Goal: Task Accomplishment & Management: Manage account settings

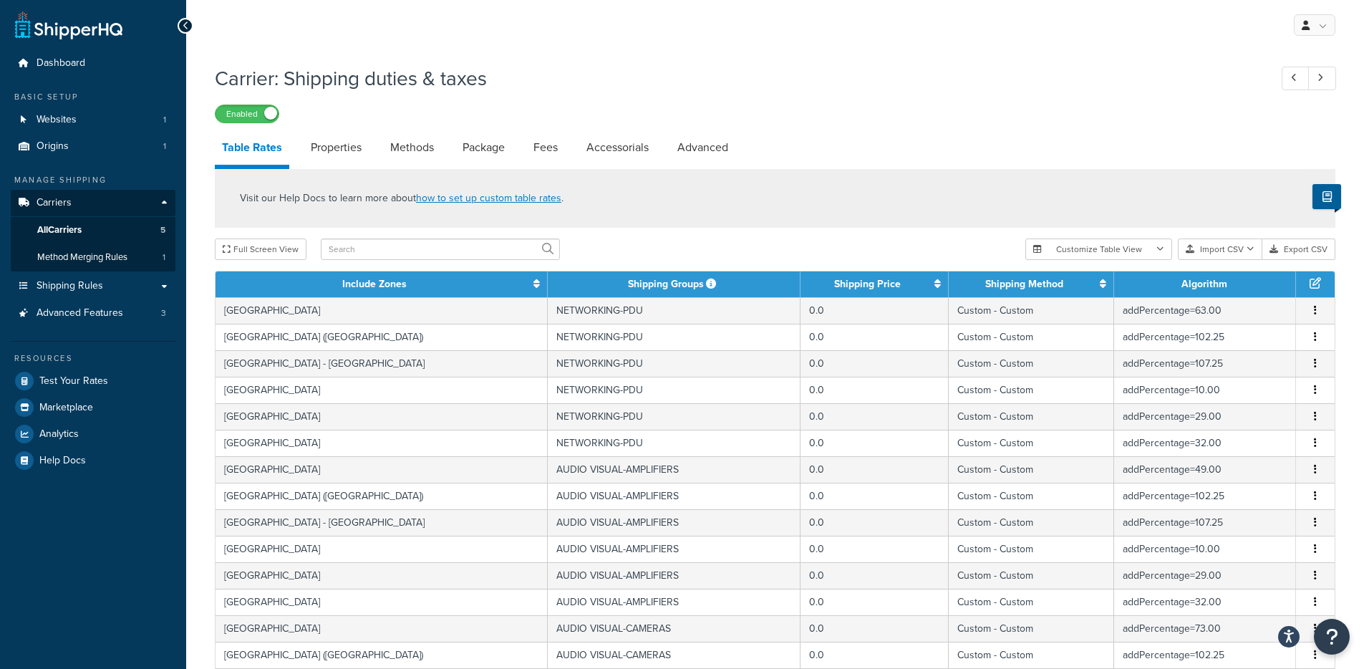
select select "25"
click at [47, 85] on ul "Dashboard Basic Setup Websites 1 Origins 1 Manage Shipping Carriers Carriers Al…" at bounding box center [93, 261] width 165 height 423
click at [62, 67] on span "Dashboard" at bounding box center [61, 63] width 49 height 12
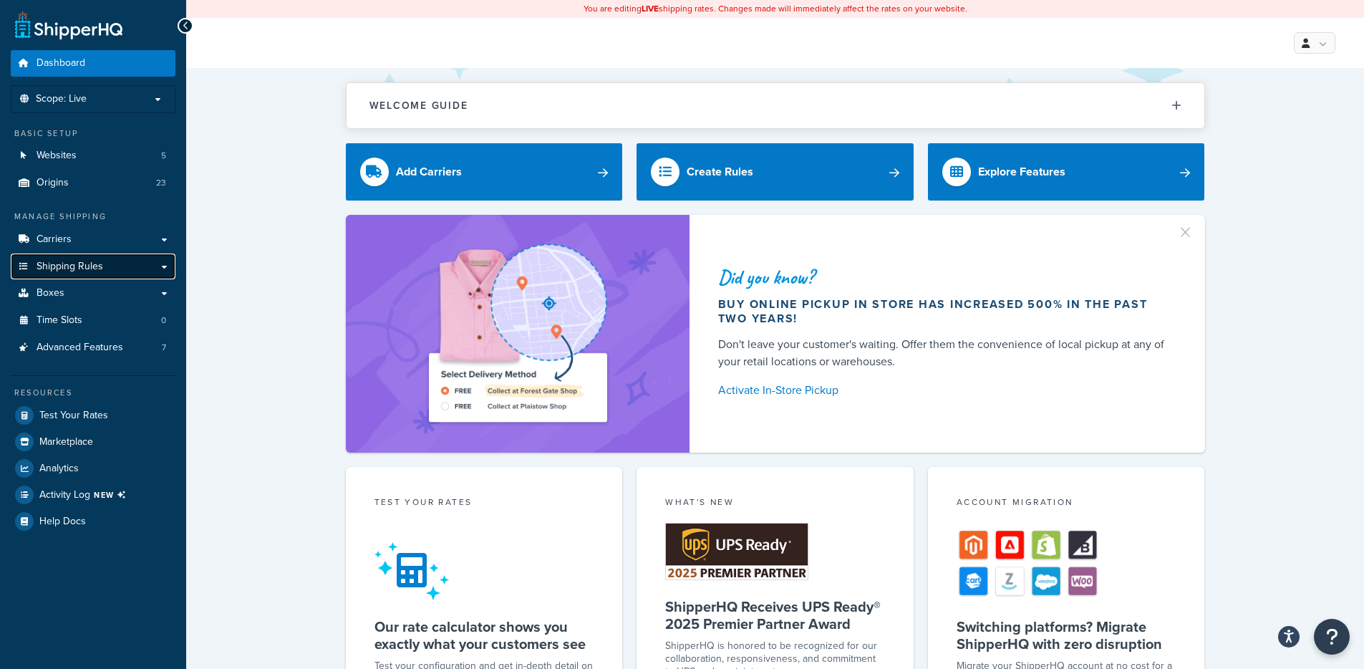
click at [105, 275] on link "Shipping Rules" at bounding box center [93, 267] width 165 height 26
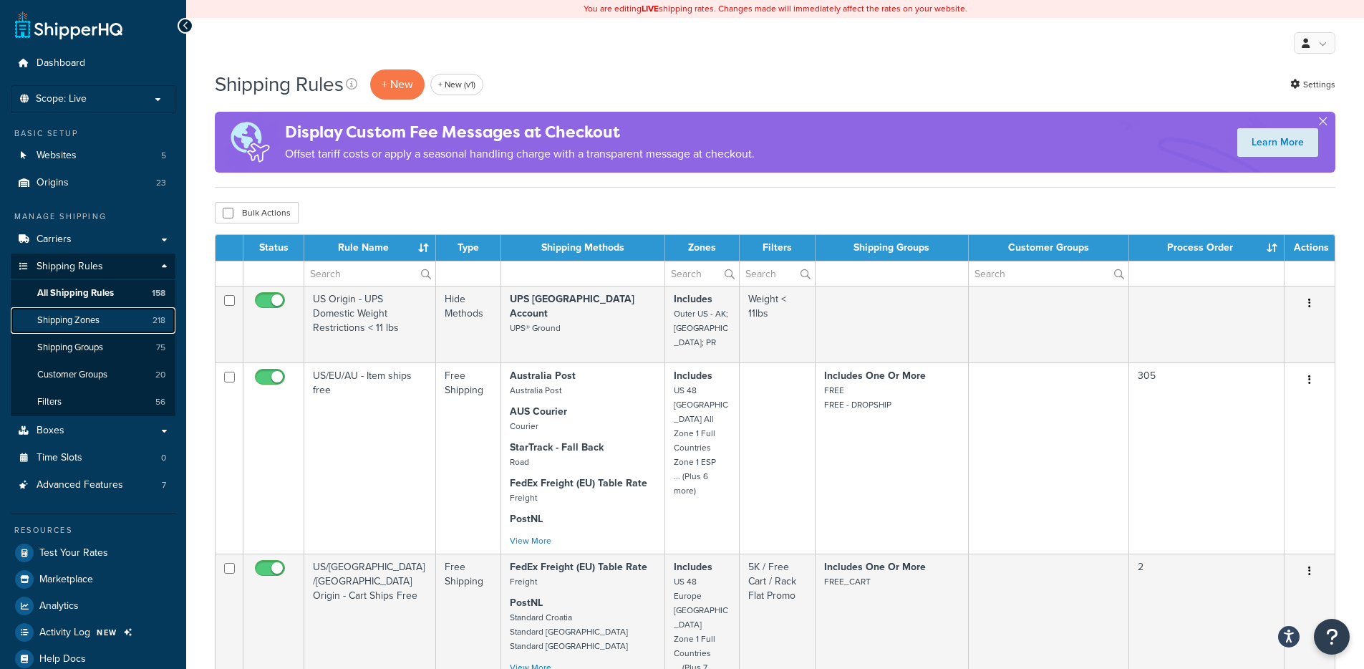
click at [117, 317] on link "Shipping Zones 218" at bounding box center [93, 320] width 165 height 26
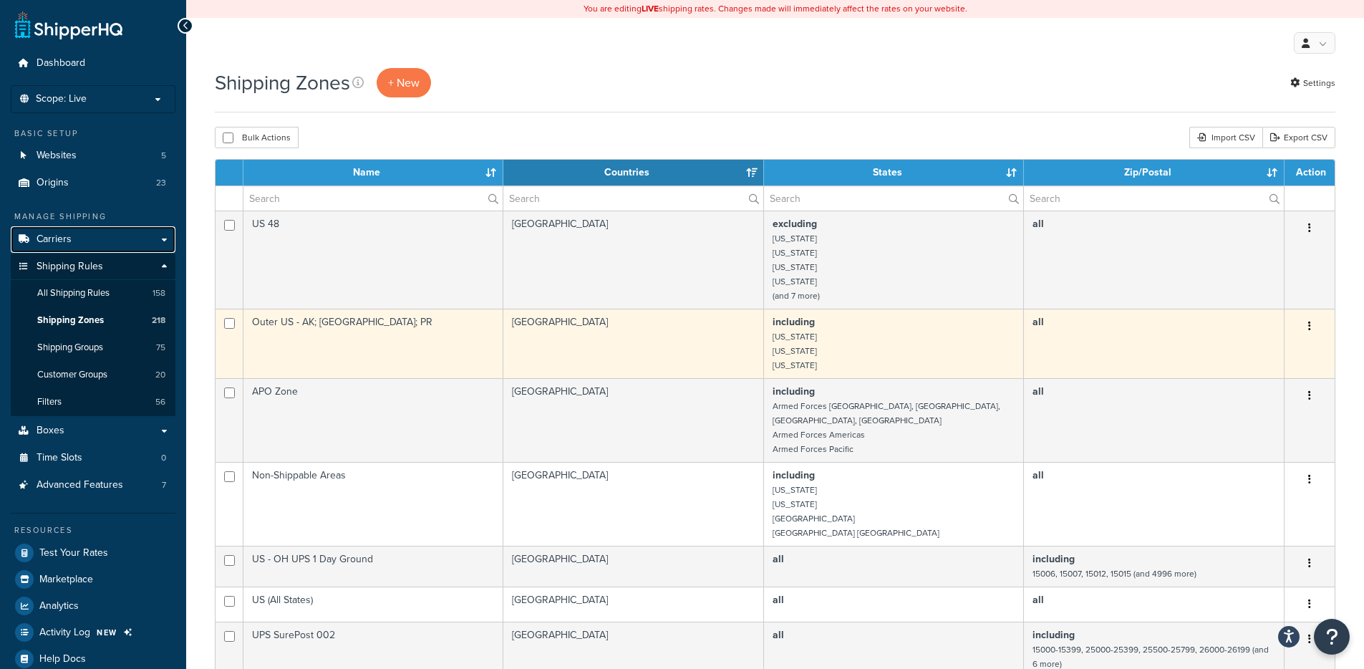
scroll to position [771, 0]
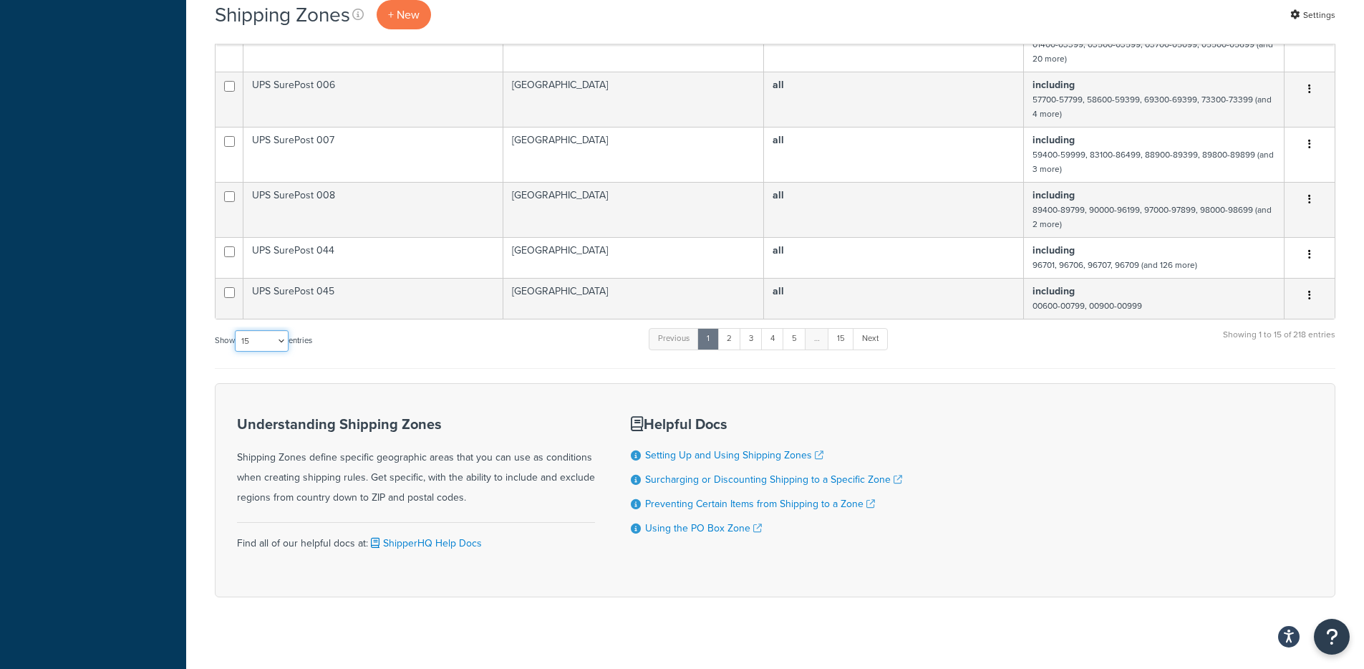
click at [251, 330] on select "10 15 25 50 100" at bounding box center [262, 340] width 54 height 21
select select "100"
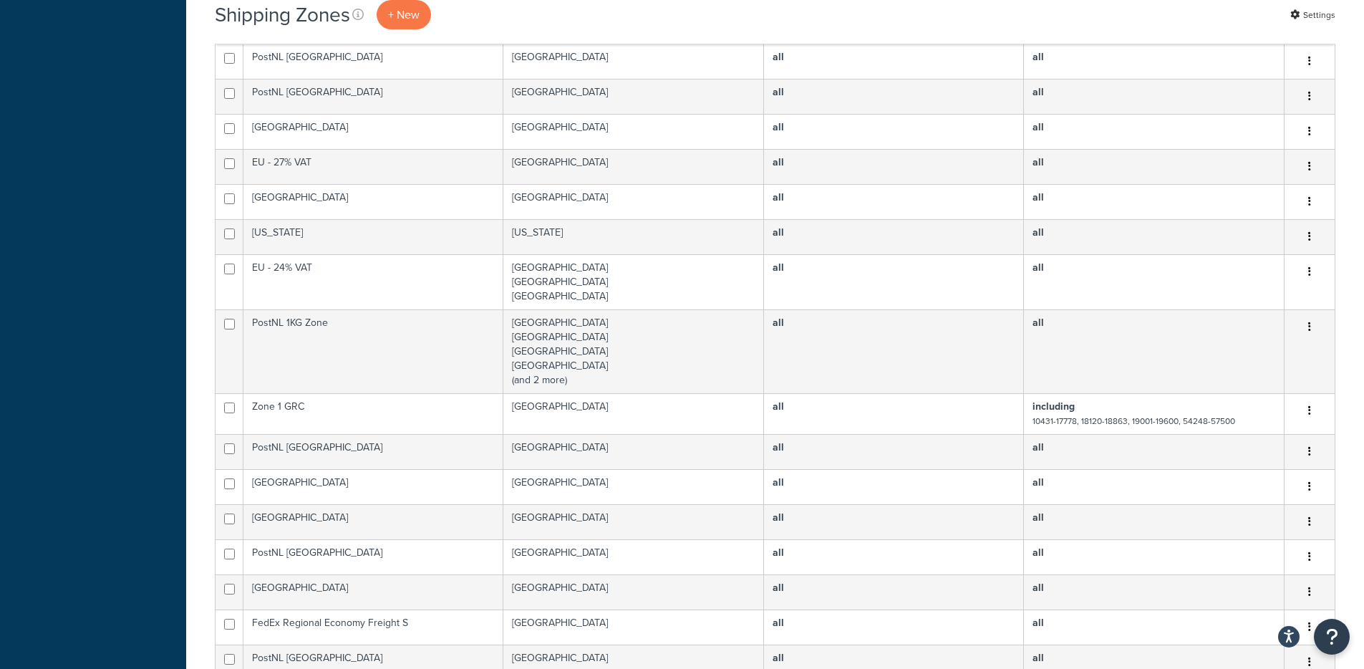
scroll to position [4054, 0]
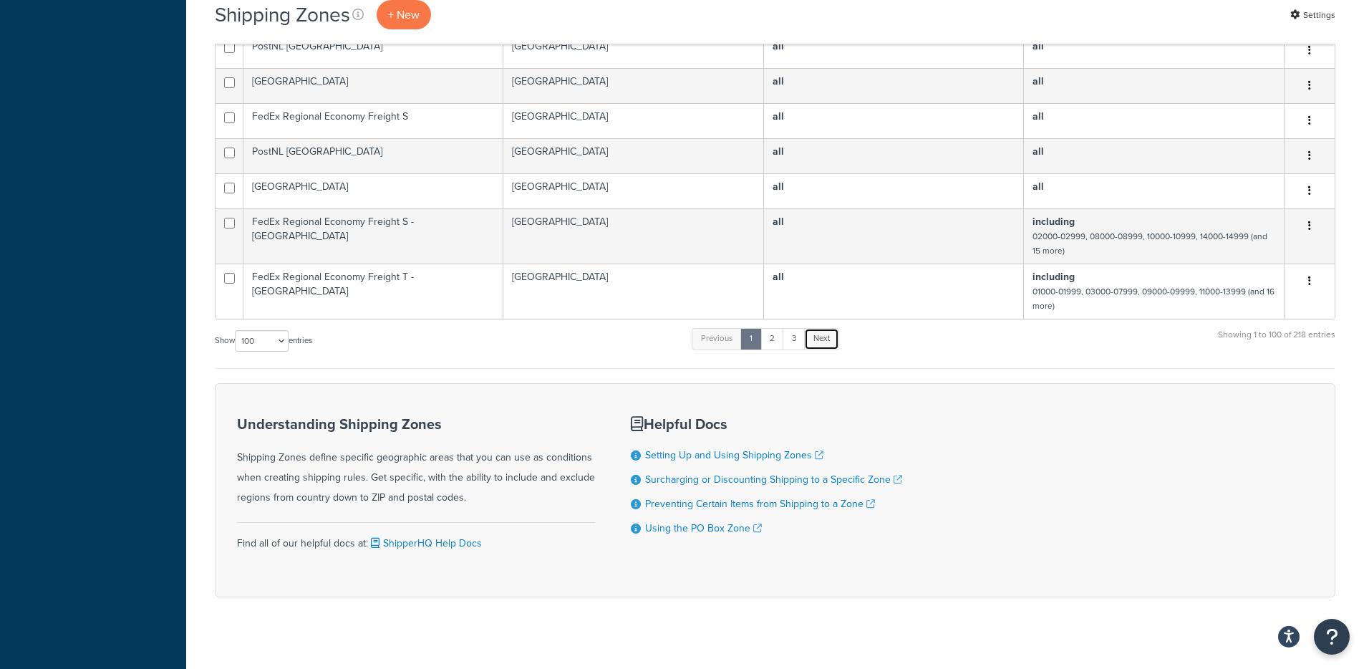
click at [833, 328] on link "Next" at bounding box center [821, 338] width 35 height 21
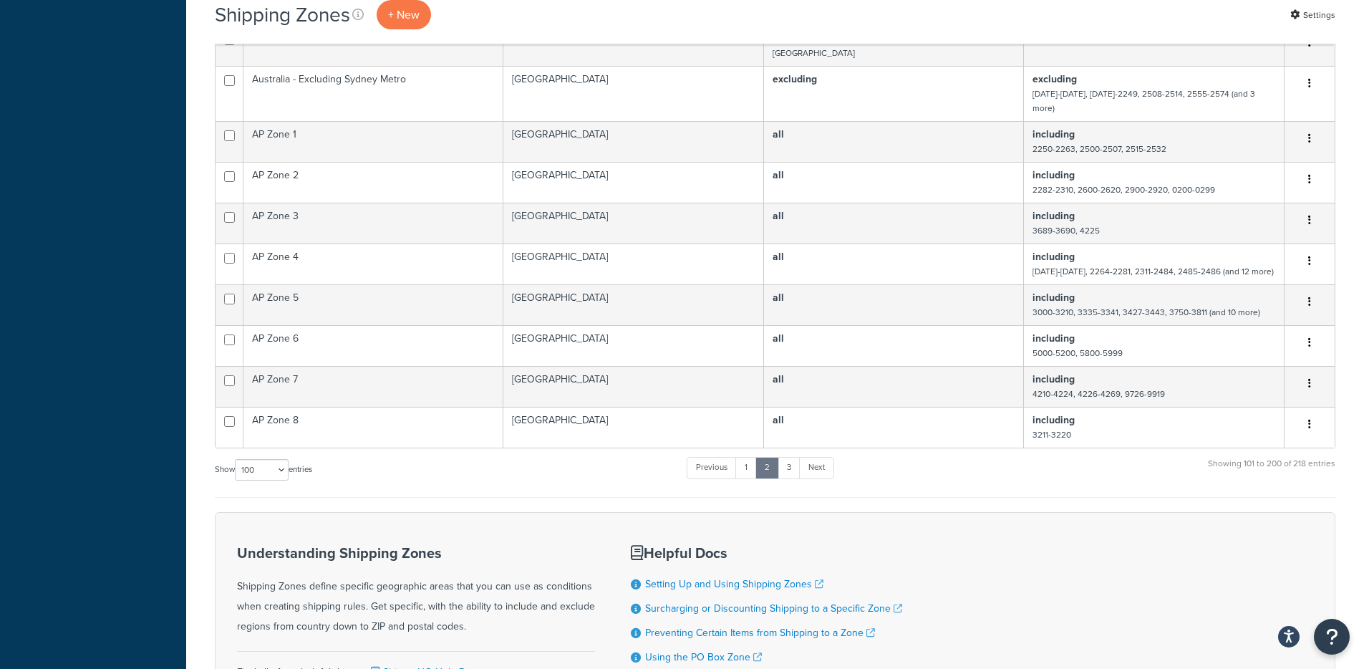
scroll to position [4458, 0]
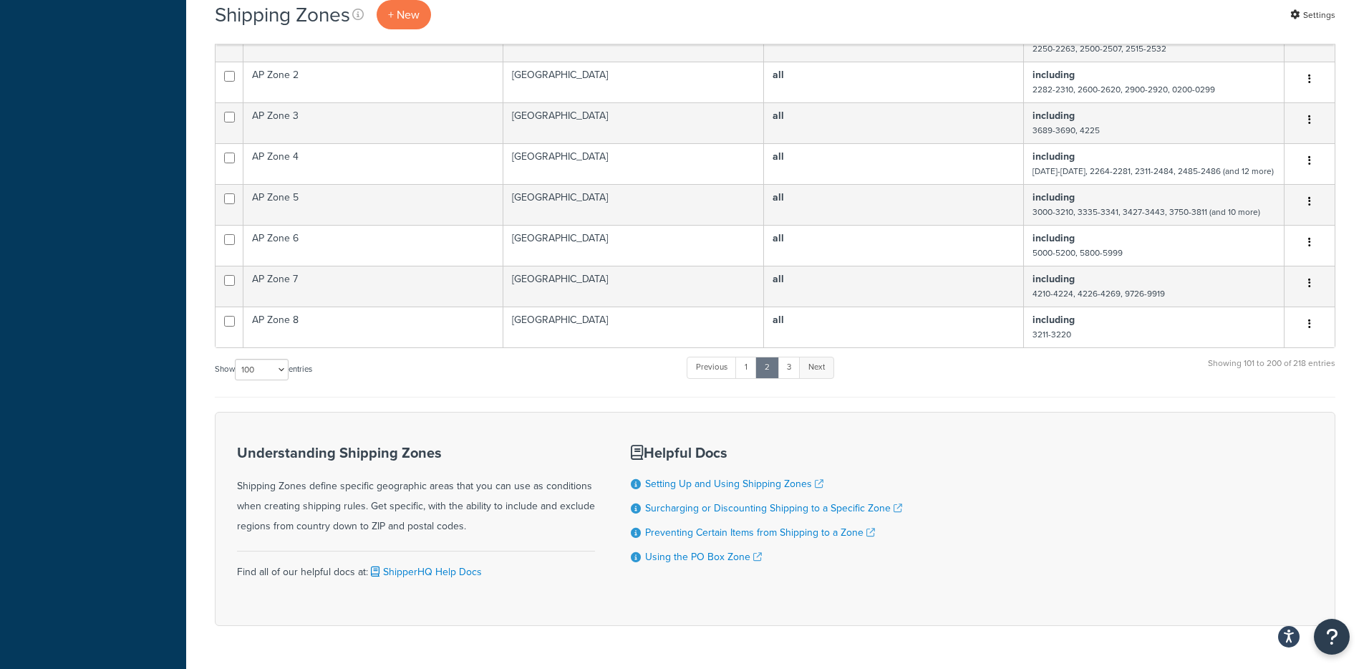
click at [823, 357] on link "Next" at bounding box center [816, 367] width 35 height 21
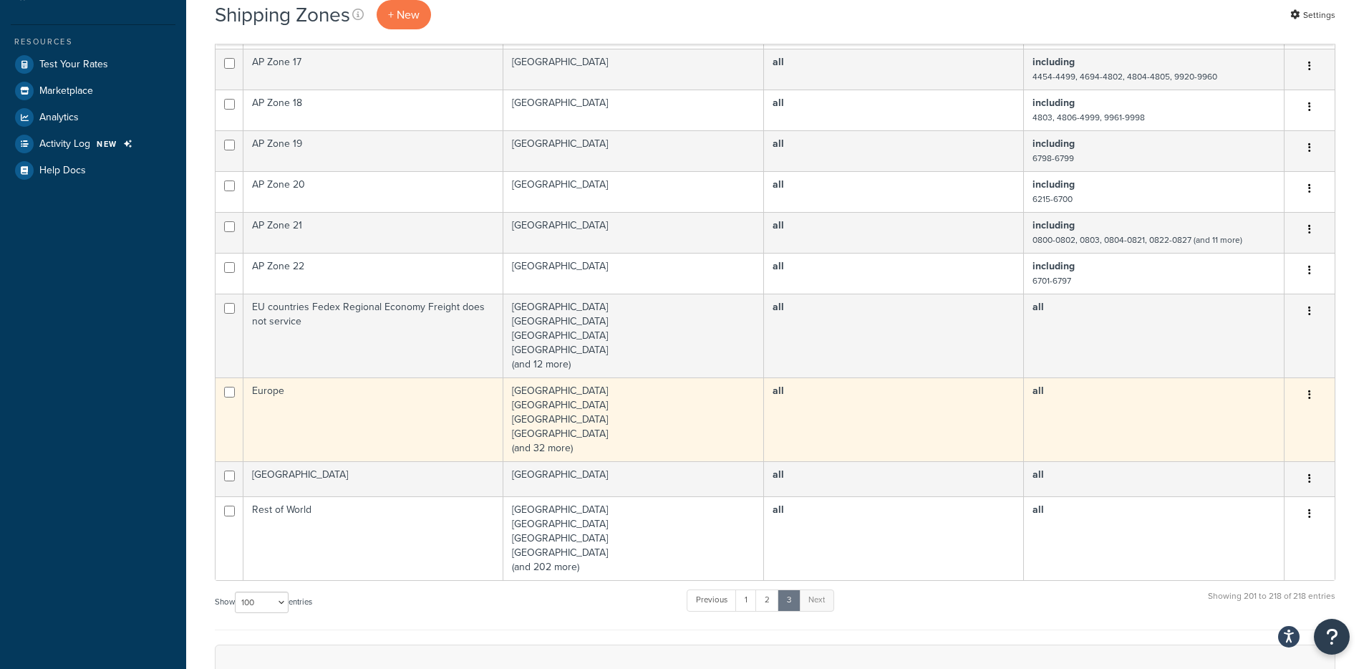
scroll to position [491, 0]
click at [506, 402] on td "Andorra Austria Belgium Bulgaria (and 32 more)" at bounding box center [633, 417] width 261 height 84
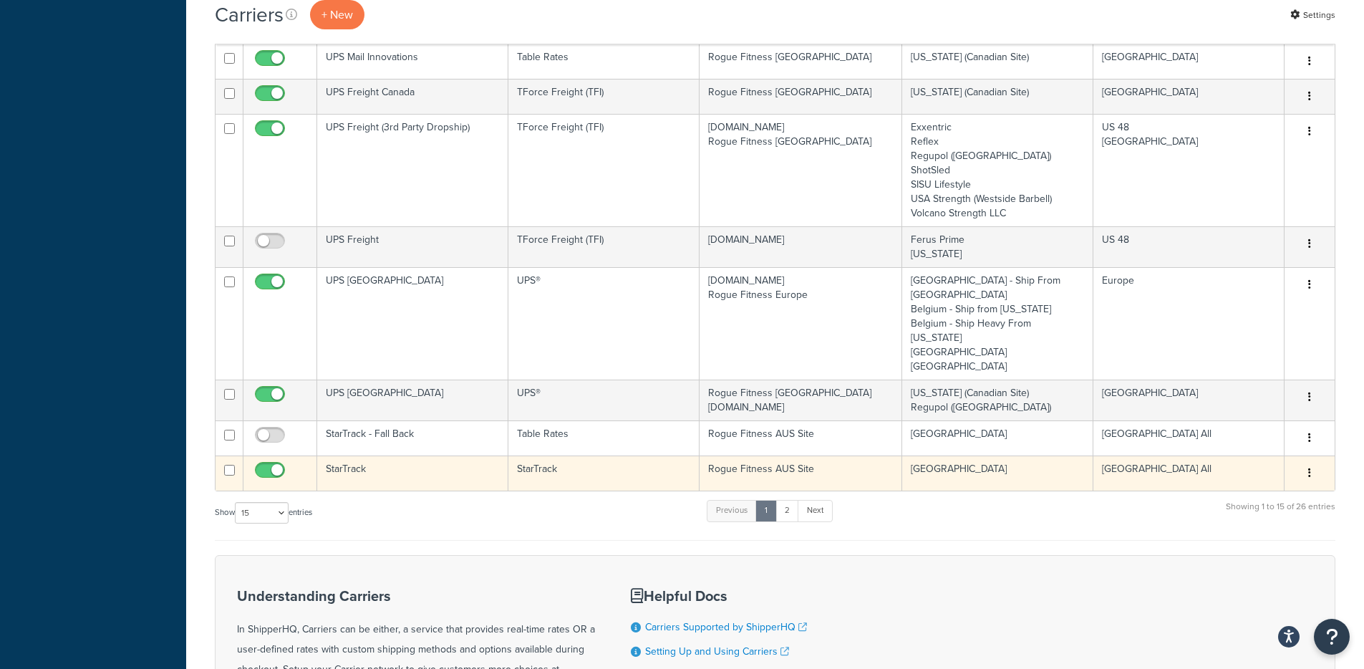
scroll to position [766, 0]
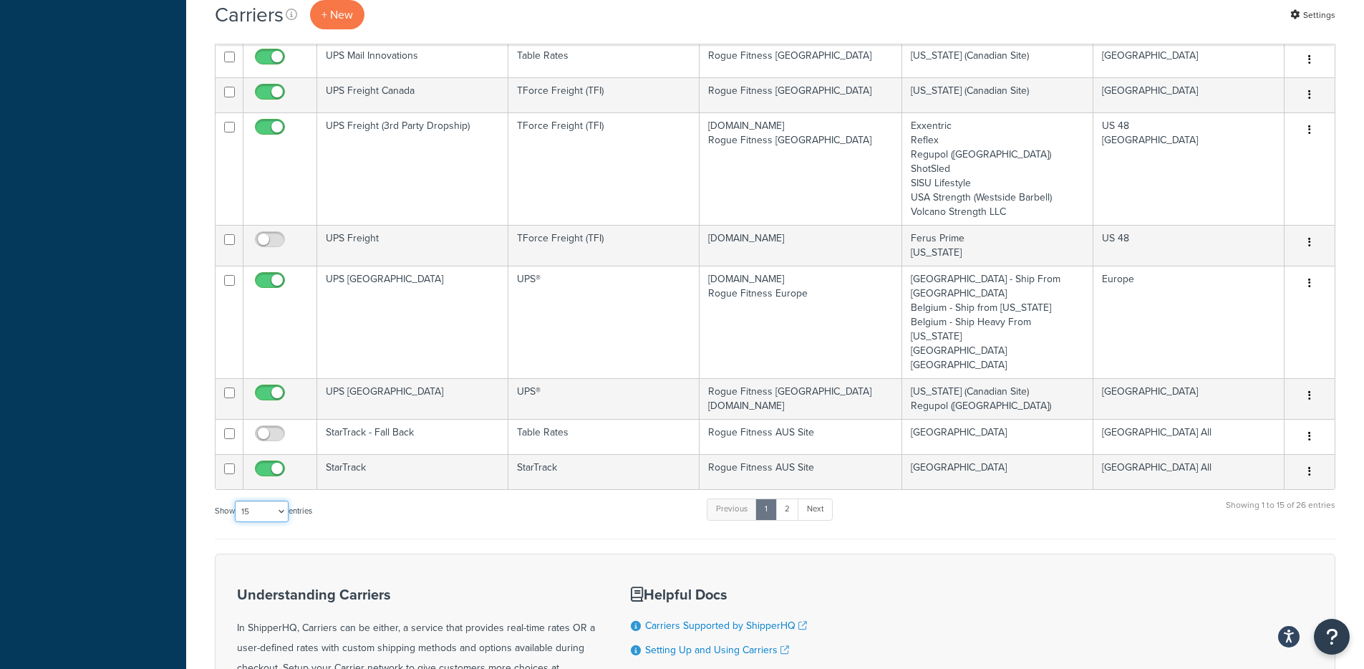
click at [259, 501] on select "10 15 25 50 100" at bounding box center [262, 511] width 54 height 21
select select "100"
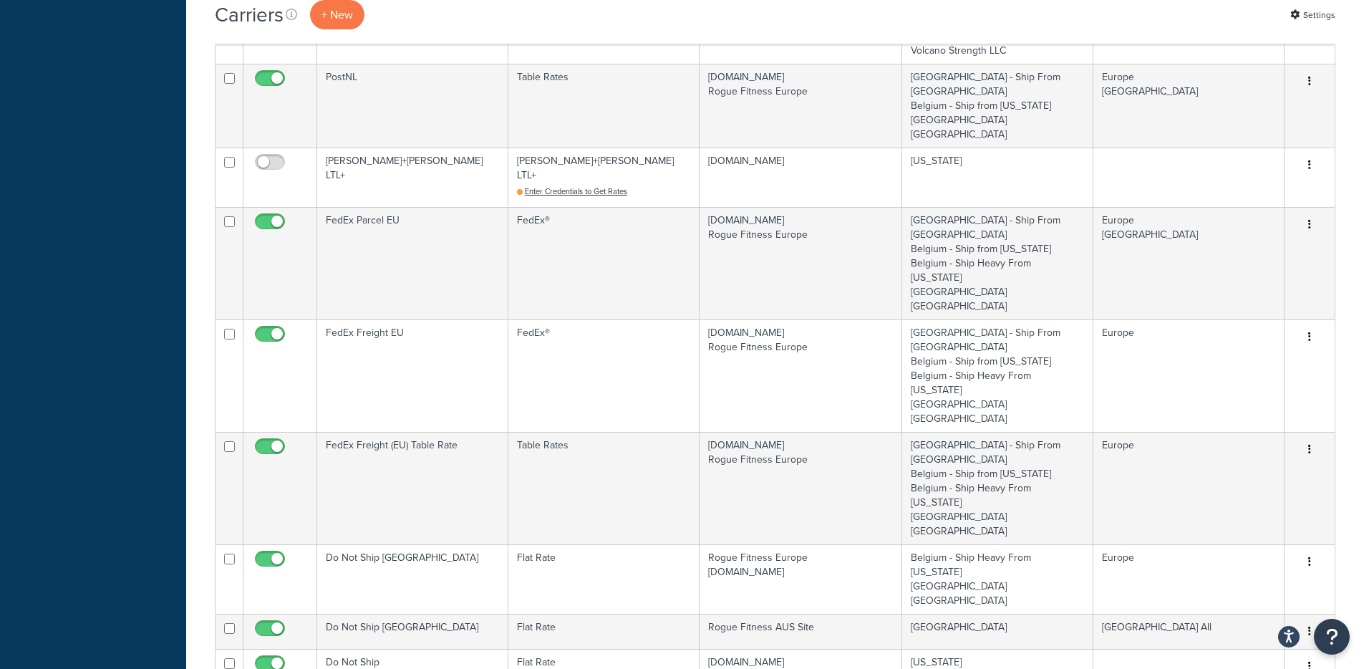
scroll to position [1331, 0]
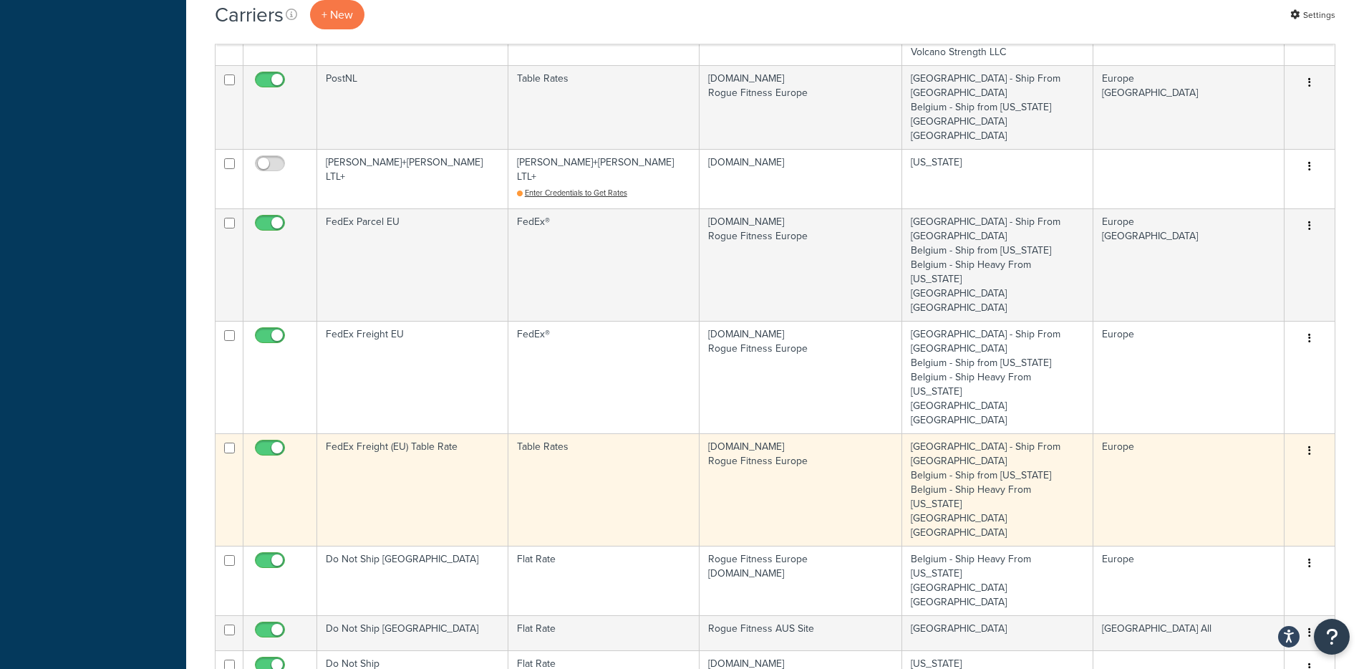
click at [455, 433] on td "FedEx Freight (EU) Table Rate" at bounding box center [412, 489] width 191 height 112
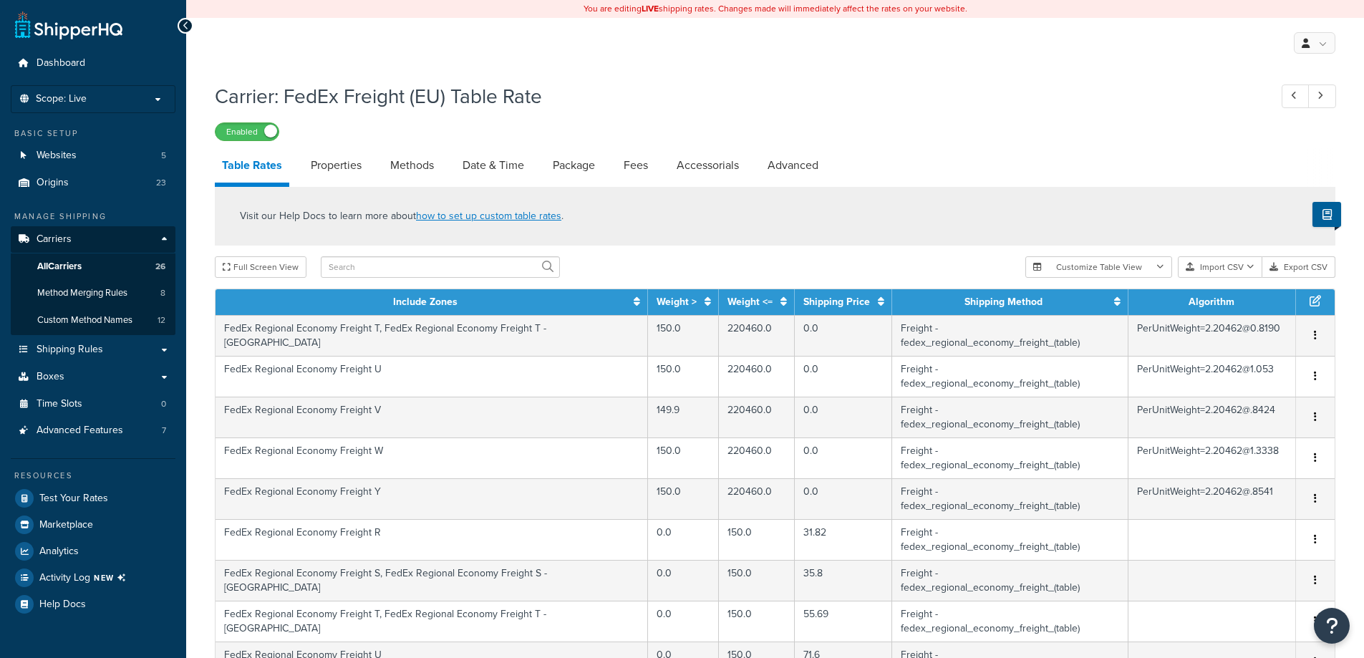
select select "25"
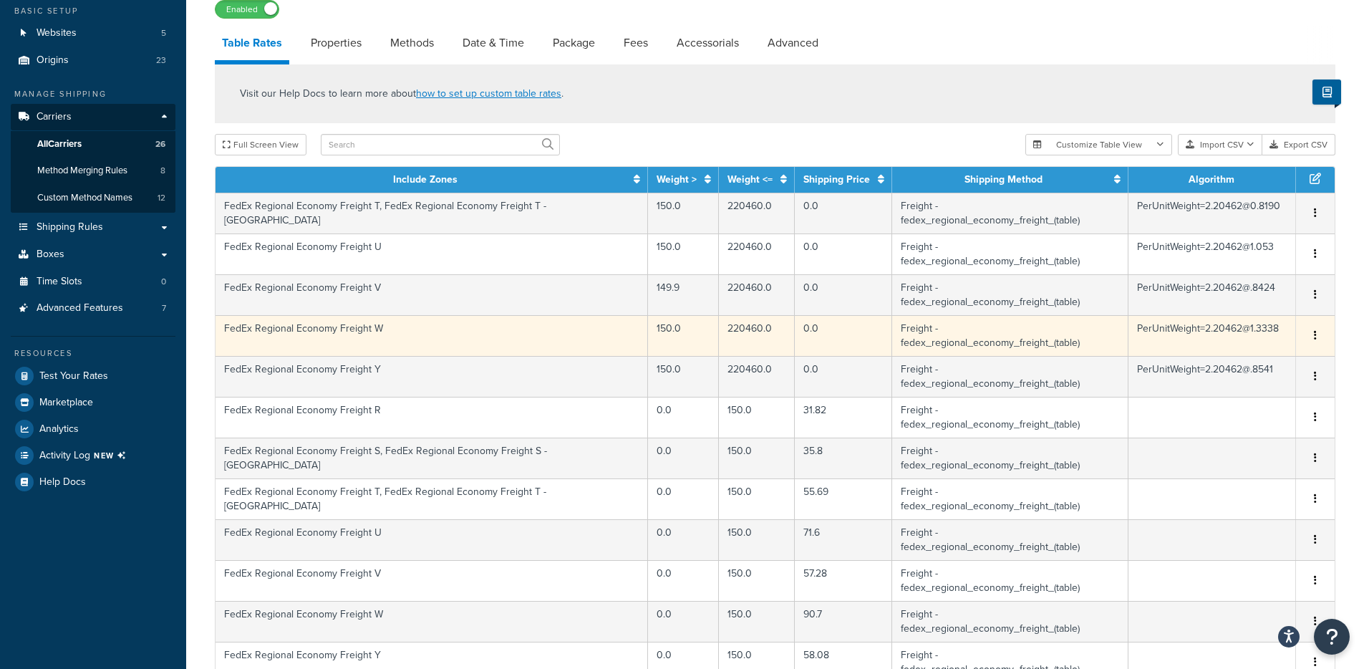
scroll to position [135, 0]
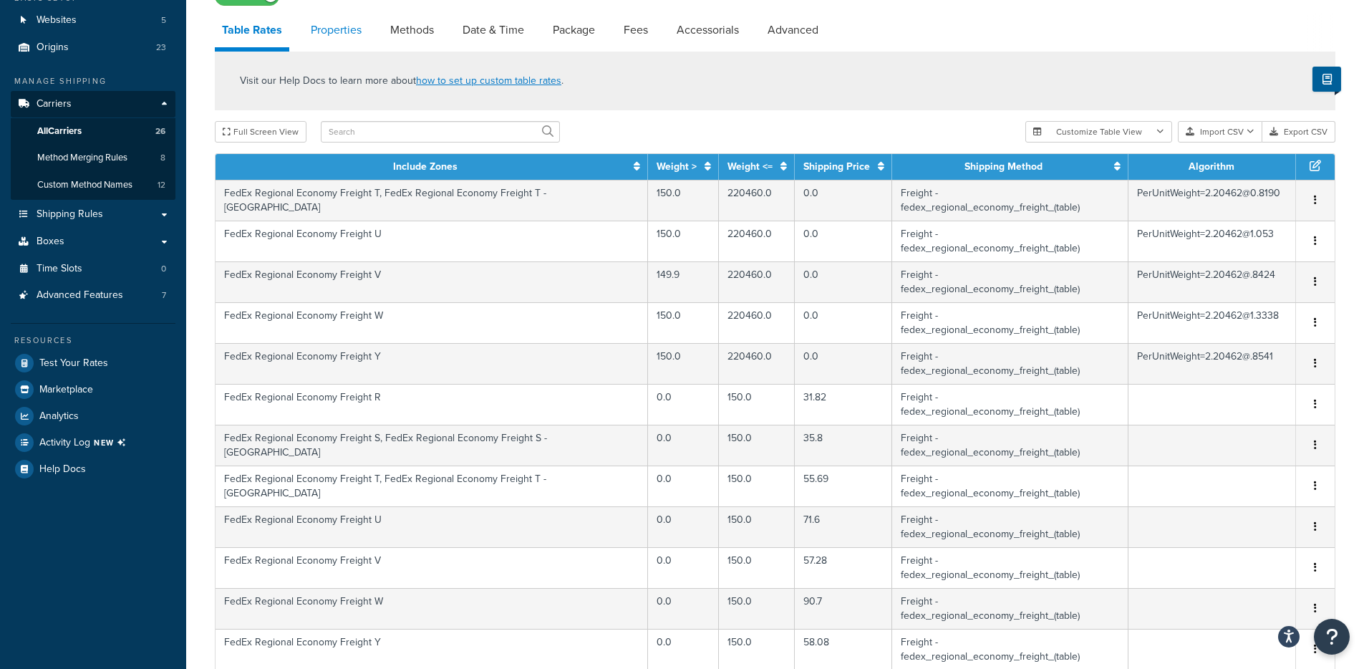
click at [360, 38] on link "Properties" at bounding box center [336, 30] width 65 height 34
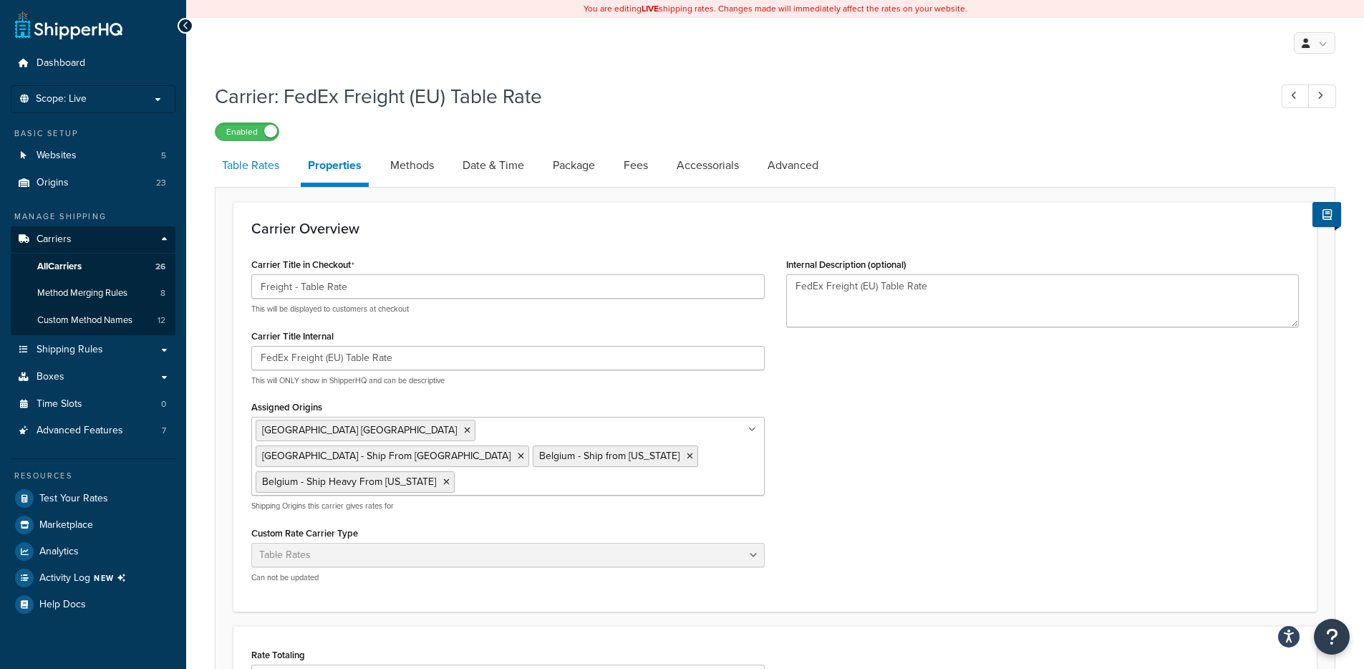
click at [262, 170] on link "Table Rates" at bounding box center [251, 165] width 72 height 34
select select "25"
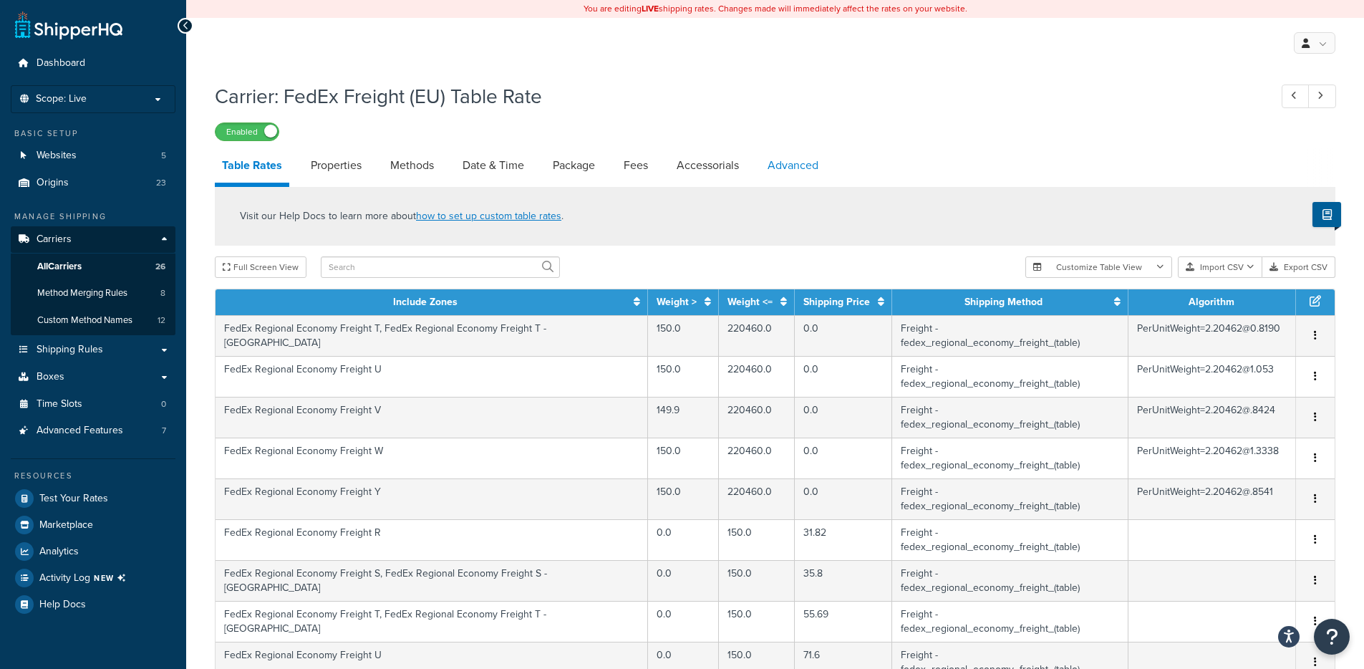
click at [816, 160] on link "Advanced" at bounding box center [793, 165] width 65 height 34
select select "false"
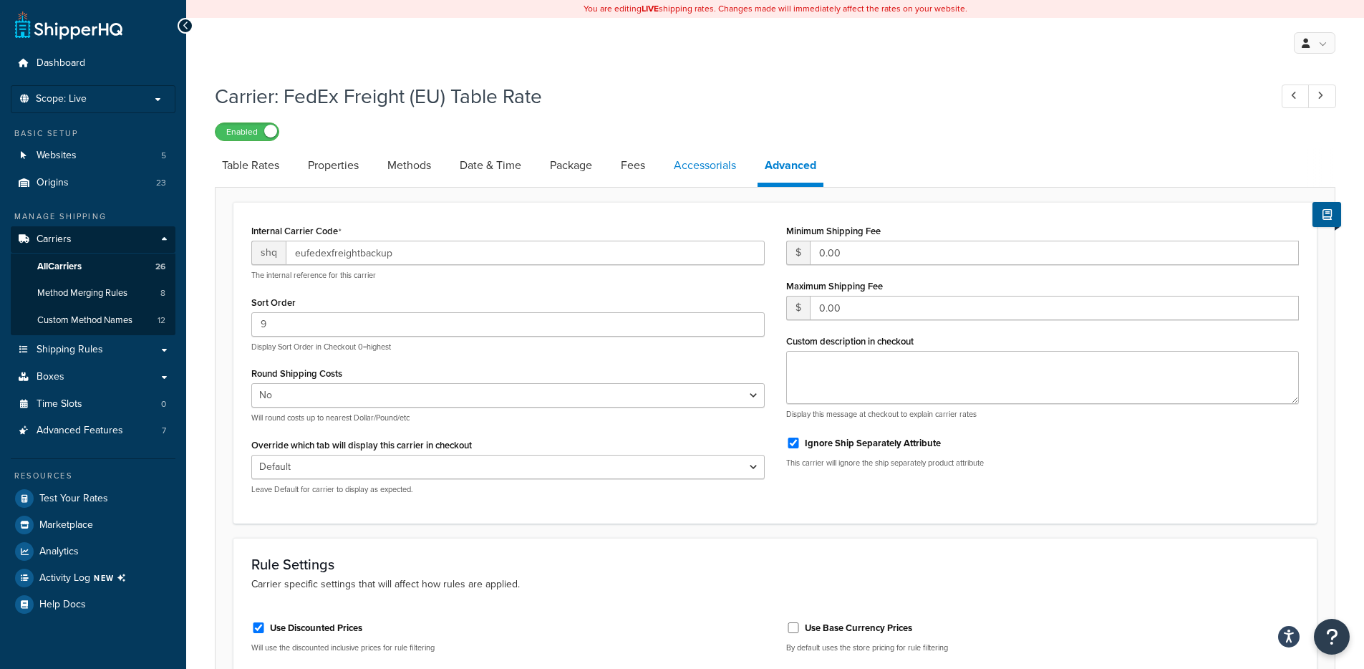
click at [733, 163] on link "Accessorials" at bounding box center [705, 165] width 77 height 34
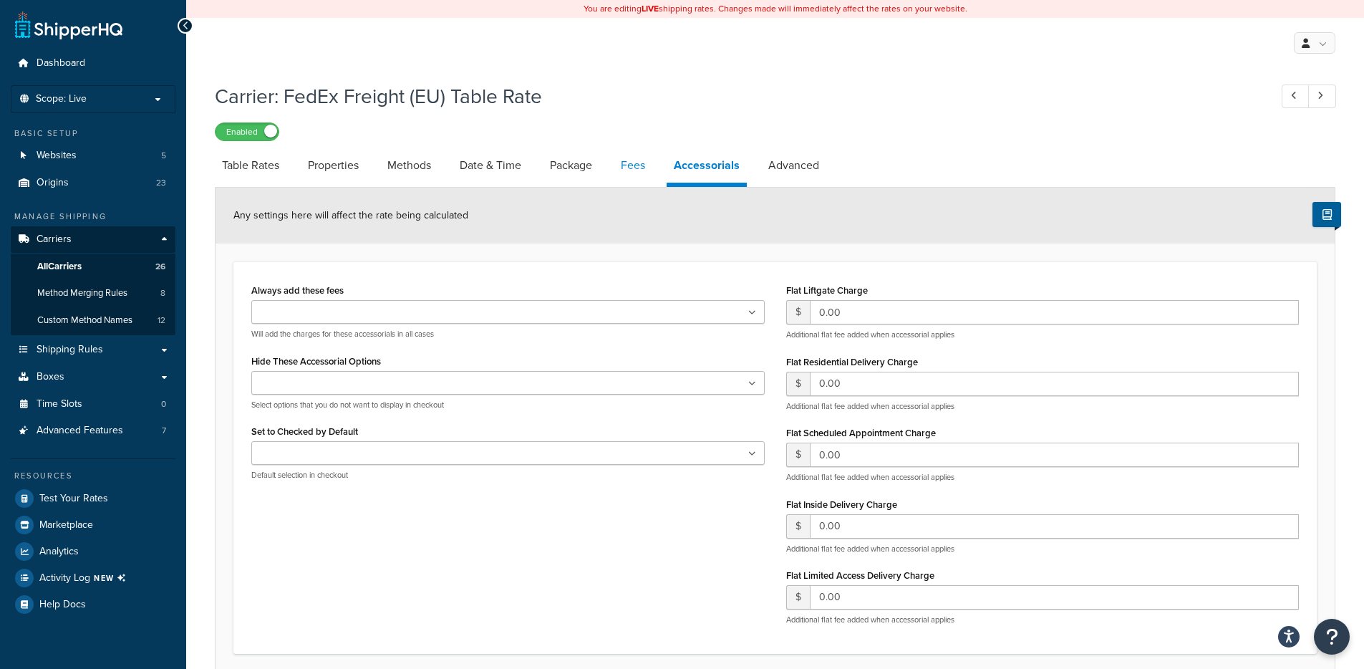
click at [624, 169] on link "Fees" at bounding box center [633, 165] width 39 height 34
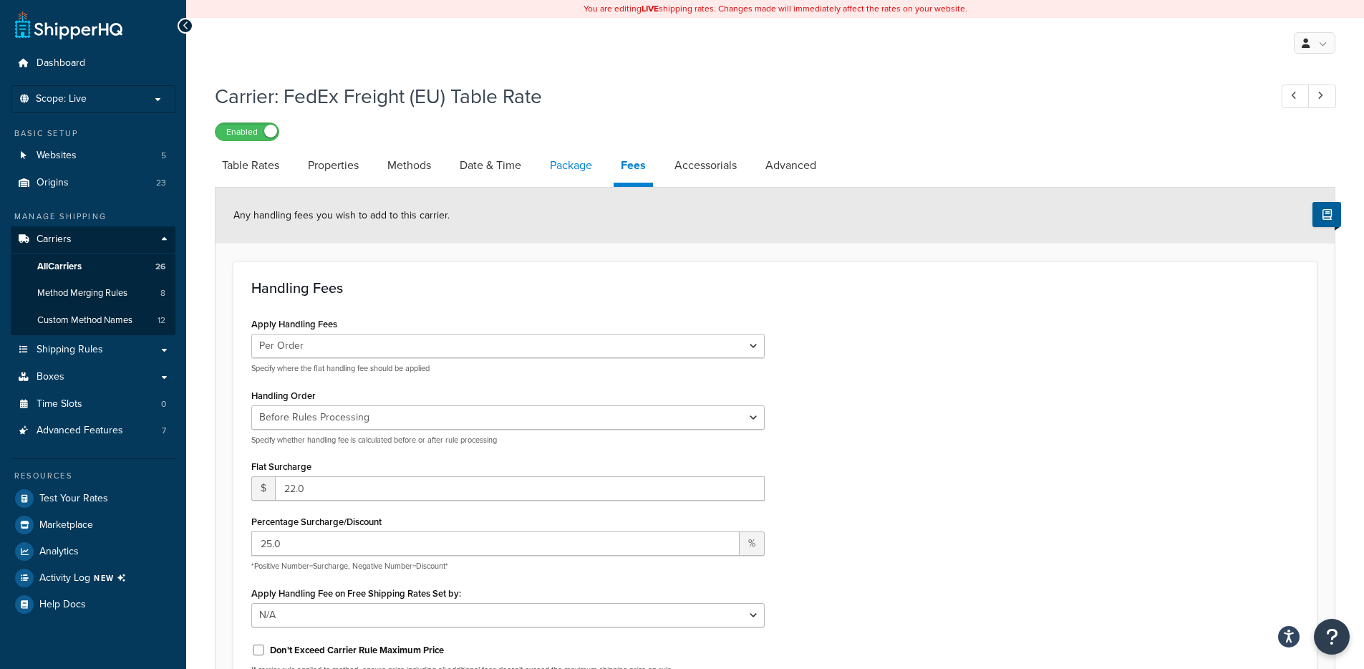
click at [586, 171] on link "Package" at bounding box center [571, 165] width 57 height 34
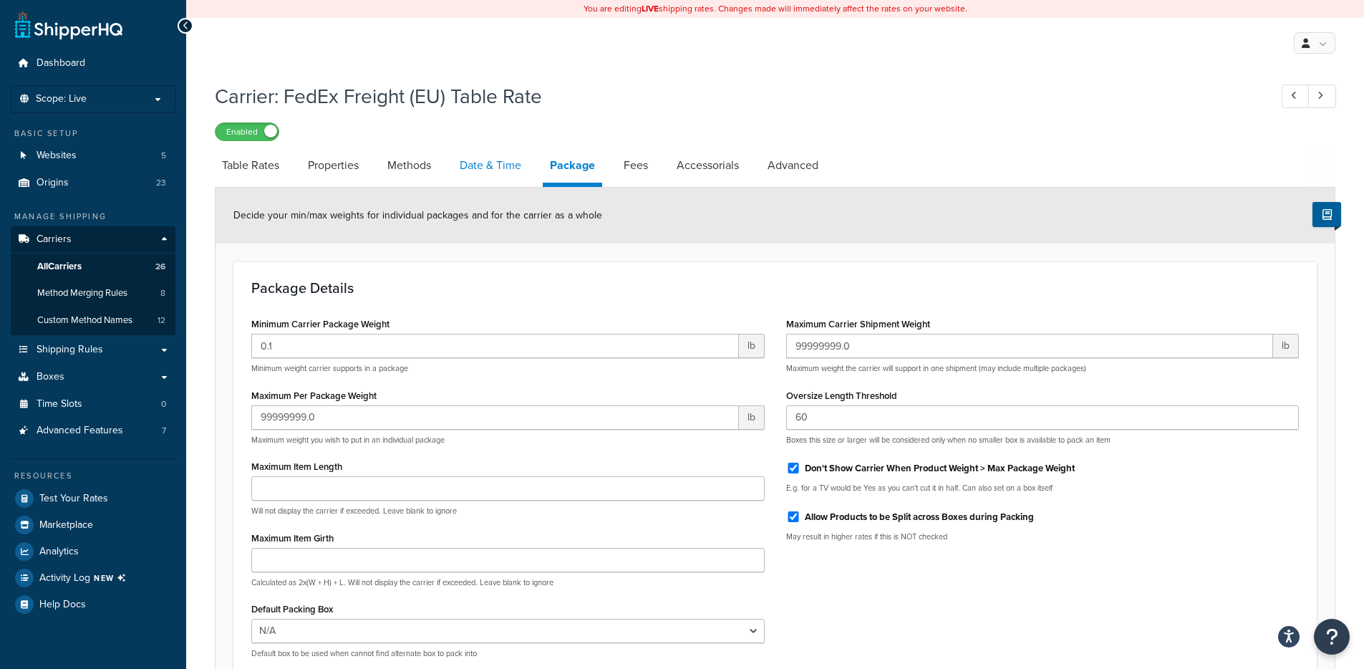
click at [510, 169] on link "Date & Time" at bounding box center [491, 165] width 76 height 34
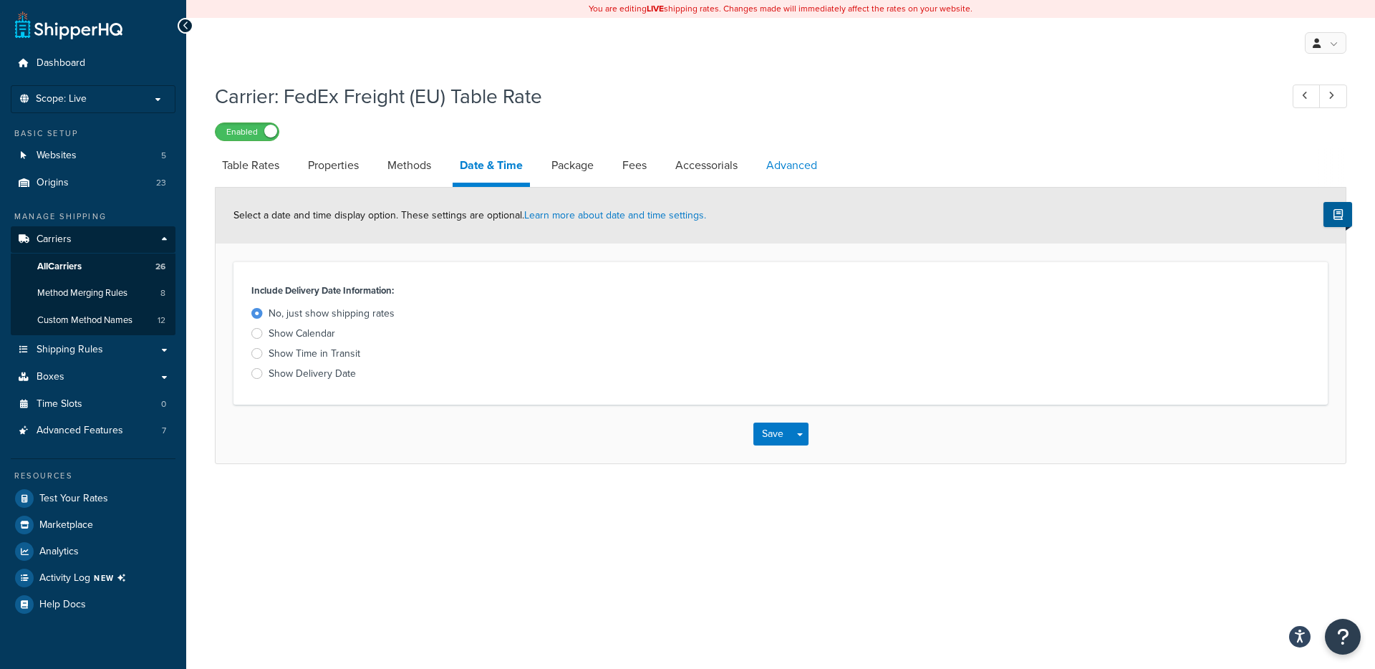
click at [809, 164] on link "Advanced" at bounding box center [791, 165] width 65 height 34
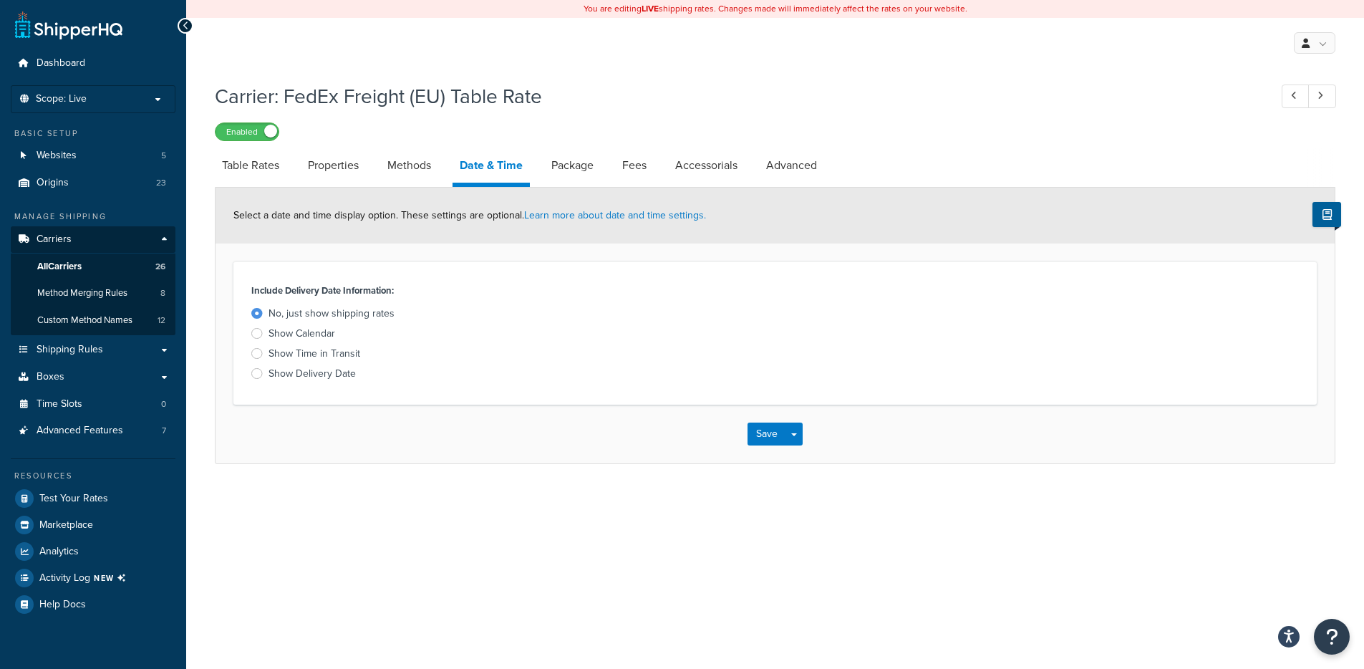
select select "false"
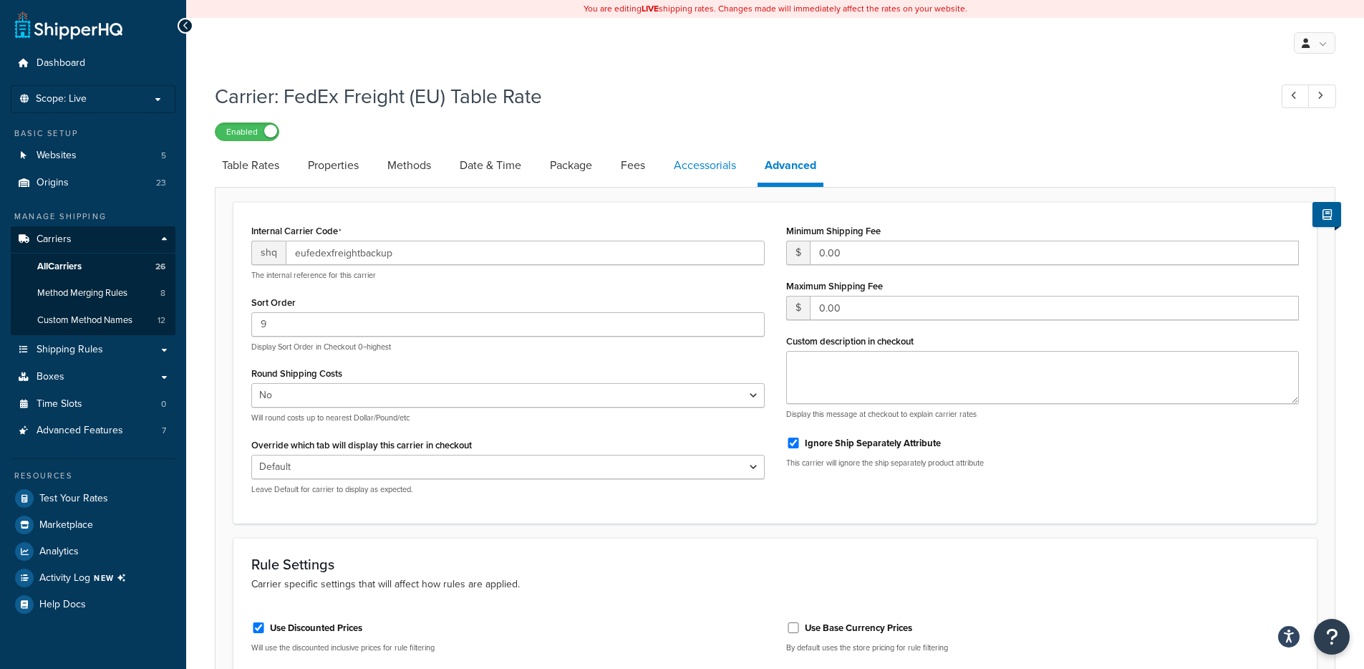
click at [707, 175] on link "Accessorials" at bounding box center [705, 165] width 77 height 34
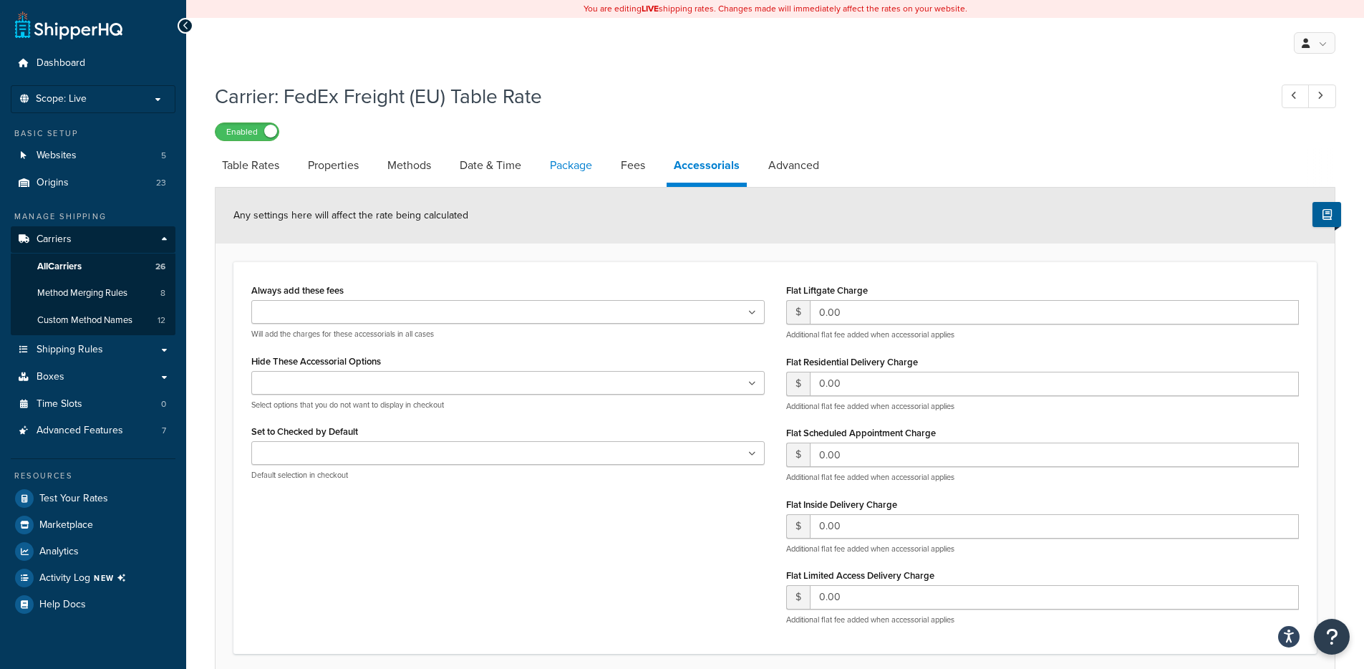
click at [589, 158] on link "Package" at bounding box center [571, 165] width 57 height 34
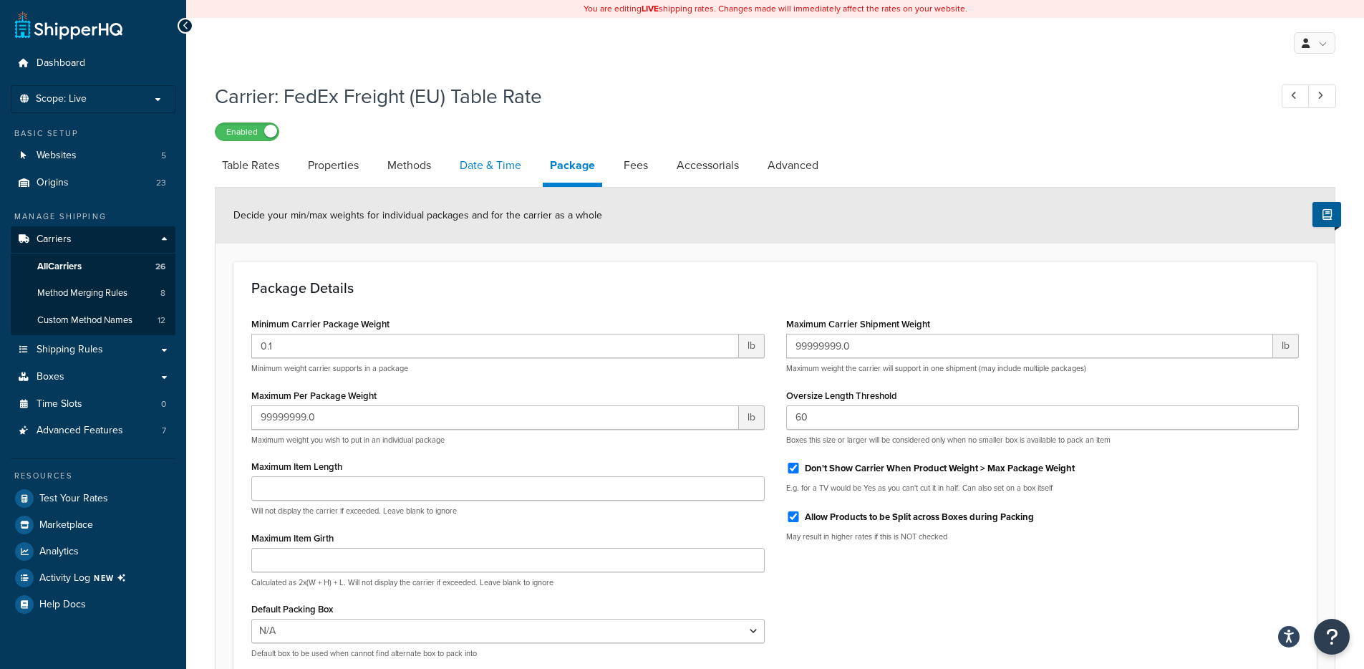
click at [520, 165] on link "Date & Time" at bounding box center [491, 165] width 76 height 34
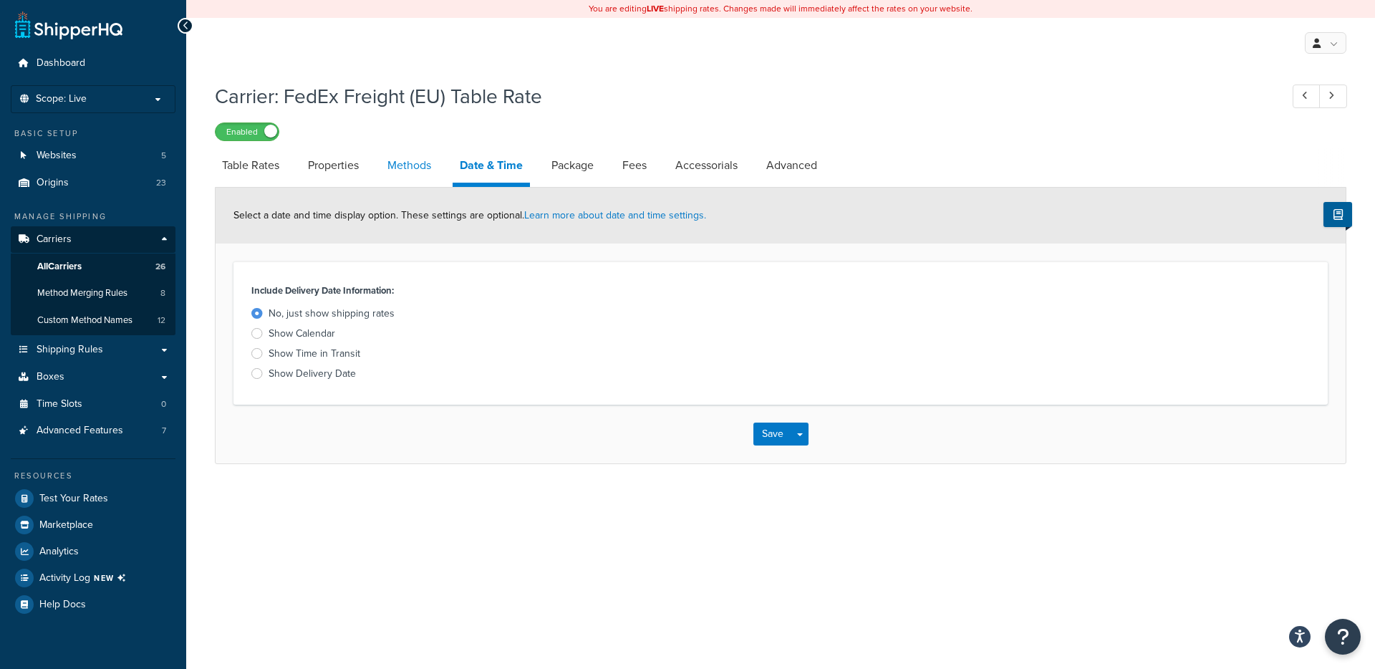
click at [390, 159] on link "Methods" at bounding box center [409, 165] width 58 height 34
select select "25"
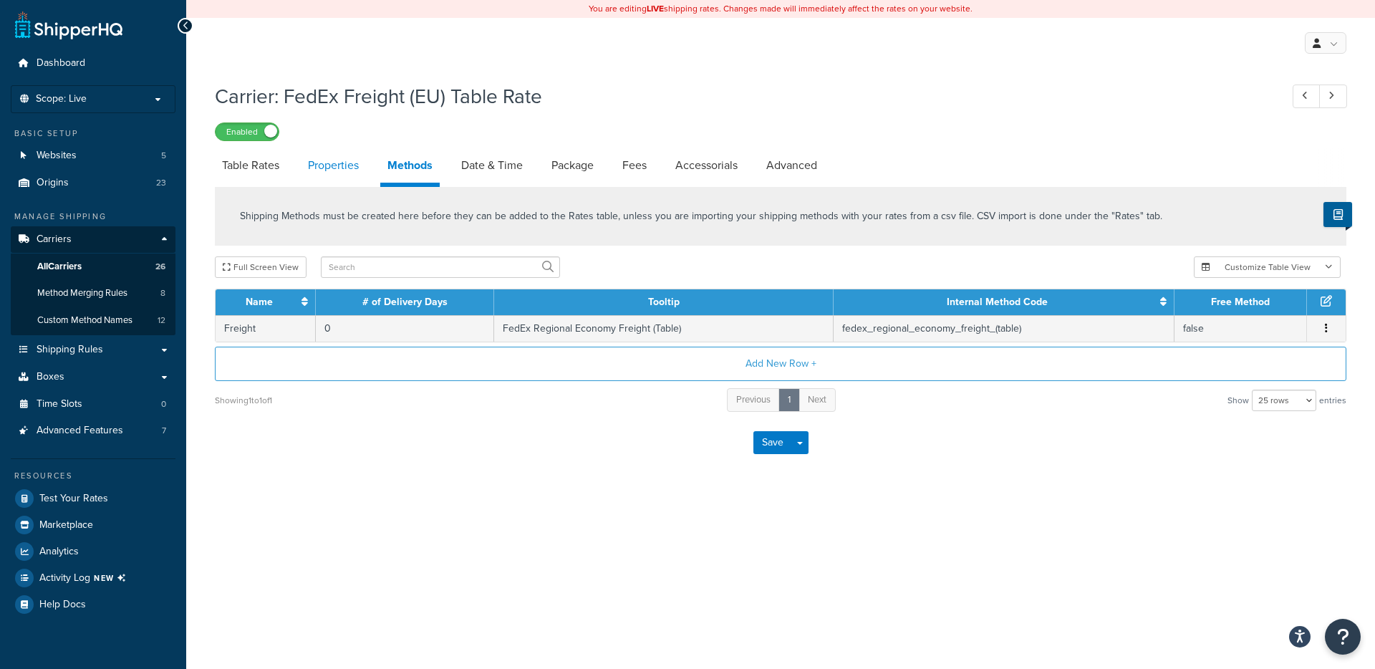
click at [336, 173] on link "Properties" at bounding box center [333, 165] width 65 height 34
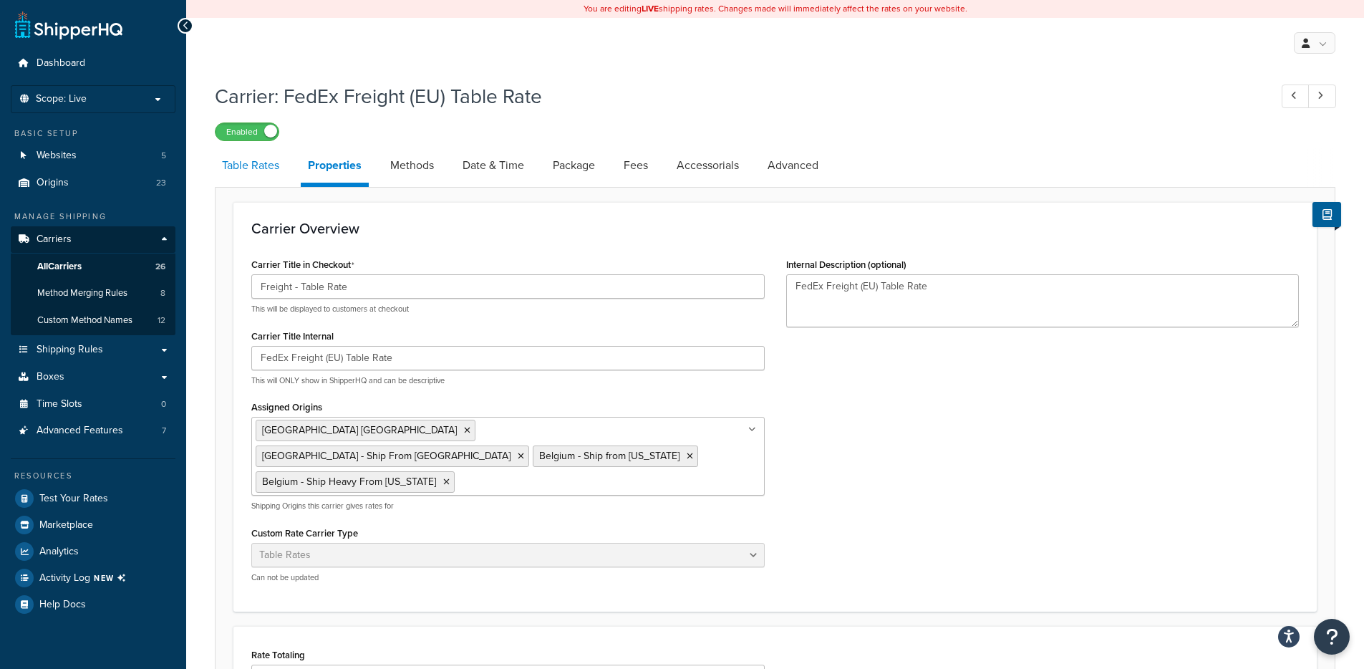
click at [255, 174] on link "Table Rates" at bounding box center [251, 165] width 72 height 34
select select "25"
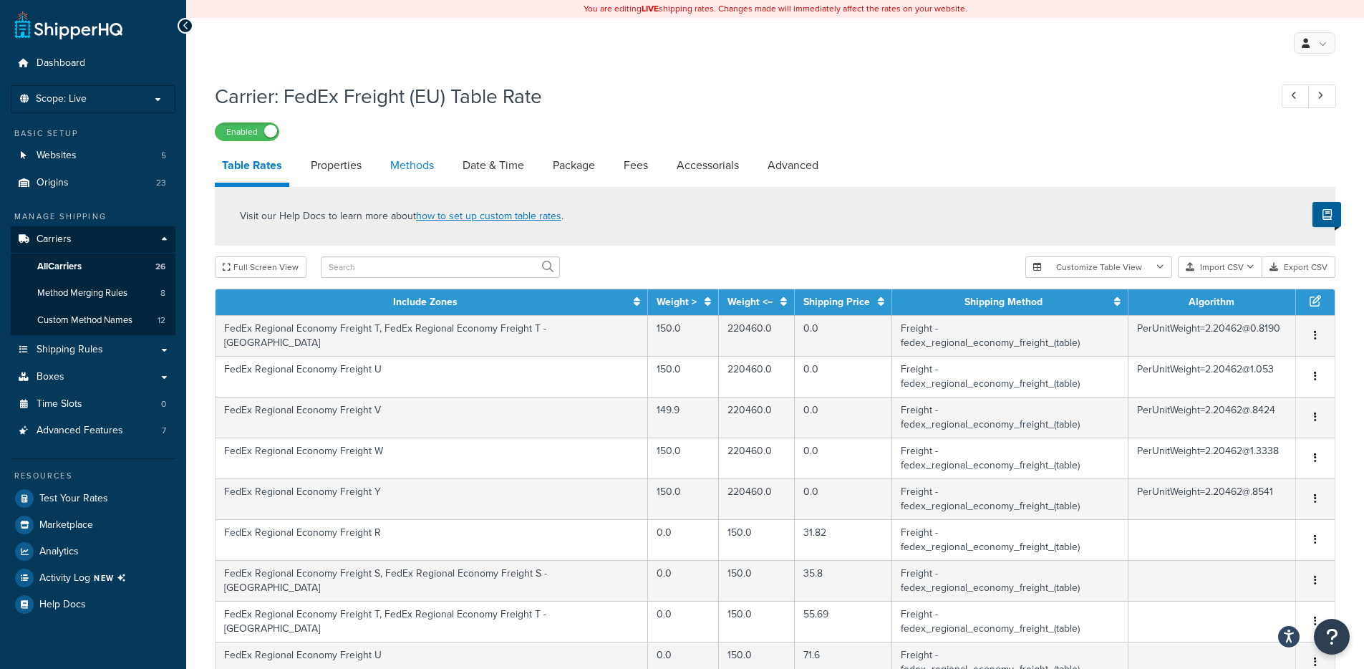
click at [396, 170] on link "Methods" at bounding box center [412, 165] width 58 height 34
select select "25"
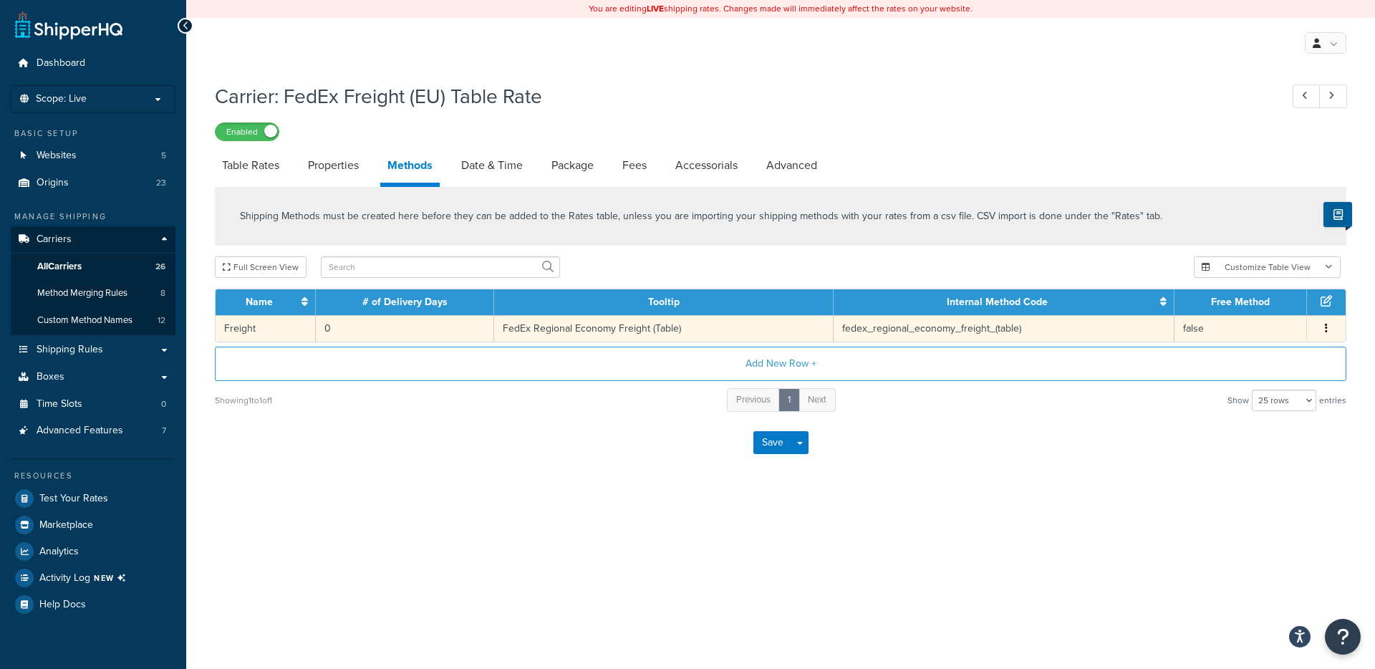
click at [262, 327] on td "Freight" at bounding box center [266, 328] width 100 height 26
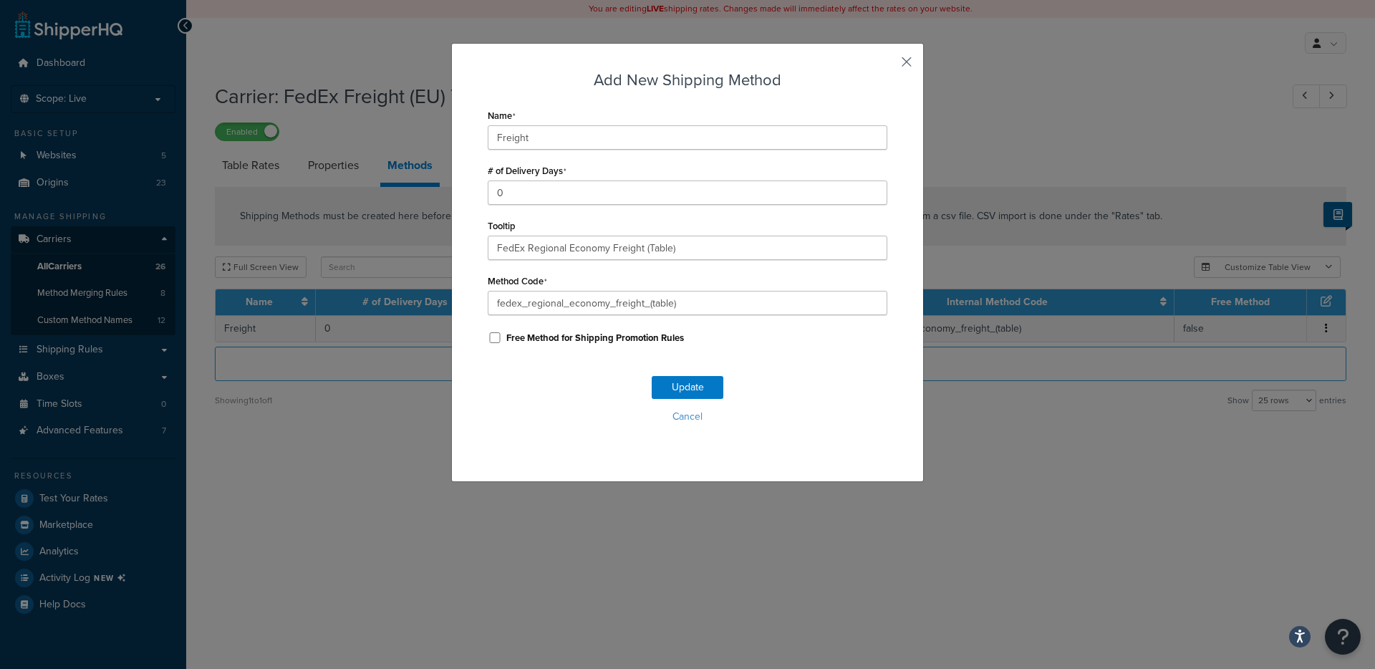
click at [887, 65] on button "button" at bounding box center [886, 67] width 4 height 4
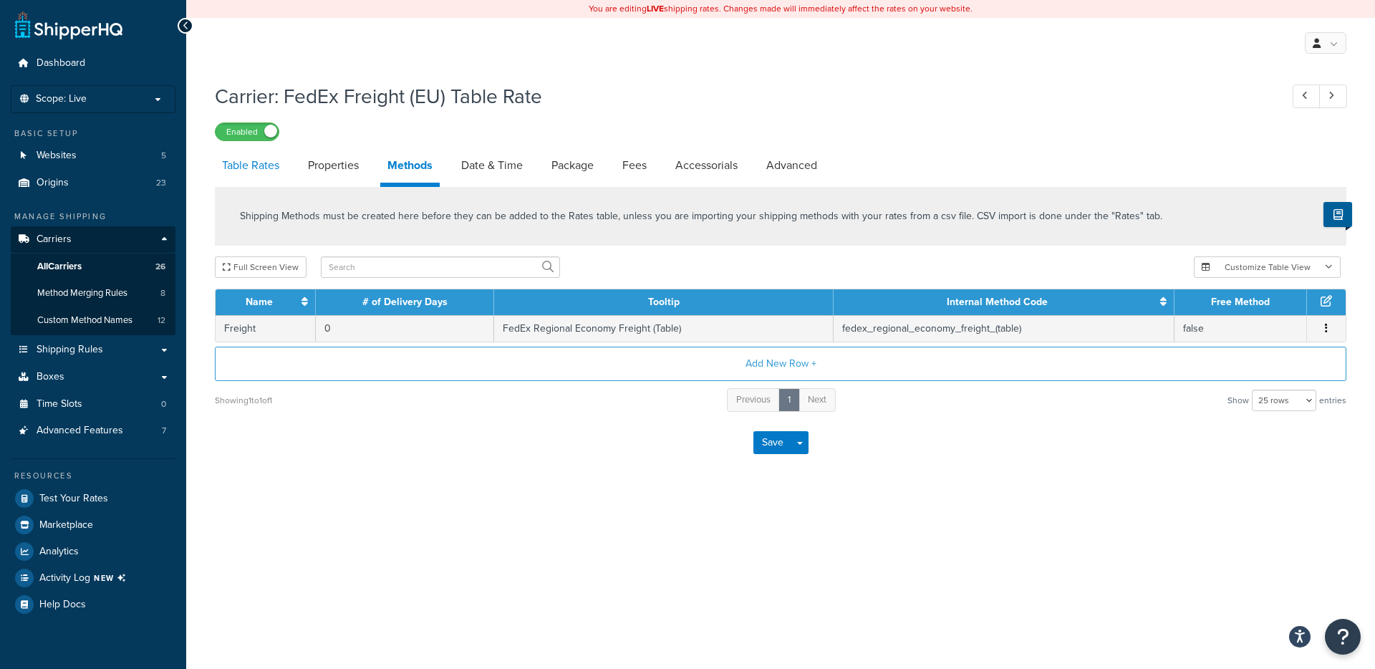
click at [235, 169] on link "Table Rates" at bounding box center [251, 165] width 72 height 34
select select "25"
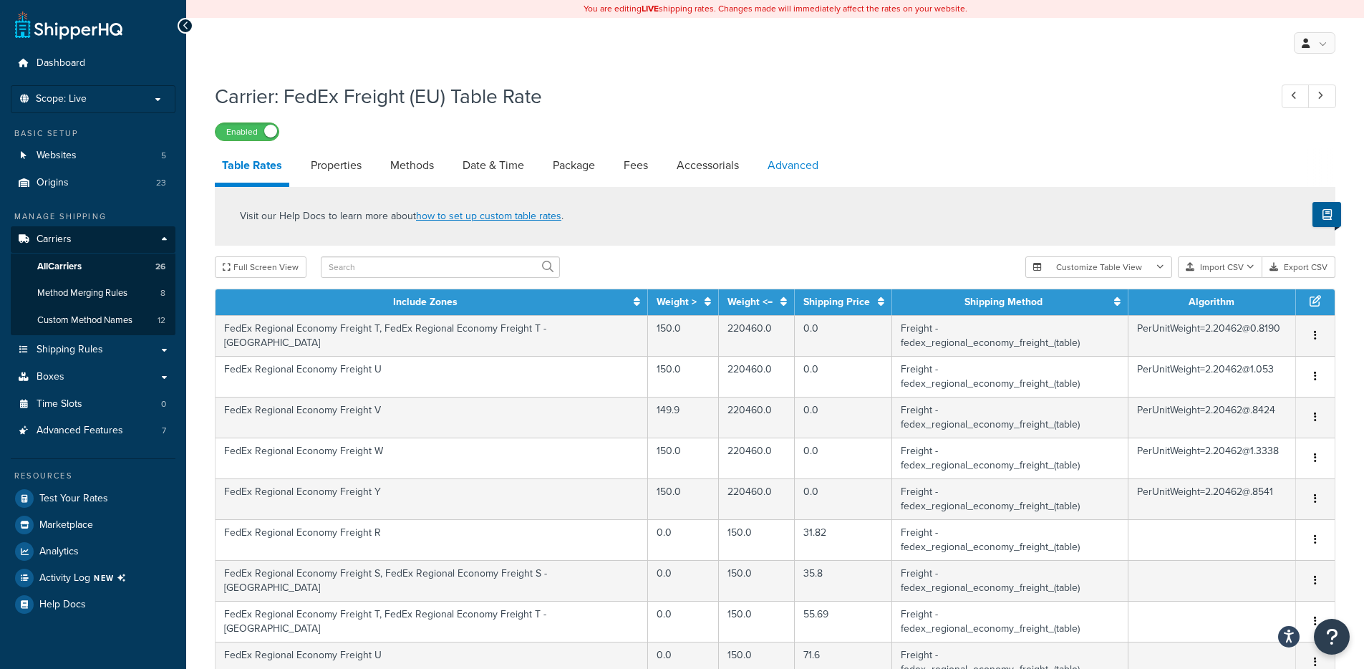
click at [813, 174] on link "Advanced" at bounding box center [793, 165] width 65 height 34
select select "false"
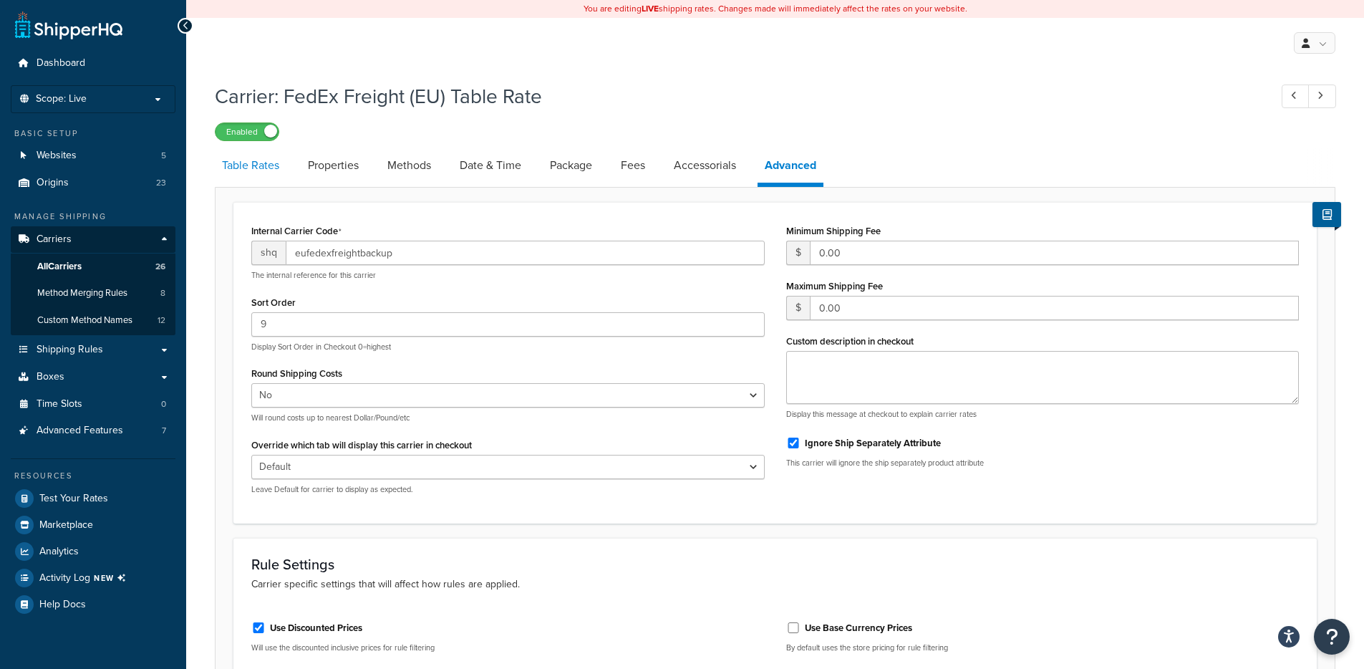
click at [251, 173] on link "Table Rates" at bounding box center [251, 165] width 72 height 34
select select "25"
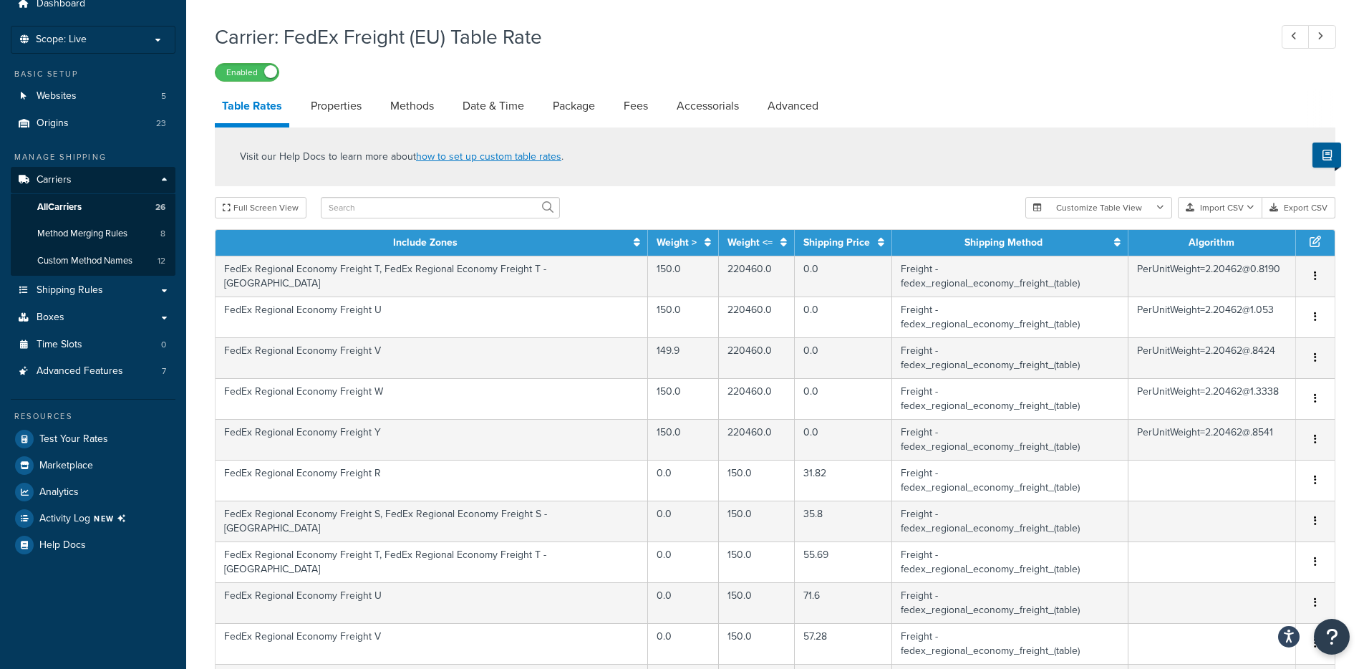
scroll to position [44, 0]
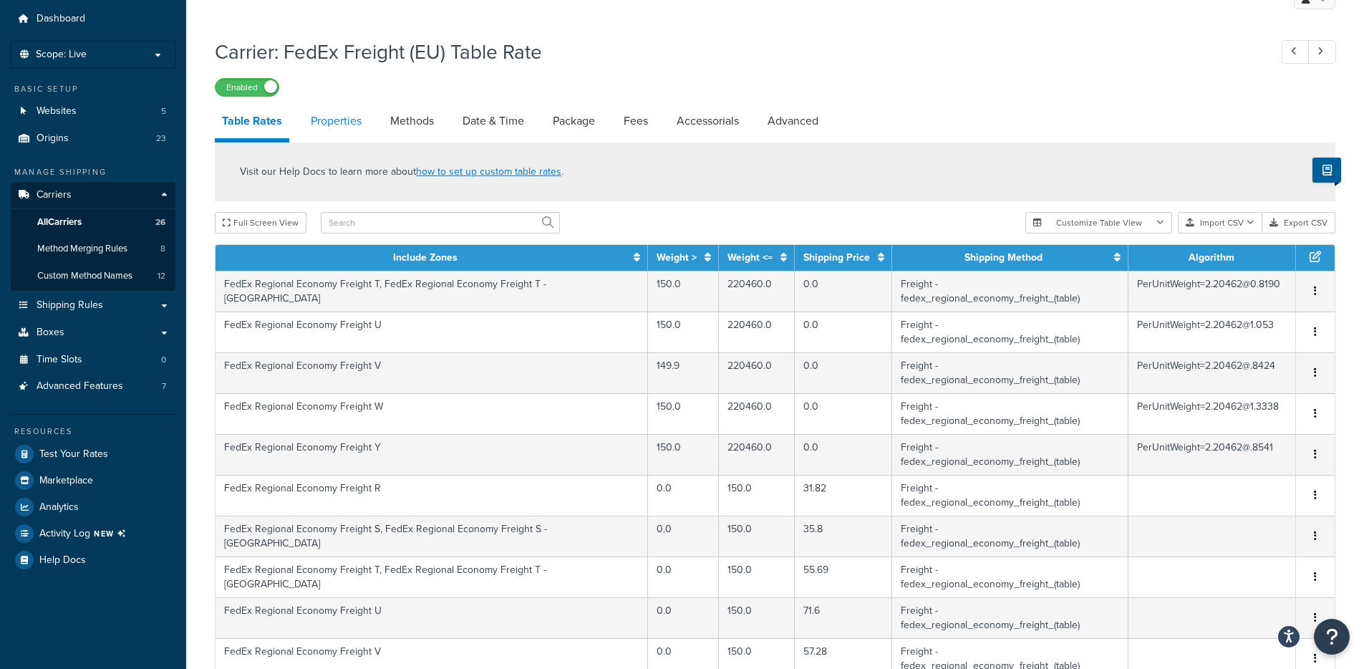
click at [338, 120] on link "Properties" at bounding box center [336, 121] width 65 height 34
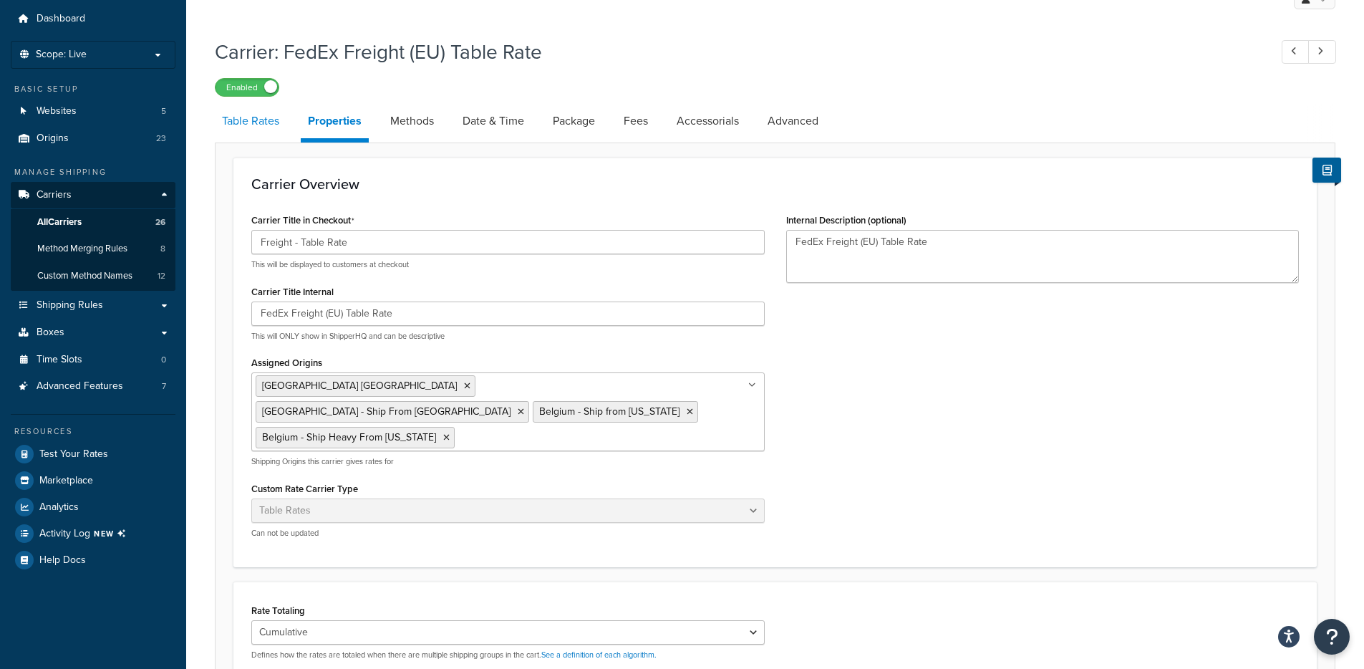
click at [277, 131] on link "Table Rates" at bounding box center [251, 121] width 72 height 34
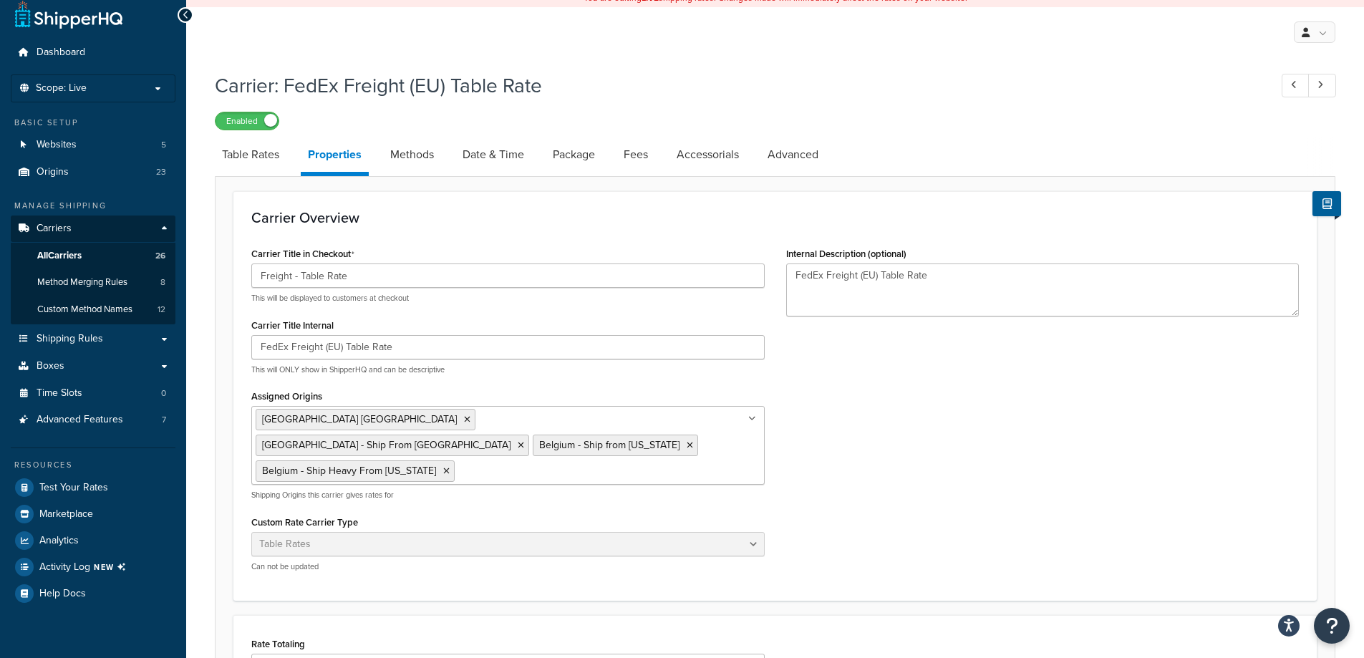
select select "25"
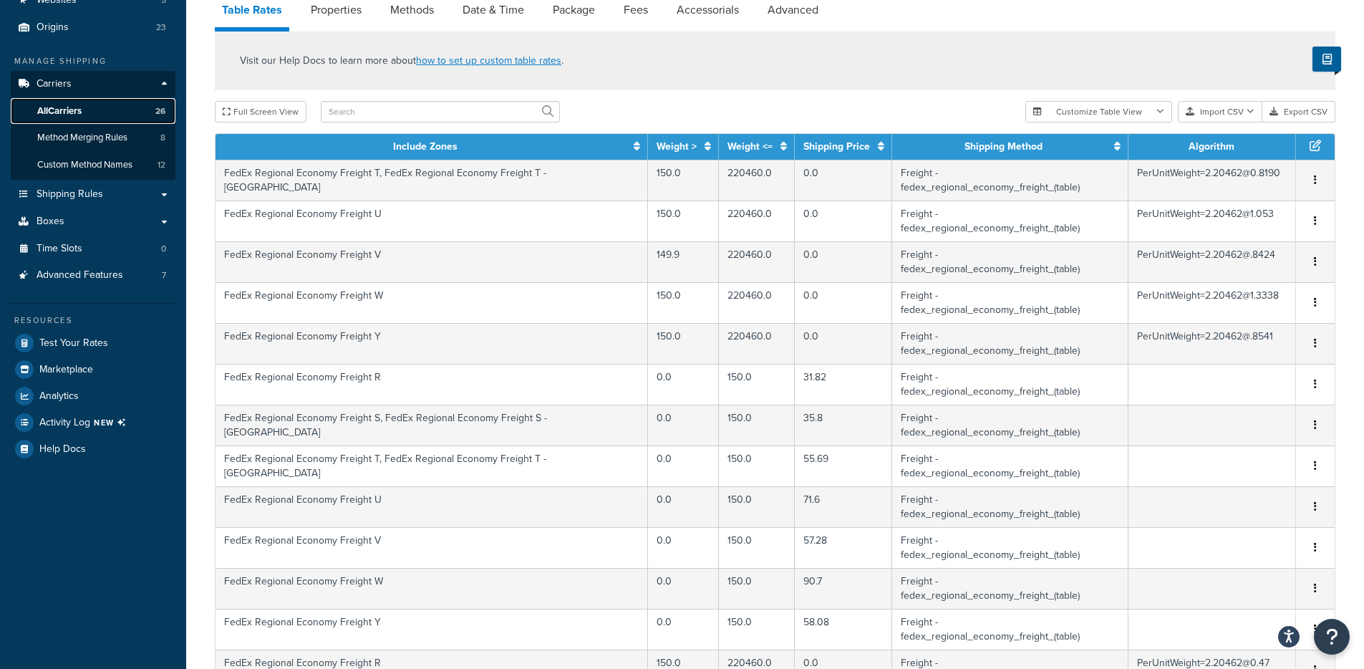
scroll to position [26, 0]
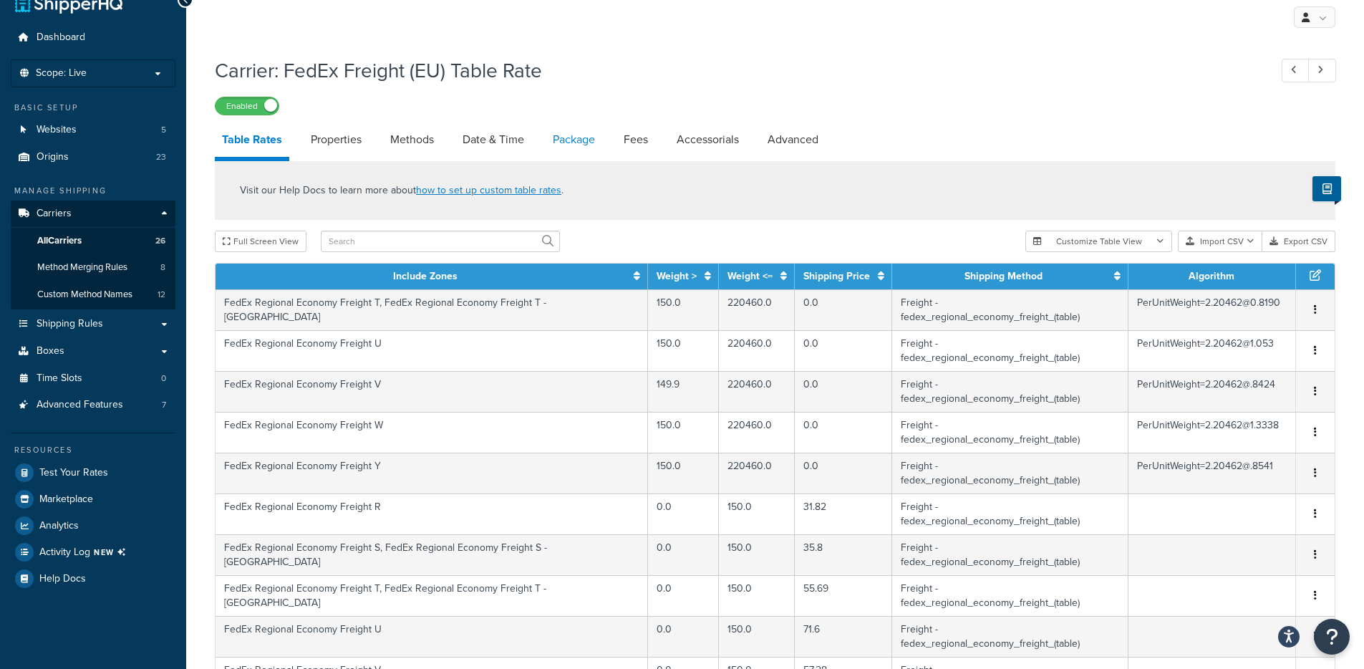
click at [559, 145] on link "Package" at bounding box center [574, 139] width 57 height 34
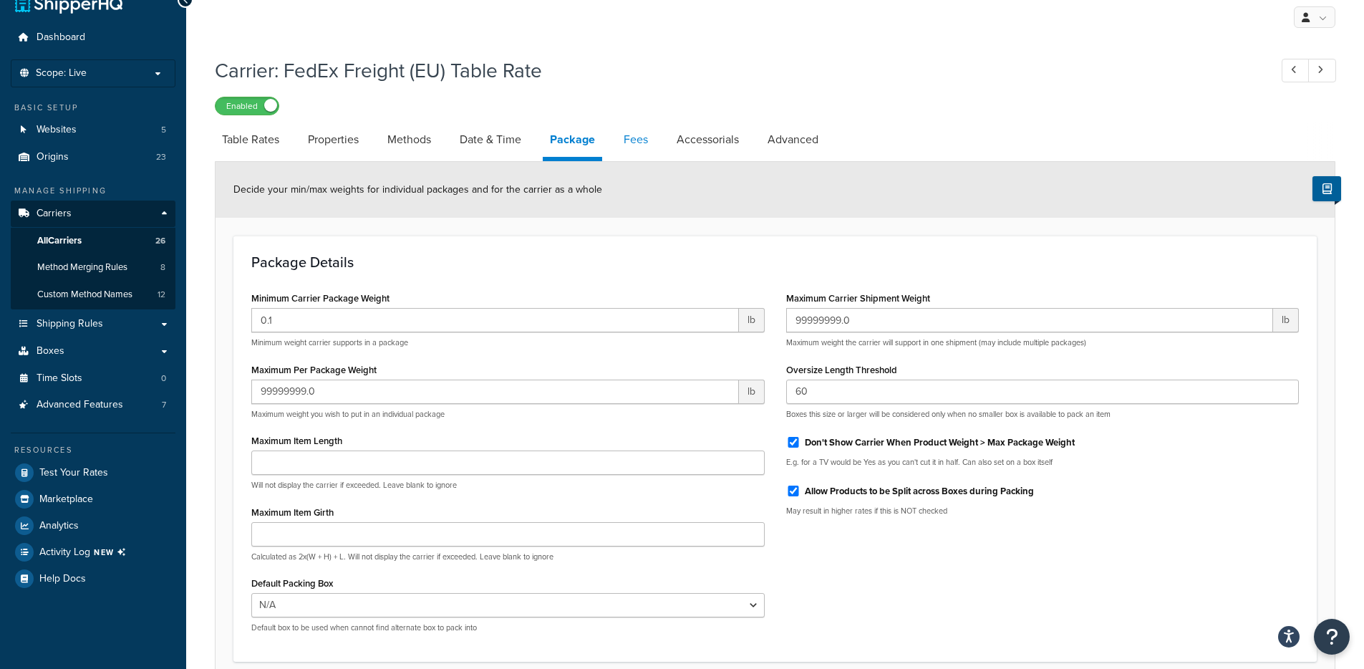
click at [629, 140] on link "Fees" at bounding box center [636, 139] width 39 height 34
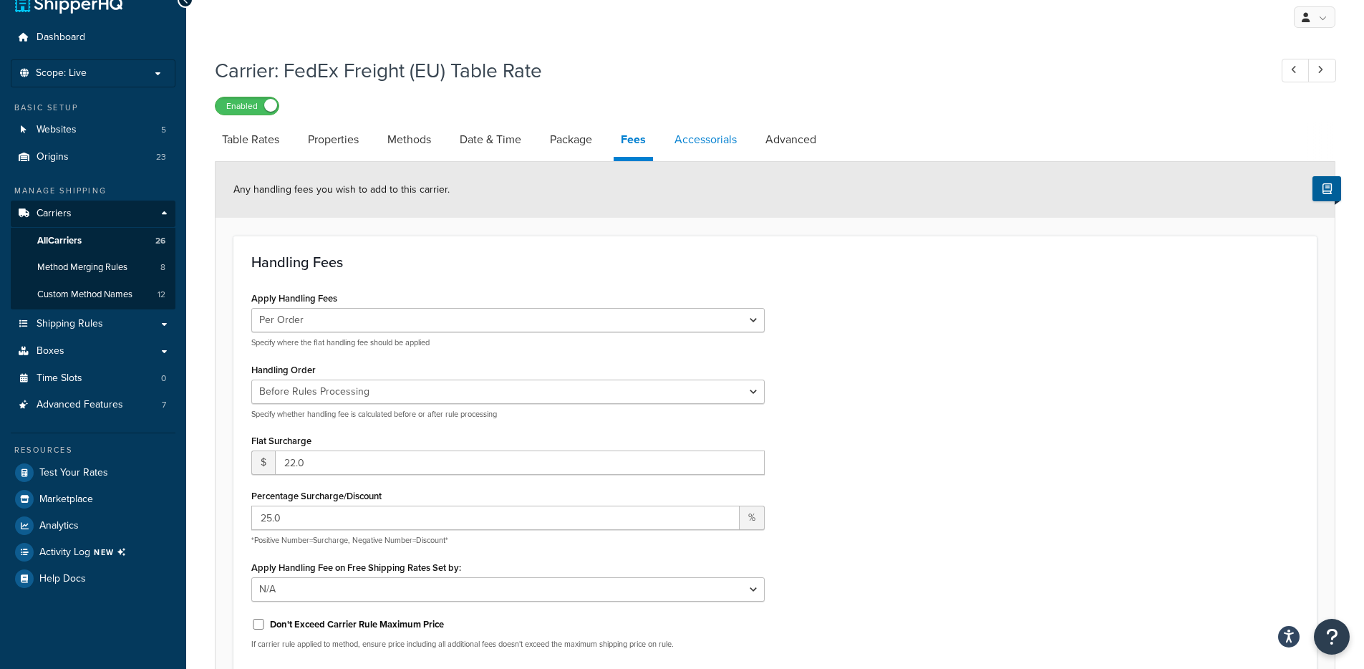
click at [722, 144] on link "Accessorials" at bounding box center [705, 139] width 77 height 34
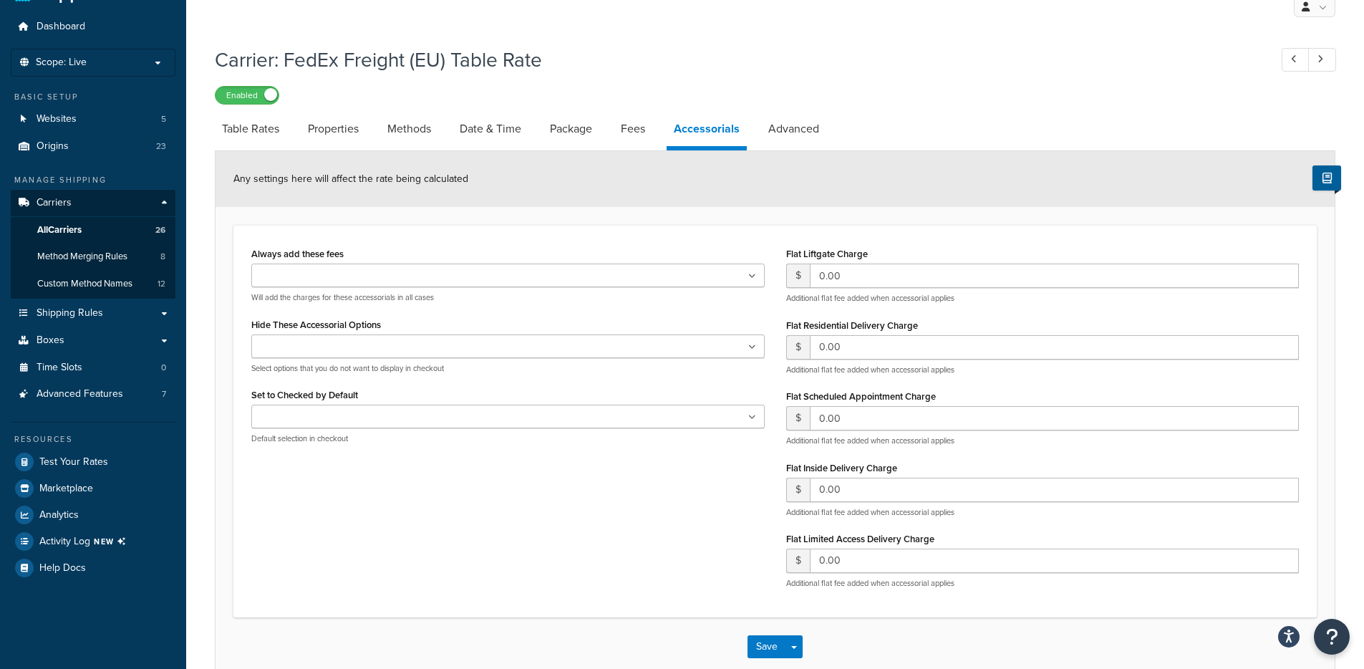
scroll to position [52, 0]
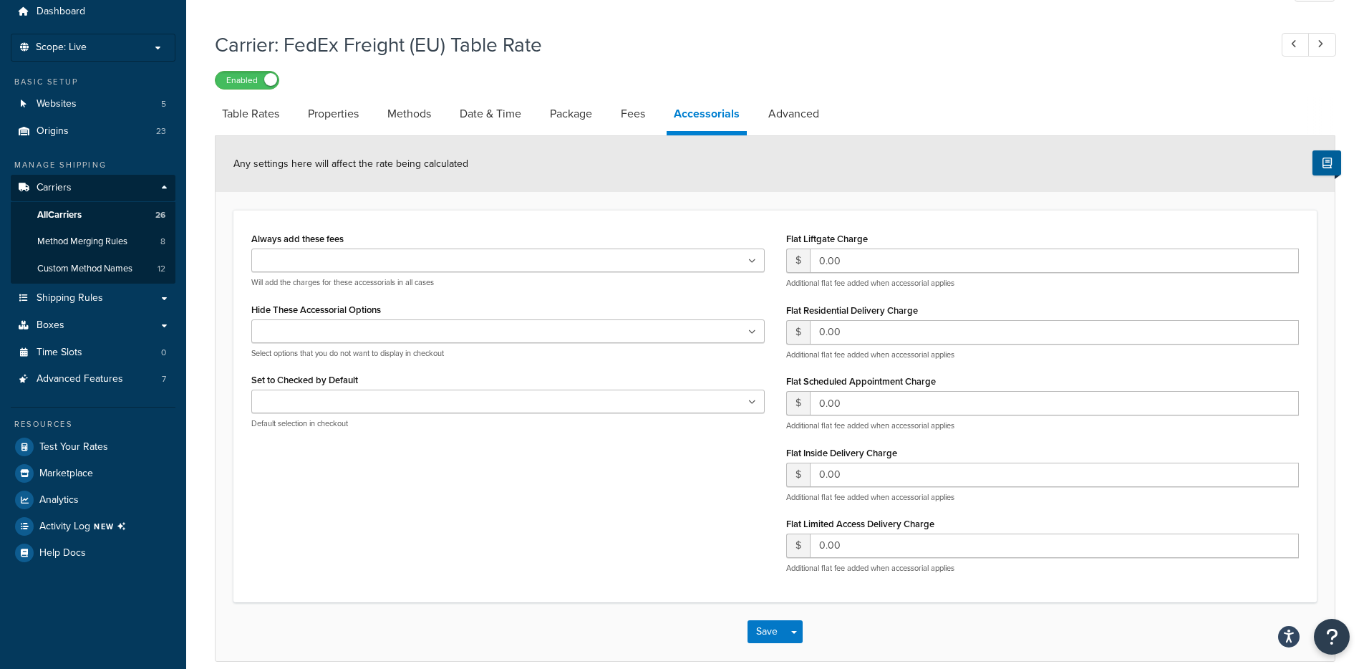
click at [240, 115] on link "Table Rates" at bounding box center [251, 114] width 72 height 34
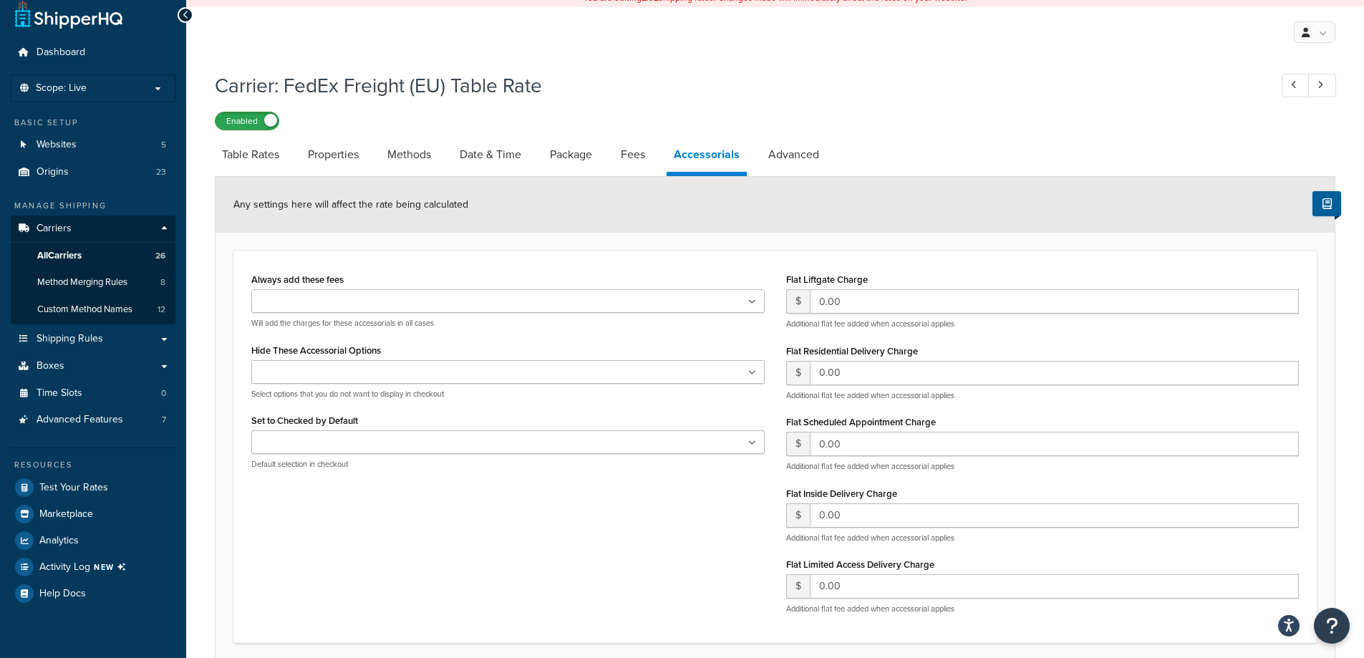
select select "25"
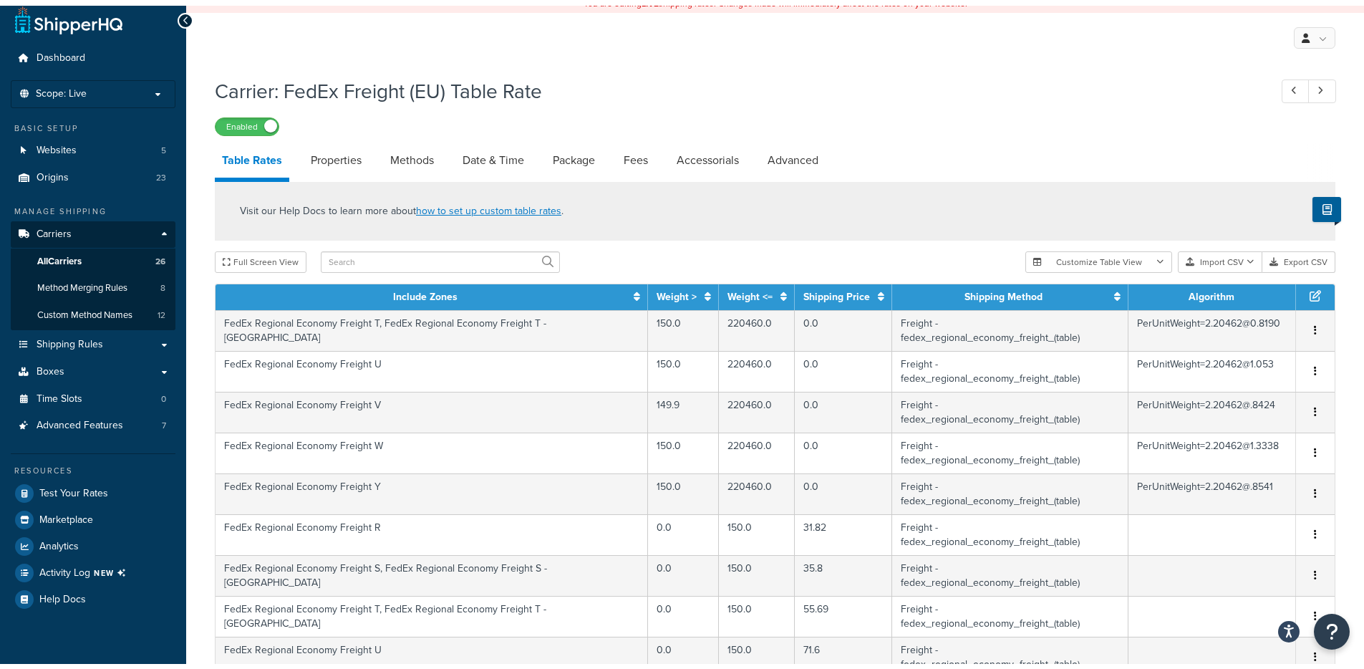
scroll to position [52, 0]
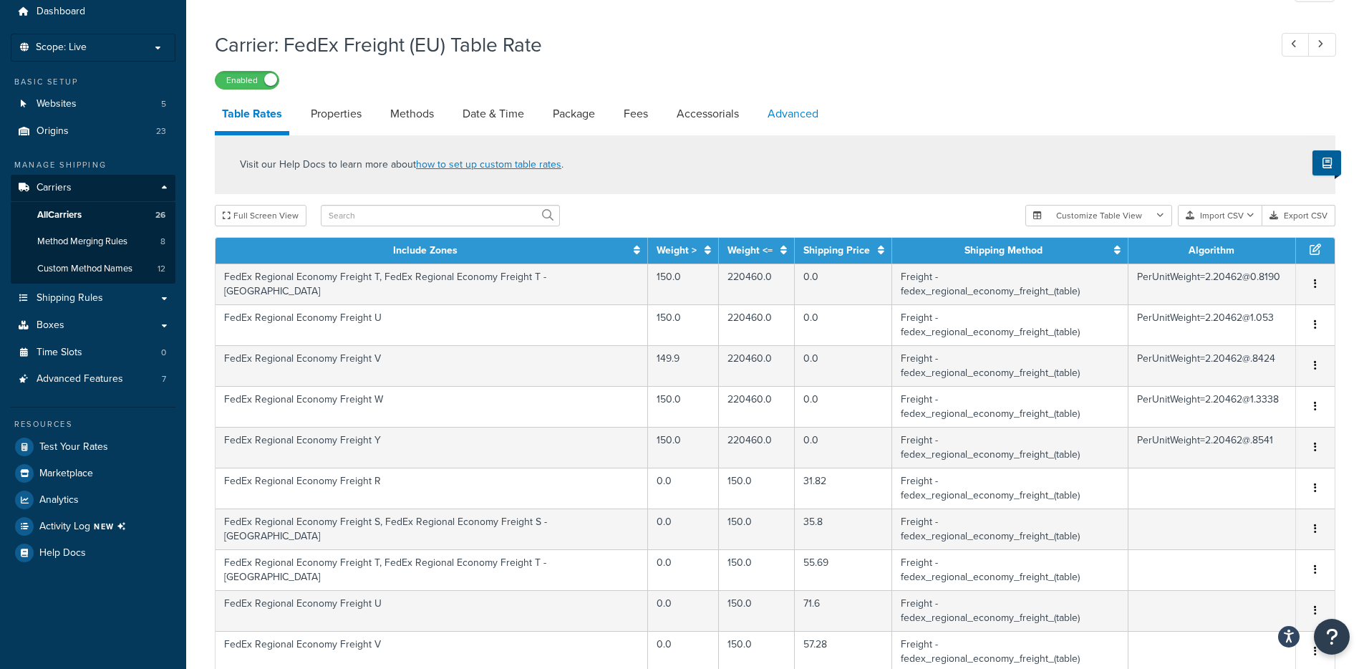
click at [802, 112] on link "Advanced" at bounding box center [793, 114] width 65 height 34
select select "false"
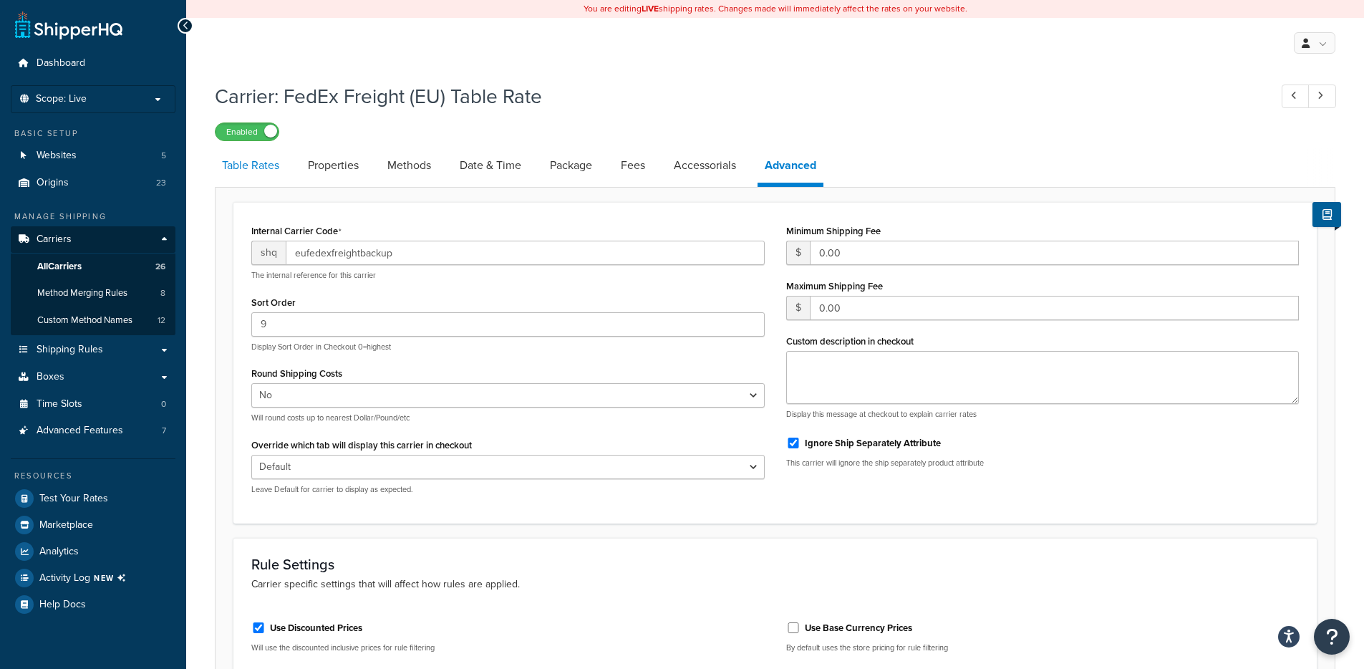
click at [266, 167] on link "Table Rates" at bounding box center [251, 165] width 72 height 34
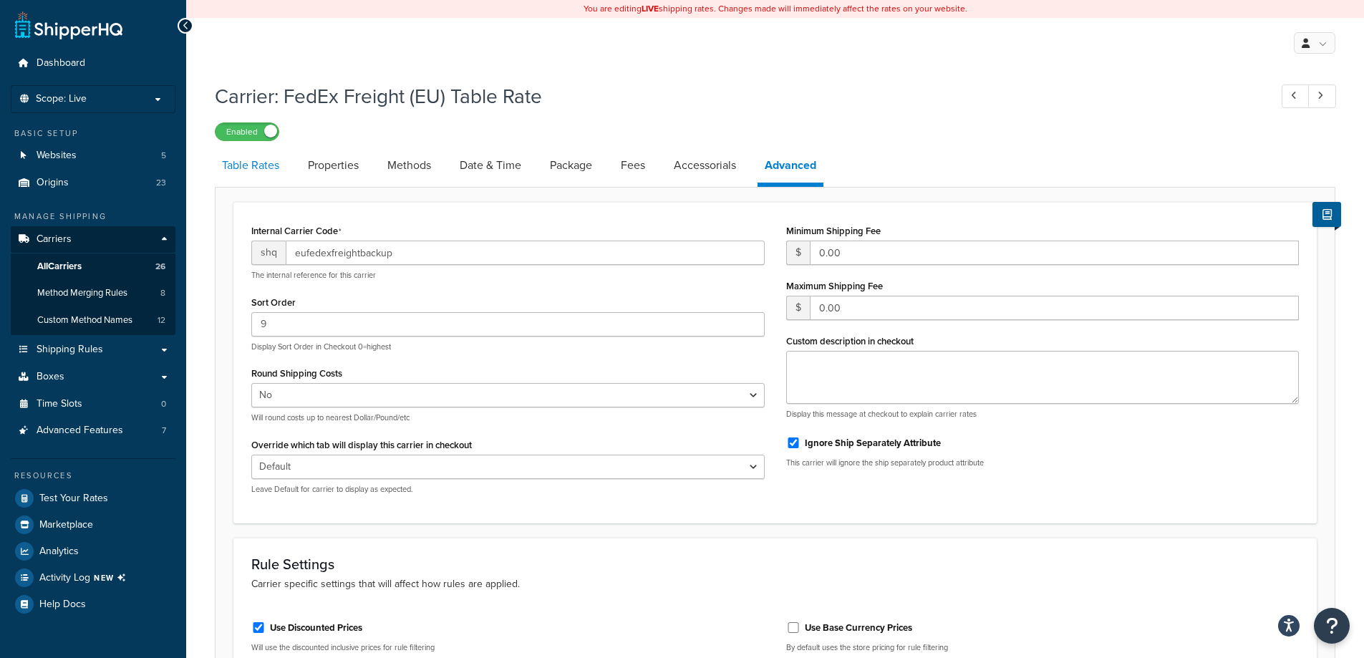
select select "25"
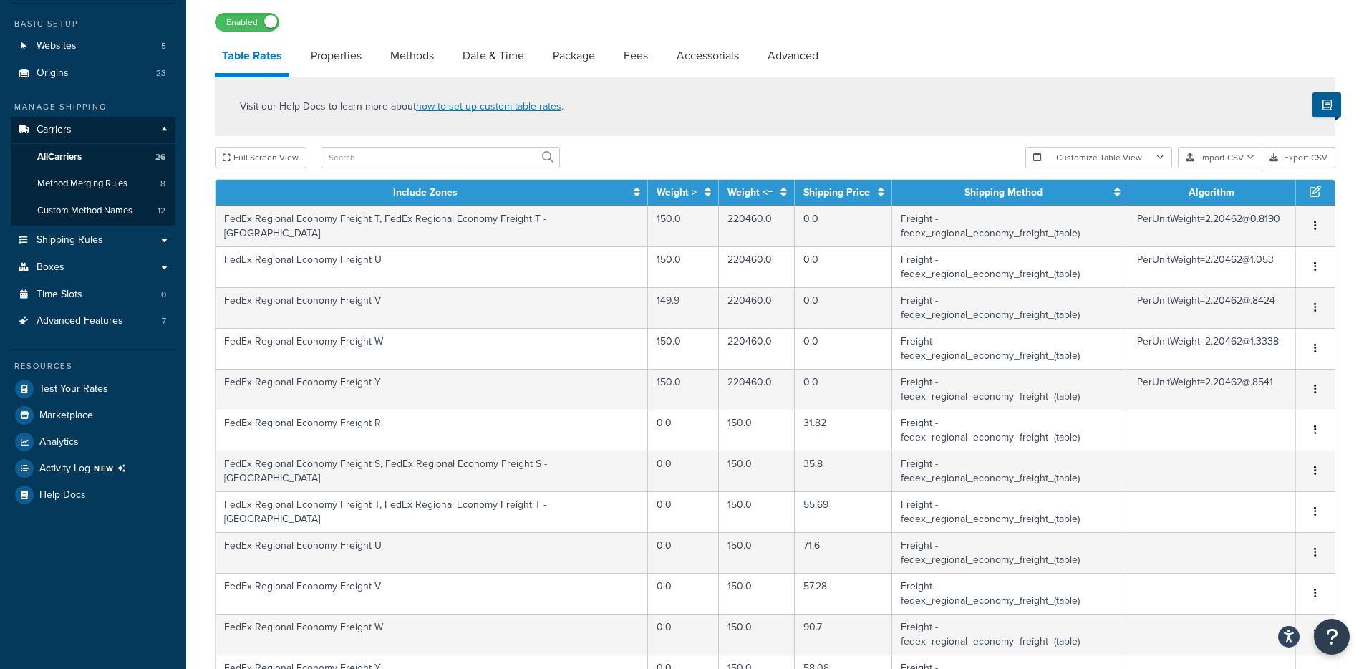
scroll to position [95, 0]
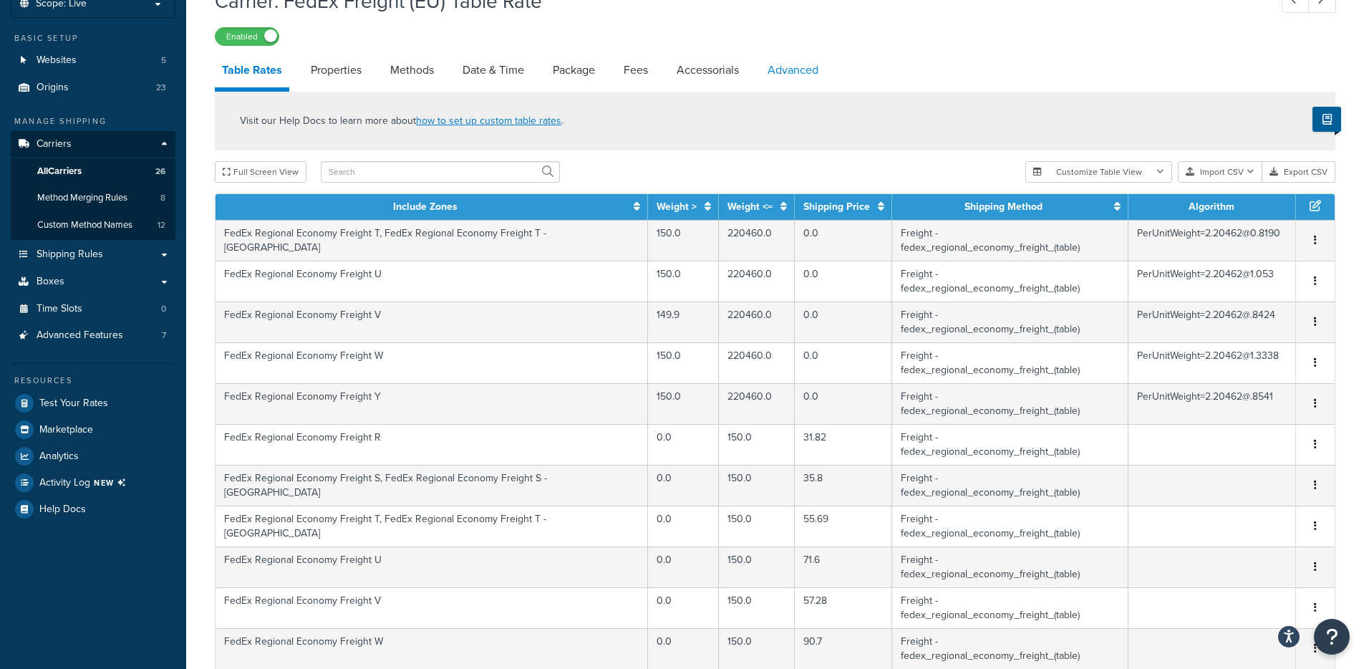
click at [804, 71] on link "Advanced" at bounding box center [793, 70] width 65 height 34
select select "false"
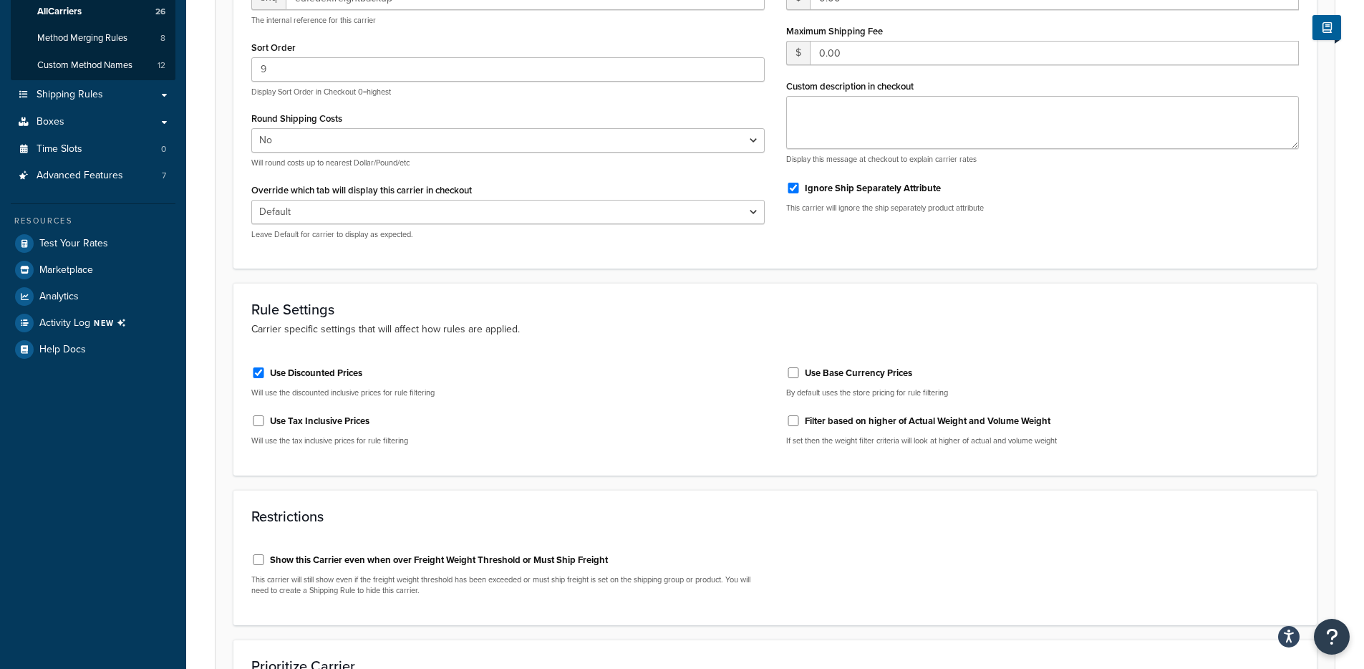
scroll to position [99, 0]
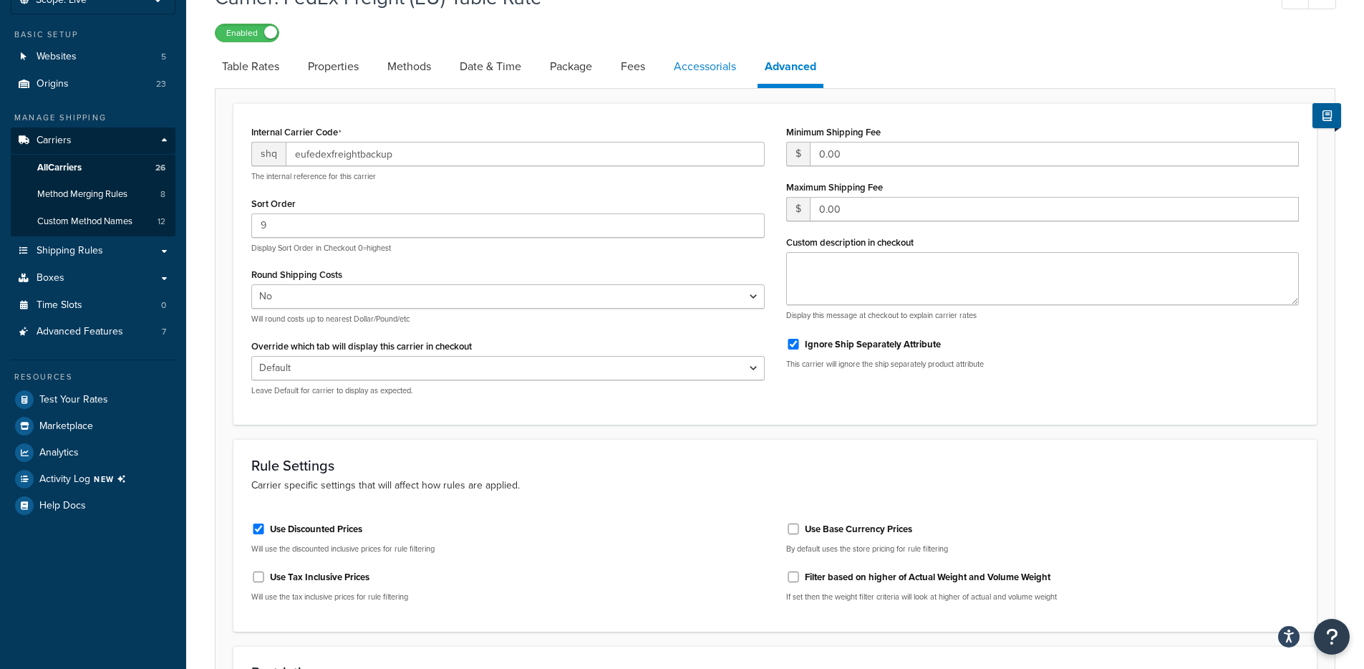
click at [692, 69] on link "Accessorials" at bounding box center [705, 66] width 77 height 34
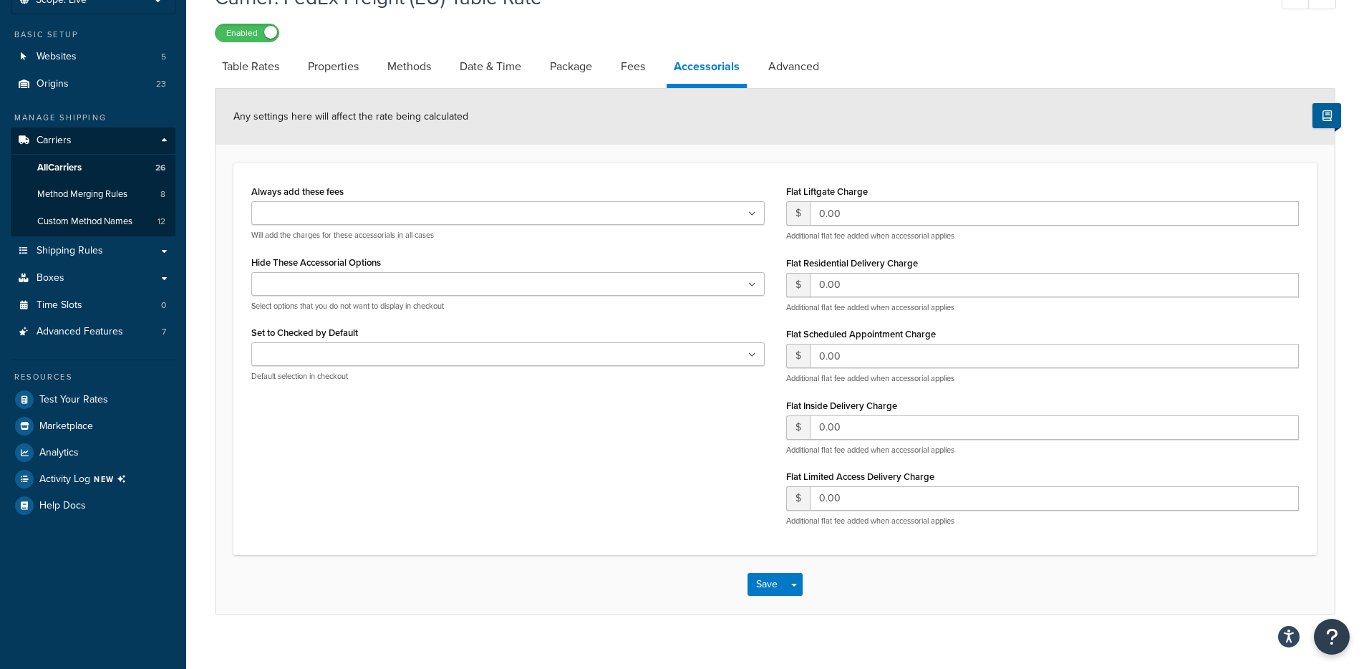
click at [607, 59] on li "Package" at bounding box center [578, 66] width 71 height 34
click at [614, 62] on li "Package" at bounding box center [578, 66] width 71 height 34
click at [619, 64] on link "Fees" at bounding box center [633, 66] width 39 height 34
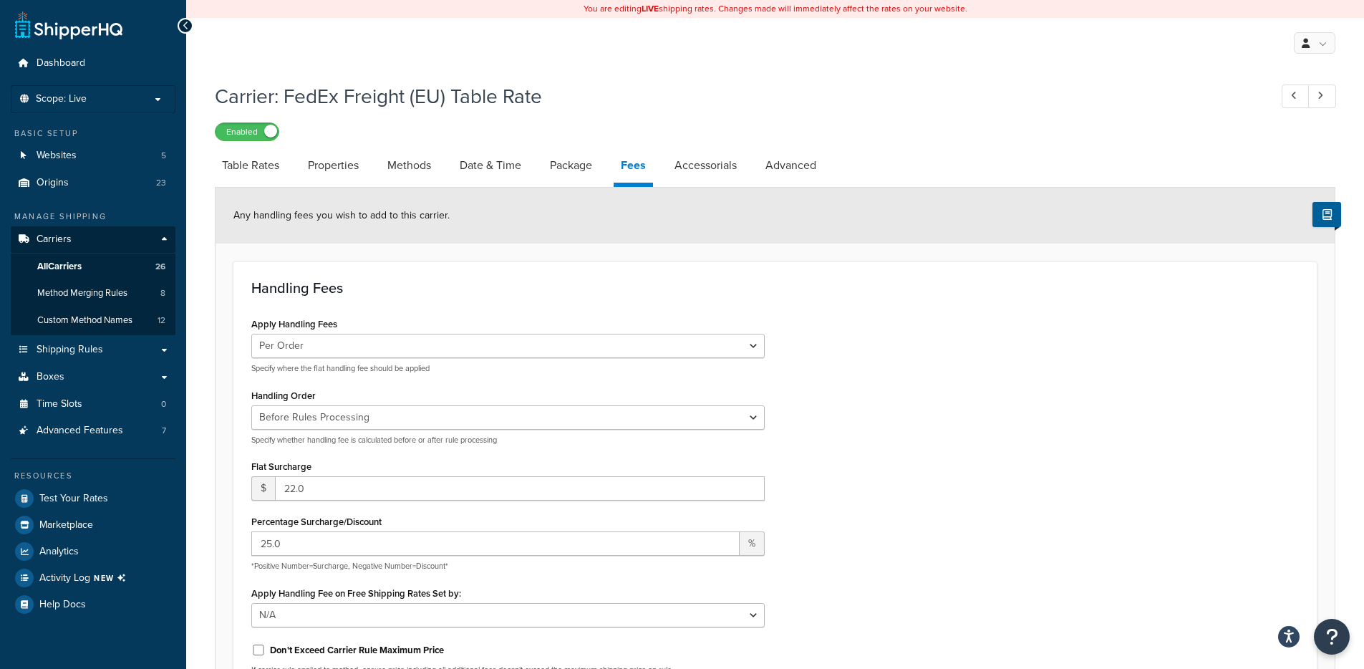
click at [539, 166] on li "Date & Time" at bounding box center [498, 165] width 90 height 34
click at [550, 168] on link "Package" at bounding box center [571, 165] width 57 height 34
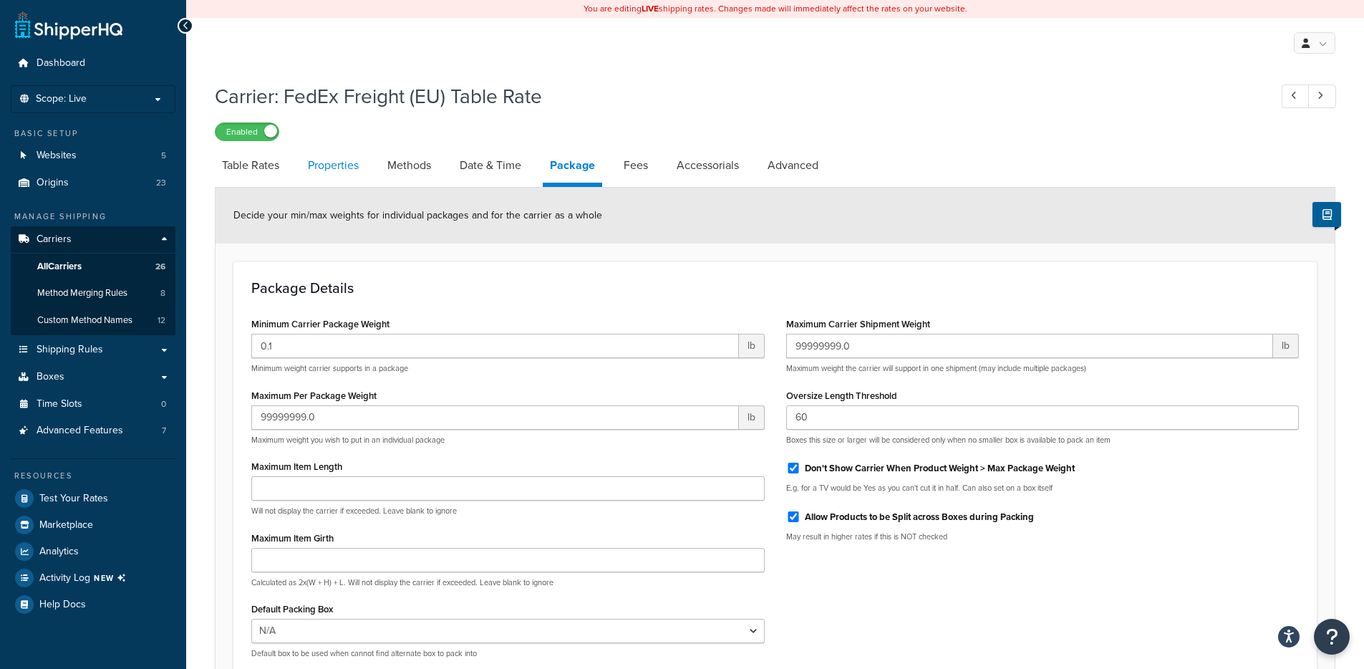
click at [336, 168] on link "Properties" at bounding box center [333, 165] width 65 height 34
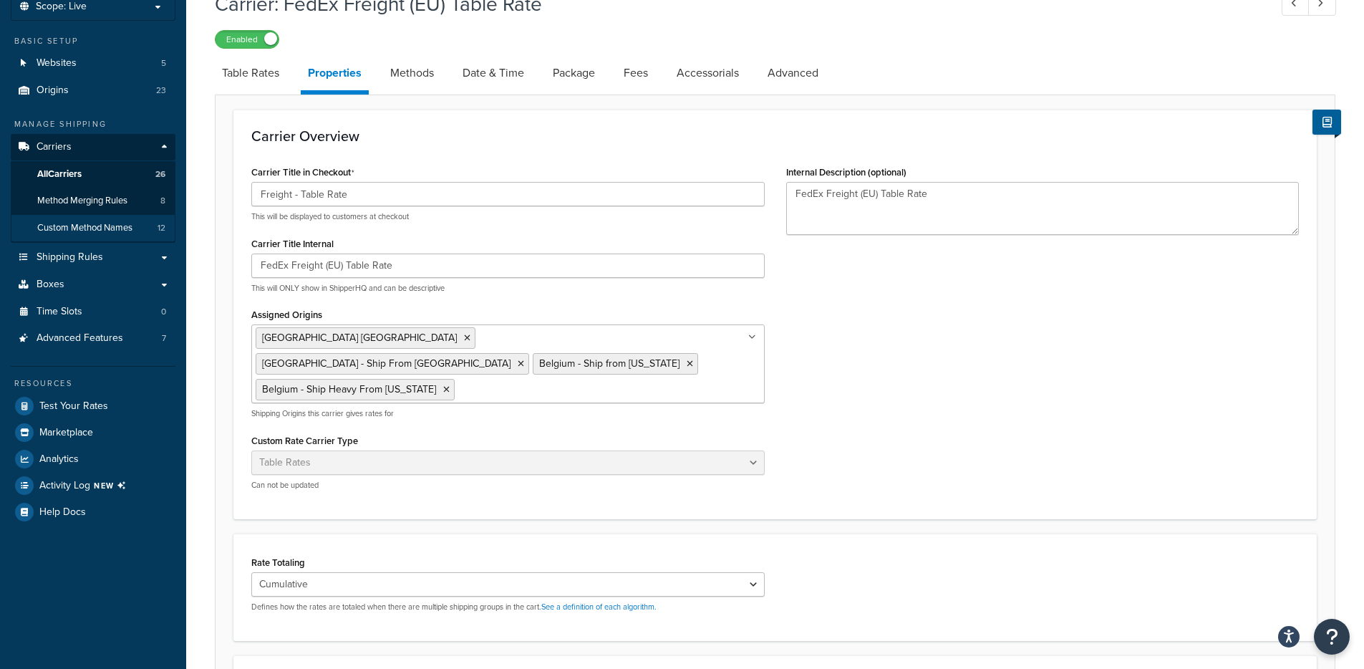
scroll to position [72, 0]
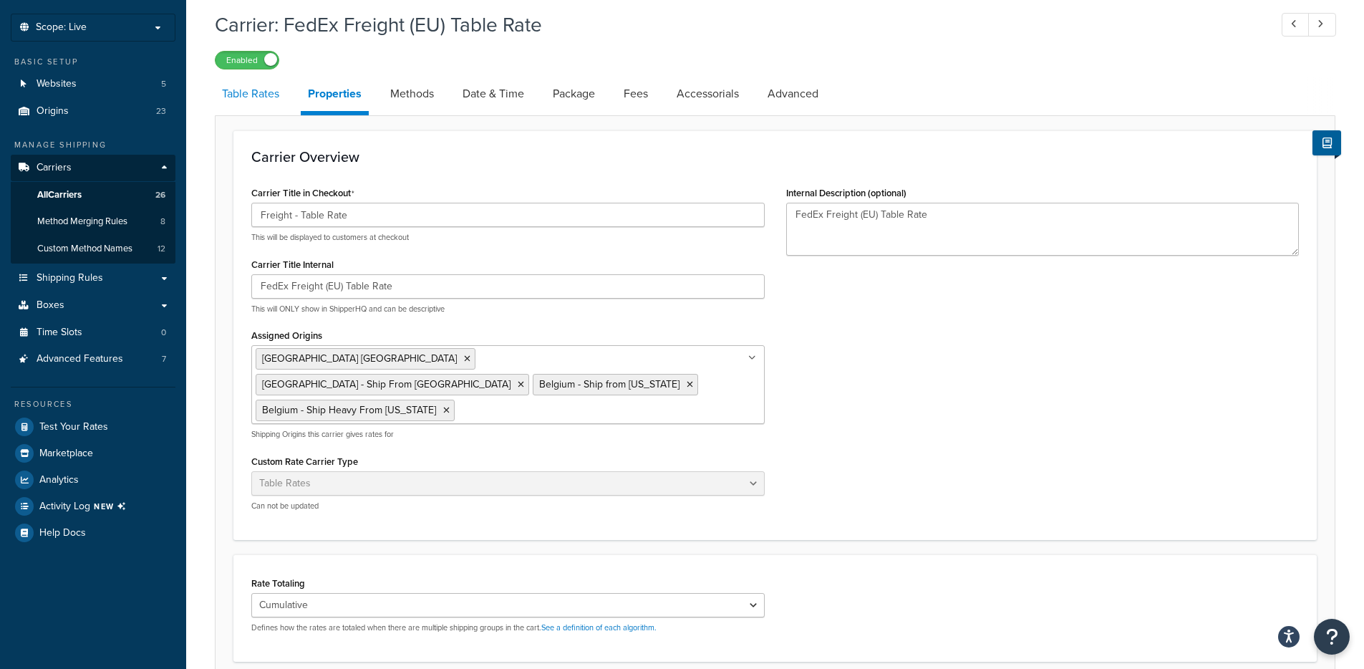
click at [237, 94] on link "Table Rates" at bounding box center [251, 94] width 72 height 34
click at [237, 39] on h1 "Carrier: FedEx Freight (EU) Table Rate" at bounding box center [735, 25] width 1041 height 28
select select "25"
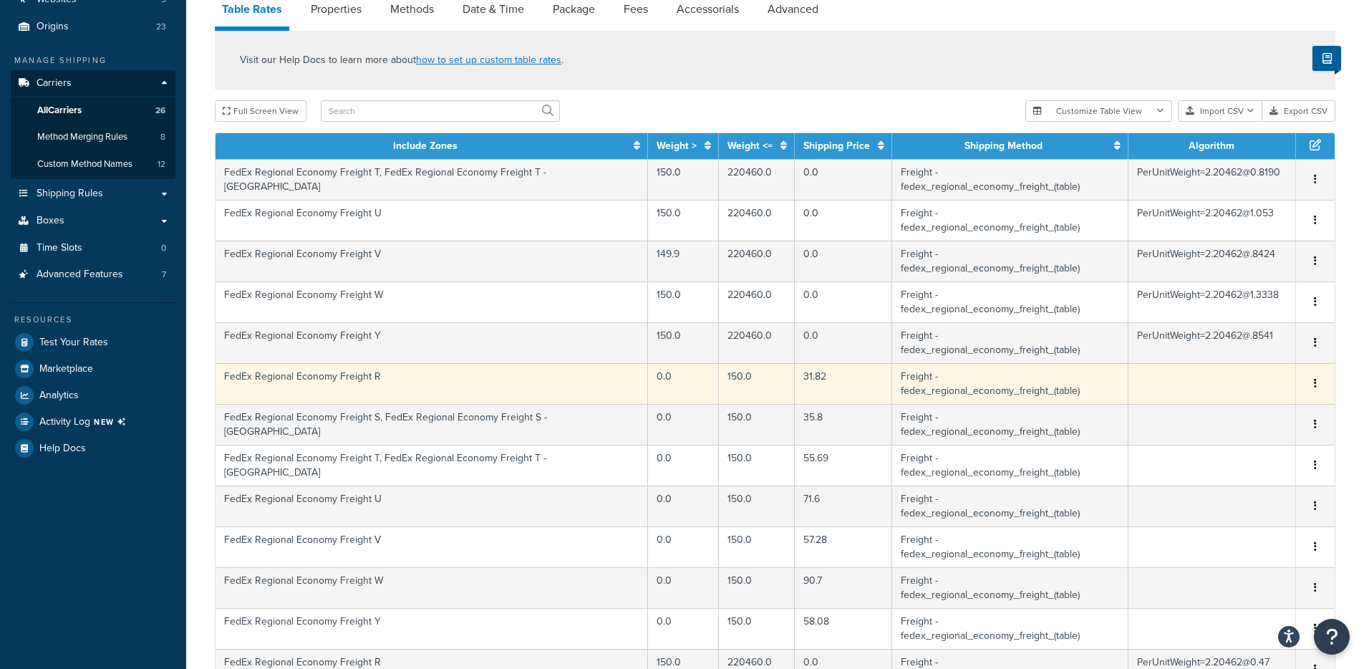
scroll to position [158, 0]
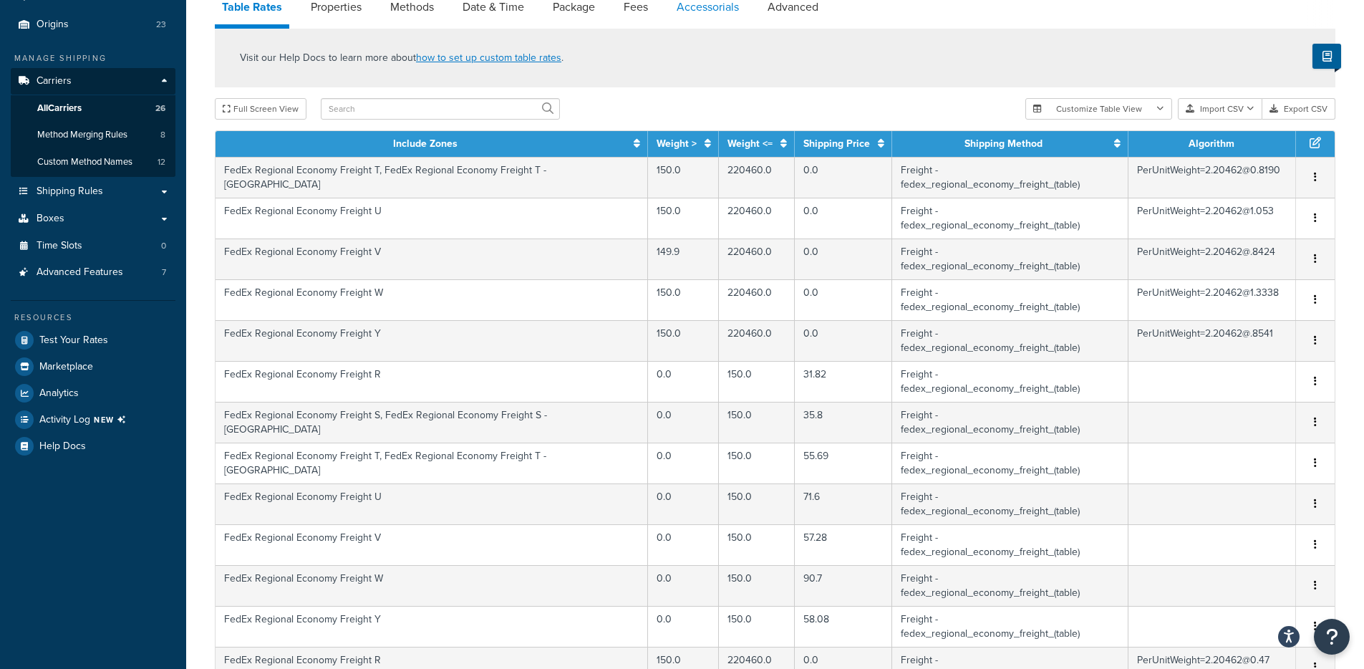
click at [722, 10] on link "Accessorials" at bounding box center [708, 7] width 77 height 34
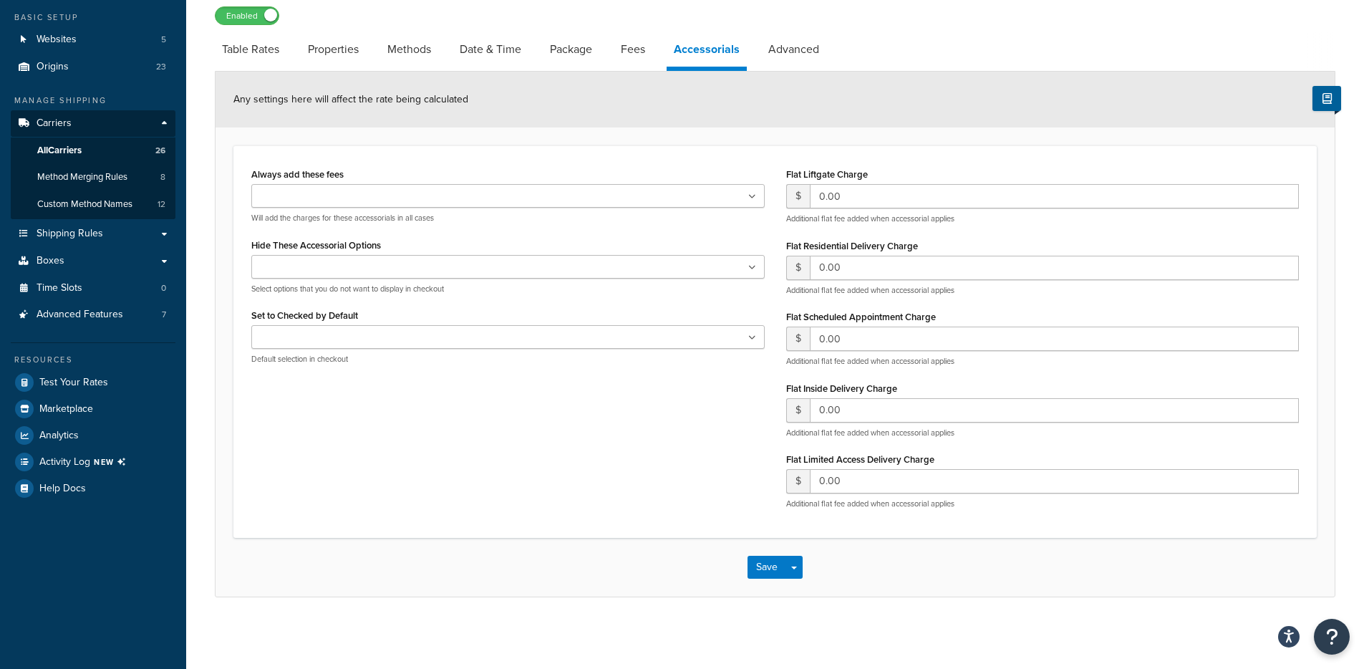
scroll to position [116, 0]
click at [307, 46] on link "Properties" at bounding box center [333, 49] width 65 height 34
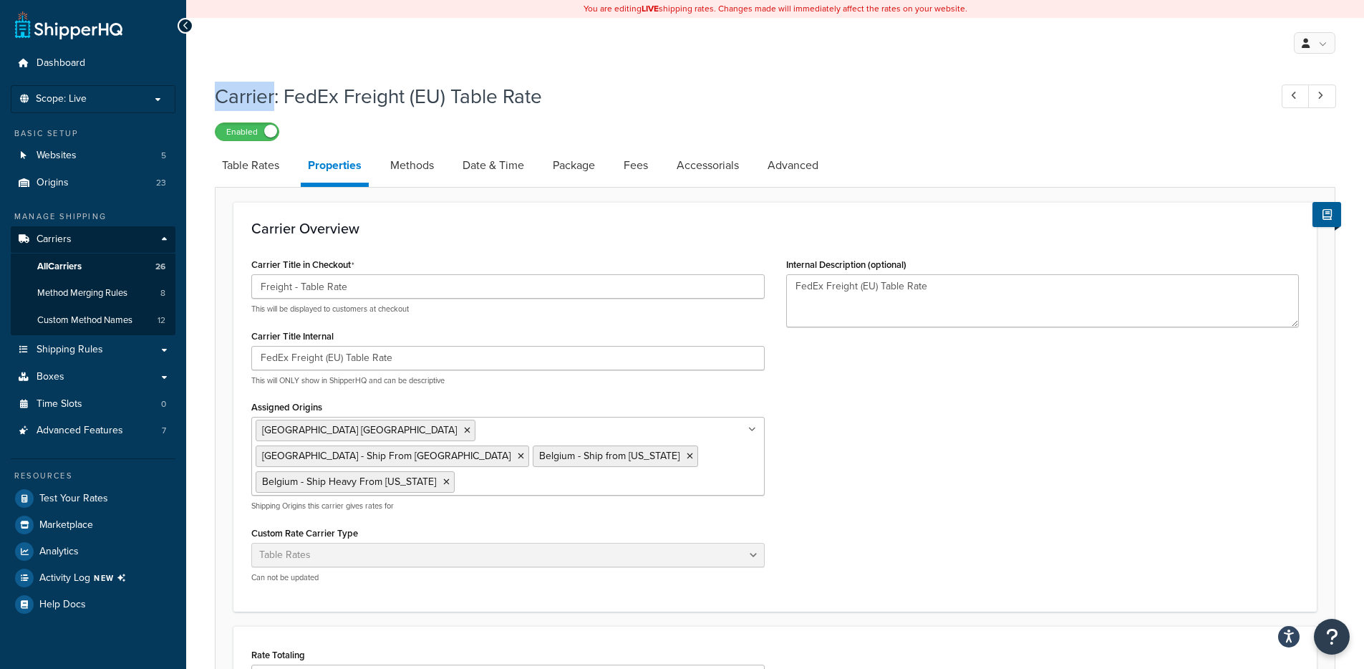
click at [652, 79] on div "Carrier: FedEx Freight (EU) Table Rate Enabled" at bounding box center [775, 108] width 1121 height 66
click at [259, 180] on link "Table Rates" at bounding box center [251, 165] width 72 height 34
select select "25"
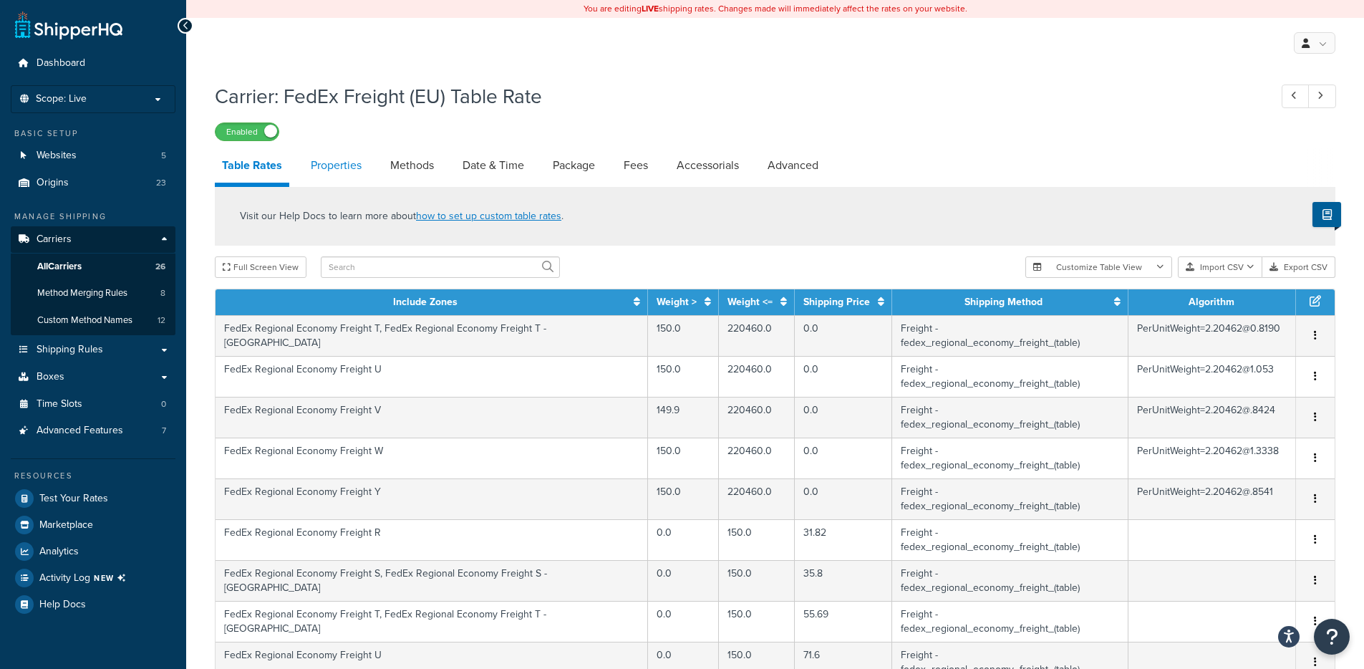
click at [348, 173] on link "Properties" at bounding box center [336, 165] width 65 height 34
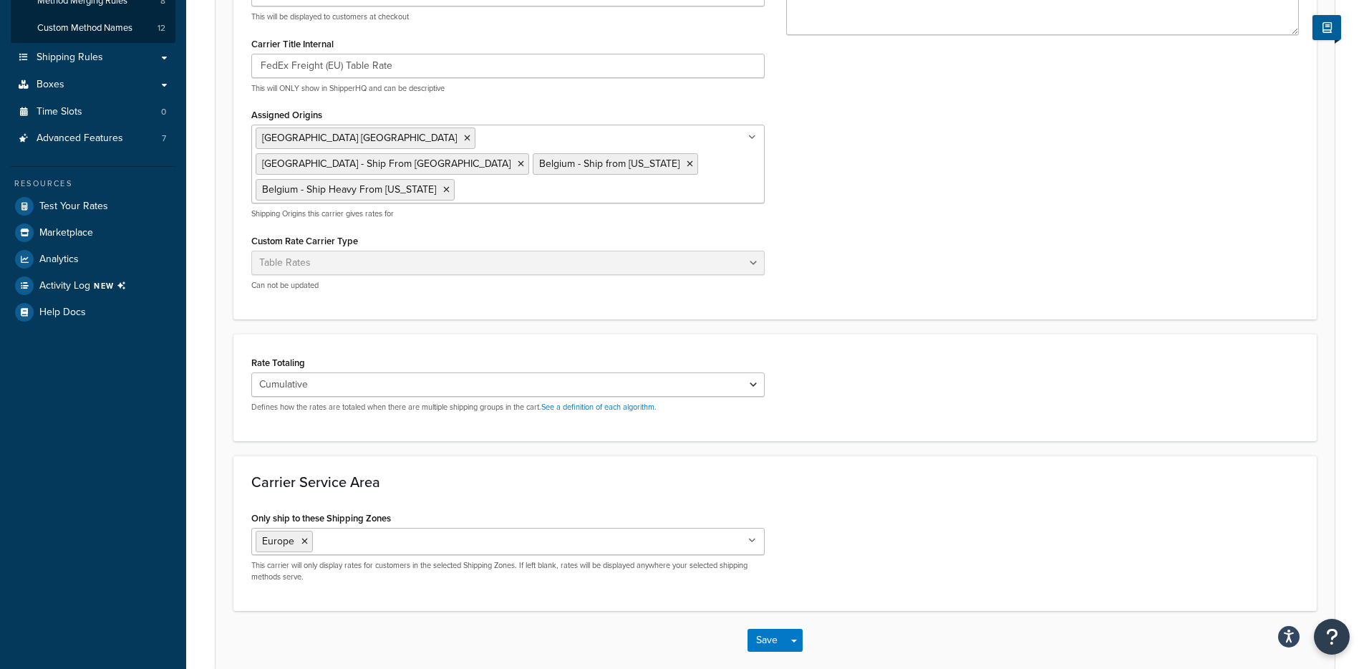
scroll to position [24, 0]
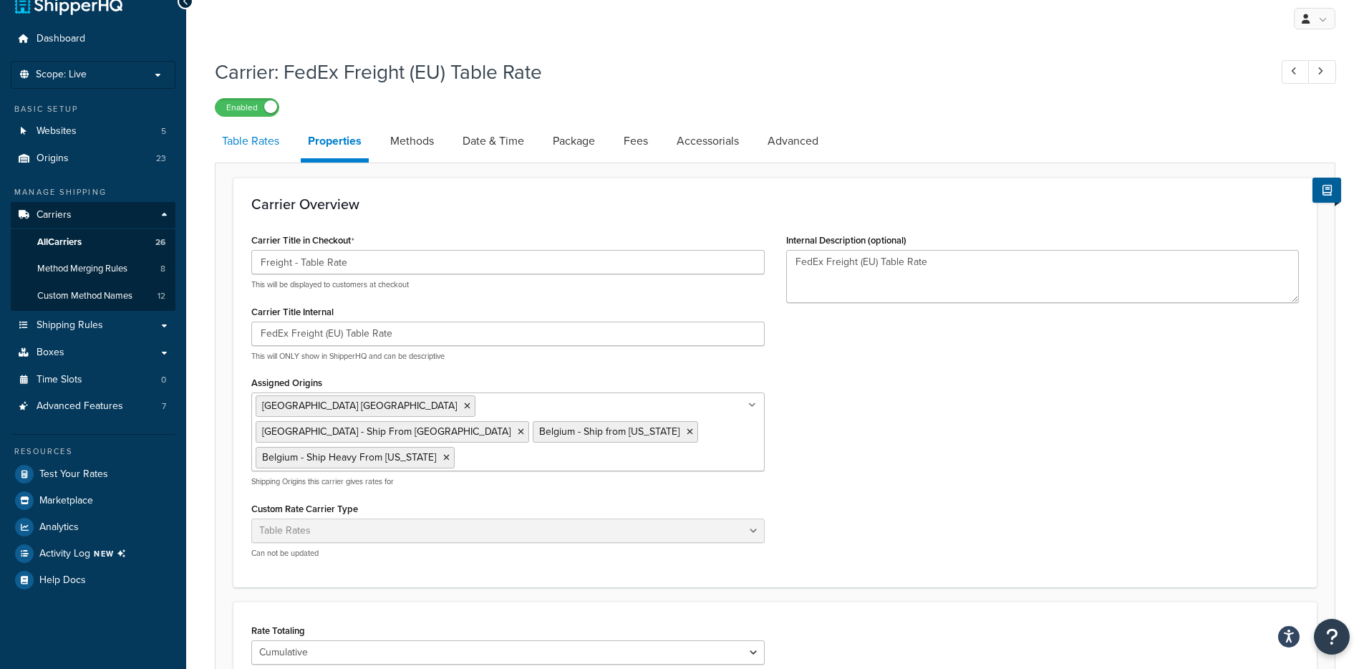
click at [271, 147] on link "Table Rates" at bounding box center [251, 141] width 72 height 34
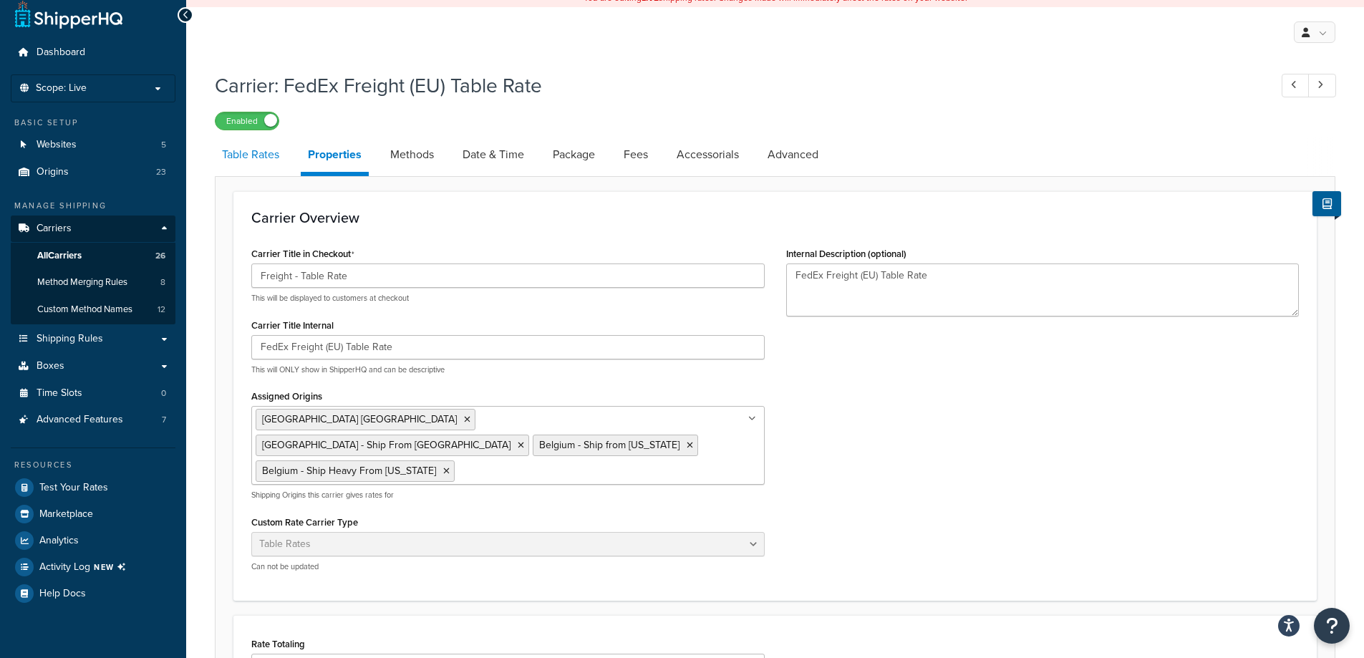
select select "25"
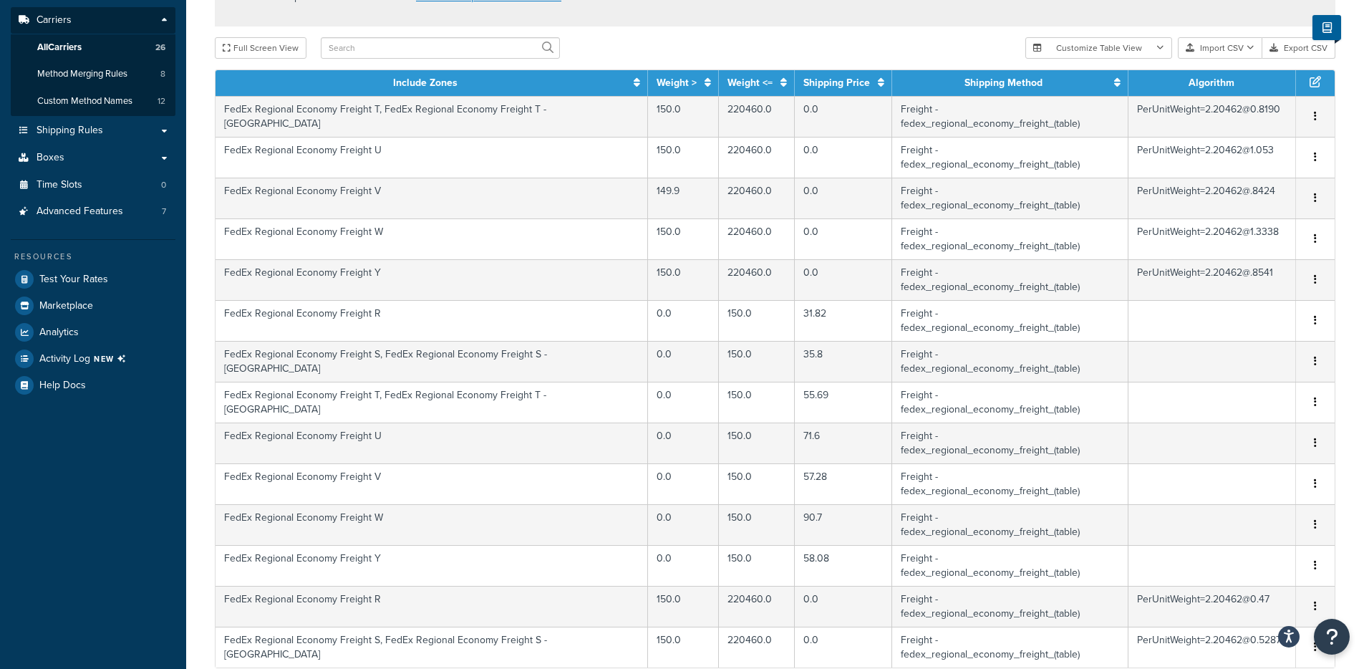
scroll to position [155, 0]
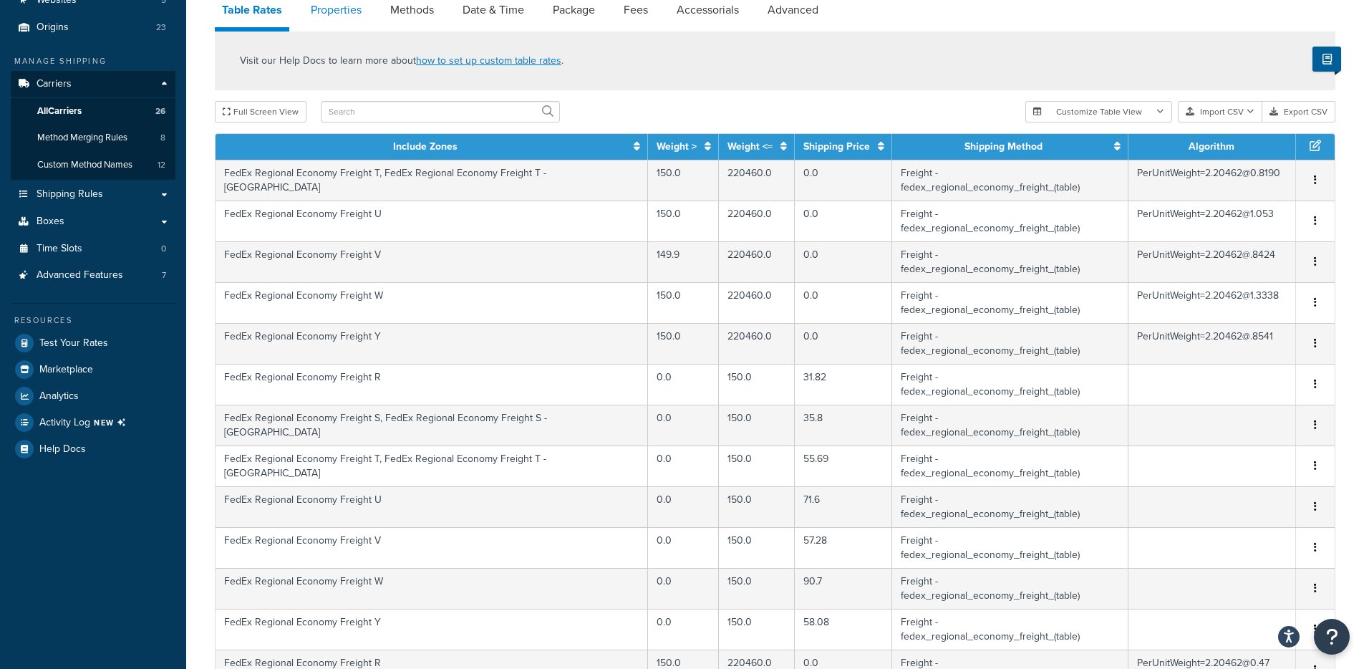
click at [339, 10] on link "Properties" at bounding box center [336, 10] width 65 height 34
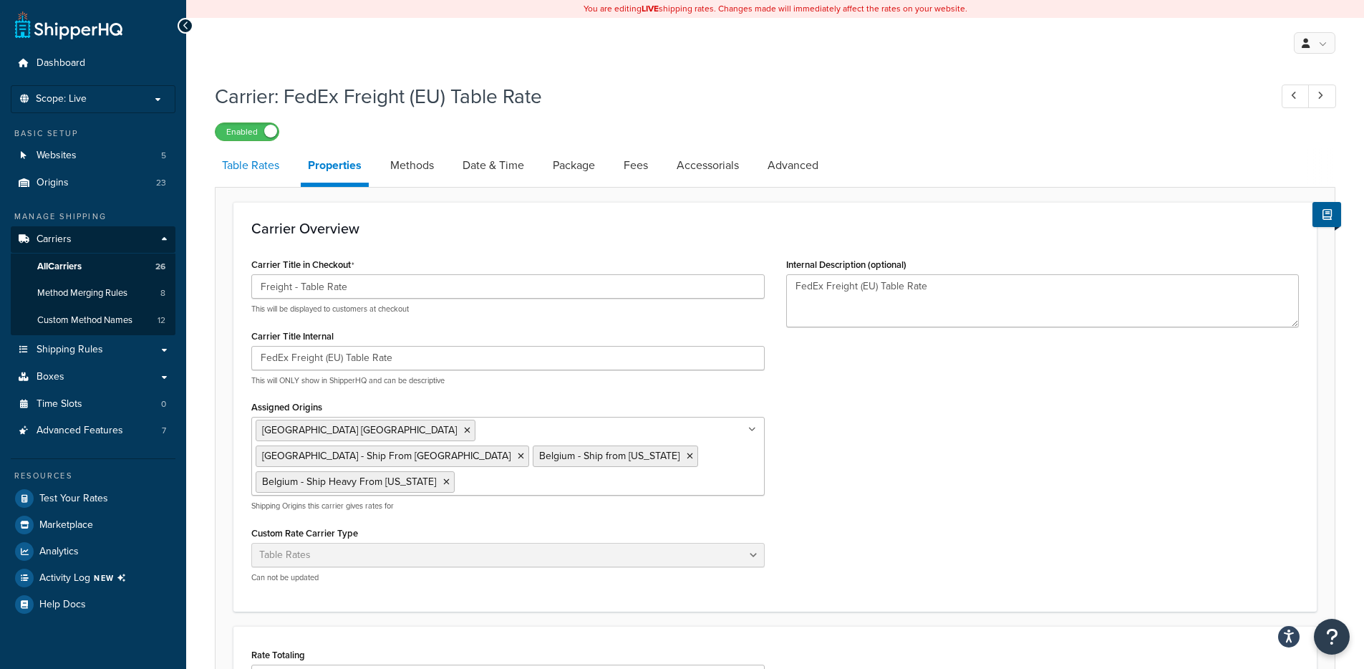
click at [259, 170] on link "Table Rates" at bounding box center [251, 165] width 72 height 34
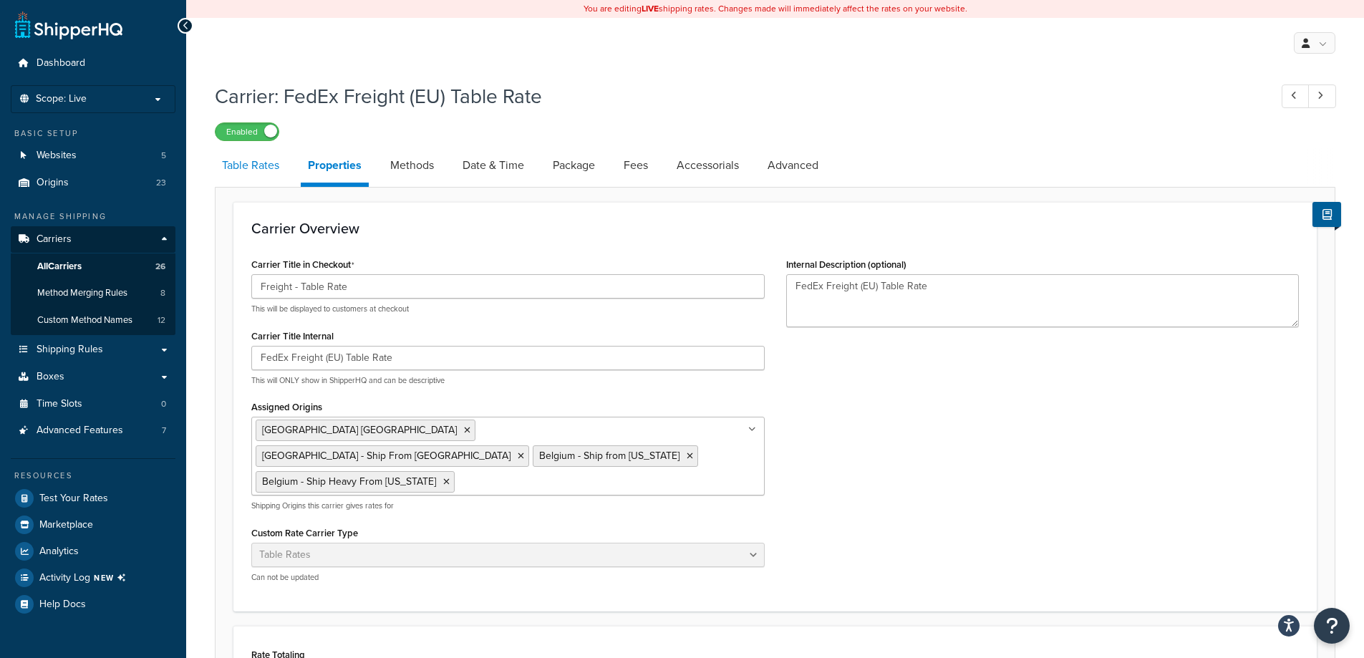
select select "25"
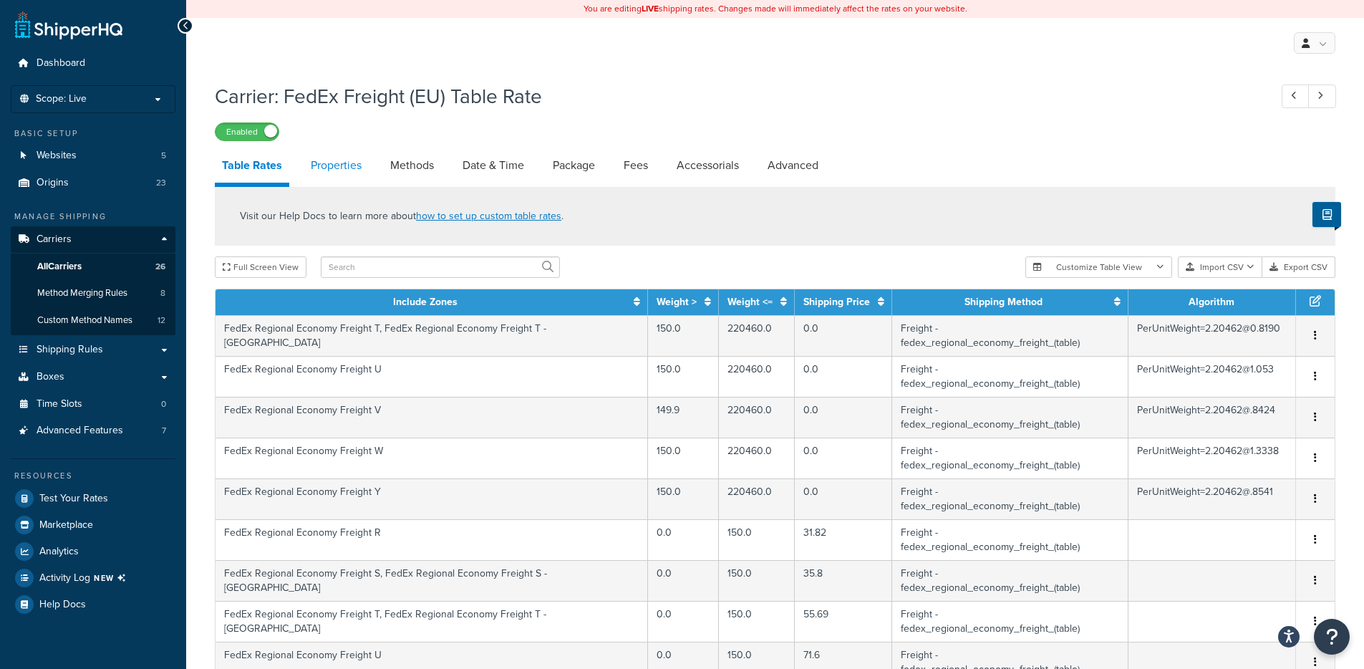
click at [337, 165] on link "Properties" at bounding box center [336, 165] width 65 height 34
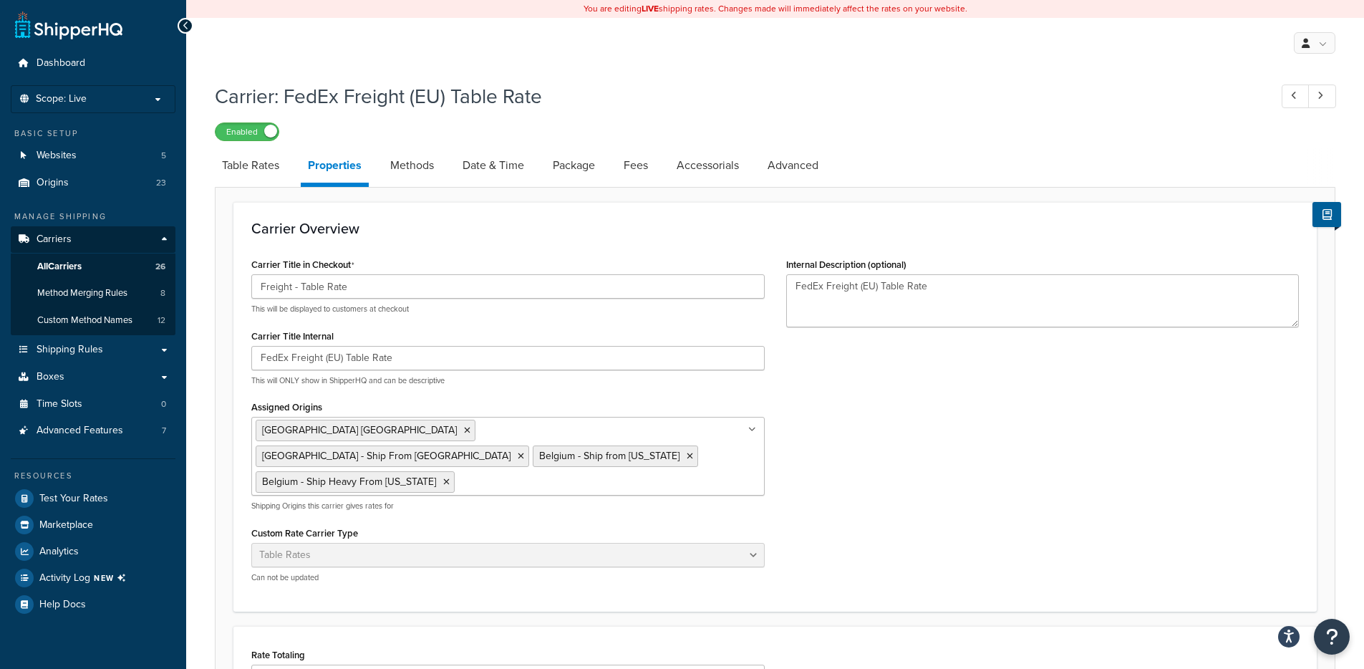
scroll to position [339, 0]
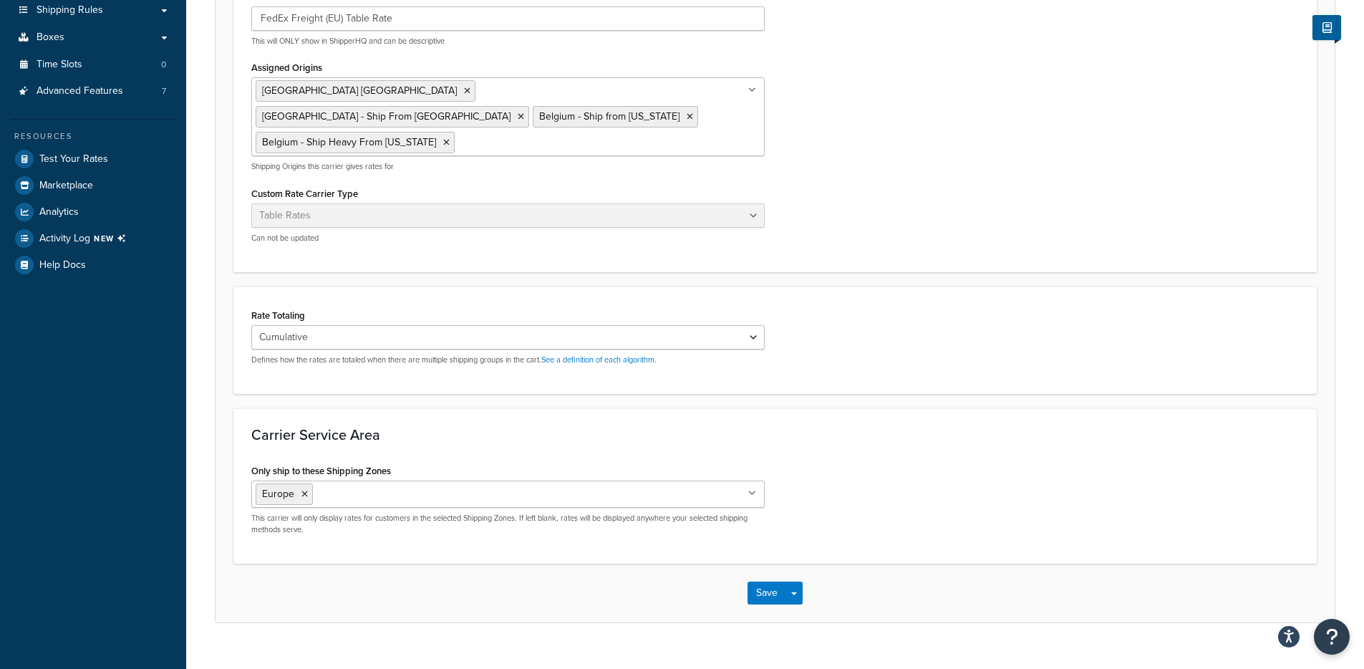
click at [396, 486] on input "Only ship to these Shipping Zones" at bounding box center [380, 494] width 127 height 16
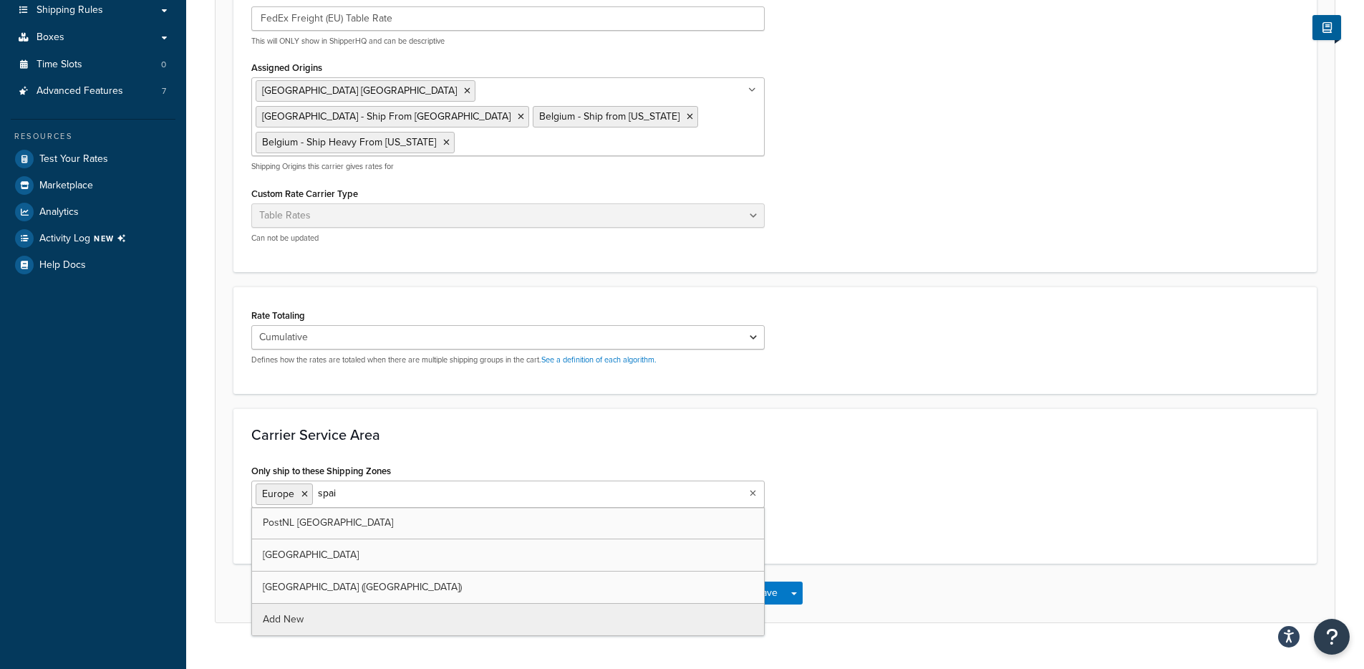
type input "spain"
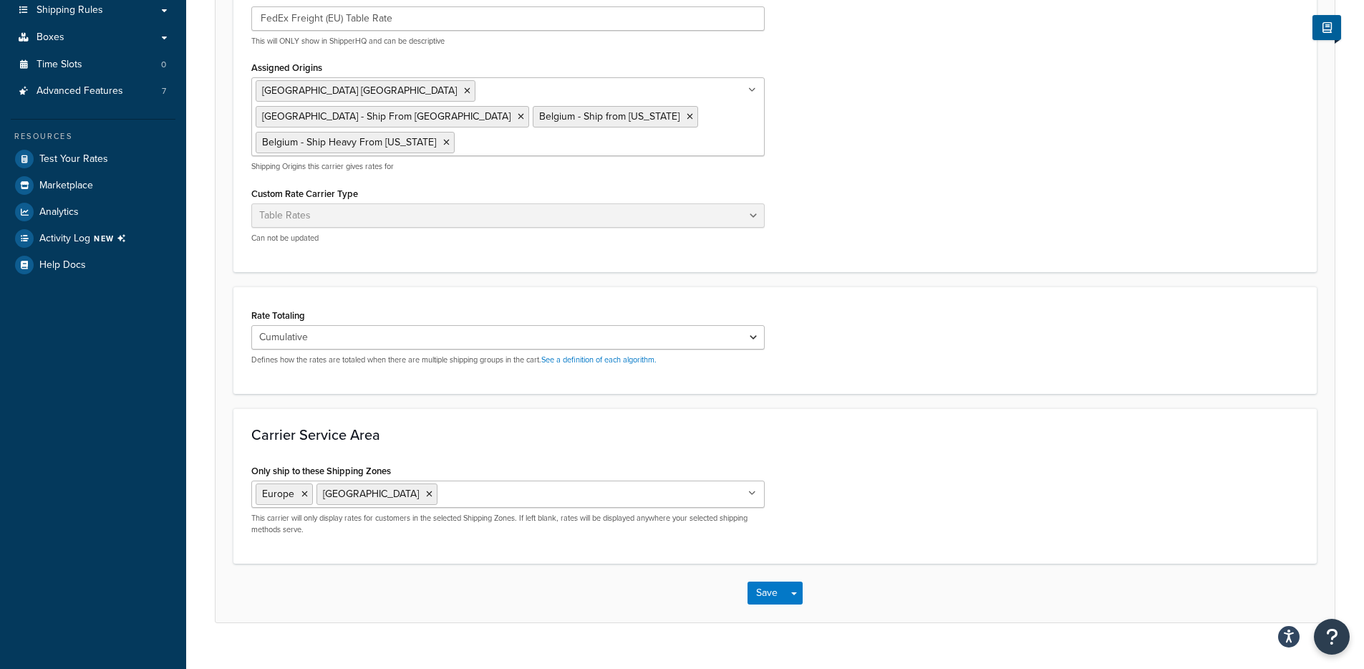
click at [718, 408] on div "Carrier Service Area Only ship to these Shipping Zones Europe Spain US 48 Canad…" at bounding box center [775, 485] width 1084 height 155
click at [797, 579] on div "Save Save Dropdown Save and Edit" at bounding box center [775, 593] width 1119 height 59
click at [796, 592] on span "button" at bounding box center [794, 593] width 6 height 3
click at [801, 604] on button "Save and Edit" at bounding box center [800, 619] width 105 height 30
click at [361, 483] on li "[GEOGRAPHIC_DATA]" at bounding box center [377, 493] width 121 height 21
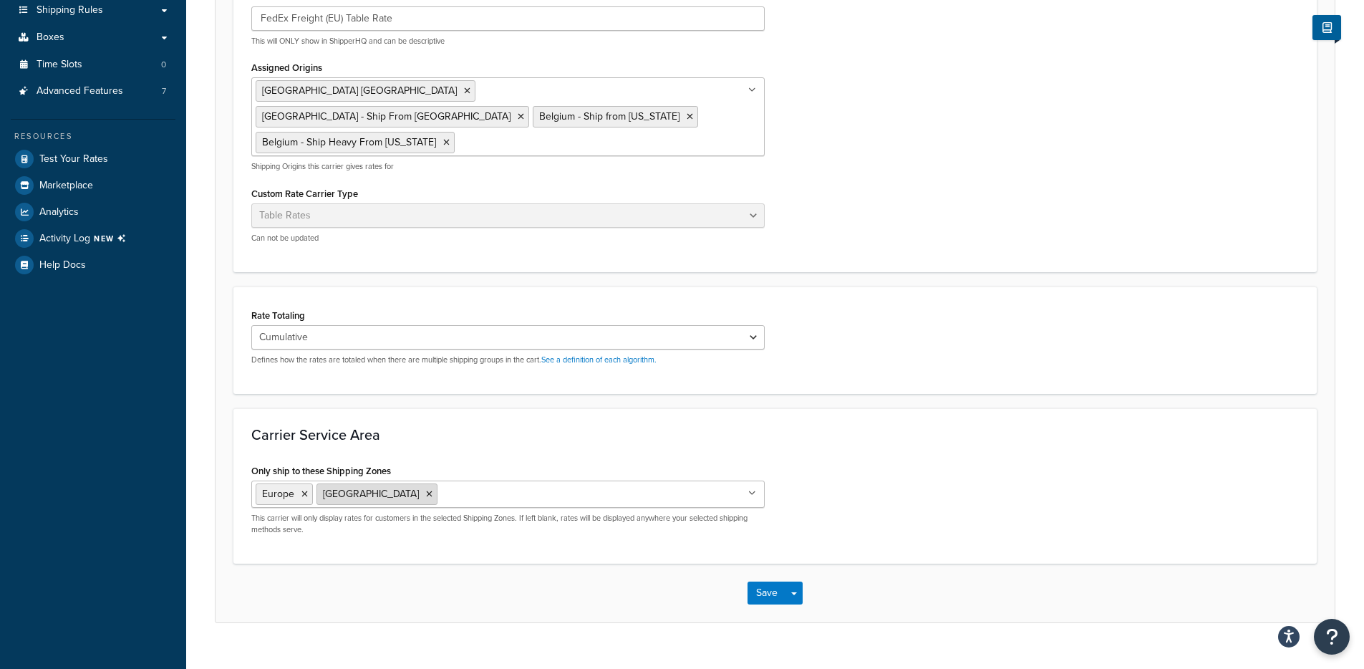
click at [426, 490] on icon at bounding box center [429, 494] width 6 height 9
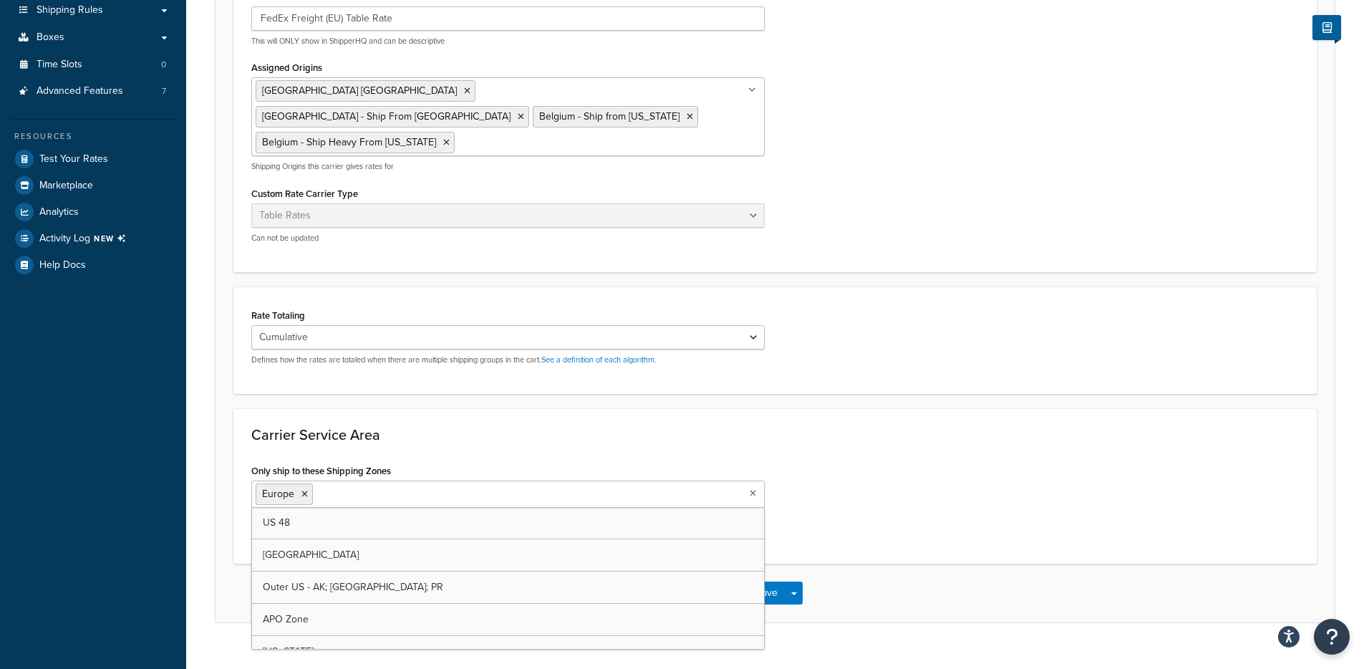
drag, startPoint x: 868, startPoint y: 531, endPoint x: 806, endPoint y: 572, distance: 74.5
click at [867, 531] on div "Carrier Service Area Only ship to these Shipping Zones Europe US 48 Canada Oute…" at bounding box center [775, 485] width 1084 height 155
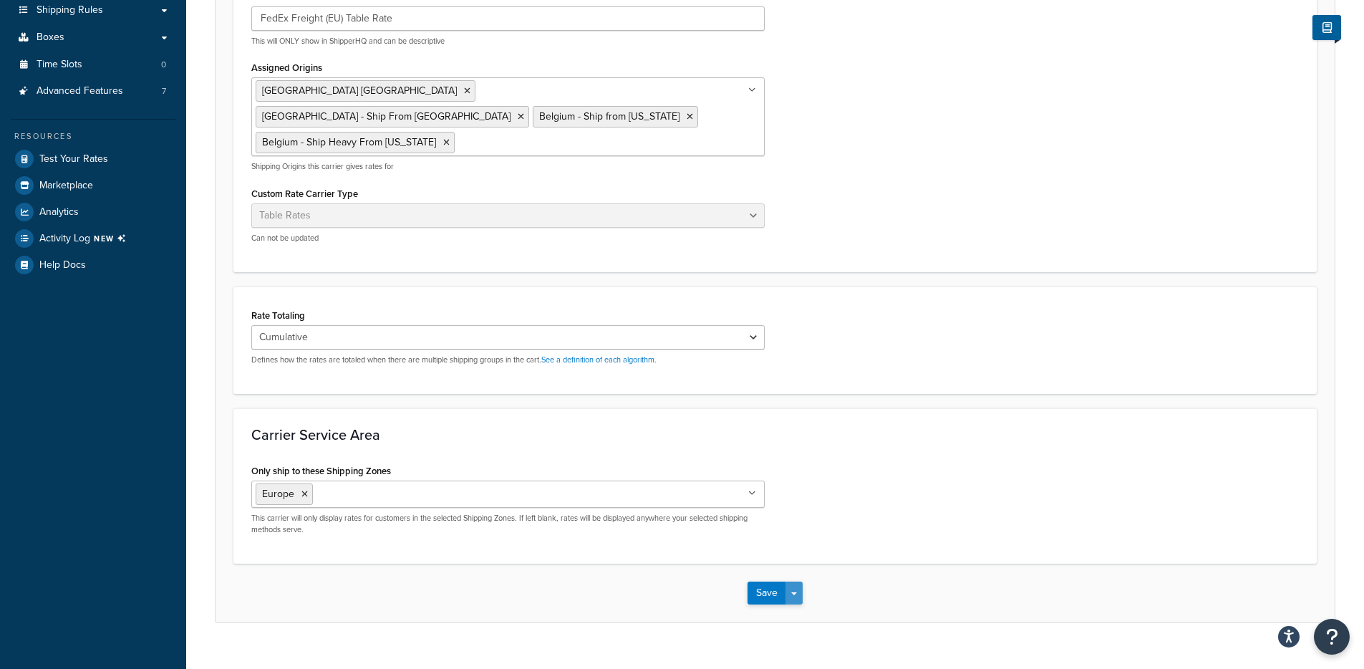
click at [791, 592] on span "button" at bounding box center [794, 593] width 6 height 3
click at [797, 604] on button "Save and Edit" at bounding box center [800, 619] width 105 height 30
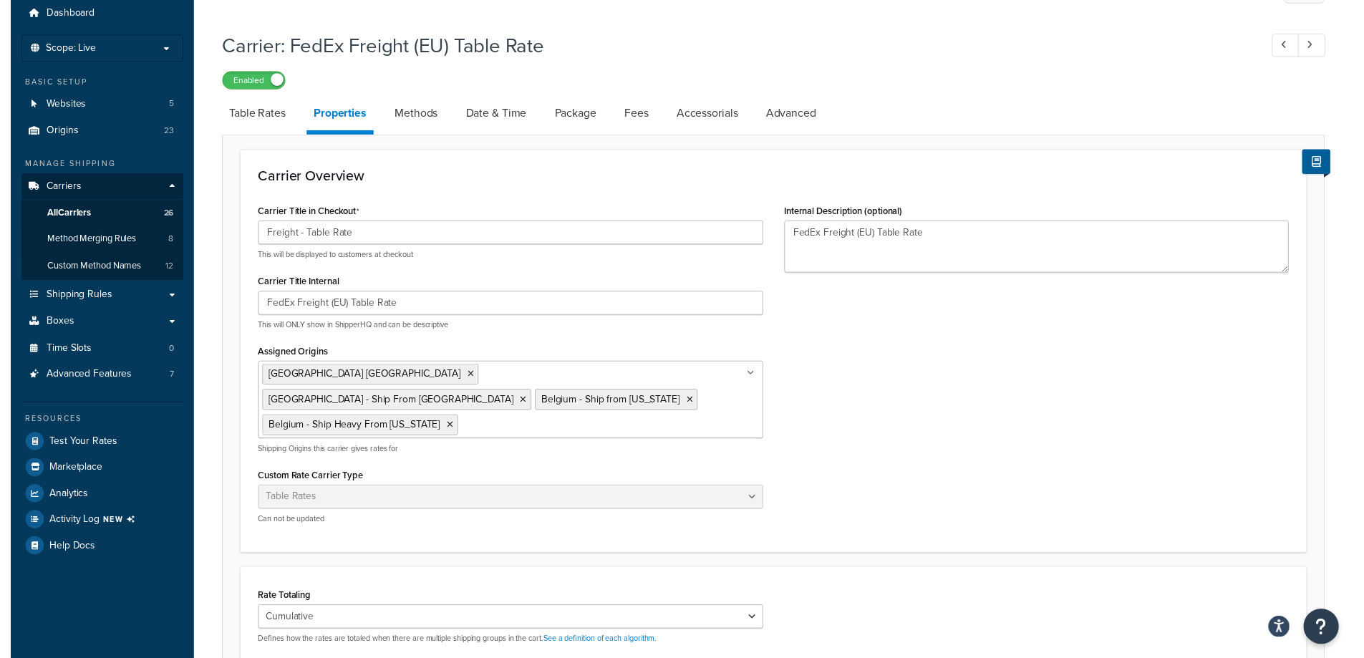
scroll to position [0, 0]
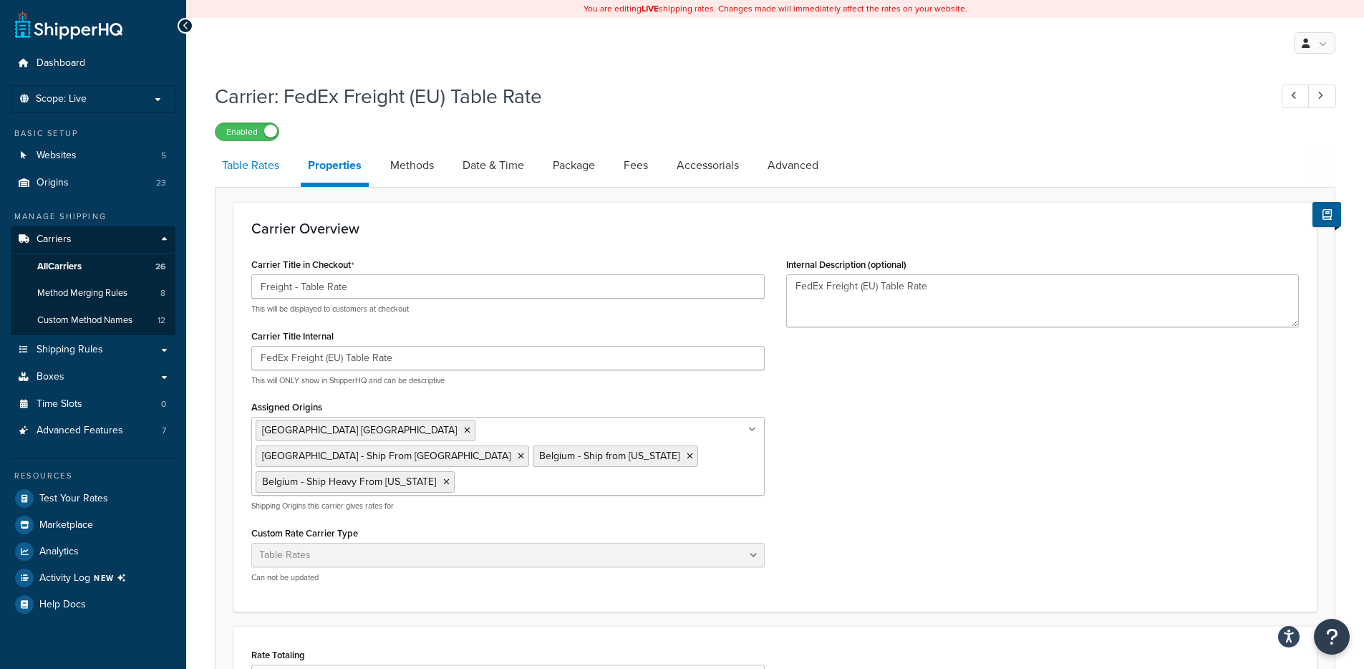
click at [261, 175] on link "Table Rates" at bounding box center [251, 165] width 72 height 34
select select "25"
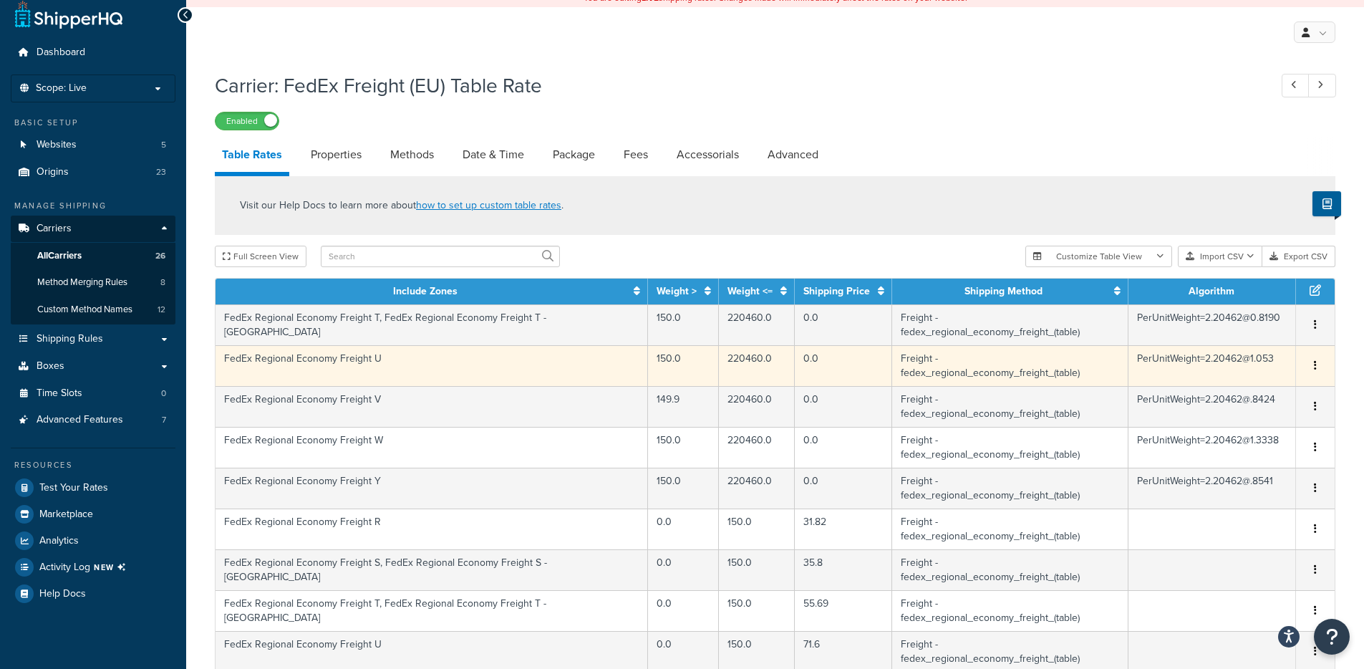
scroll to position [219, 0]
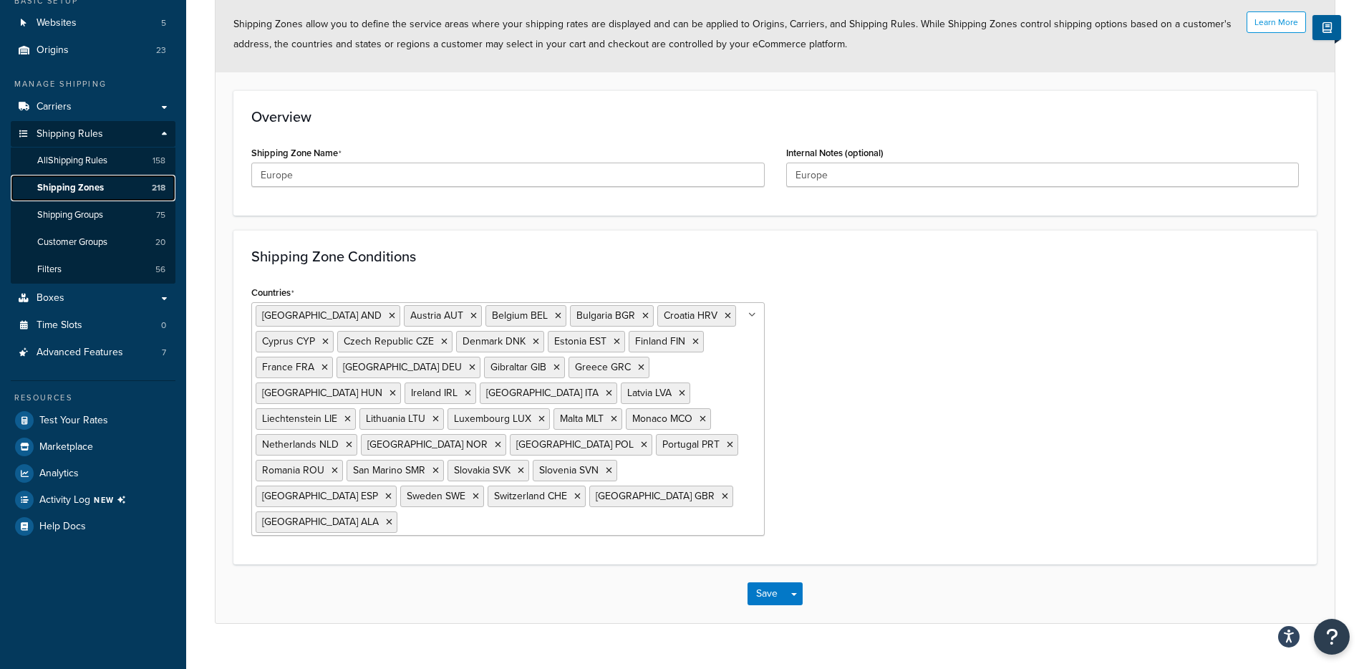
scroll to position [133, 0]
click at [1019, 451] on div "Countries Andorra AND Austria AUT Belgium BEL Bulgaria BGR Croatia HRV Cyprus C…" at bounding box center [775, 413] width 1069 height 264
click at [392, 491] on icon at bounding box center [388, 495] width 6 height 9
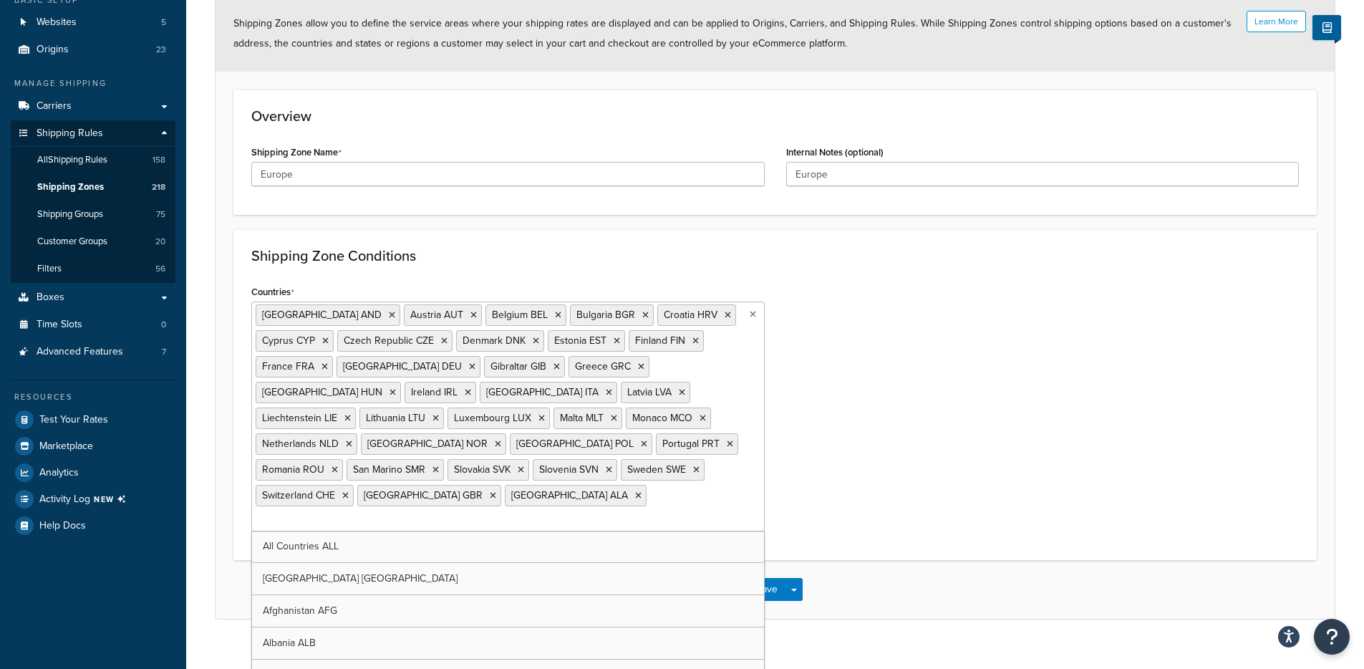
click at [1003, 483] on div "Countries Andorra AND Austria AUT Belgium BEL Bulgaria BGR Croatia HRV Cyprus C…" at bounding box center [775, 411] width 1069 height 261
click at [796, 589] on span "button" at bounding box center [794, 590] width 6 height 3
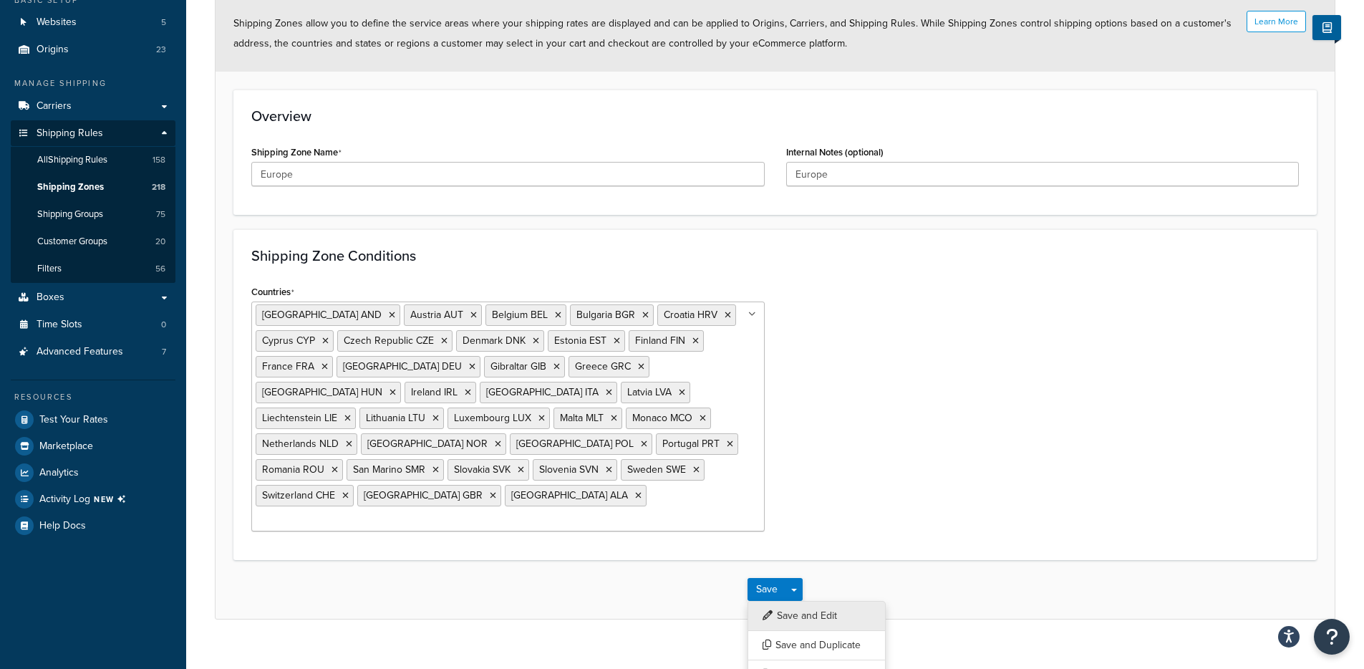
click at [814, 601] on button "Save and Edit" at bounding box center [817, 616] width 138 height 30
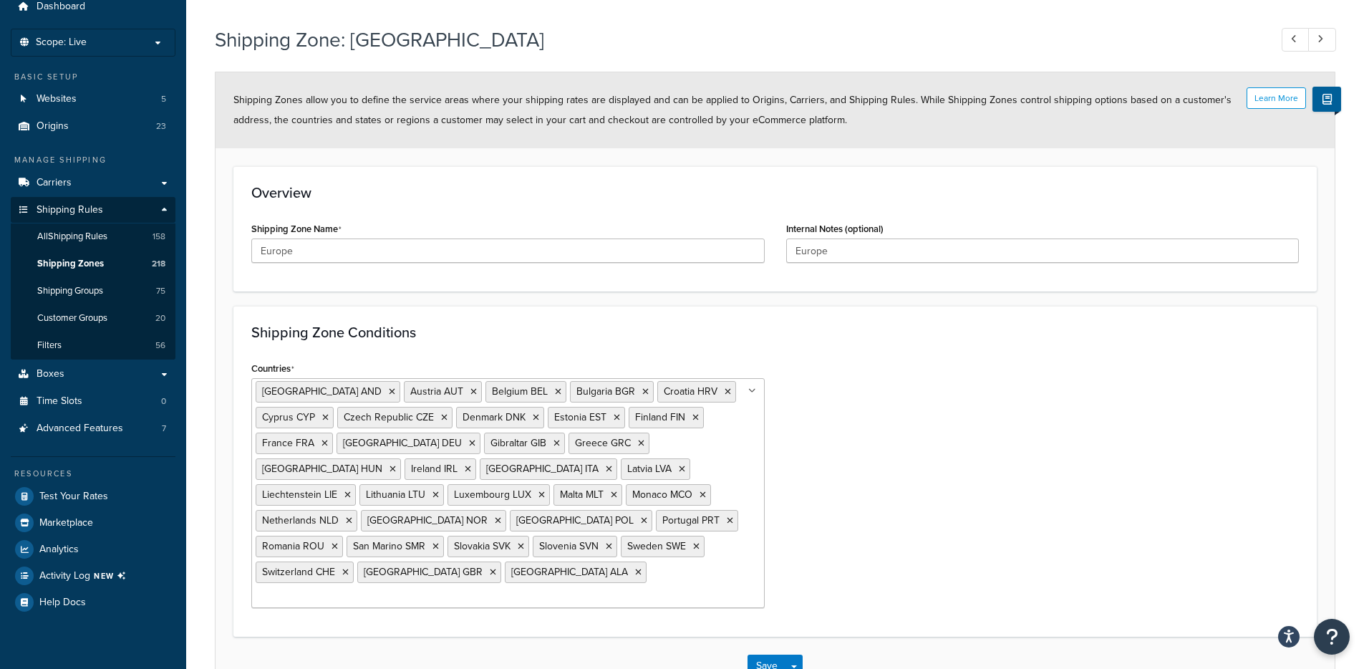
scroll to position [58, 0]
click at [382, 588] on input "Countries" at bounding box center [319, 596] width 127 height 16
click at [901, 476] on div "Countries Andorra AND Austria AUT Belgium BEL Bulgaria BGR Croatia HRV Cyprus C…" at bounding box center [775, 487] width 1069 height 261
click at [382, 588] on input "Countries" at bounding box center [319, 596] width 127 height 16
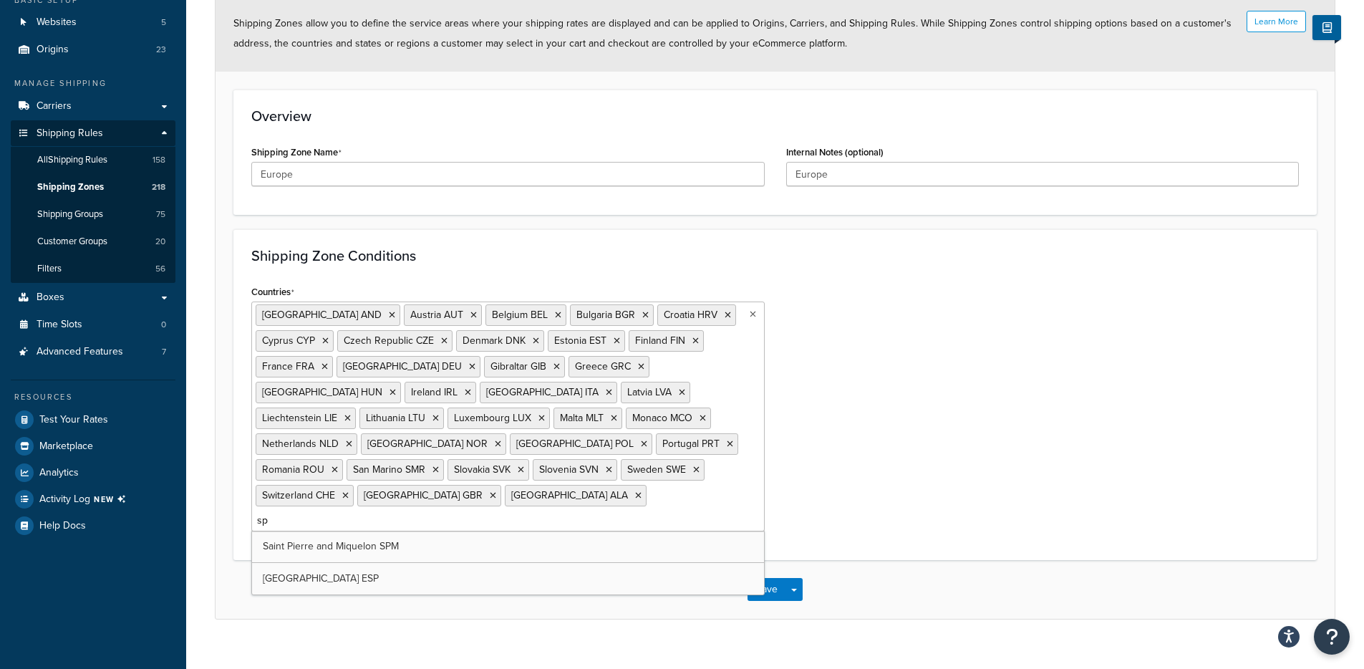
scroll to position [0, 0]
type input "spain"
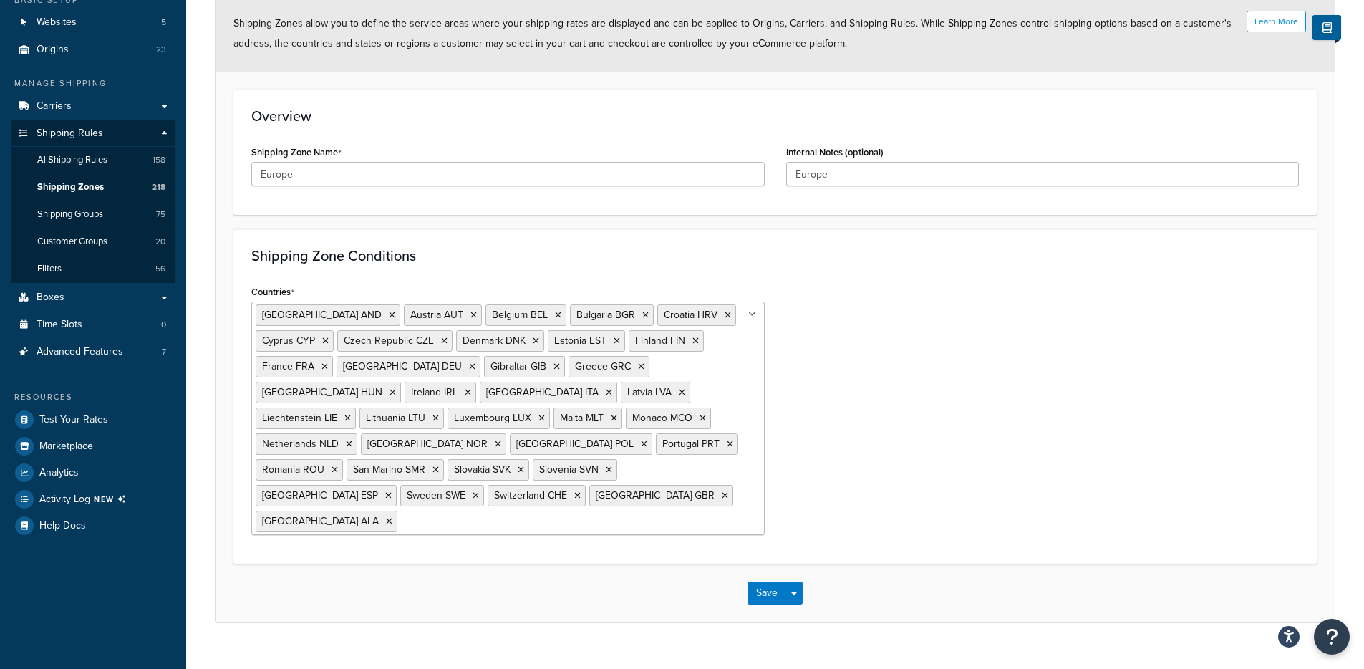
click at [842, 508] on div "Countries Andorra AND Austria AUT Belgium BEL Bulgaria BGR Croatia HRV Cyprus C…" at bounding box center [775, 413] width 1069 height 264
click at [796, 582] on button "Save Dropdown" at bounding box center [794, 593] width 17 height 23
click at [800, 604] on button "Save and Edit" at bounding box center [817, 619] width 138 height 30
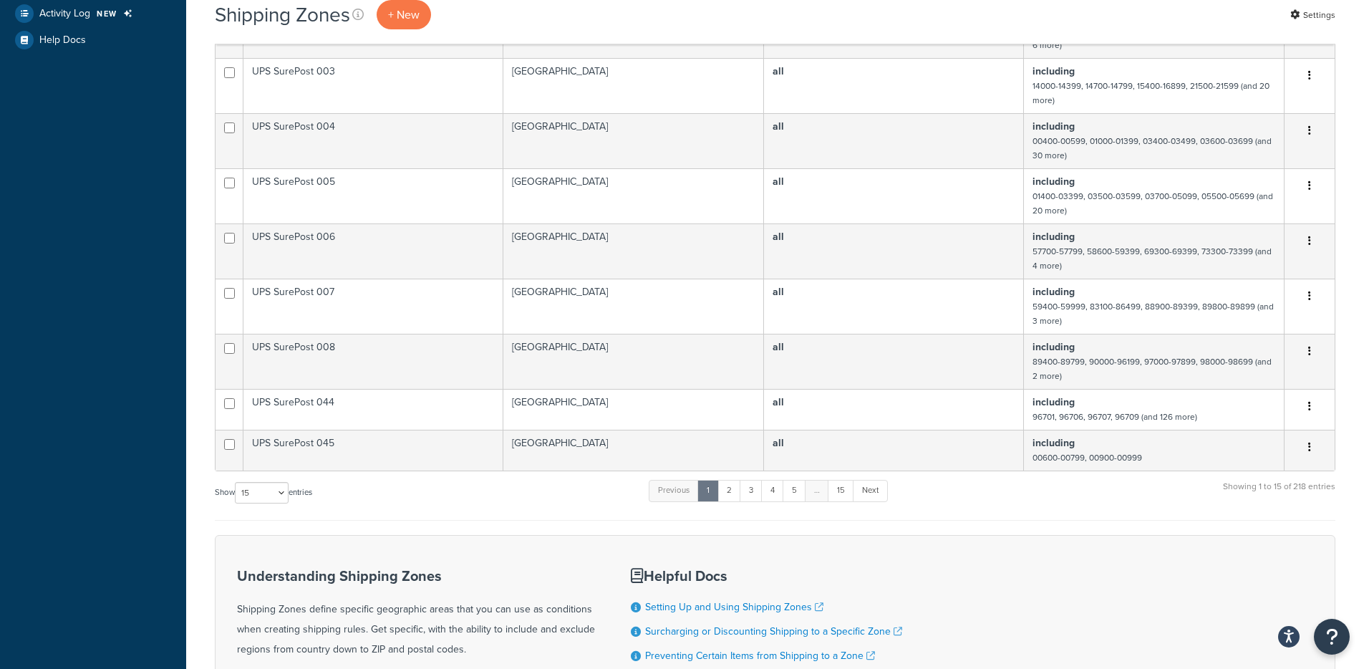
scroll to position [771, 0]
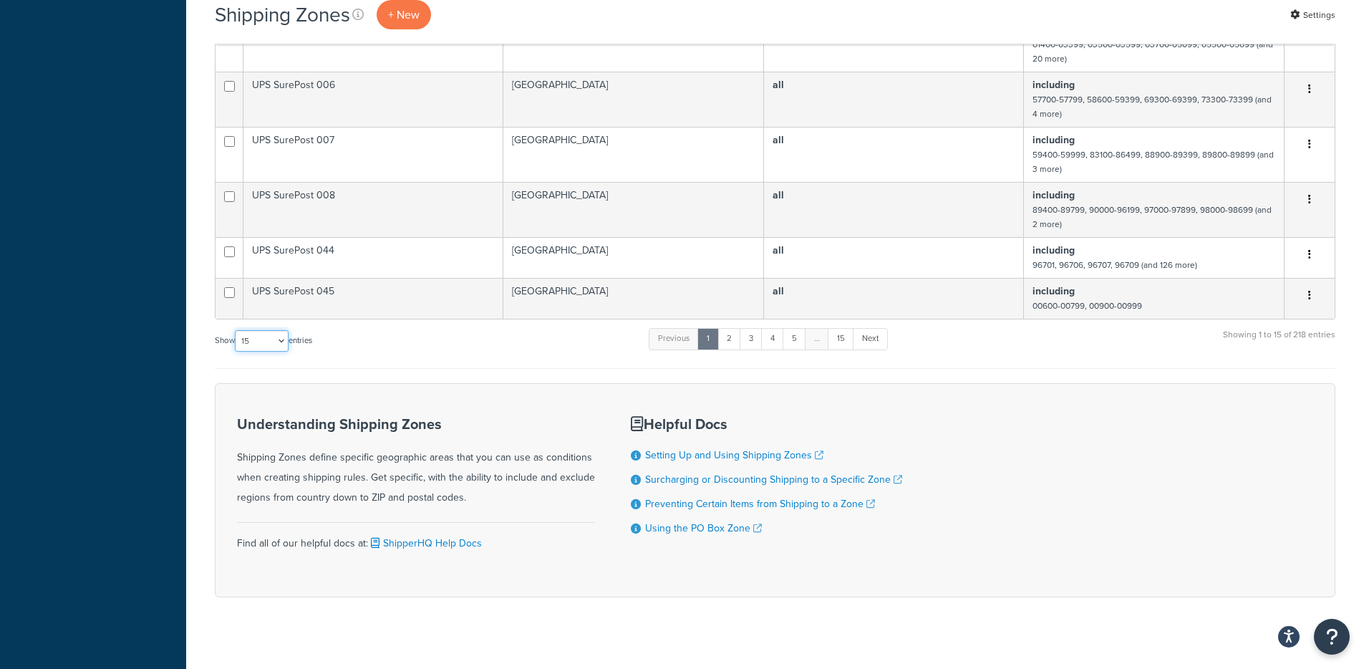
click at [270, 330] on select "10 15 25 50 100" at bounding box center [262, 340] width 54 height 21
select select "100"
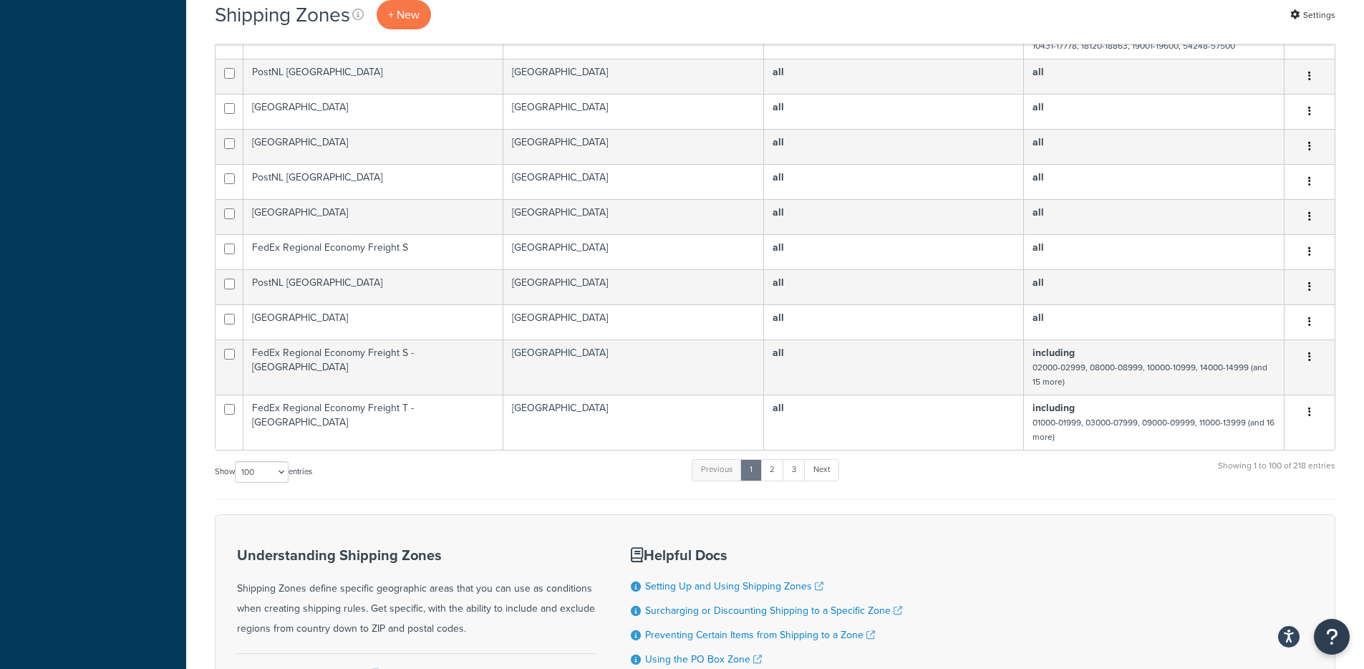
scroll to position [4054, 0]
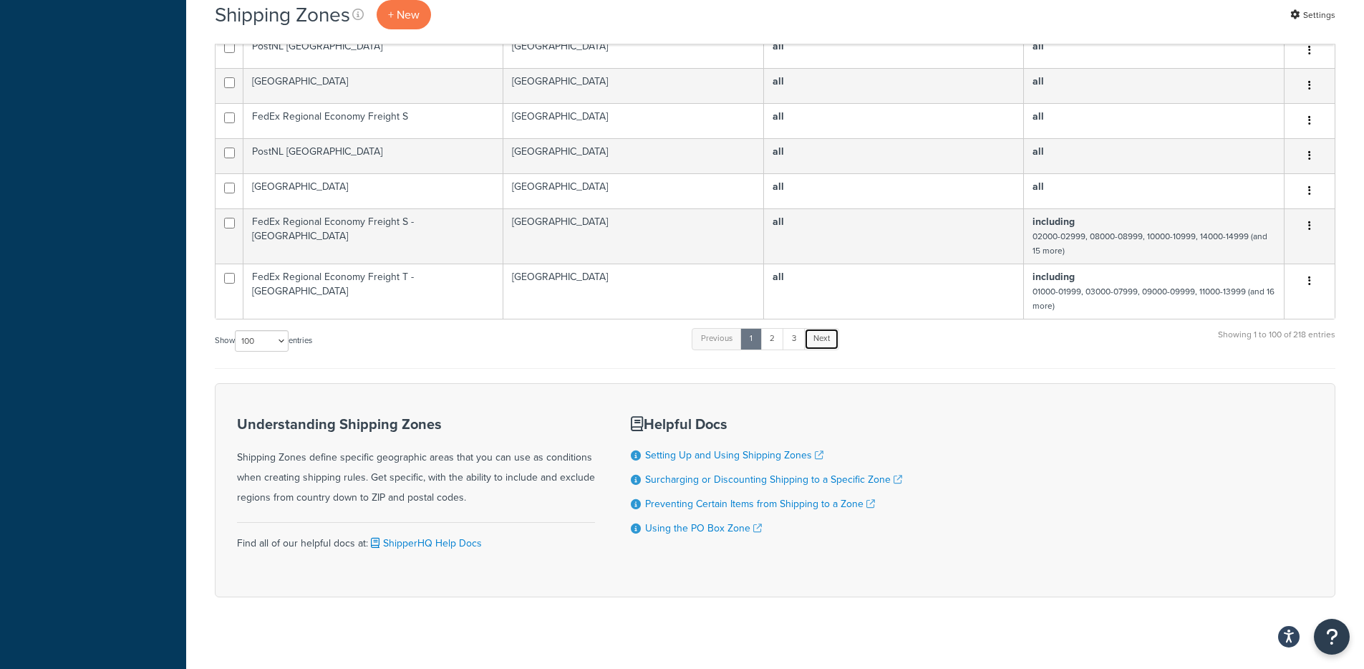
click at [826, 328] on link "Next" at bounding box center [821, 338] width 35 height 21
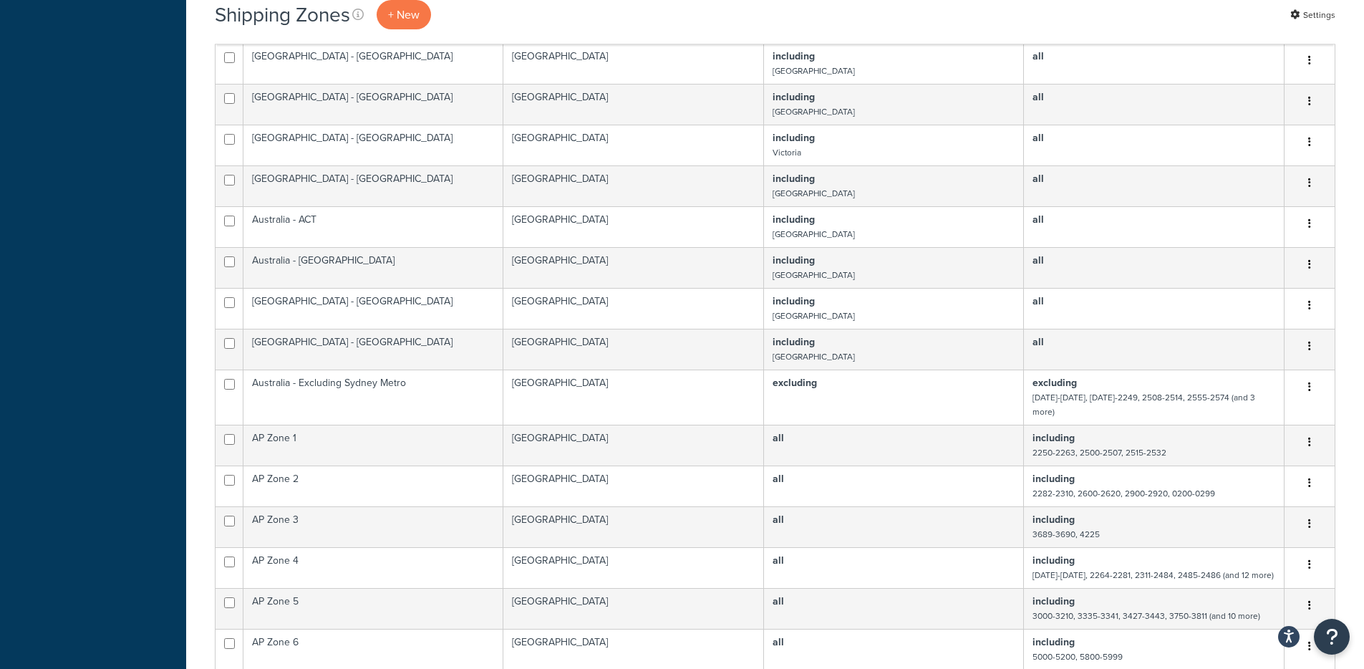
scroll to position [4449, 0]
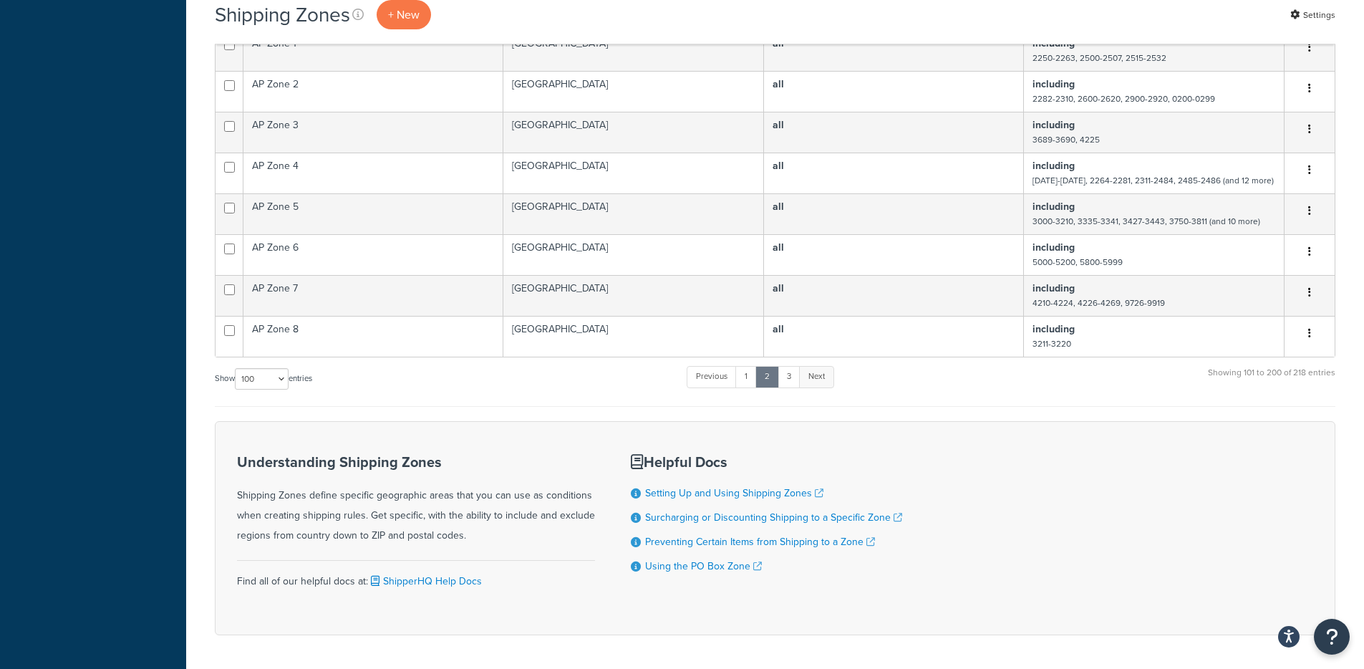
click at [825, 366] on link "Next" at bounding box center [816, 376] width 35 height 21
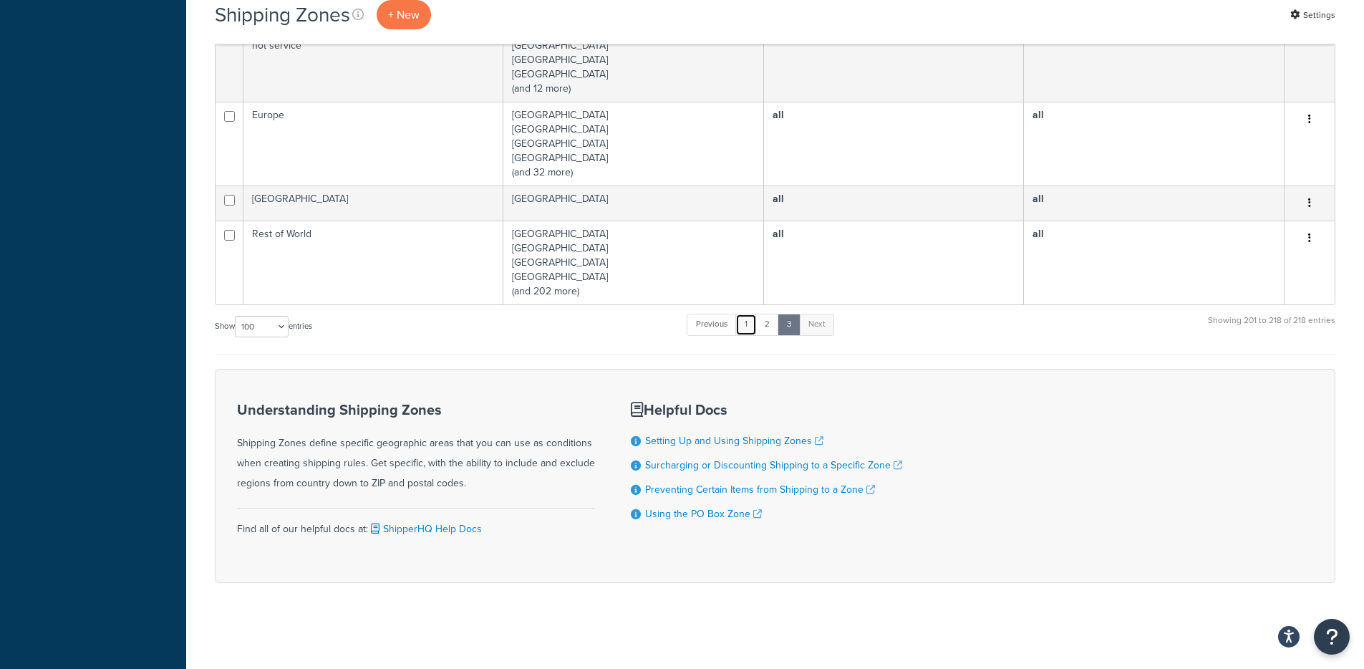
click at [738, 322] on link "1" at bounding box center [746, 324] width 21 height 21
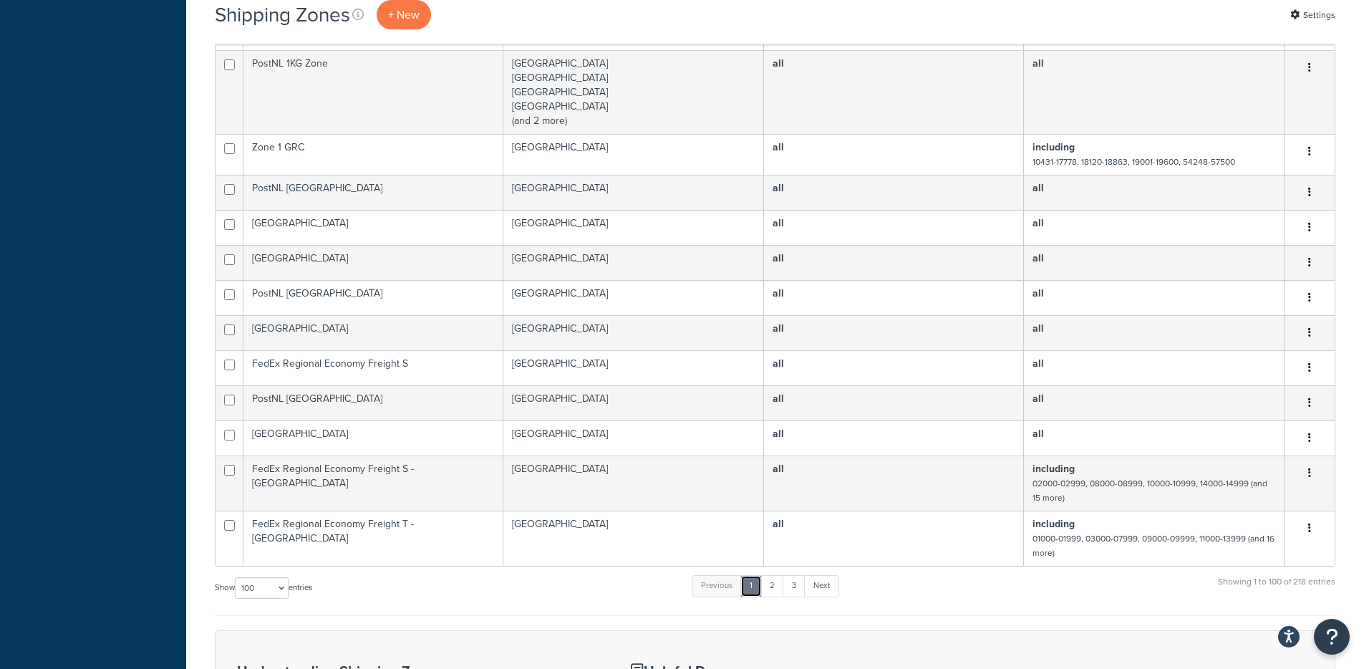
scroll to position [3821, 0]
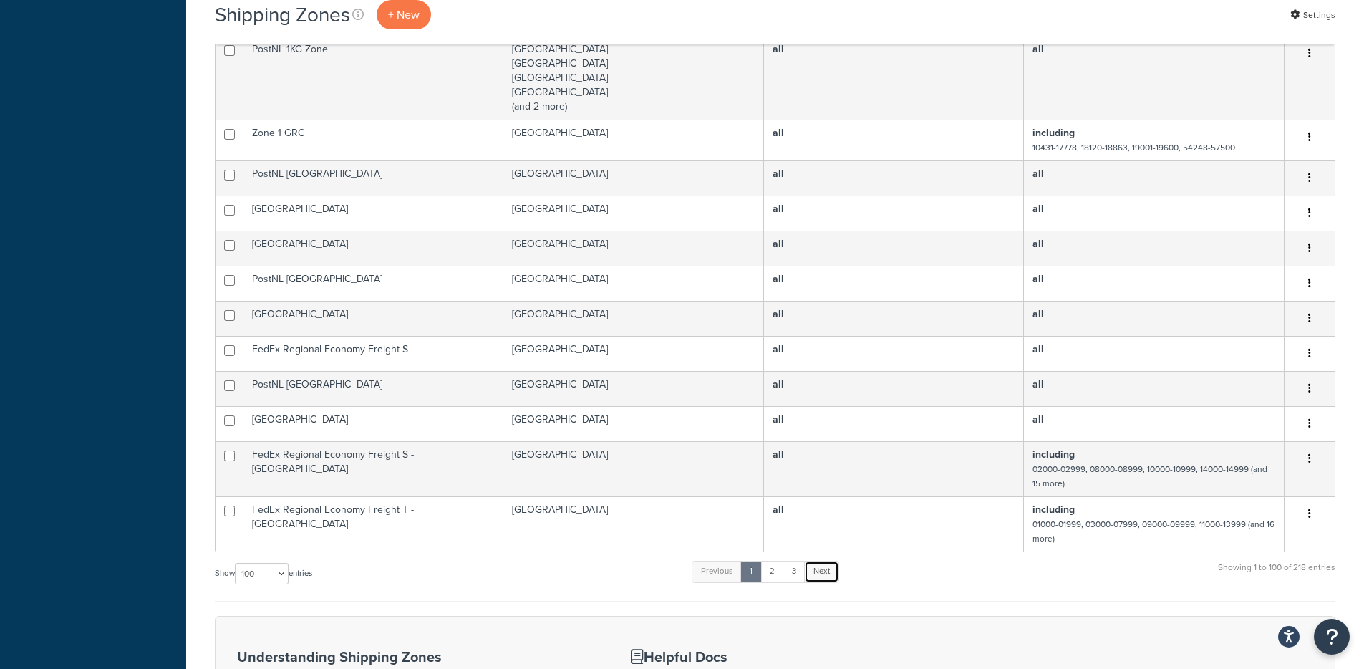
click at [831, 561] on link "Next" at bounding box center [821, 571] width 35 height 21
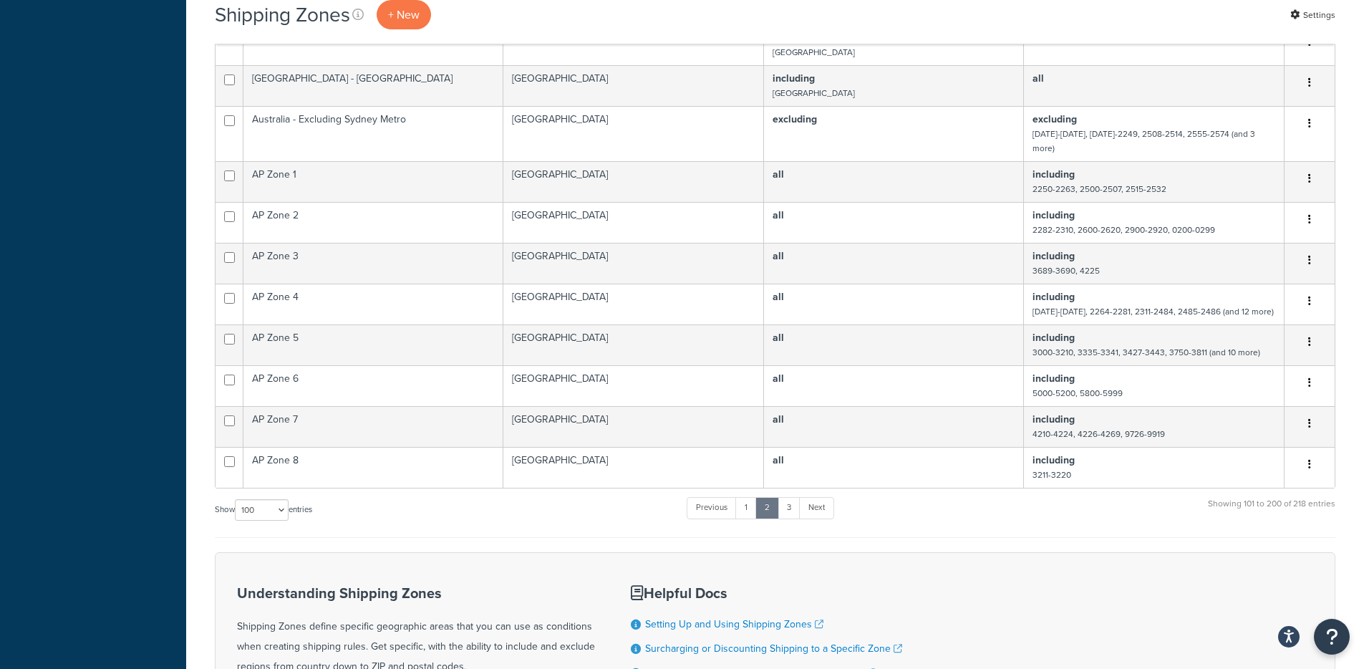
scroll to position [4458, 0]
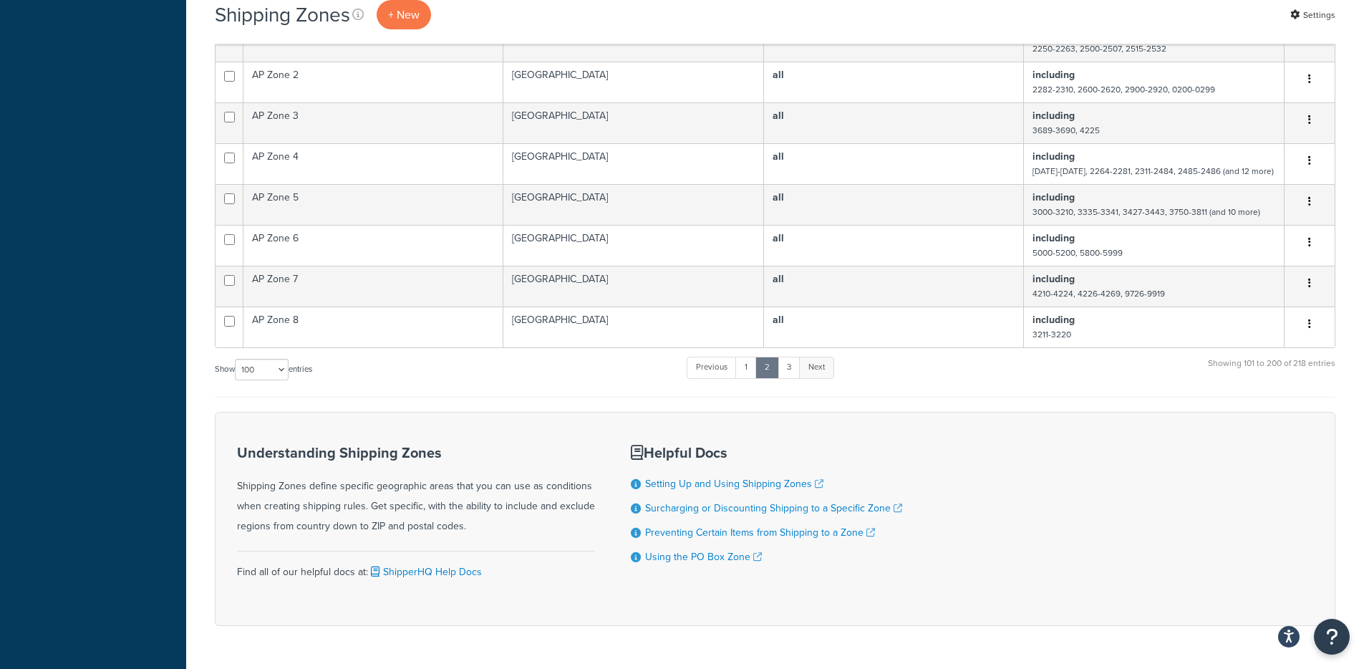
click at [809, 357] on link "Next" at bounding box center [816, 367] width 35 height 21
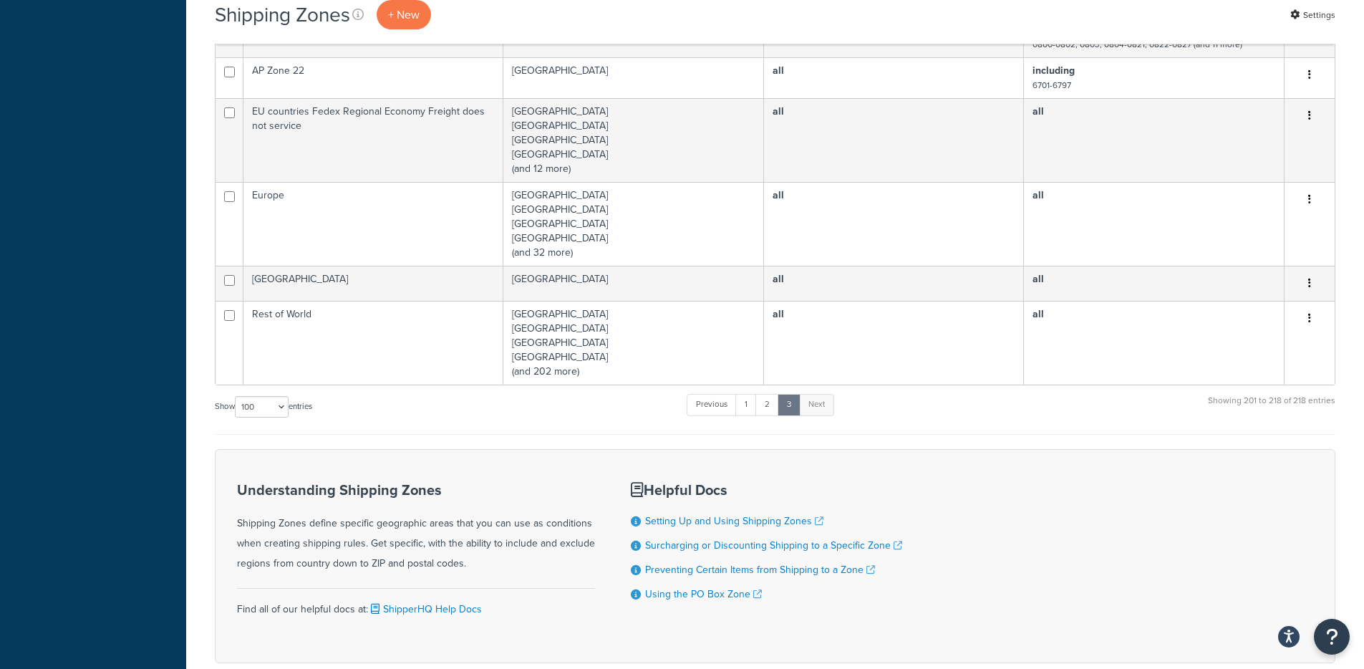
scroll to position [764, 0]
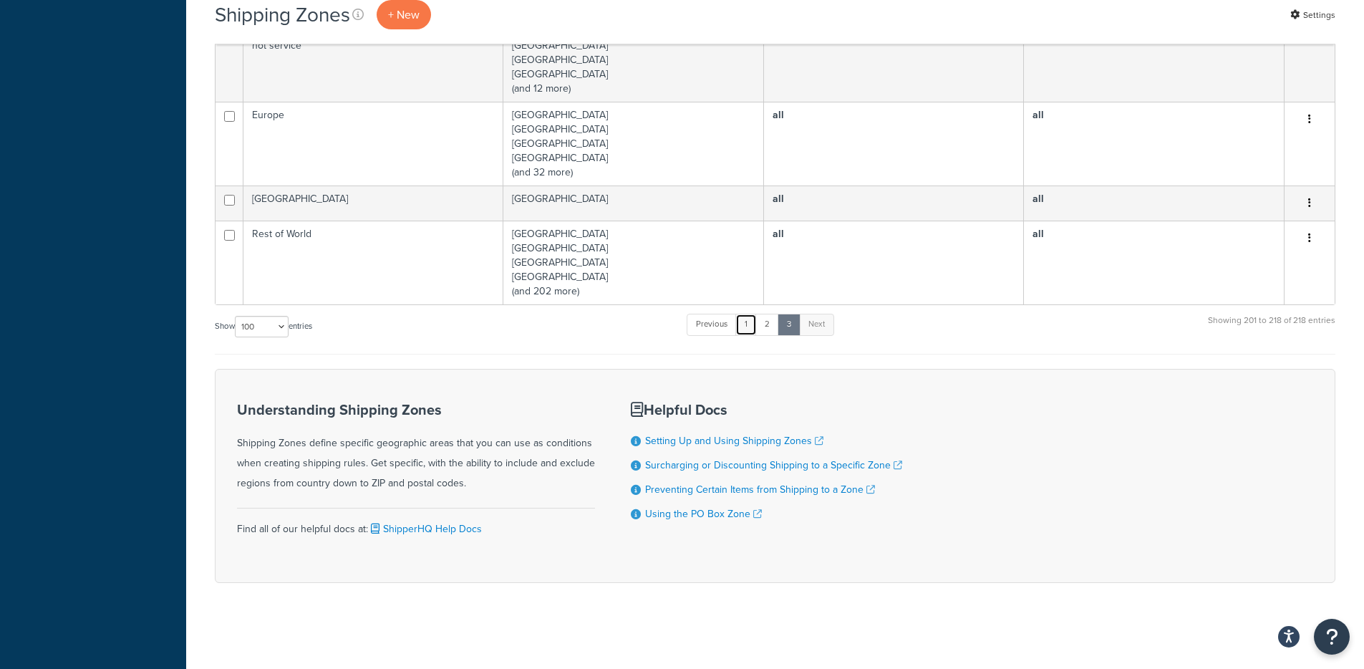
click at [748, 323] on link "1" at bounding box center [746, 324] width 21 height 21
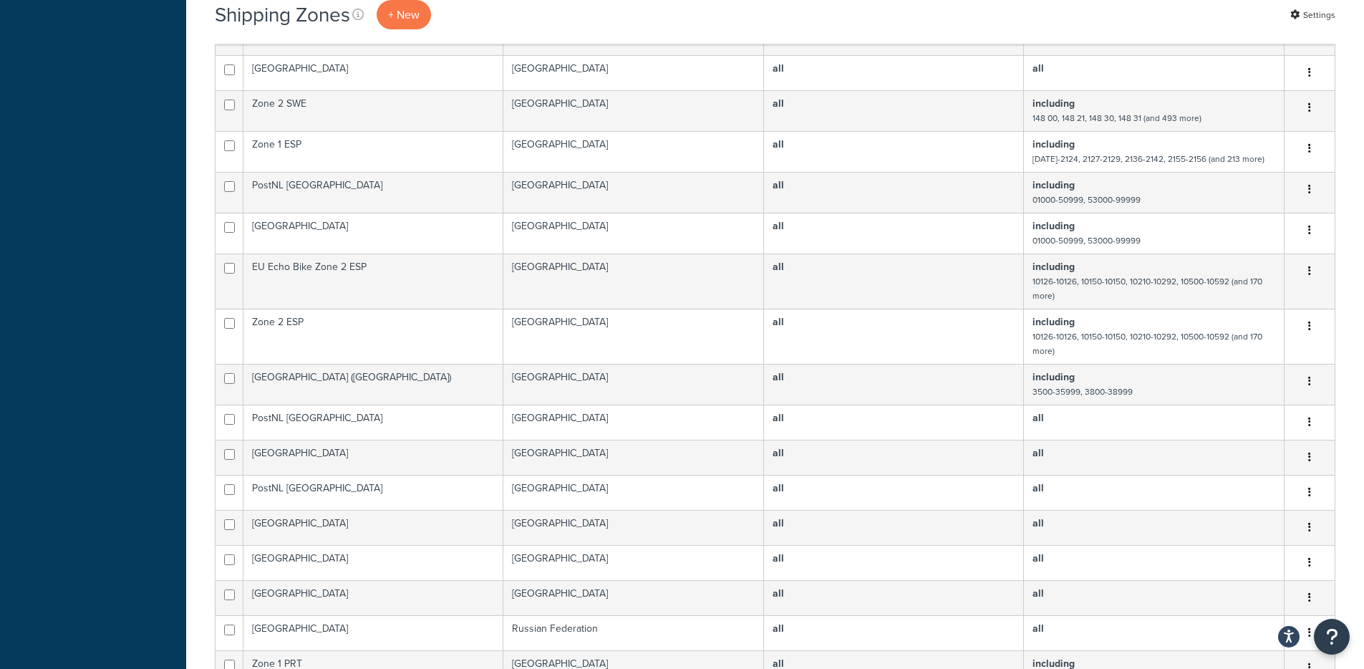
scroll to position [1554, 0]
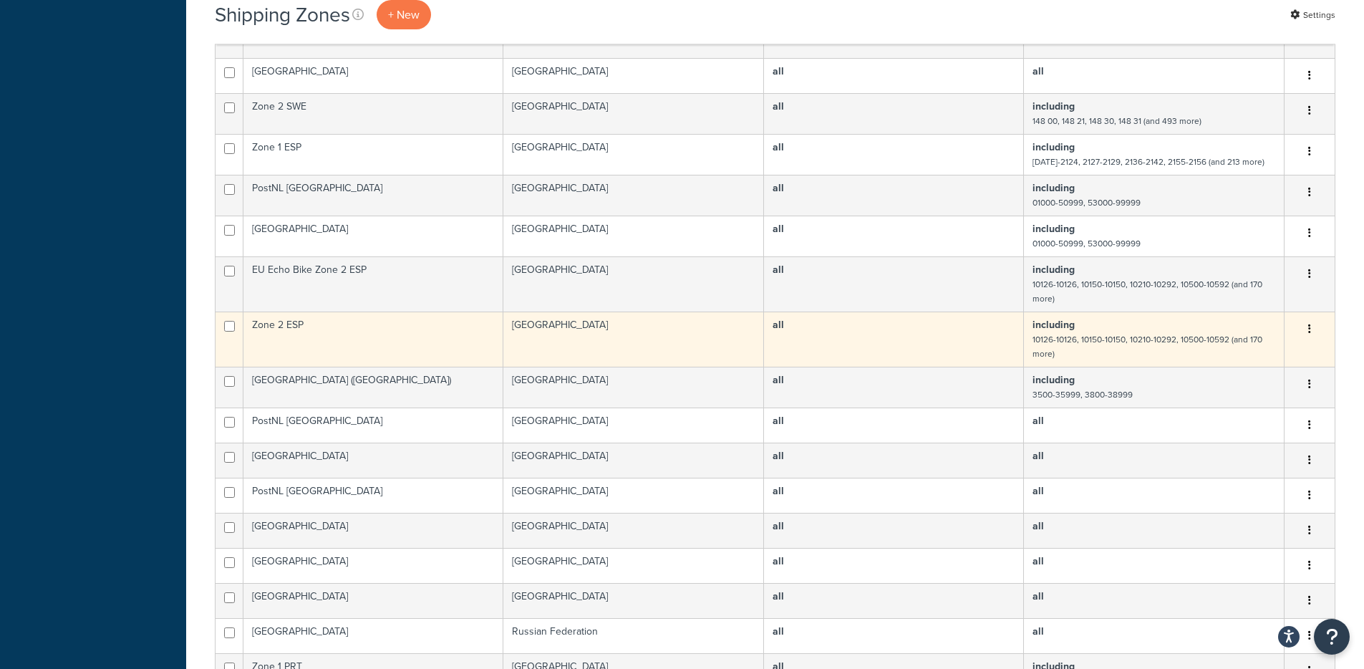
click at [1313, 318] on button "button" at bounding box center [1310, 329] width 20 height 23
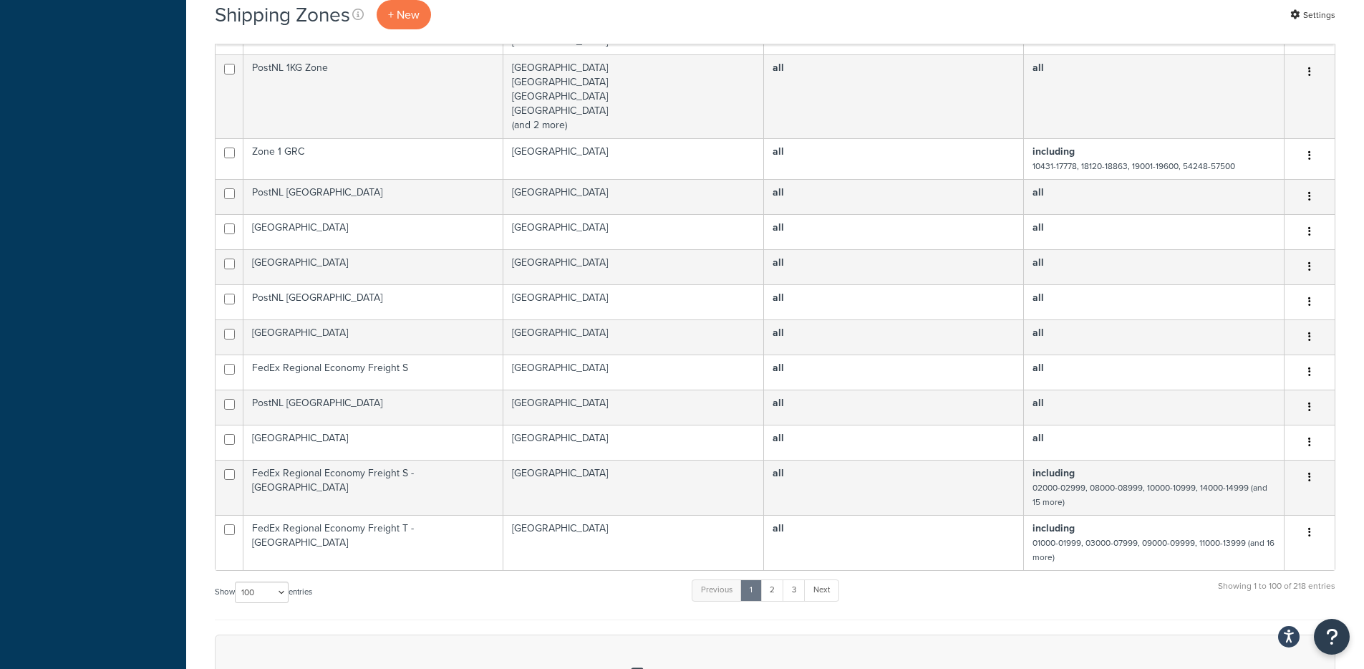
scroll to position [4054, 0]
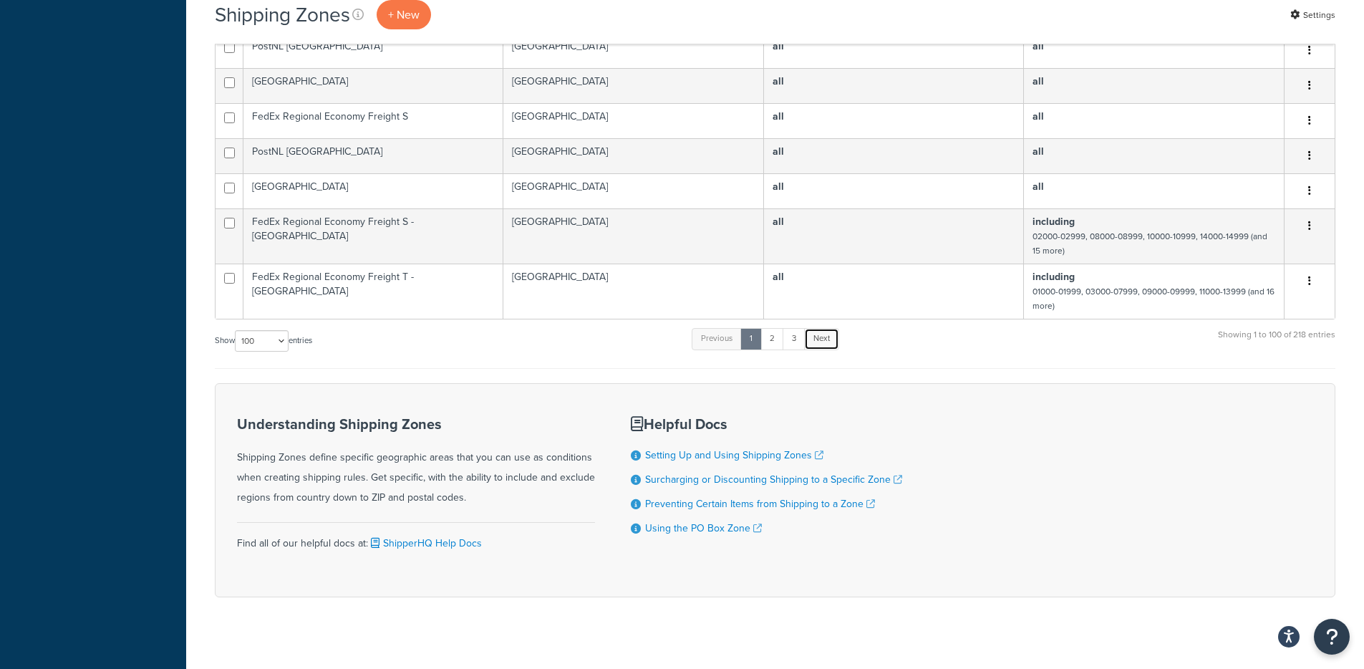
click at [836, 328] on link "Next" at bounding box center [821, 338] width 35 height 21
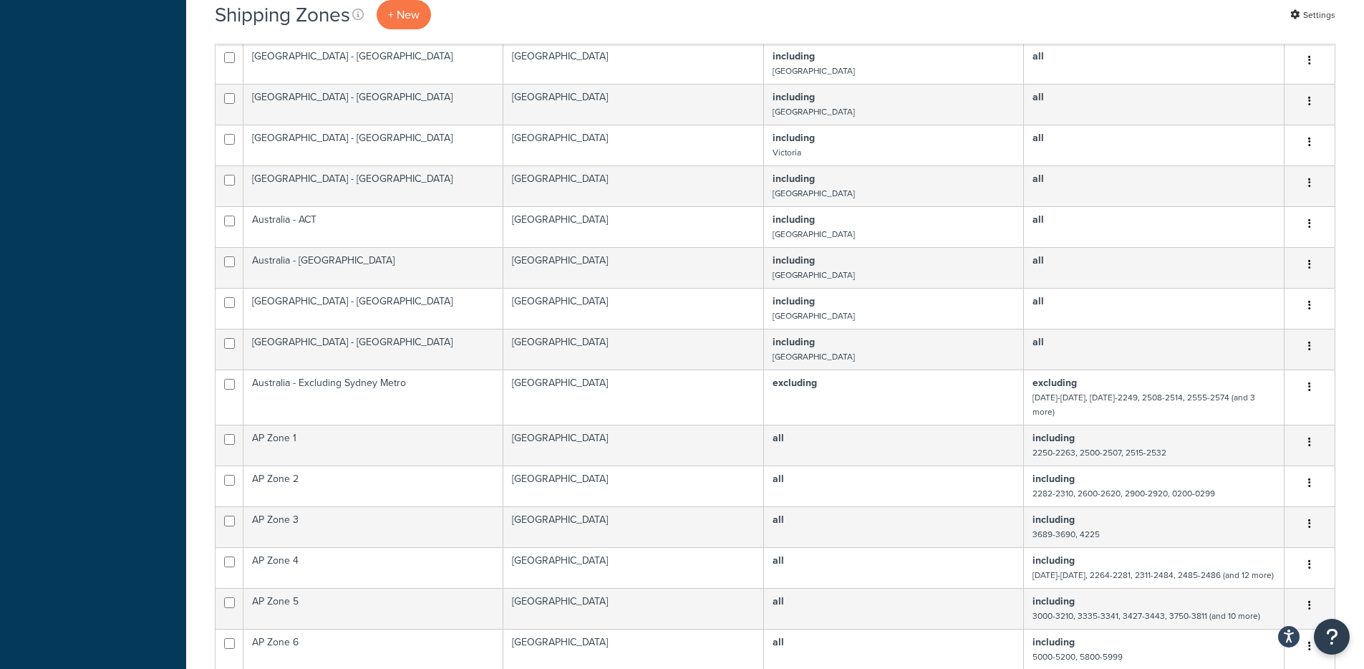
scroll to position [4449, 0]
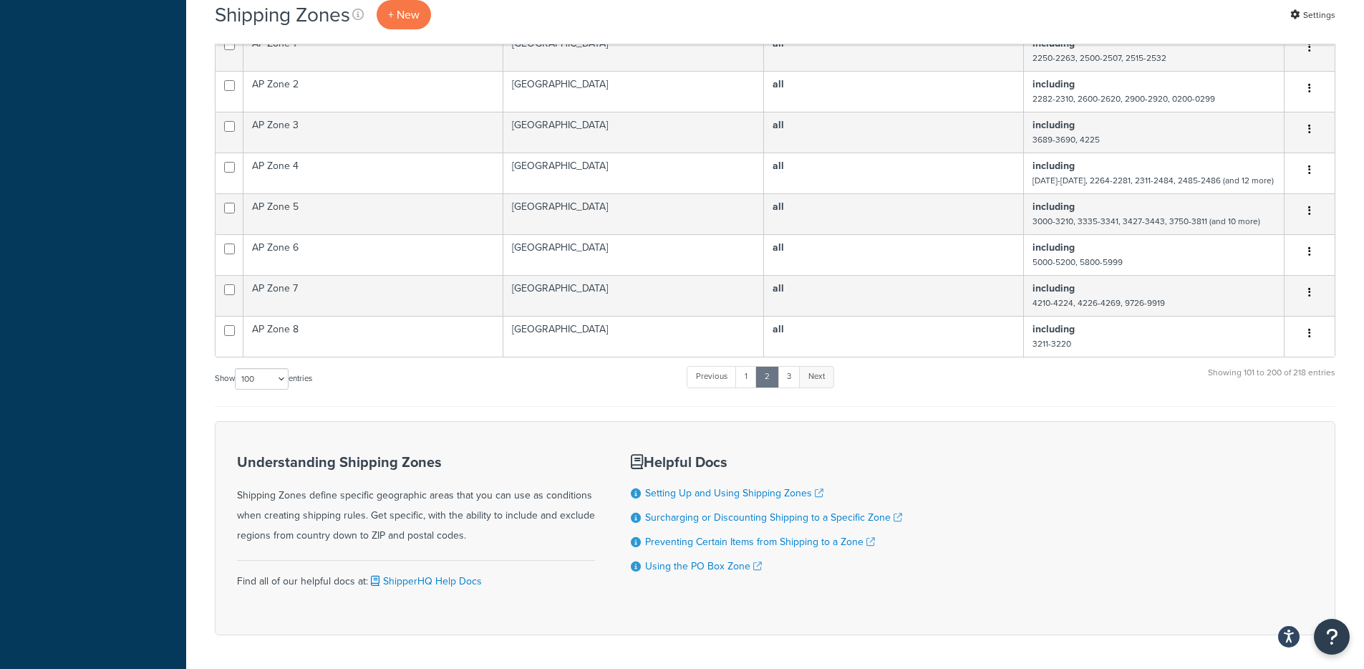
click at [821, 366] on link "Next" at bounding box center [816, 376] width 35 height 21
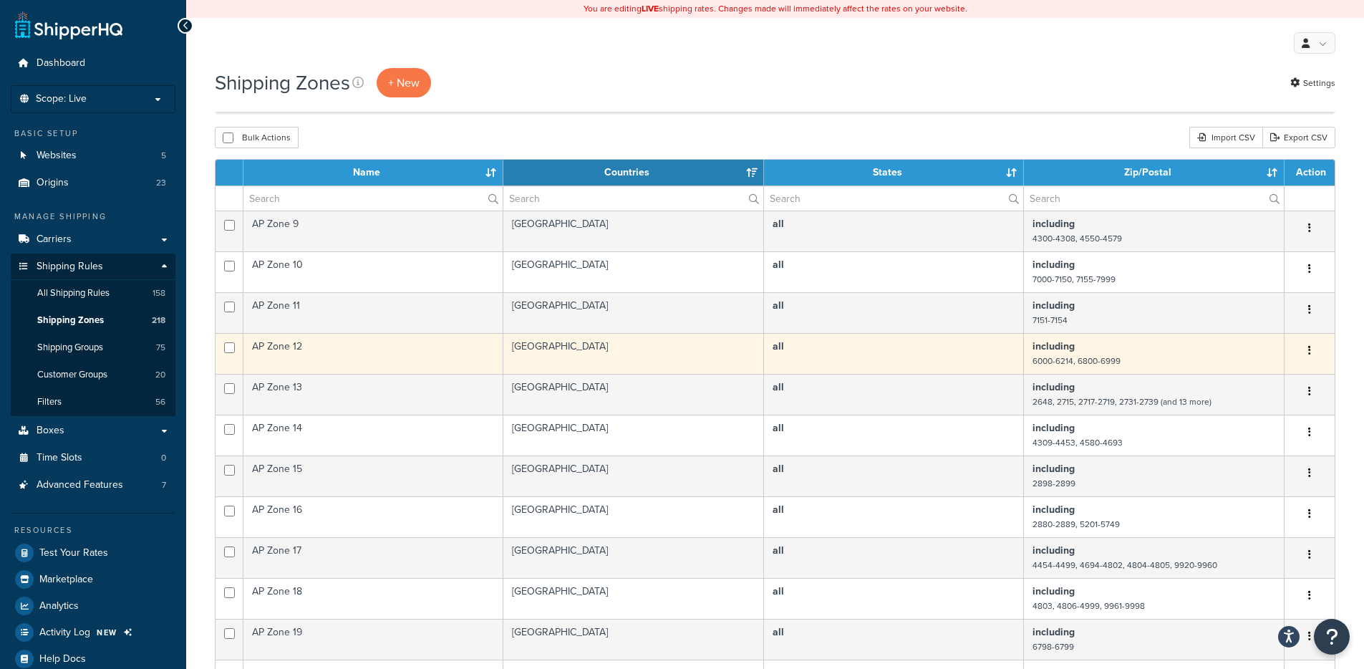
scroll to position [764, 0]
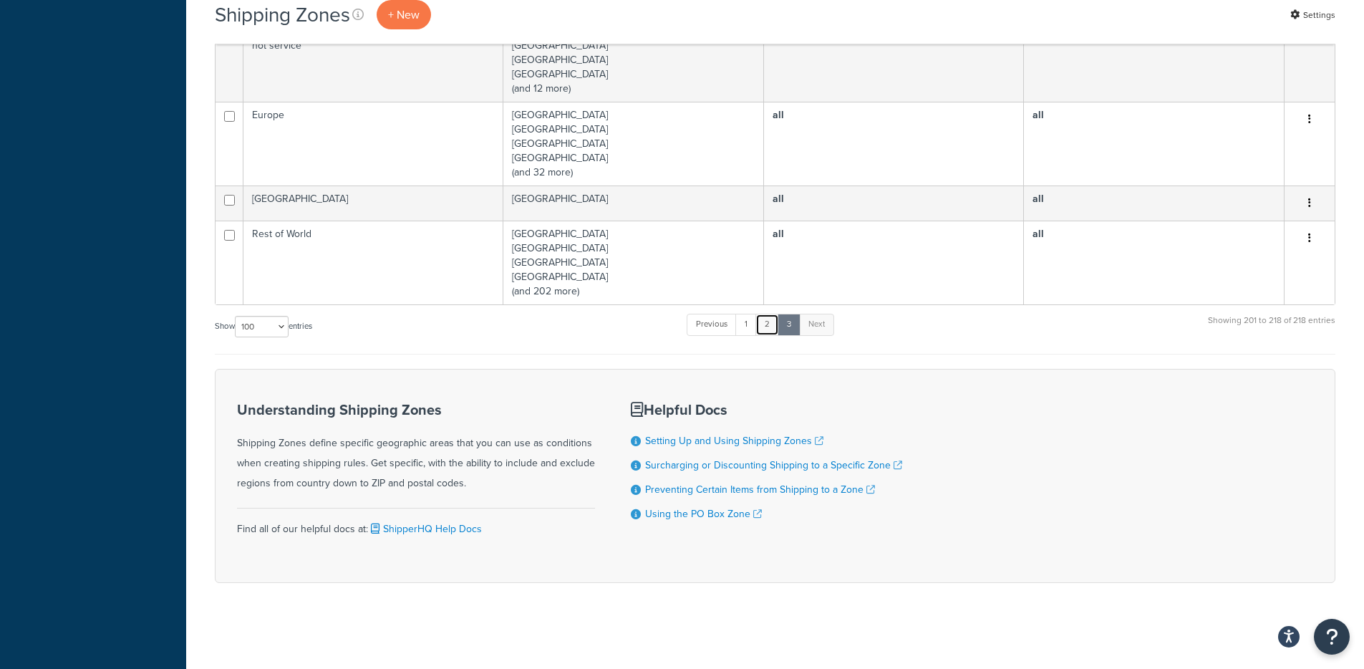
click at [766, 332] on link "2" at bounding box center [768, 324] width 24 height 21
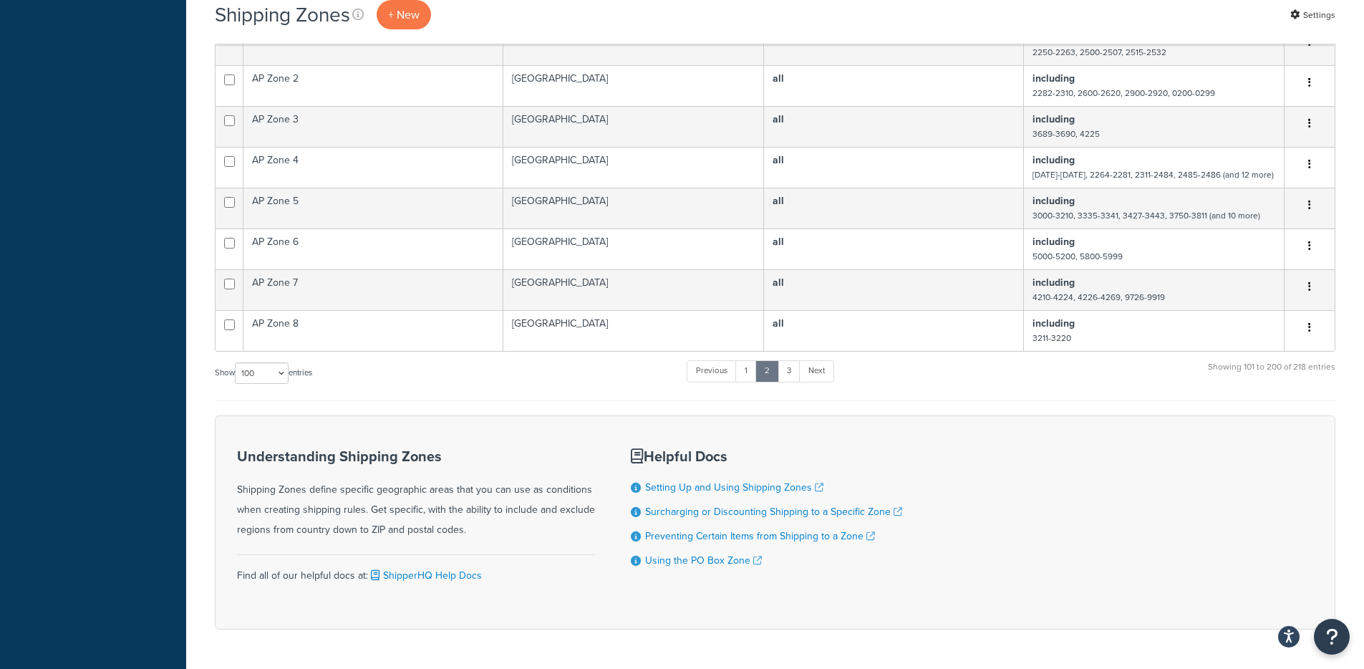
scroll to position [4458, 0]
click at [747, 357] on link "1" at bounding box center [746, 367] width 21 height 21
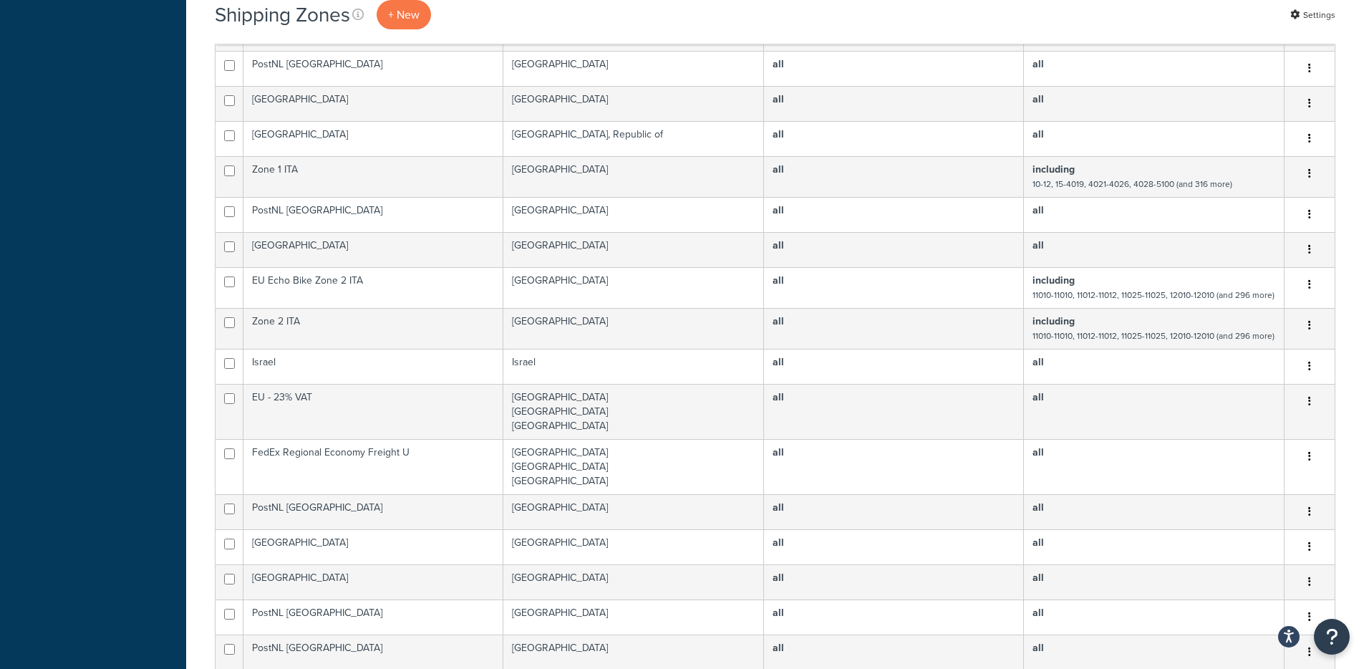
scroll to position [3127, 0]
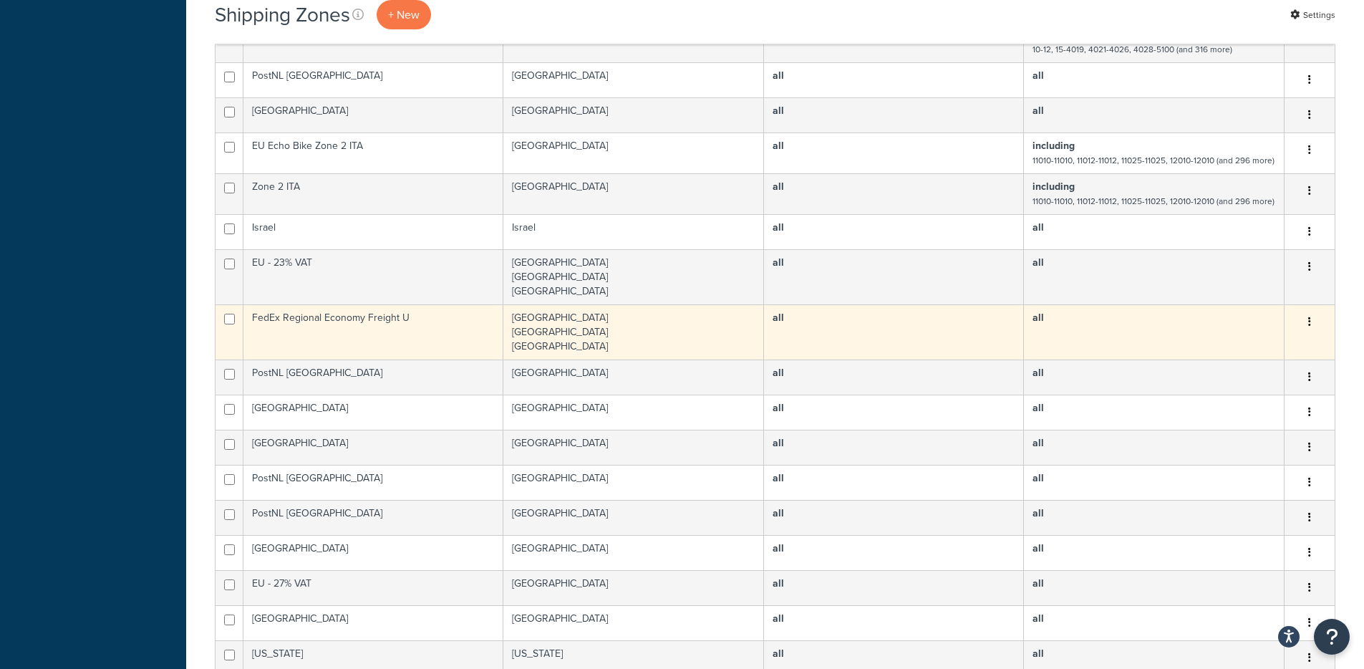
click at [1311, 311] on button "button" at bounding box center [1310, 322] width 20 height 23
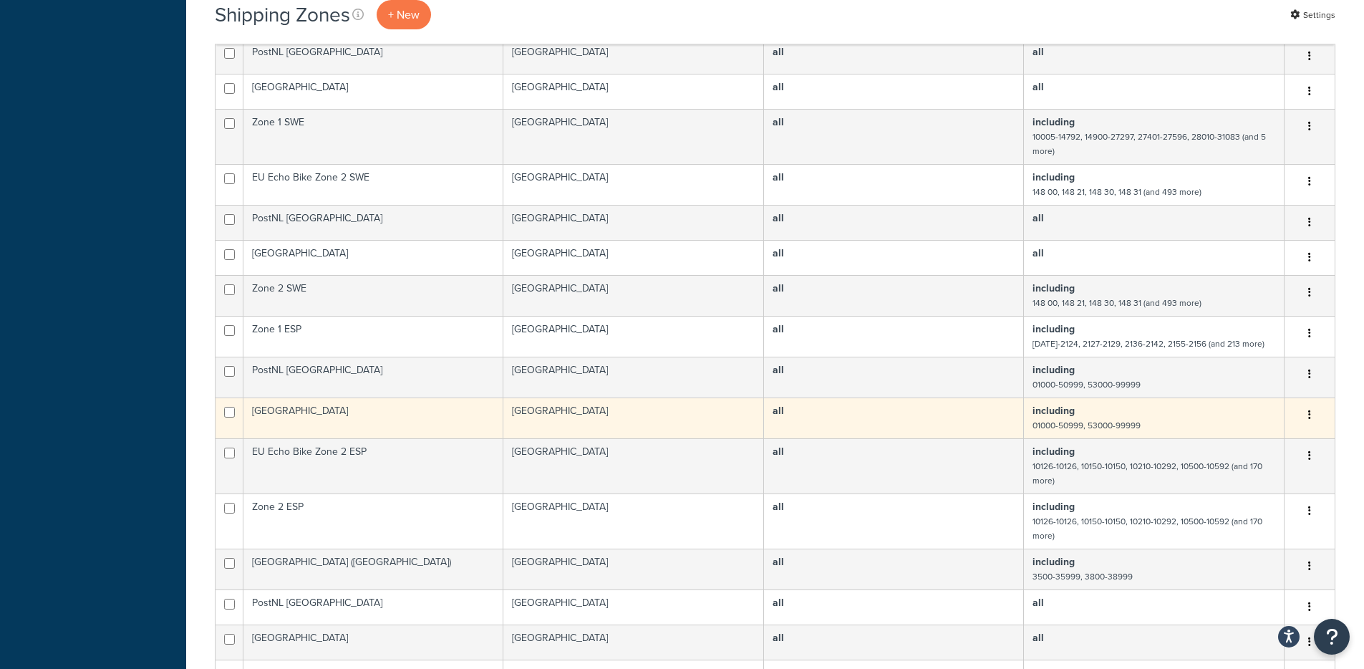
scroll to position [1437, 0]
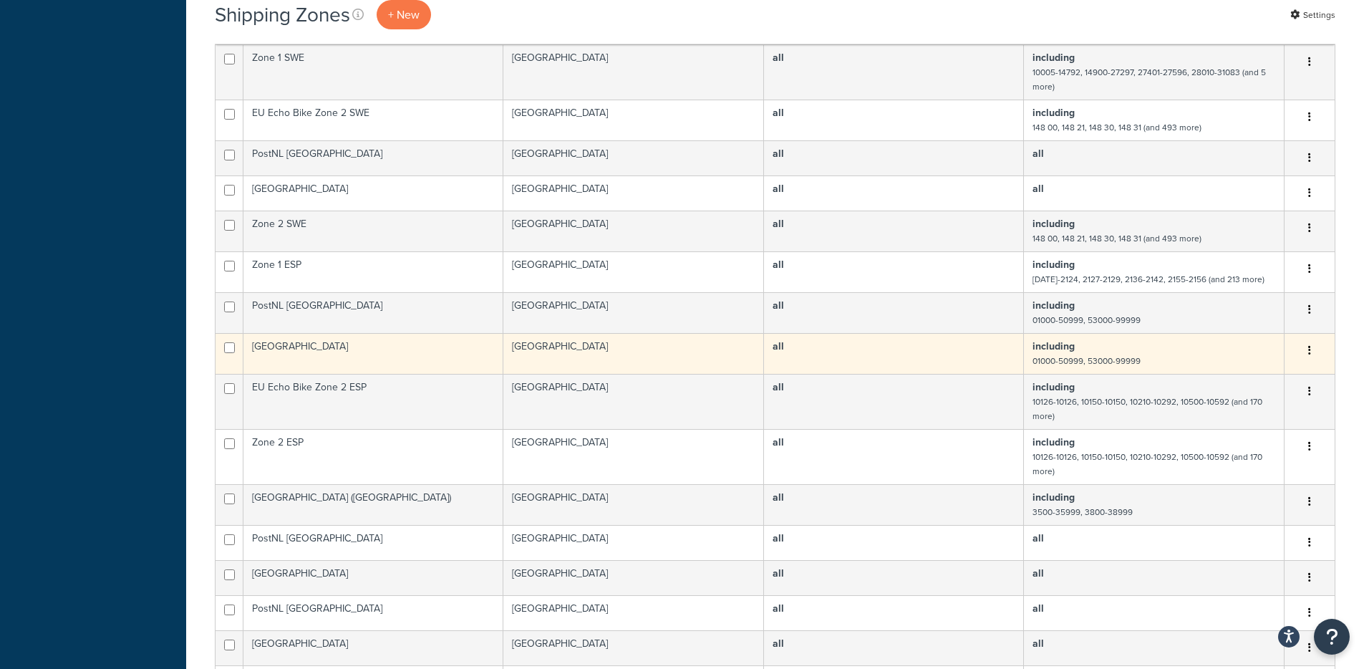
click at [1310, 345] on icon "button" at bounding box center [1309, 350] width 3 height 10
click at [1269, 366] on link "Edit" at bounding box center [1251, 364] width 113 height 29
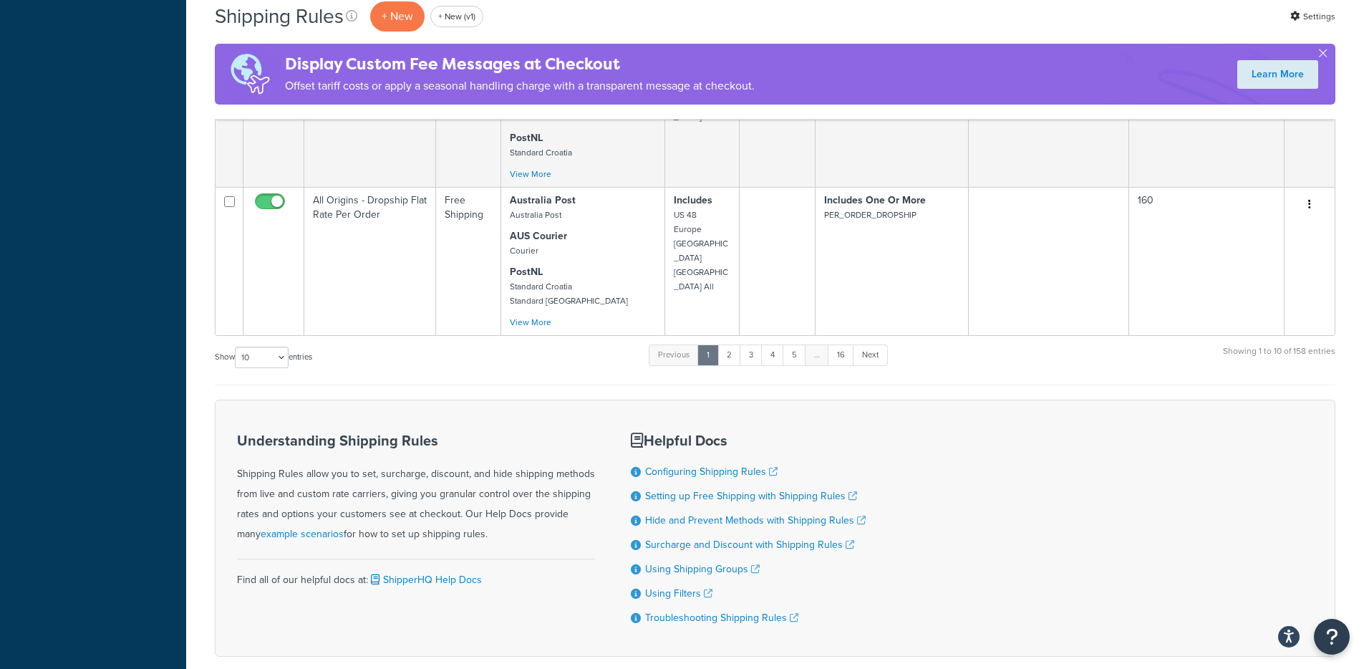
scroll to position [1500, 0]
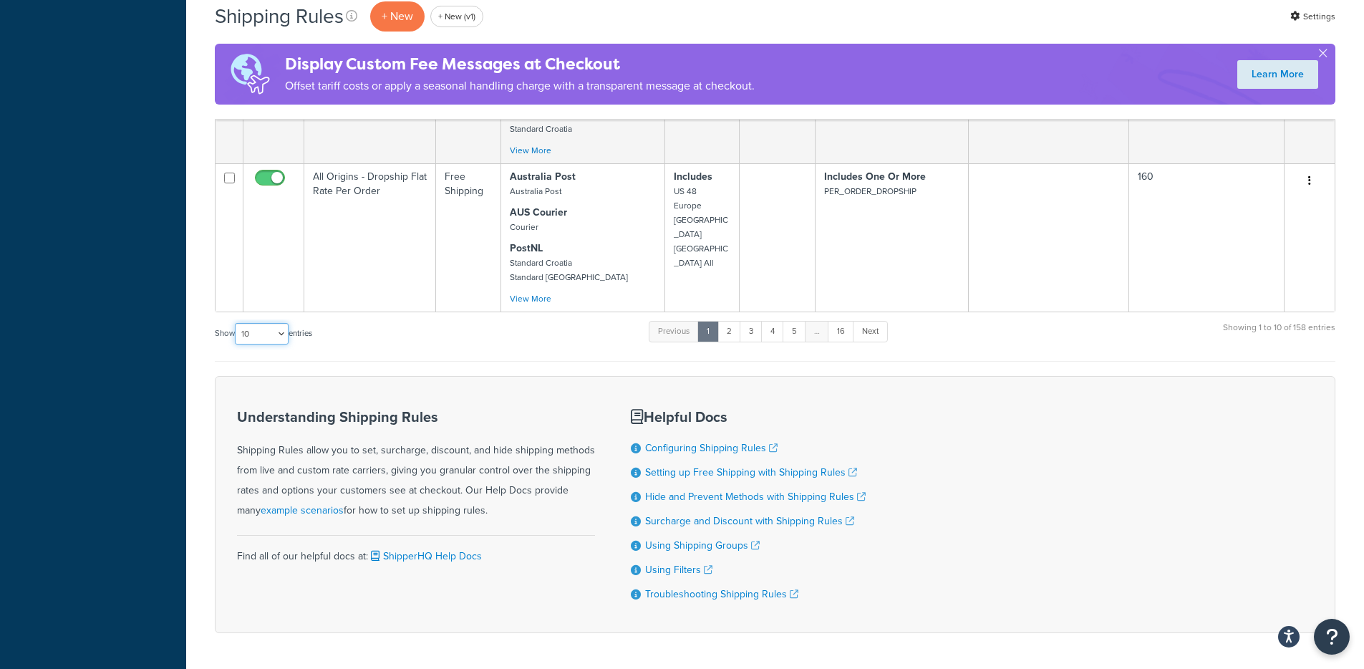
click at [246, 323] on select "10 15 25 50 100 1000" at bounding box center [262, 333] width 54 height 21
select select "1000"
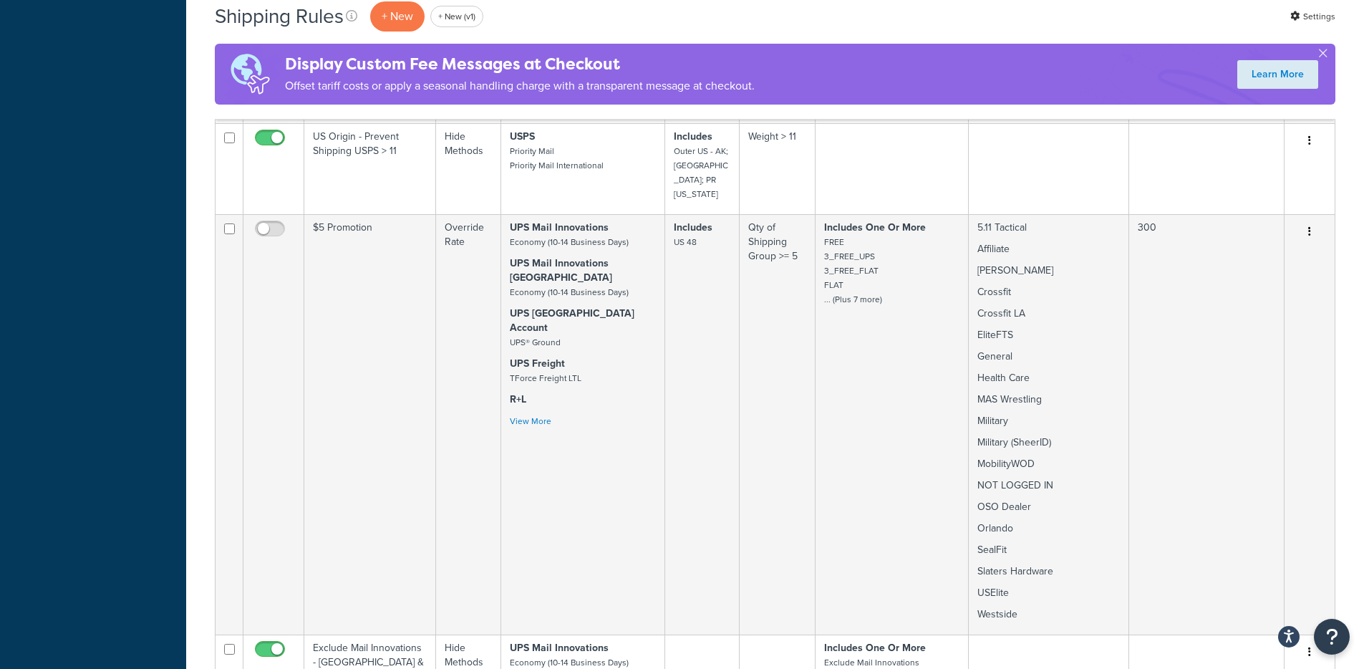
scroll to position [0, 0]
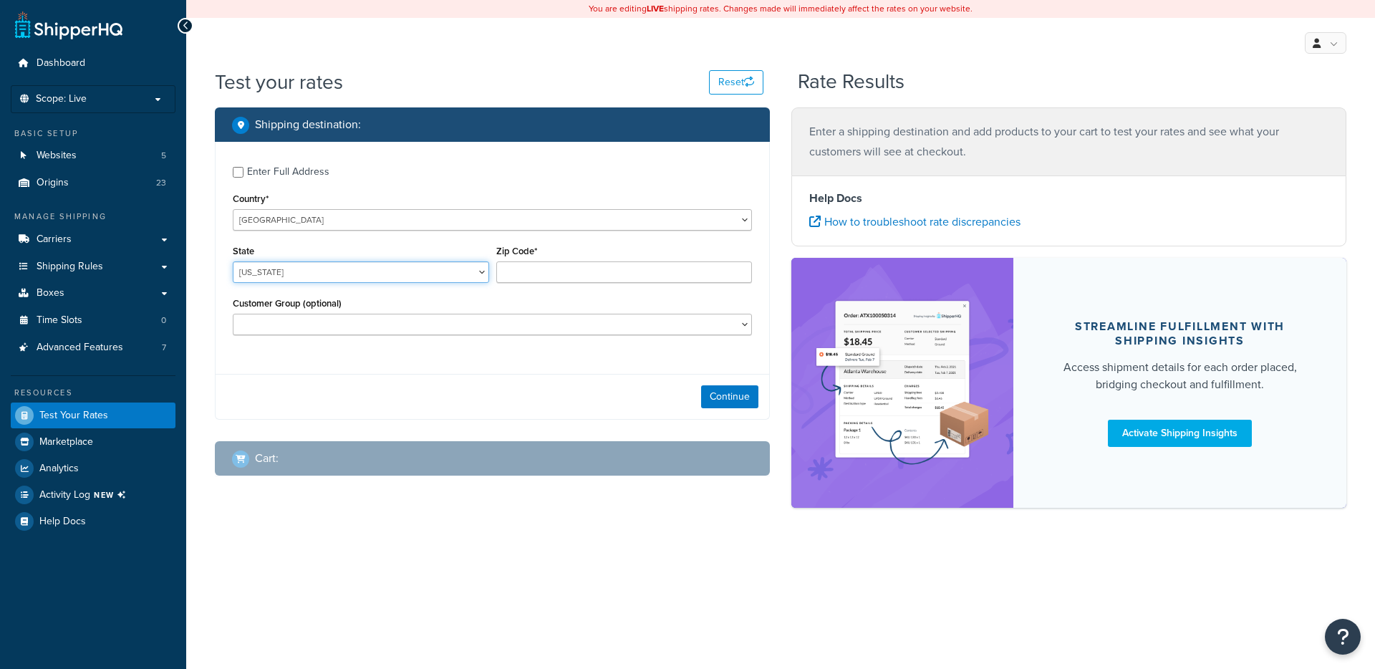
click at [402, 273] on select "[US_STATE] [US_STATE] [US_STATE] [US_STATE] [US_STATE] Armed Forces Americas Ar…" at bounding box center [361, 271] width 256 height 21
click at [366, 224] on select "[GEOGRAPHIC_DATA] [GEOGRAPHIC_DATA] [GEOGRAPHIC_DATA] [GEOGRAPHIC_DATA] [GEOGRA…" at bounding box center [492, 219] width 519 height 21
select select "ES"
click at [460, 268] on select "Álava Albacete Alicante Almería Asturias Ávila Badajoz Baleares Barcelona Burgo…" at bounding box center [361, 271] width 256 height 21
click at [370, 269] on select "Álava Albacete Alicante Almería Asturias Ávila Badajoz Baleares Barcelona Burgo…" at bounding box center [361, 271] width 256 height 21
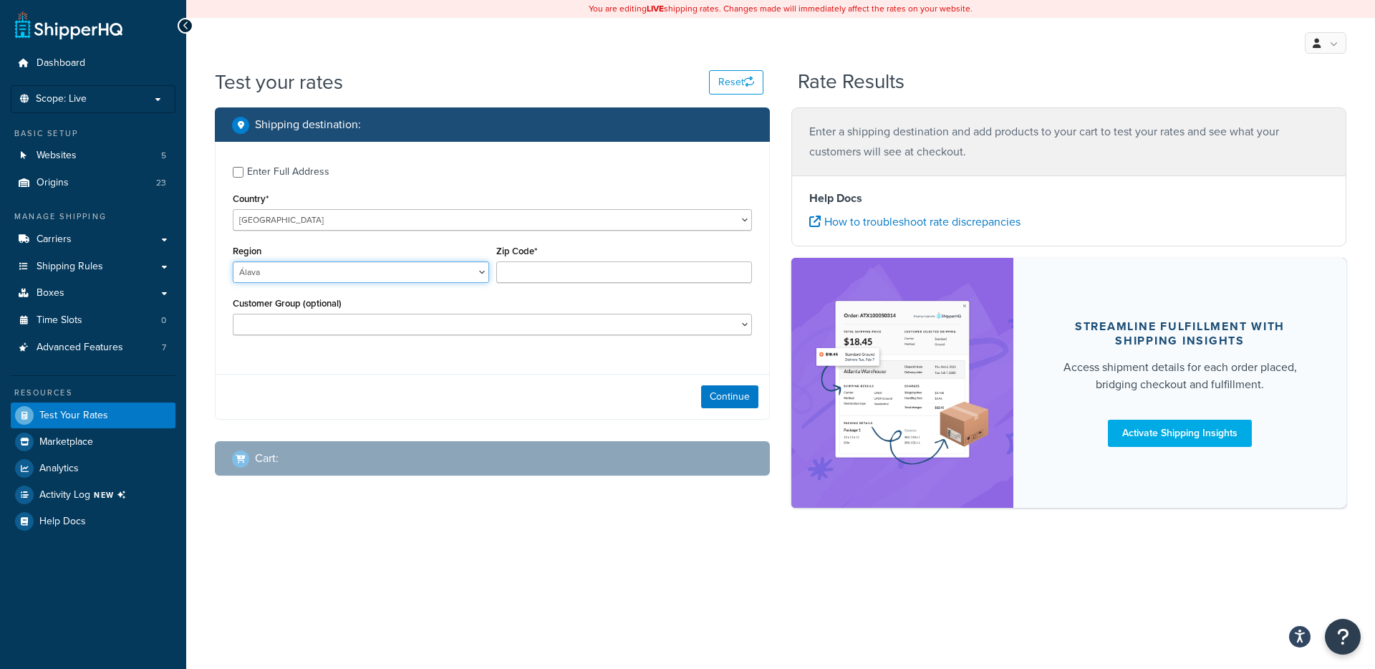
select select "ML"
click at [534, 269] on input "Zip Code*" at bounding box center [624, 271] width 256 height 21
type input "52006"
click at [736, 401] on button "Continue" at bounding box center [729, 396] width 57 height 23
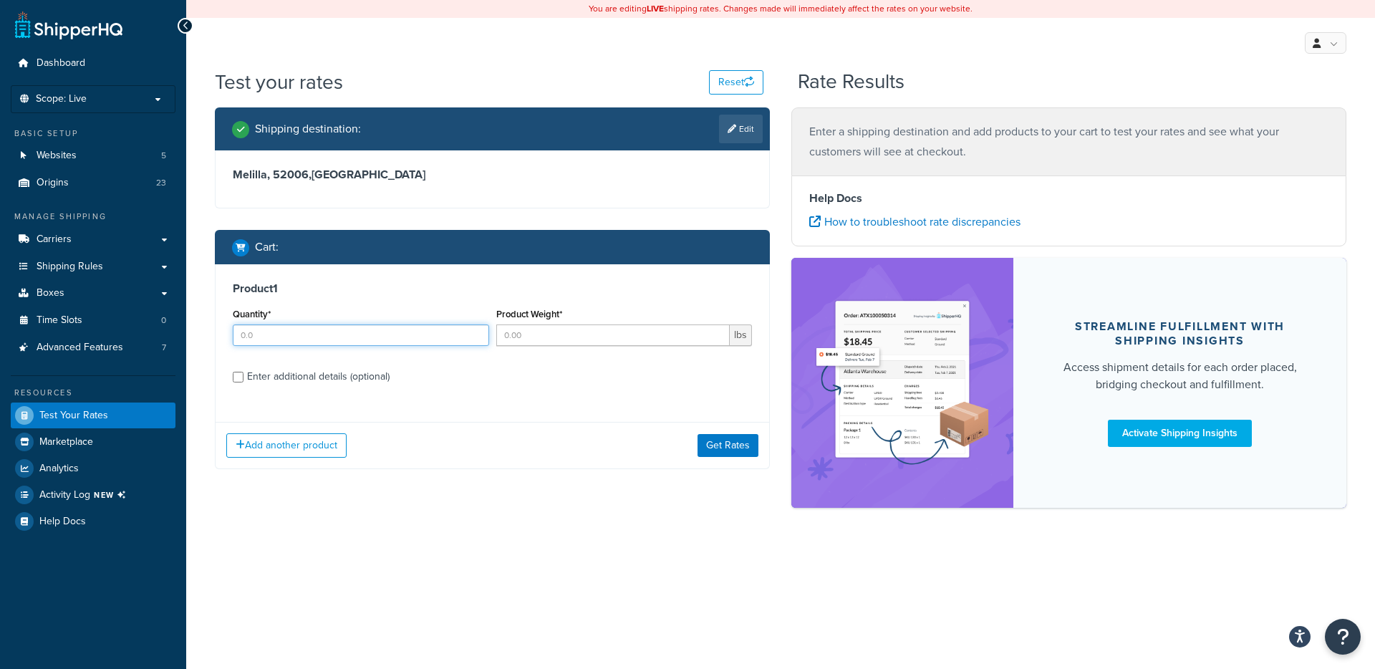
click at [372, 329] on input "Quantity*" at bounding box center [361, 334] width 256 height 21
type input "1"
click at [558, 334] on input "Product Weight*" at bounding box center [613, 334] width 234 height 21
type input "1"
click at [772, 445] on div "Shipping destination : Edit Melilla, 52006 , Spain Cart : Product 1 Quantity* 1…" at bounding box center [492, 298] width 577 height 383
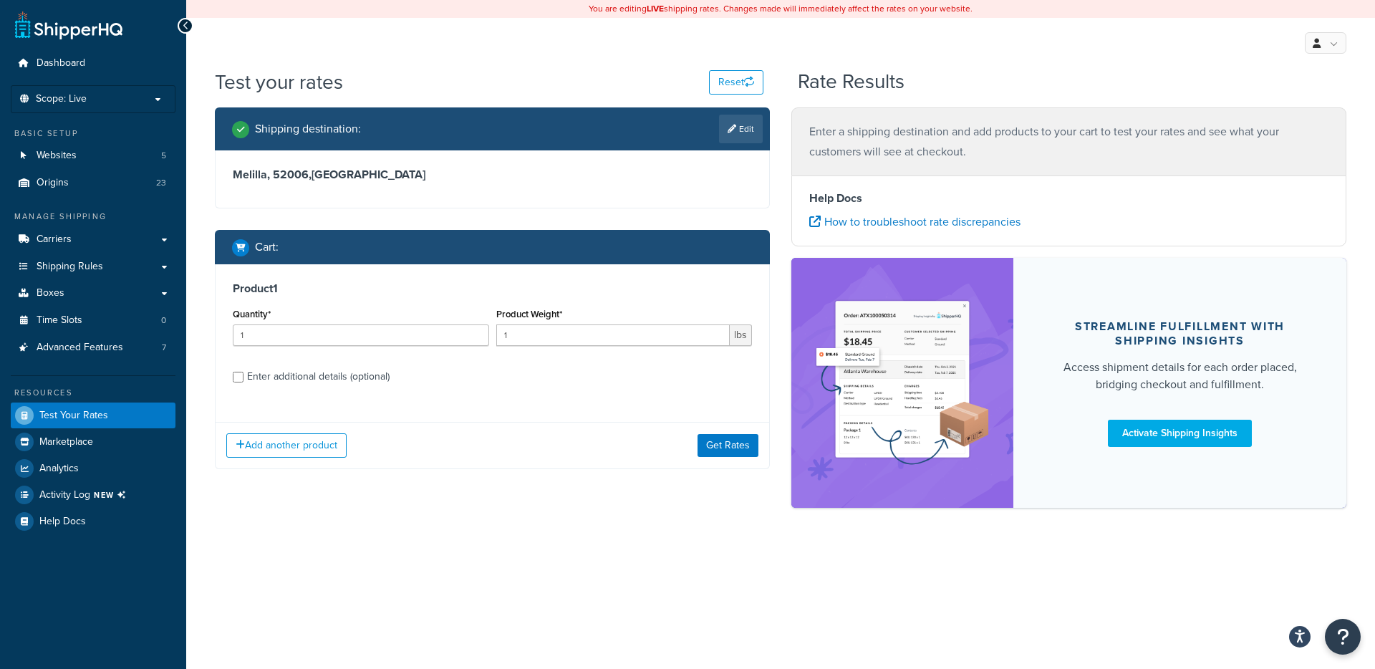
click at [762, 443] on div "Add another product Get Rates" at bounding box center [493, 445] width 554 height 47
click at [752, 445] on button "Get Rates" at bounding box center [728, 445] width 61 height 23
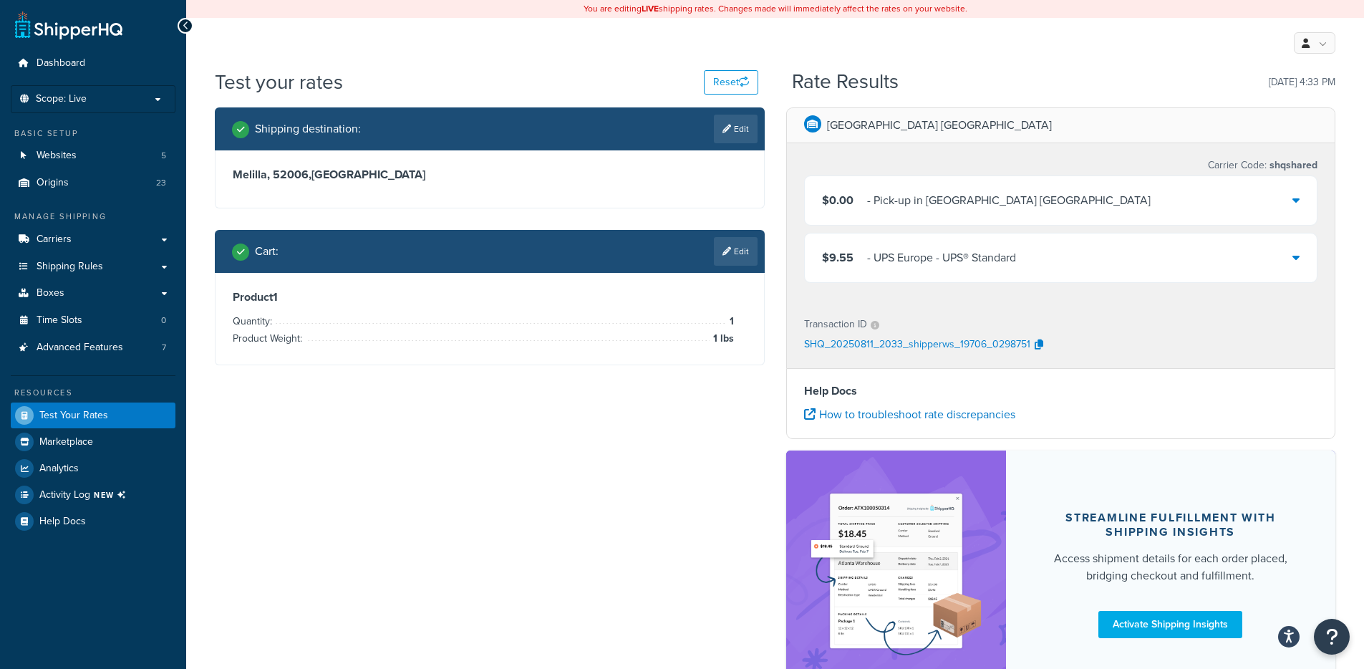
click at [1119, 192] on div "$0.00 - Pick-up in Bornem Belgium" at bounding box center [1061, 200] width 513 height 49
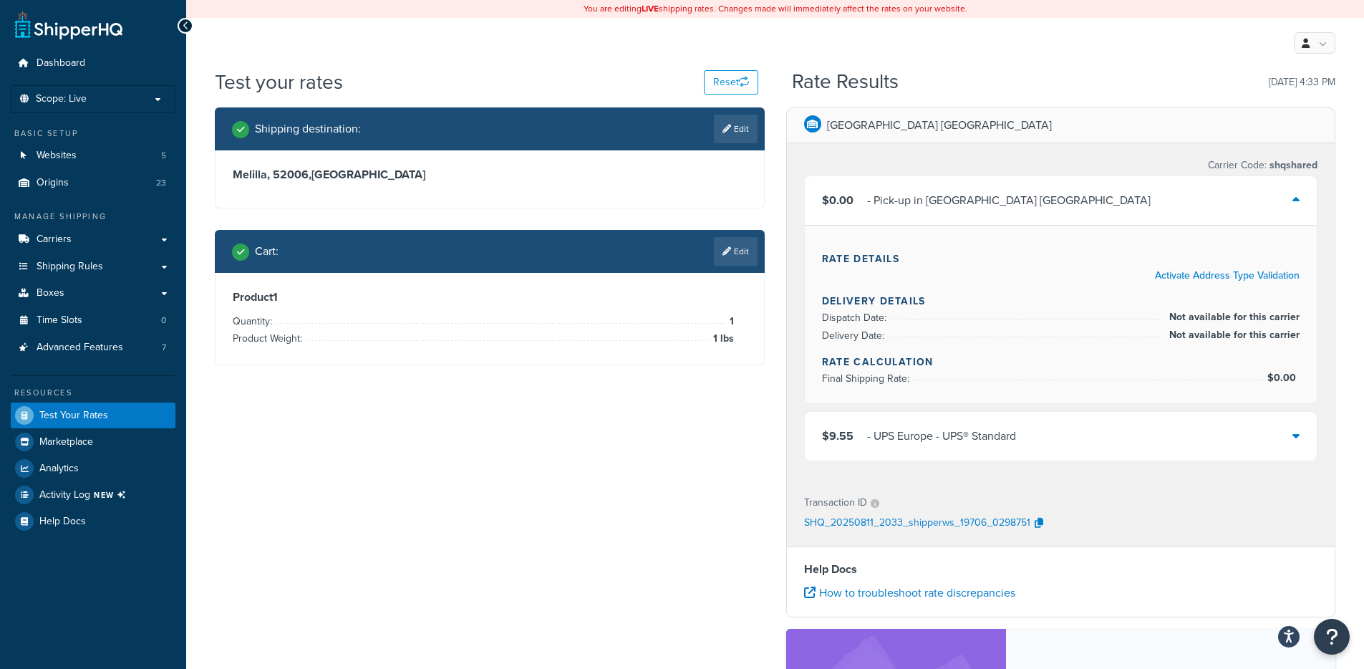
click at [912, 450] on div "$9.55 - UPS Europe - UPS® Standard" at bounding box center [1061, 436] width 513 height 49
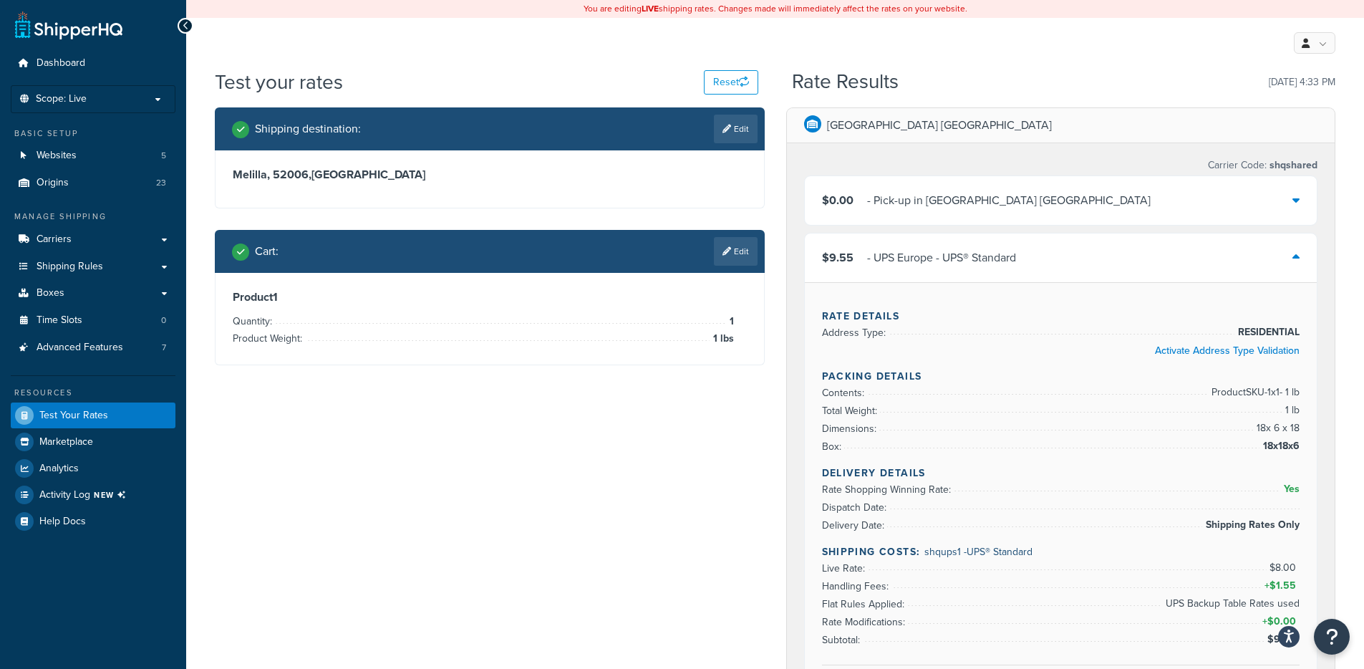
click at [732, 235] on div "Cart : Edit" at bounding box center [490, 251] width 550 height 43
click at [729, 244] on link "Edit" at bounding box center [736, 251] width 44 height 29
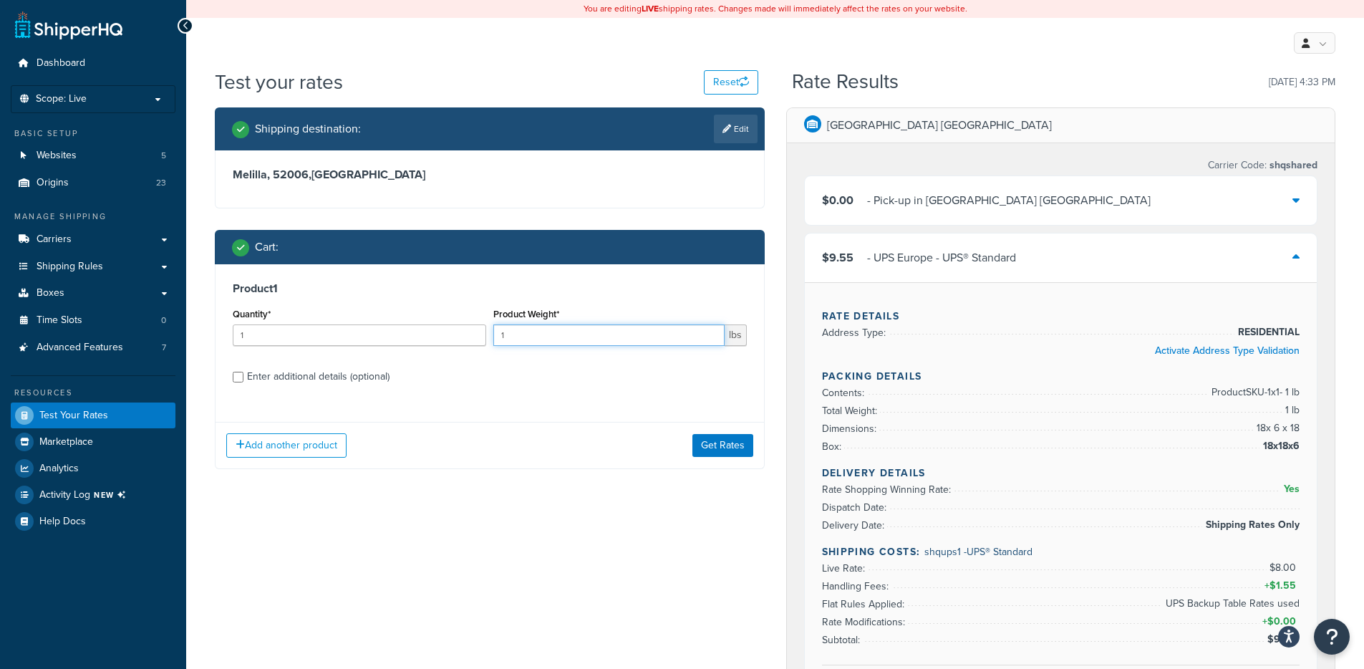
click at [534, 340] on input "1" at bounding box center [608, 334] width 231 height 21
type input "160"
click at [704, 445] on button "Get Rates" at bounding box center [723, 445] width 61 height 23
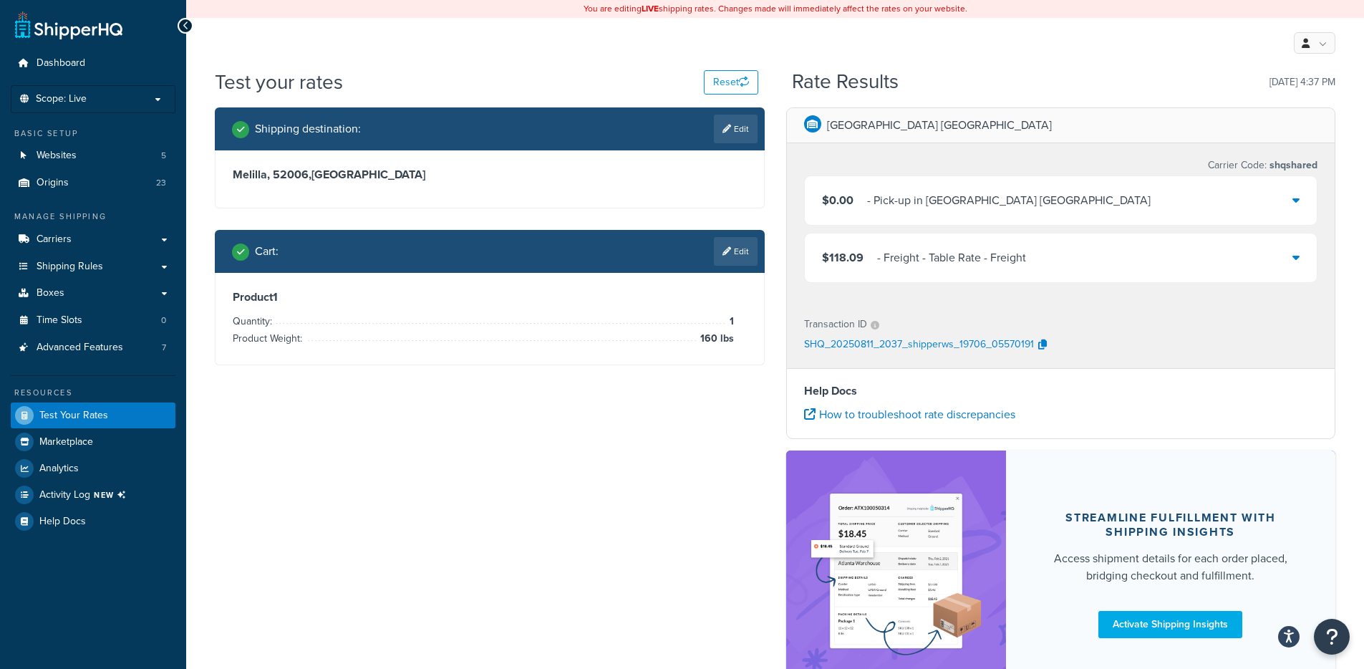
click at [1037, 258] on div "$118.09 - Freight - Table Rate - Freight" at bounding box center [1061, 257] width 513 height 49
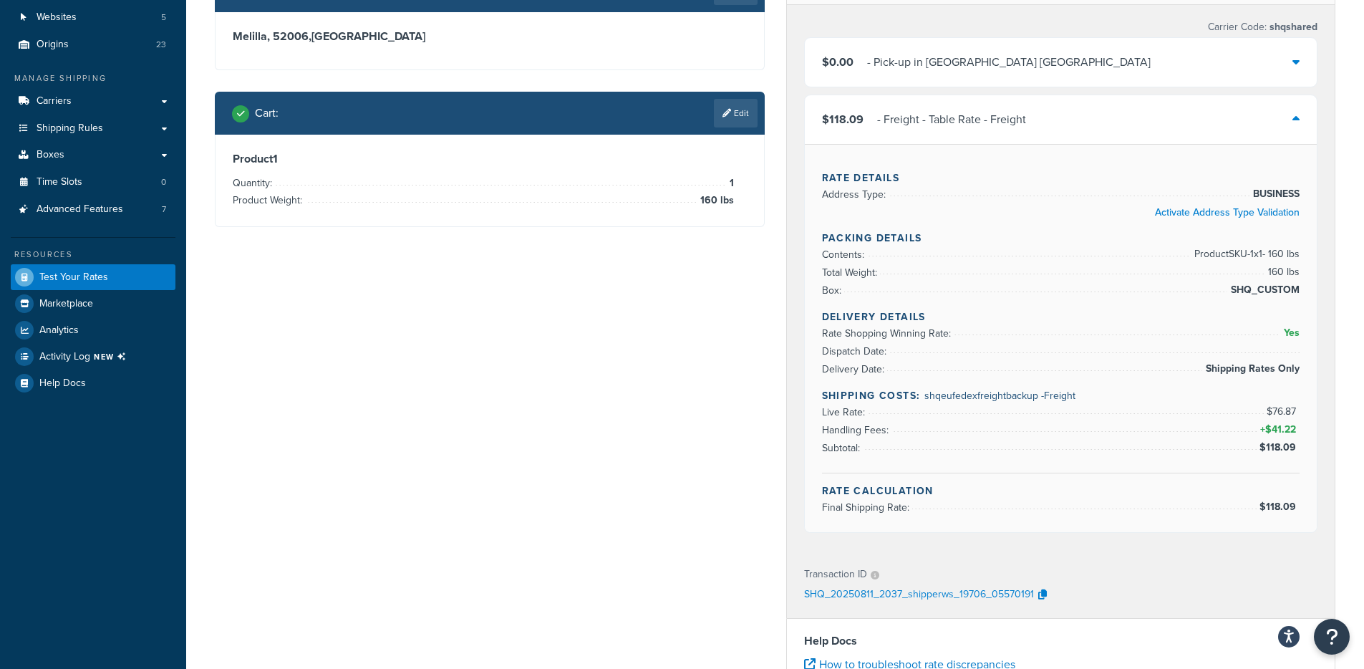
scroll to position [150, 0]
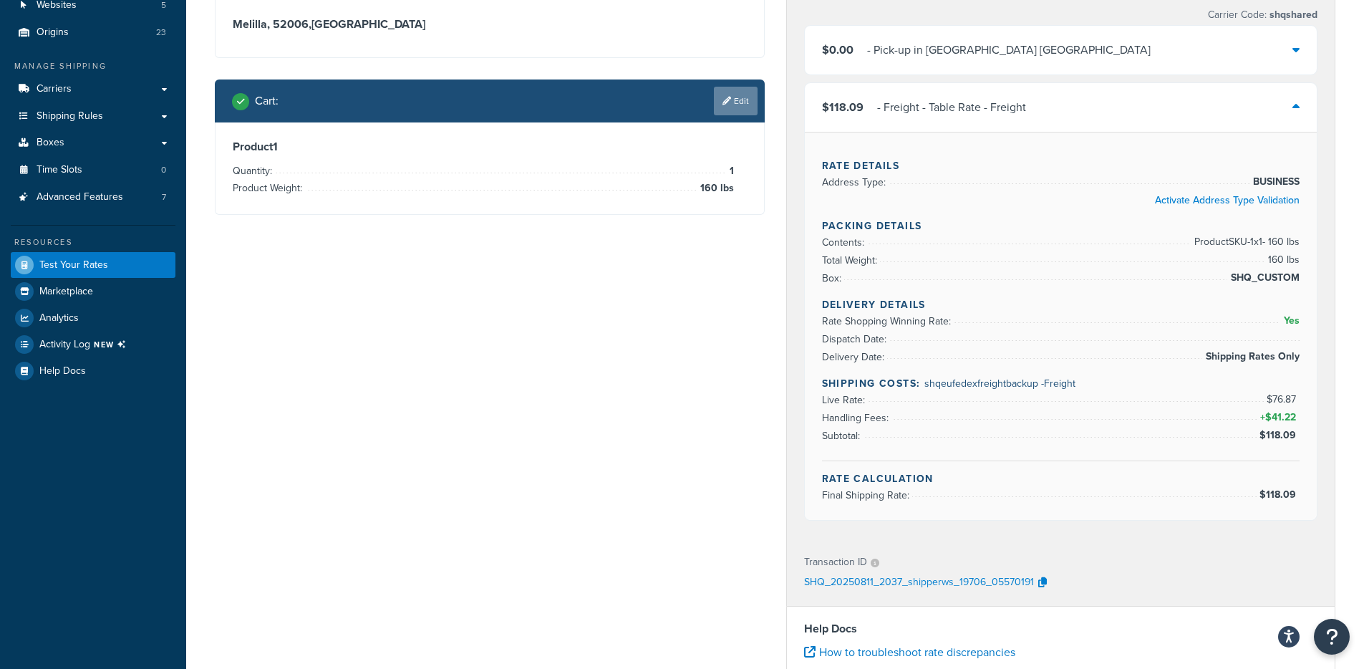
click at [736, 110] on link "Edit" at bounding box center [736, 101] width 44 height 29
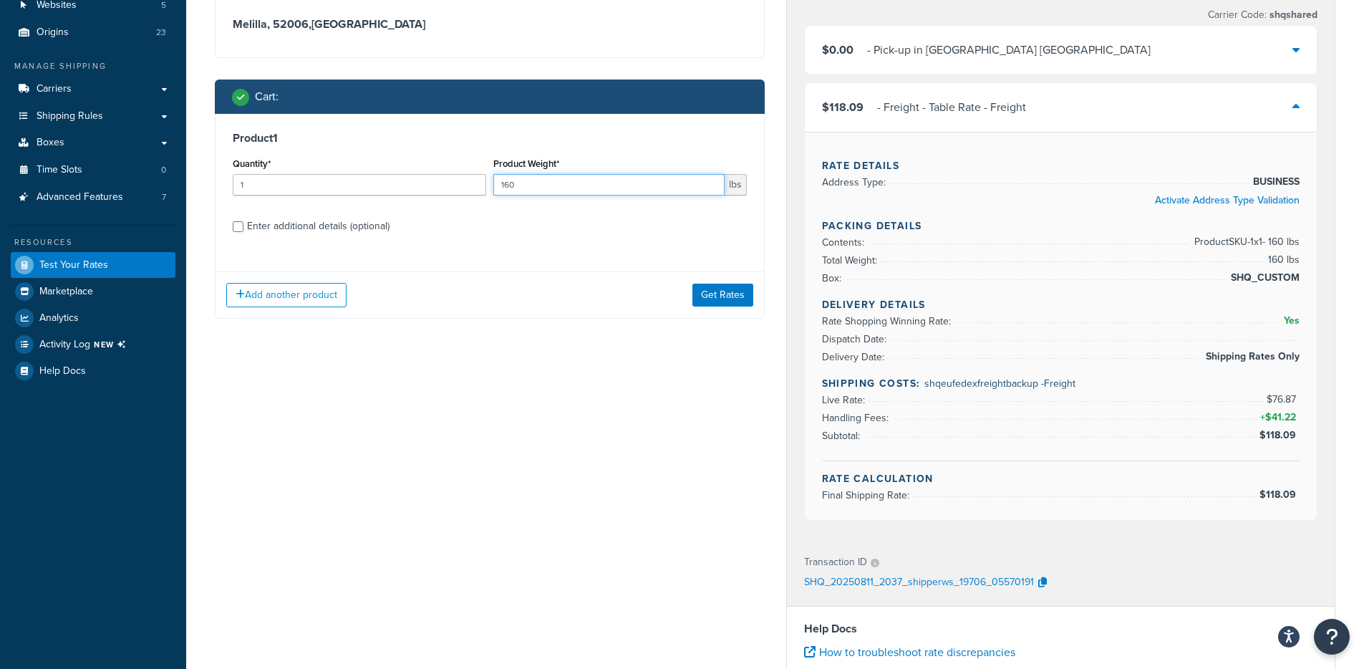
click at [552, 178] on input "160" at bounding box center [608, 184] width 231 height 21
type input "5"
click at [730, 284] on button "Get Rates" at bounding box center [723, 295] width 61 height 23
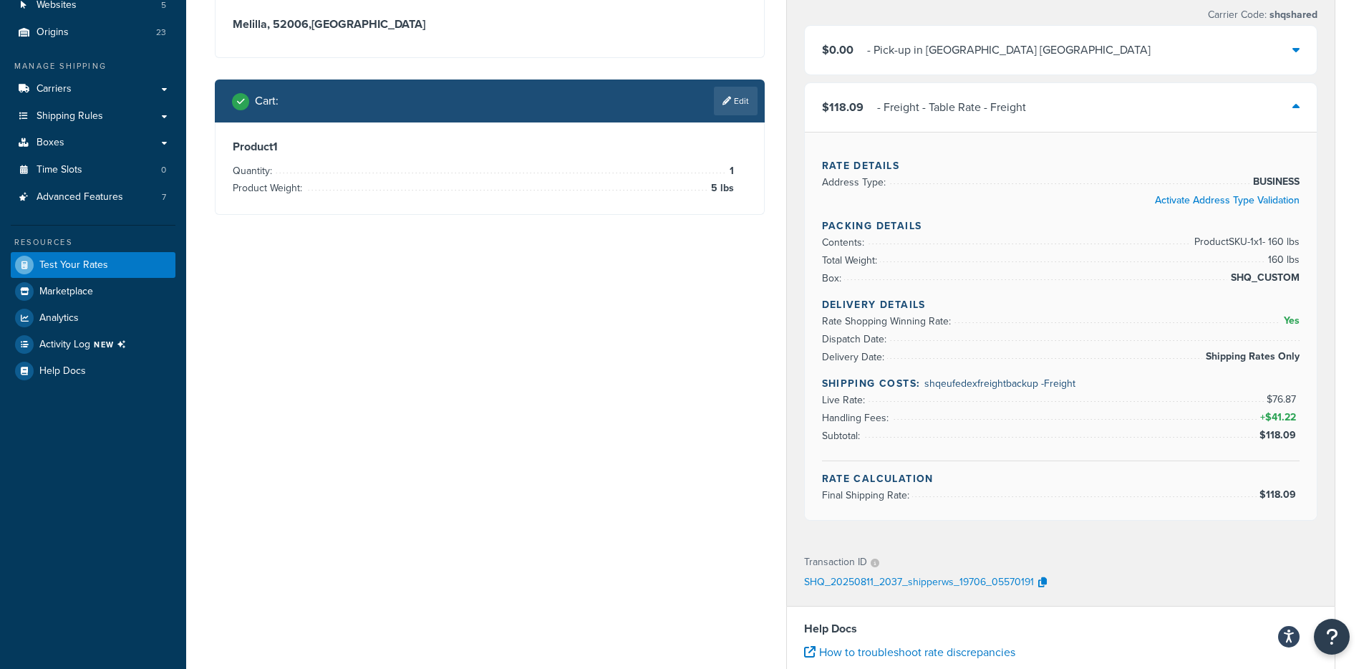
scroll to position [0, 0]
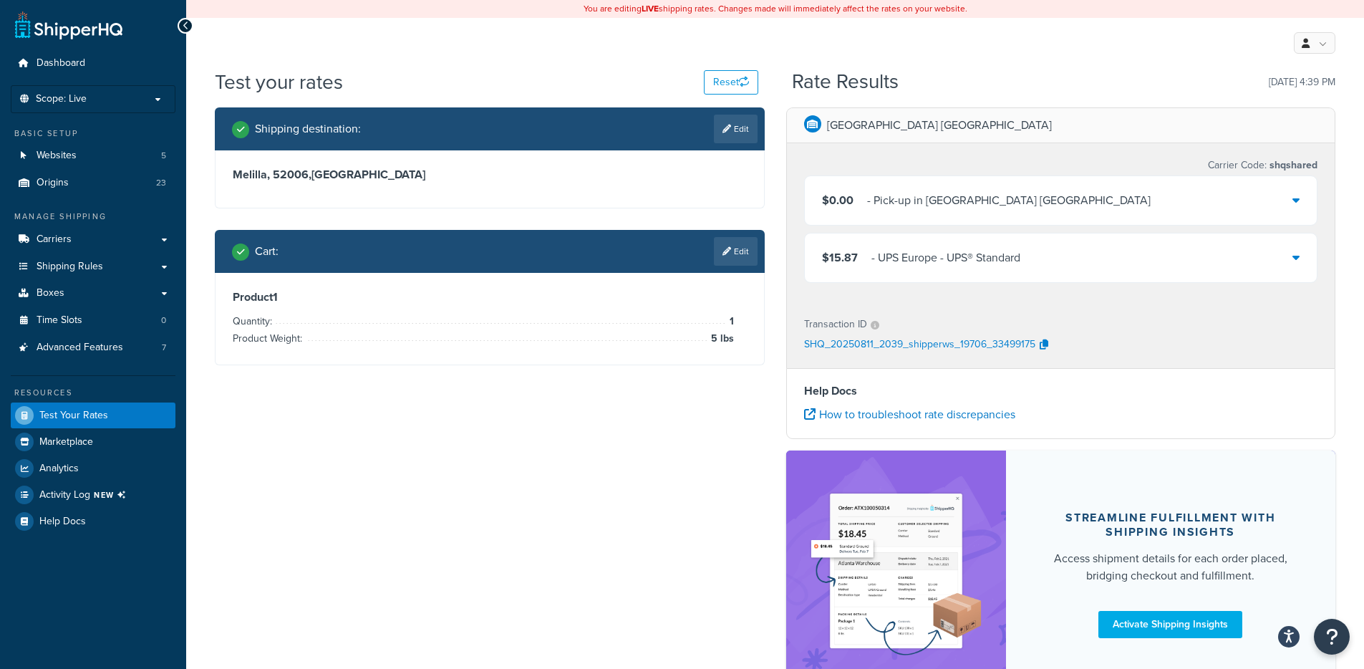
click at [1008, 256] on div "- UPS Europe - UPS® Standard" at bounding box center [946, 258] width 149 height 20
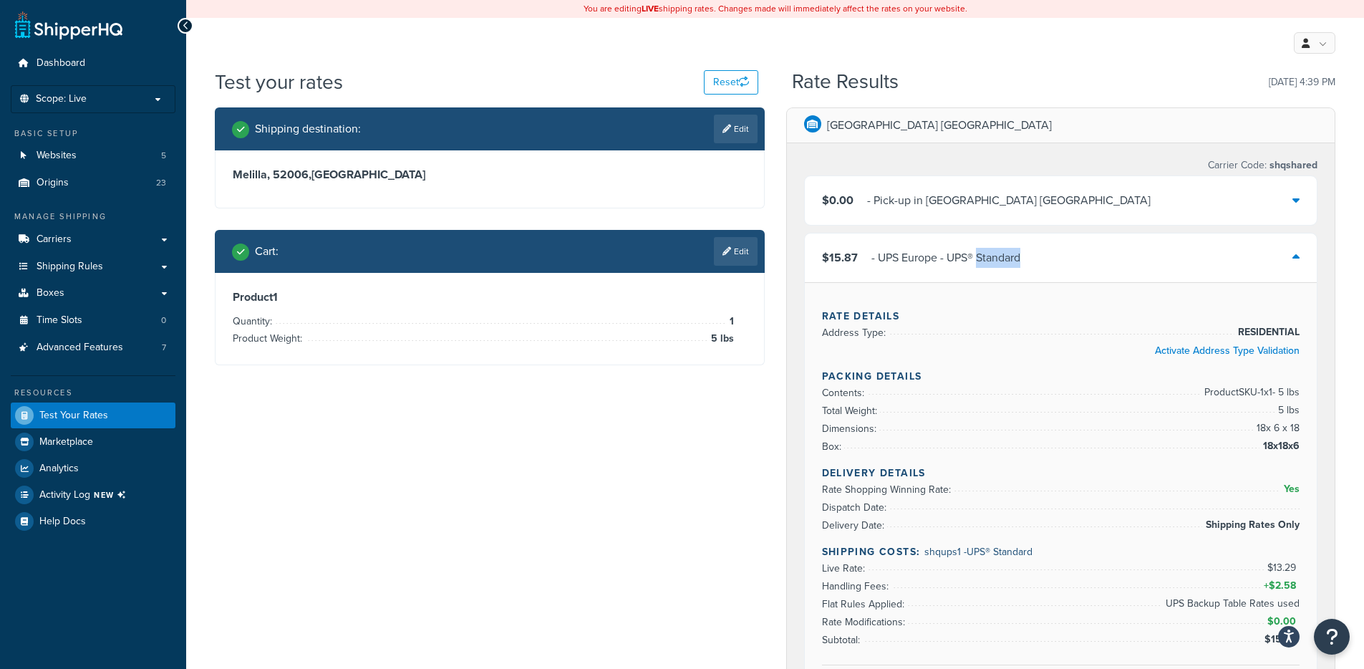
click at [1008, 256] on div "- UPS Europe - UPS® Standard" at bounding box center [946, 258] width 149 height 20
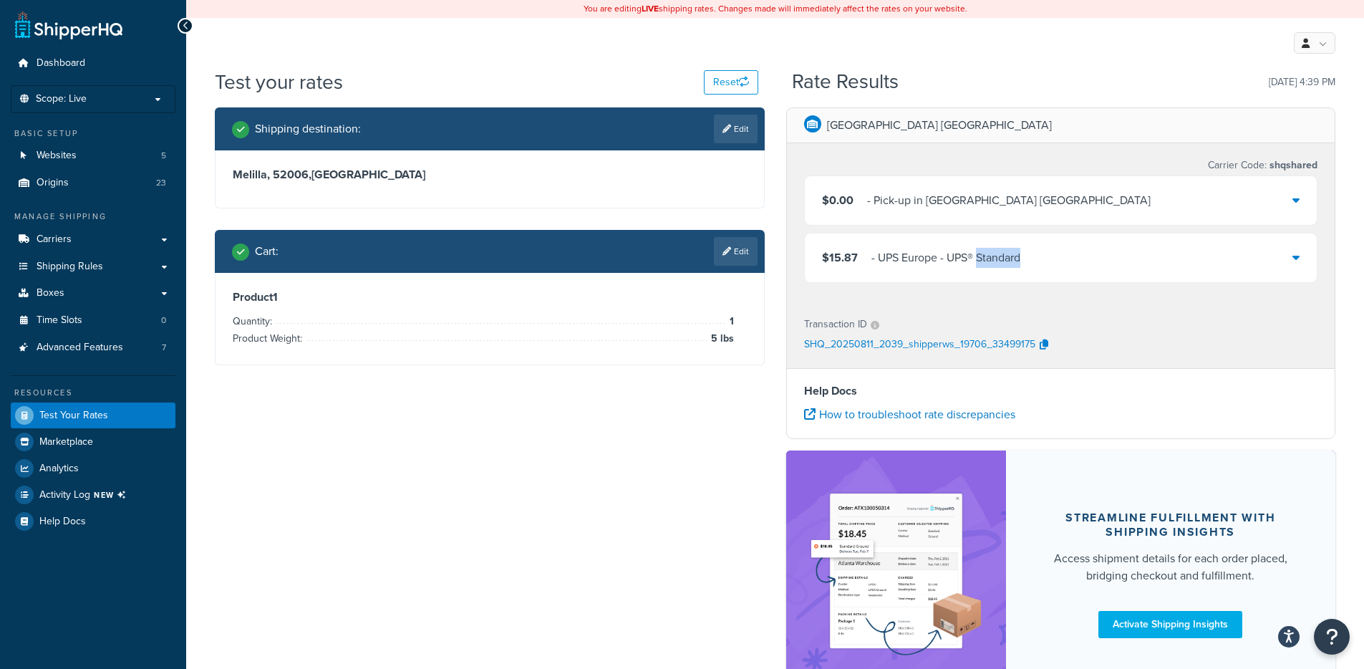
click at [1008, 256] on div "- UPS Europe - UPS® Standard" at bounding box center [946, 258] width 149 height 20
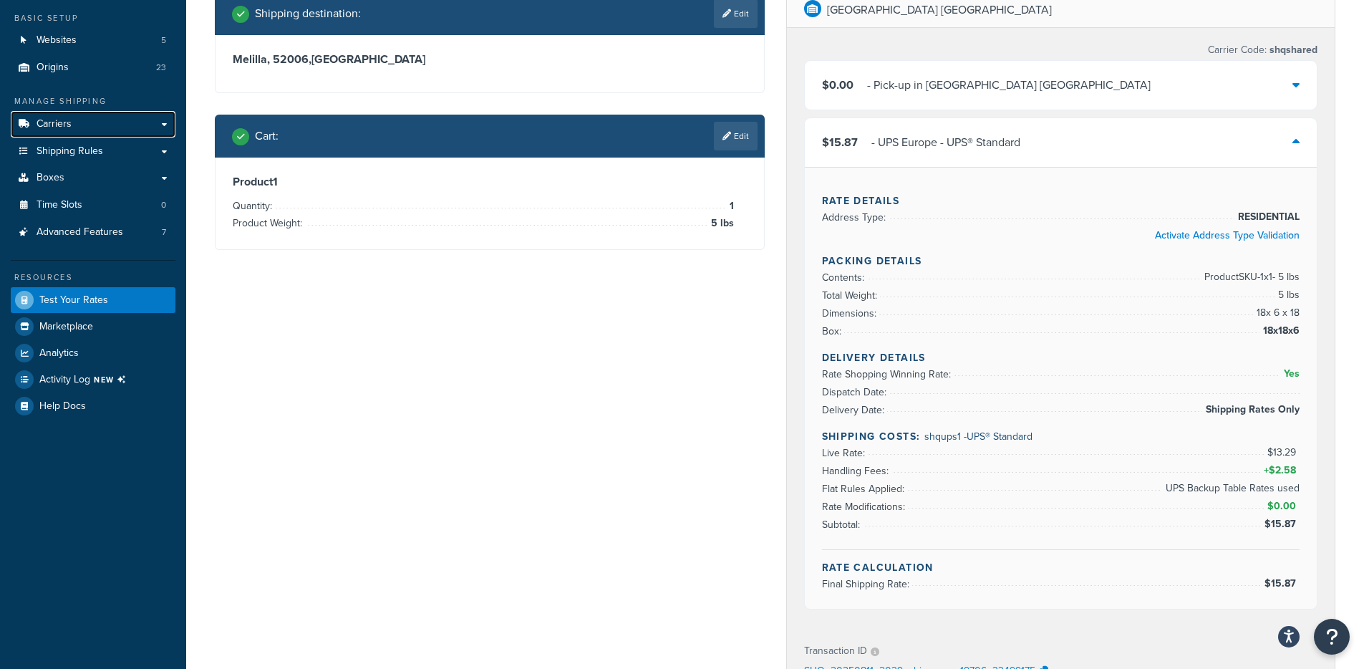
scroll to position [115, 0]
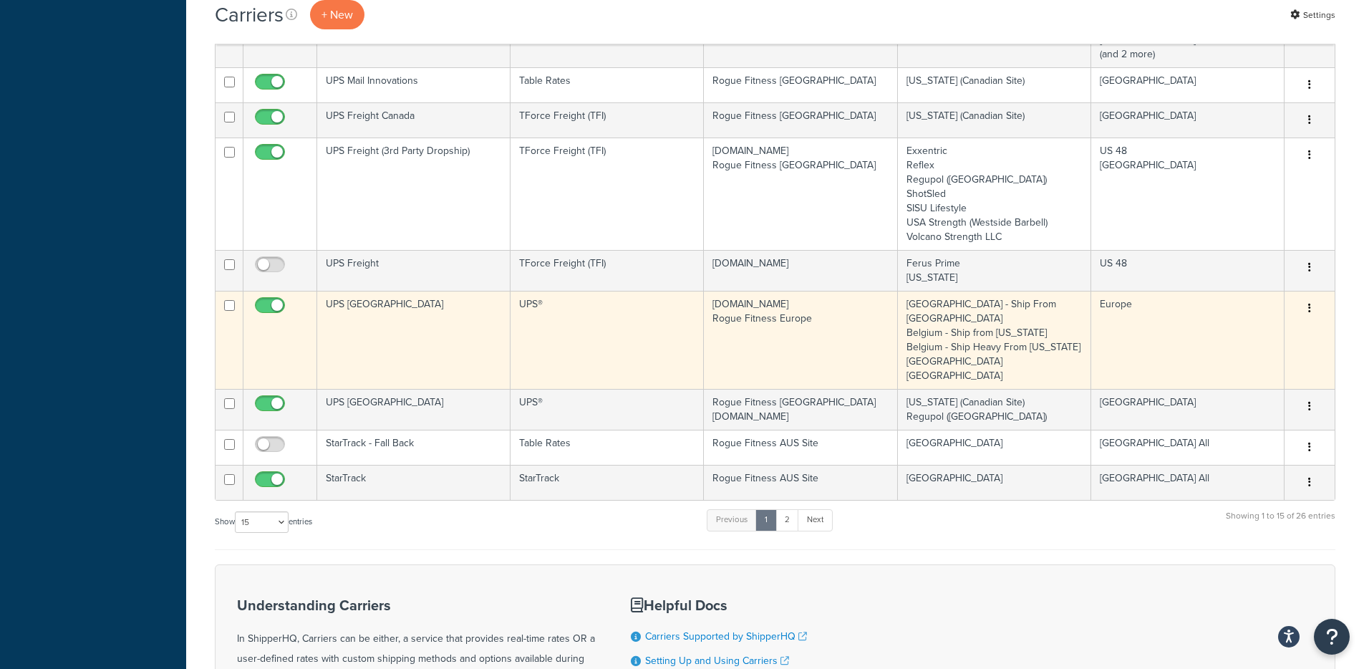
scroll to position [871, 0]
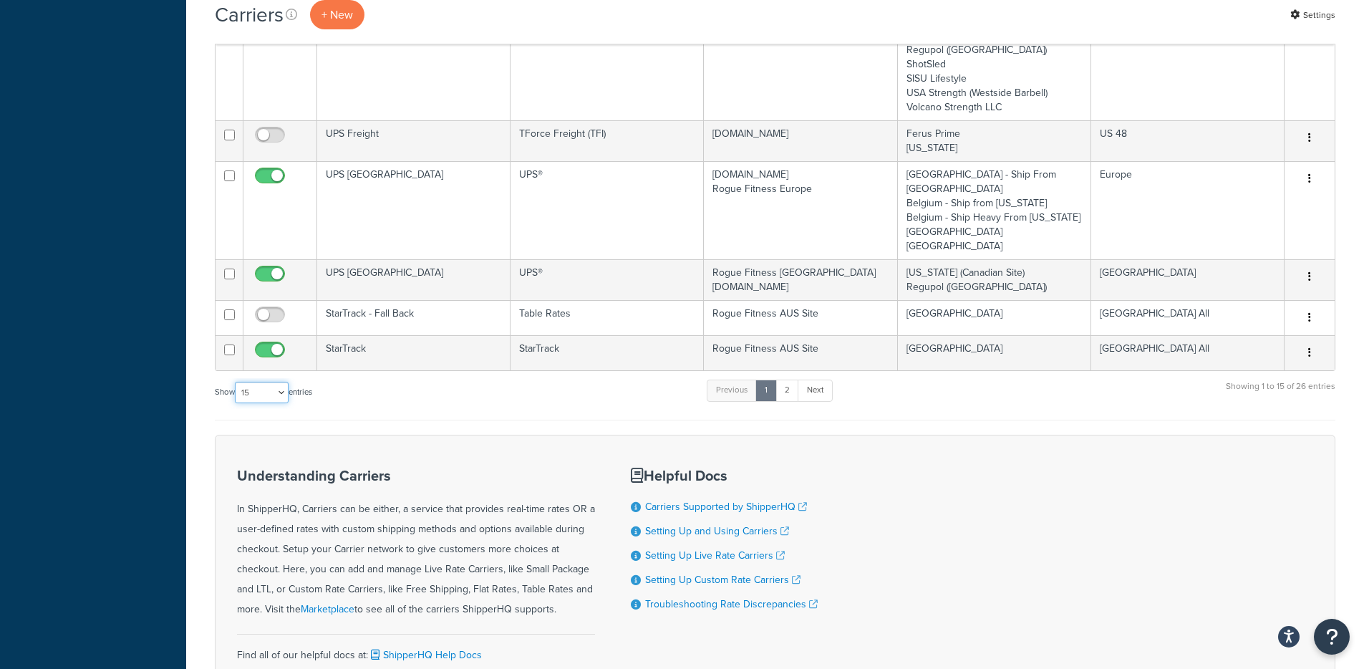
click at [251, 382] on select "10 15 25 50 100" at bounding box center [262, 392] width 54 height 21
select select "100"
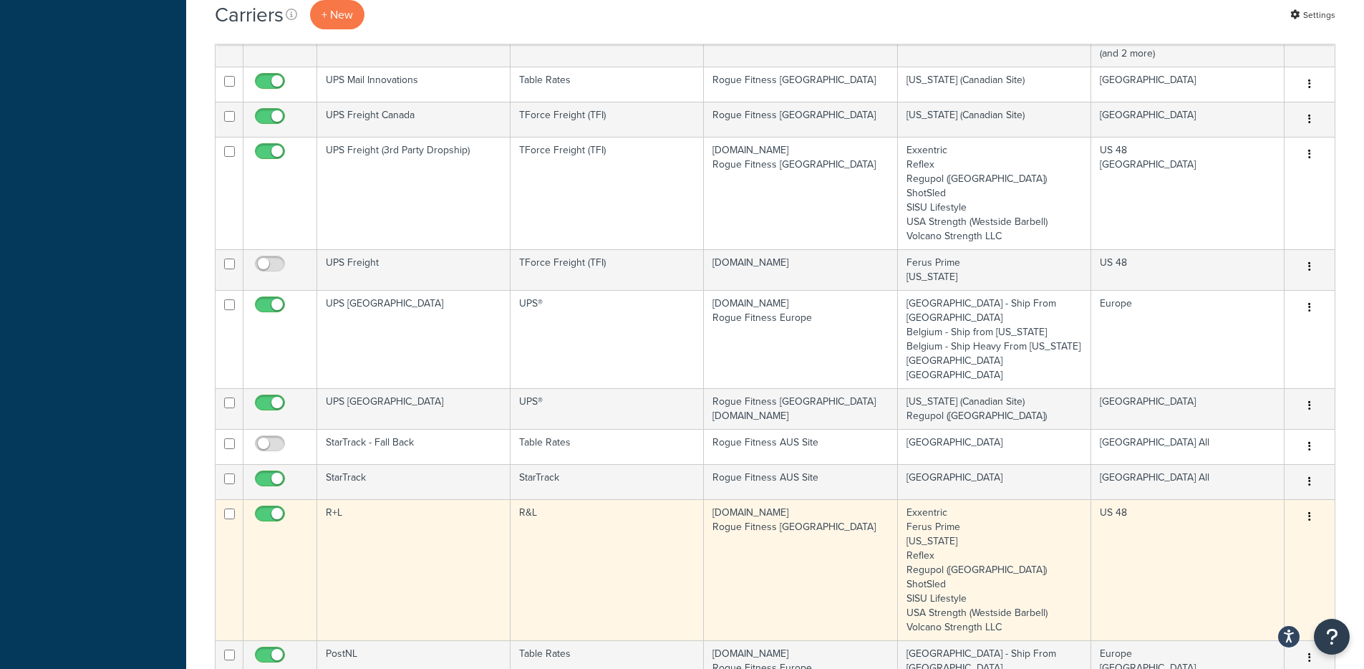
scroll to position [680, 0]
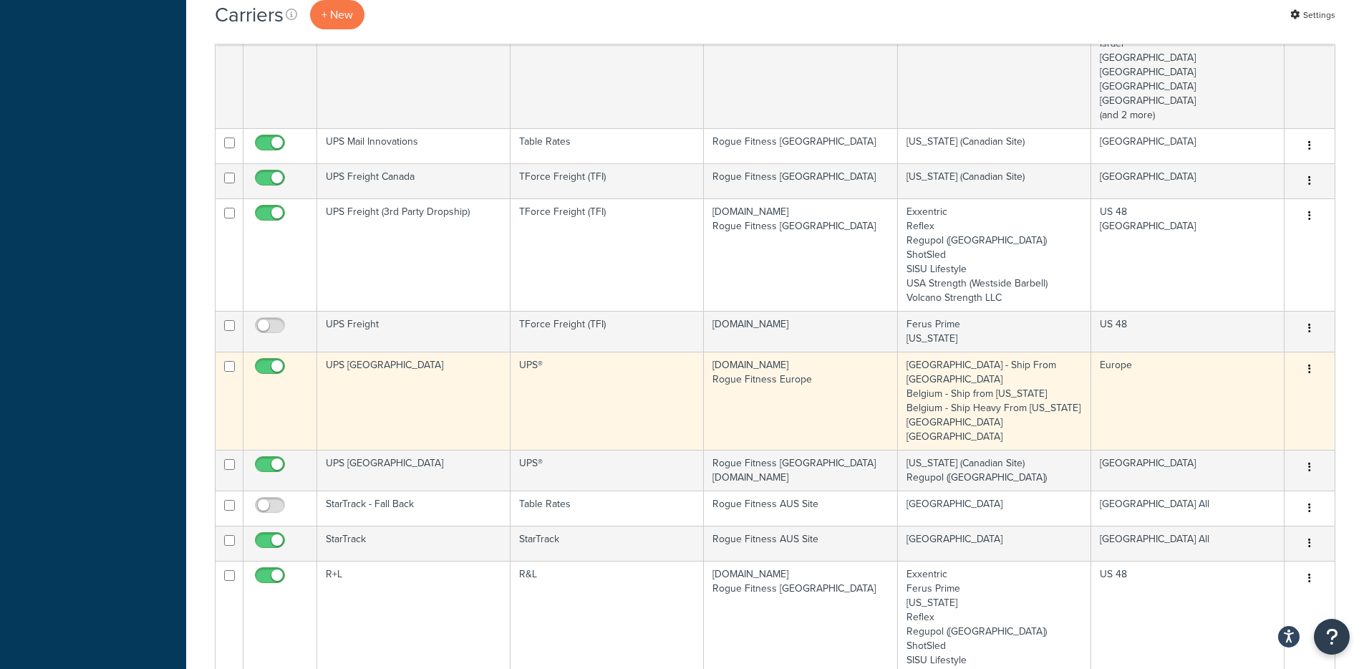
click at [401, 352] on td "UPS [GEOGRAPHIC_DATA]" at bounding box center [413, 401] width 193 height 98
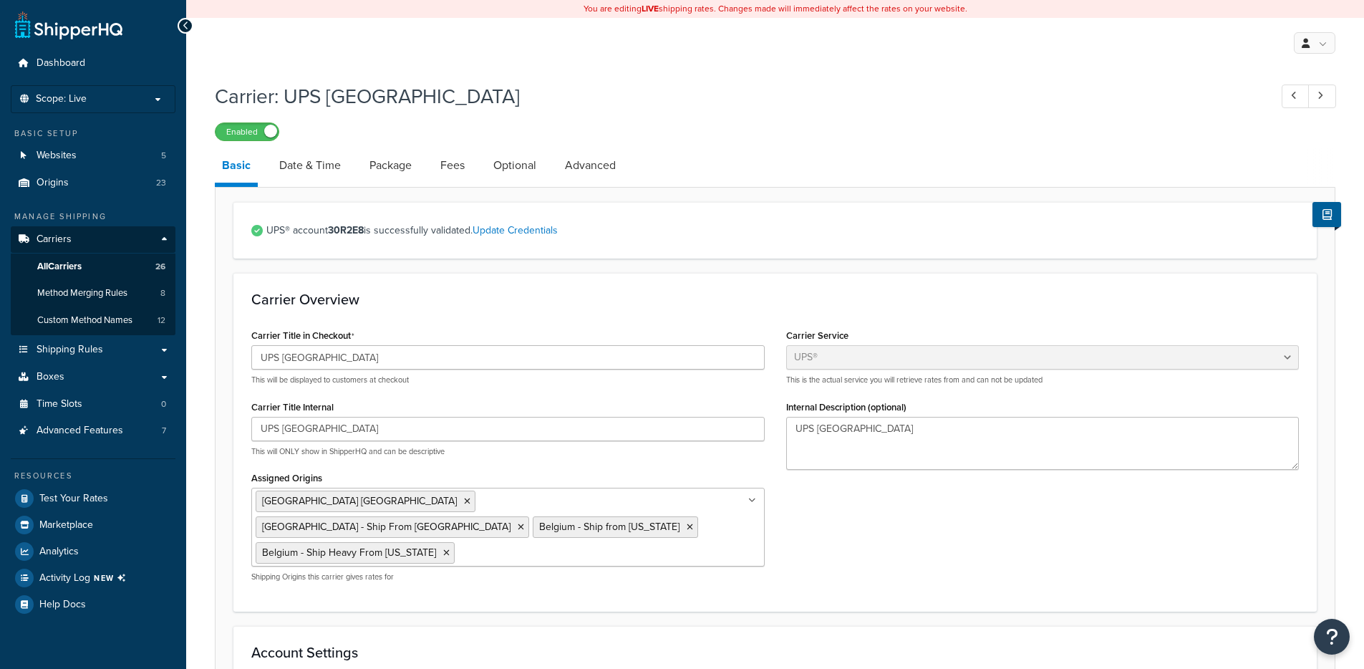
select select "ups"
select select "eur"
select select "03"
select select "convert_lb_kg"
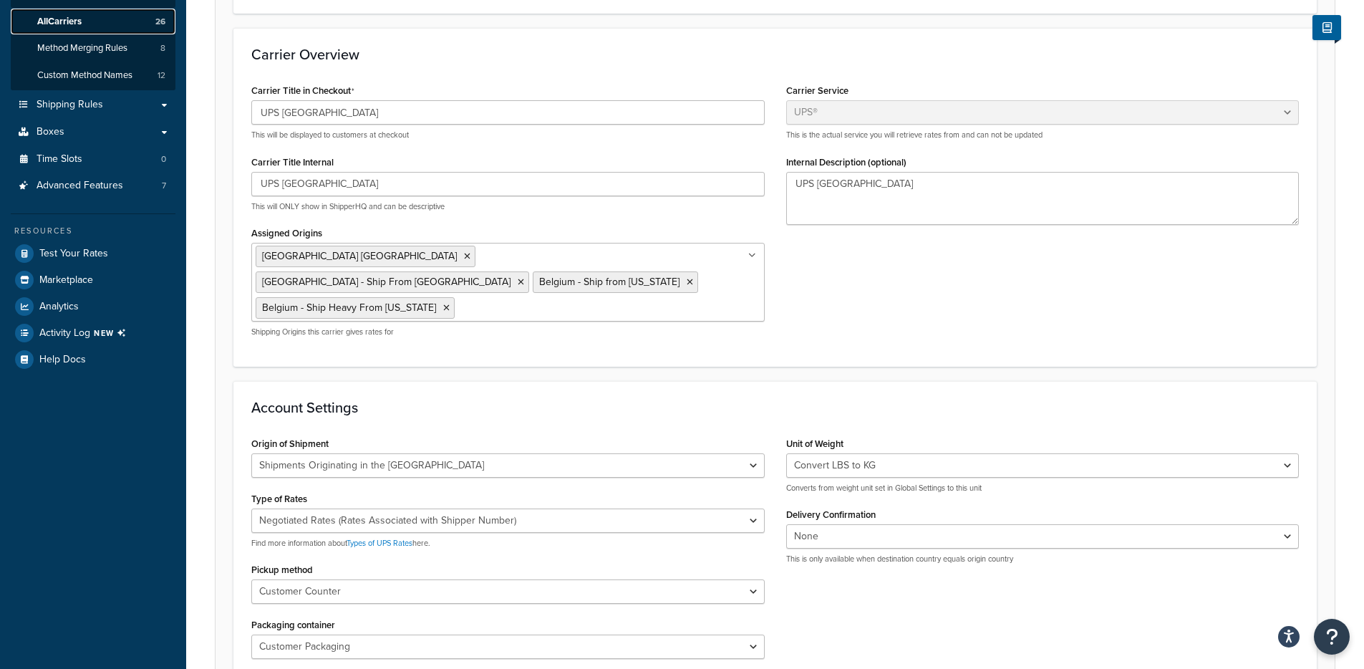
scroll to position [289, 0]
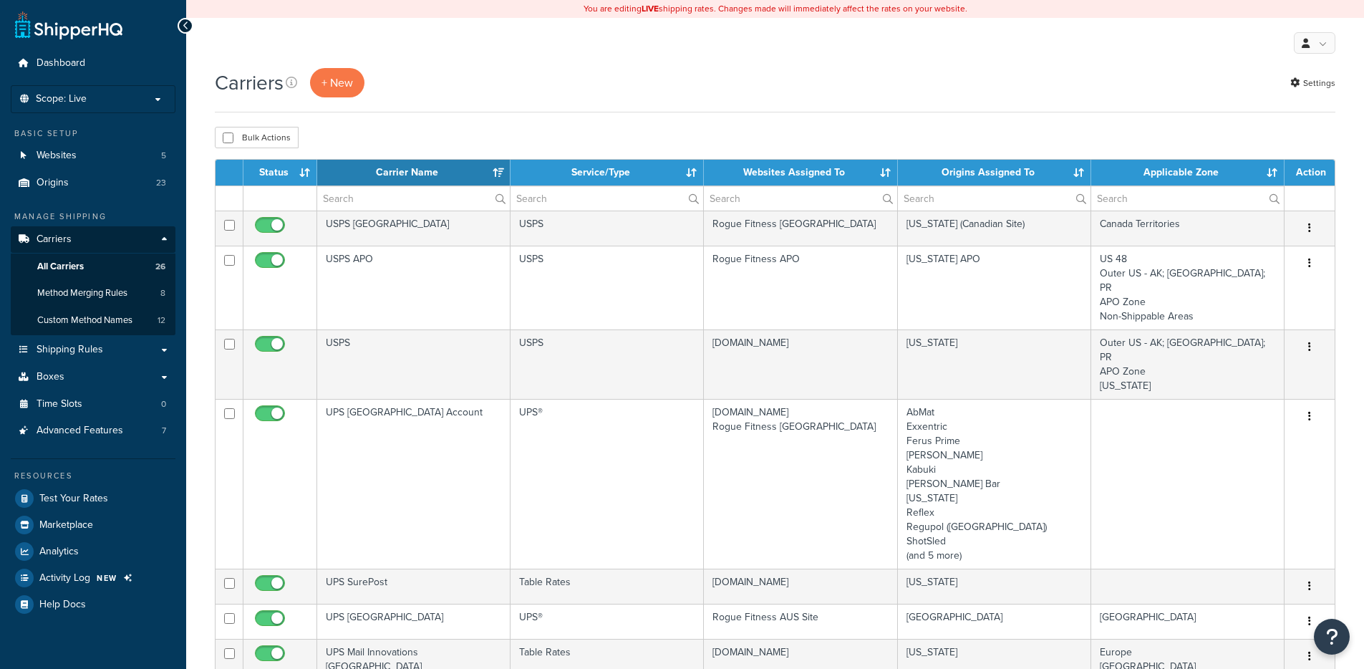
select select "15"
click at [1318, 90] on link "Settings" at bounding box center [1313, 83] width 45 height 20
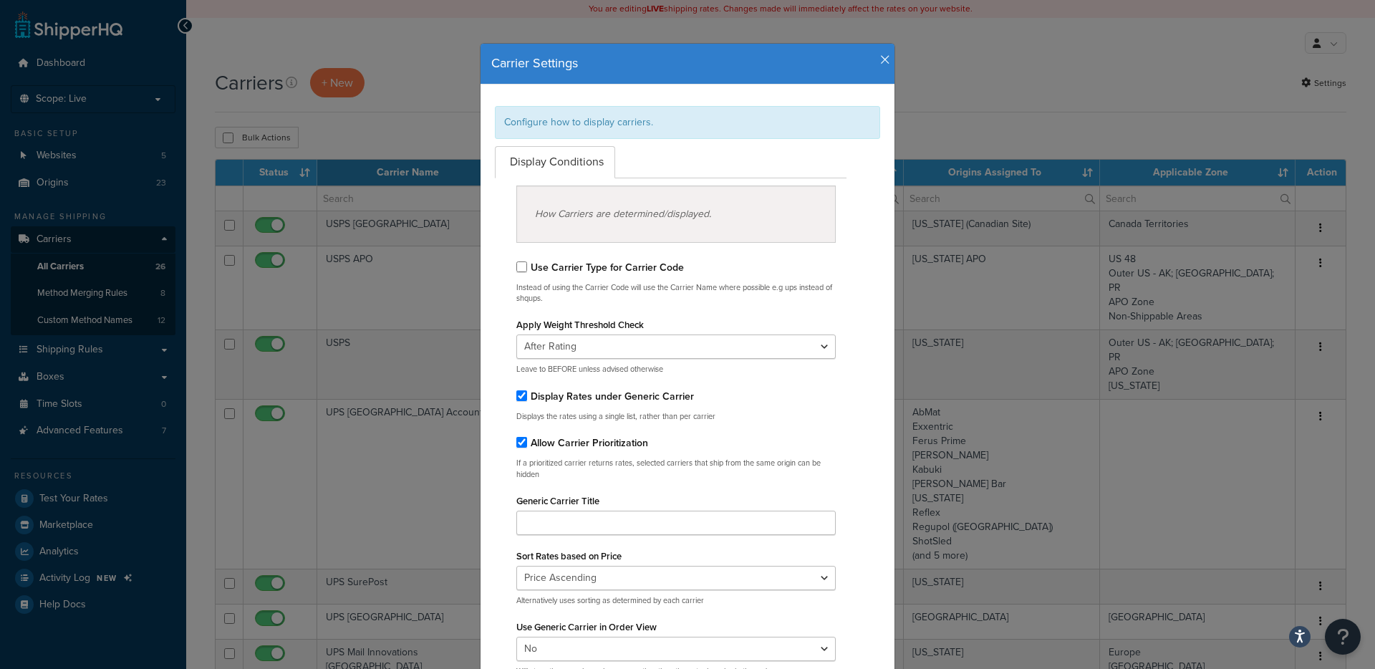
click at [880, 62] on icon "button" at bounding box center [885, 60] width 10 height 13
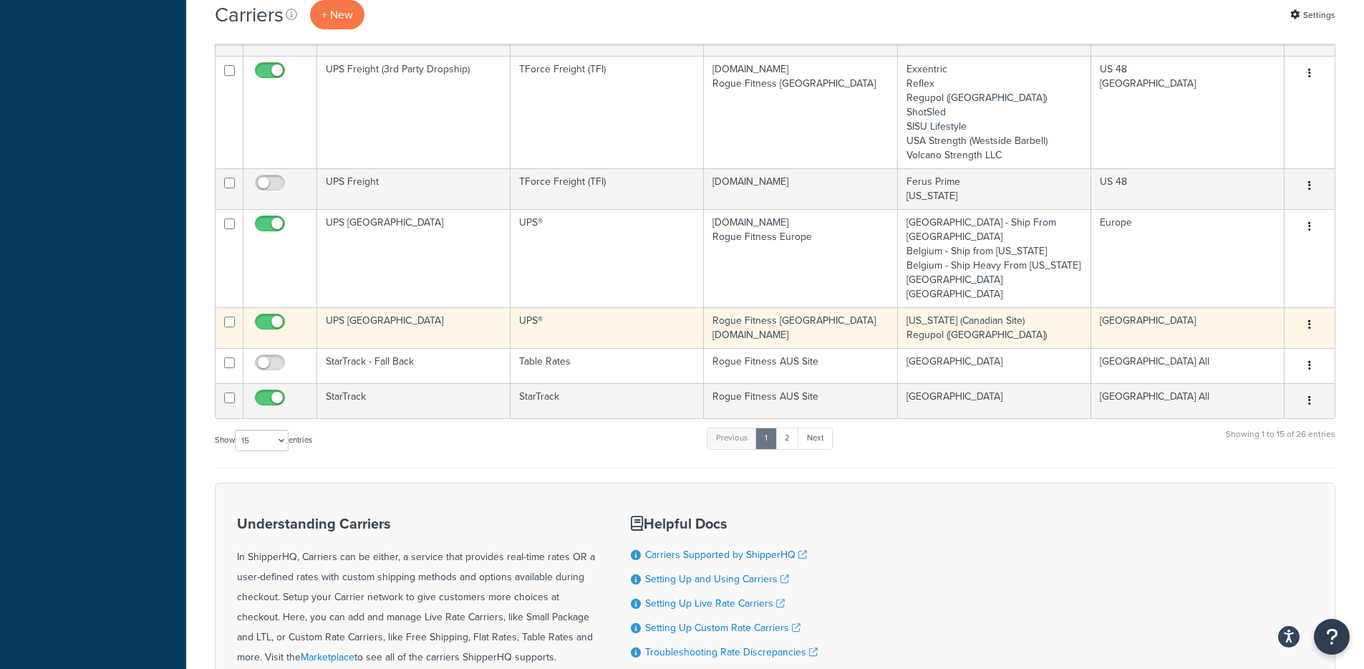
scroll to position [824, 0]
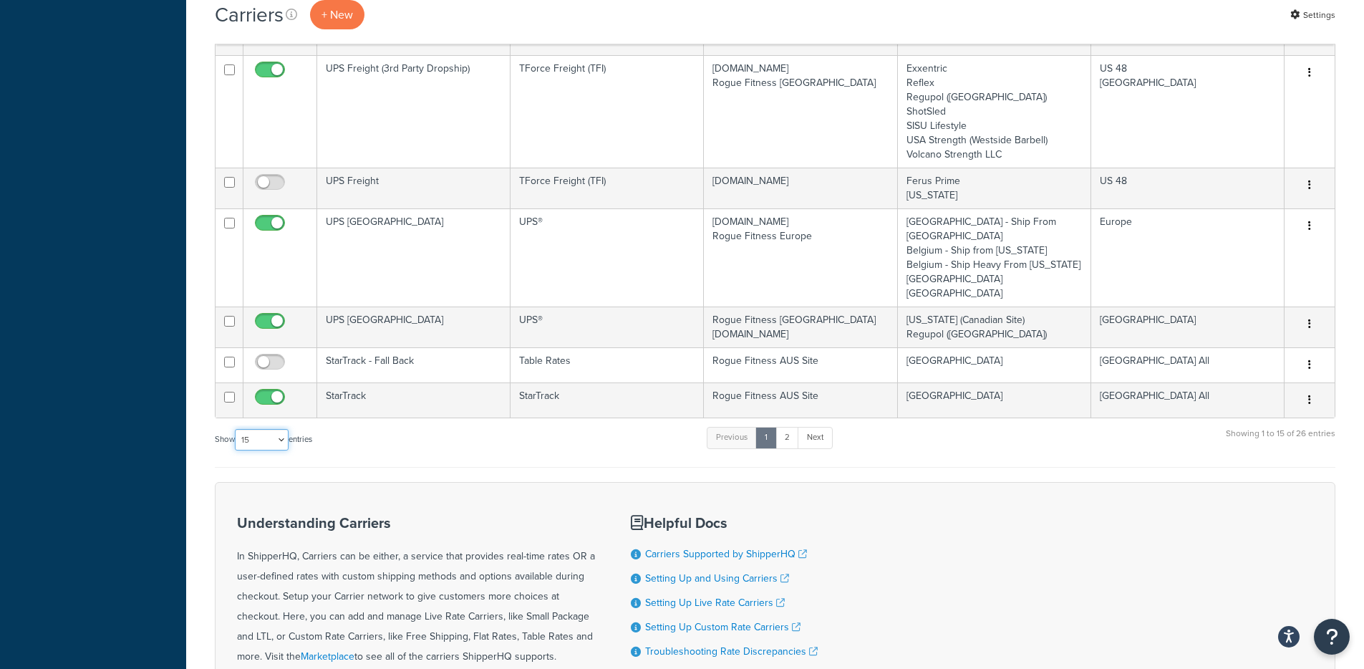
click at [269, 429] on select "10 15 25 50 100" at bounding box center [262, 439] width 54 height 21
select select "50"
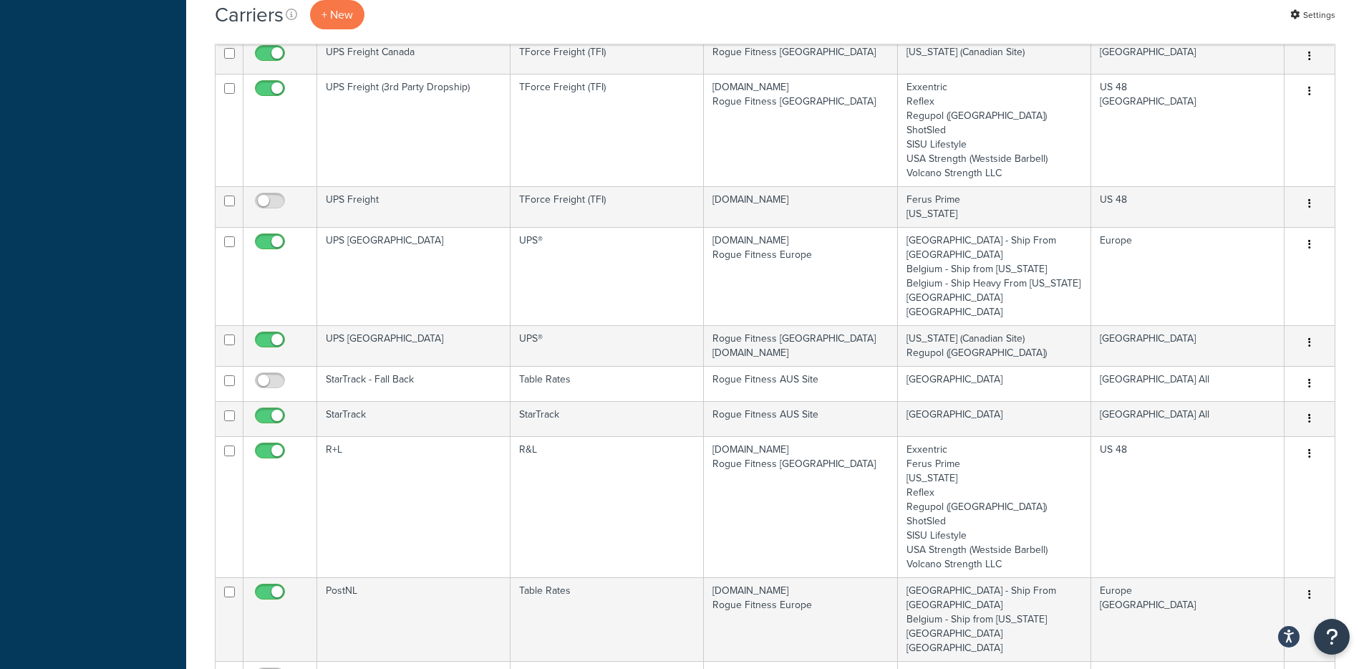
scroll to position [778, 0]
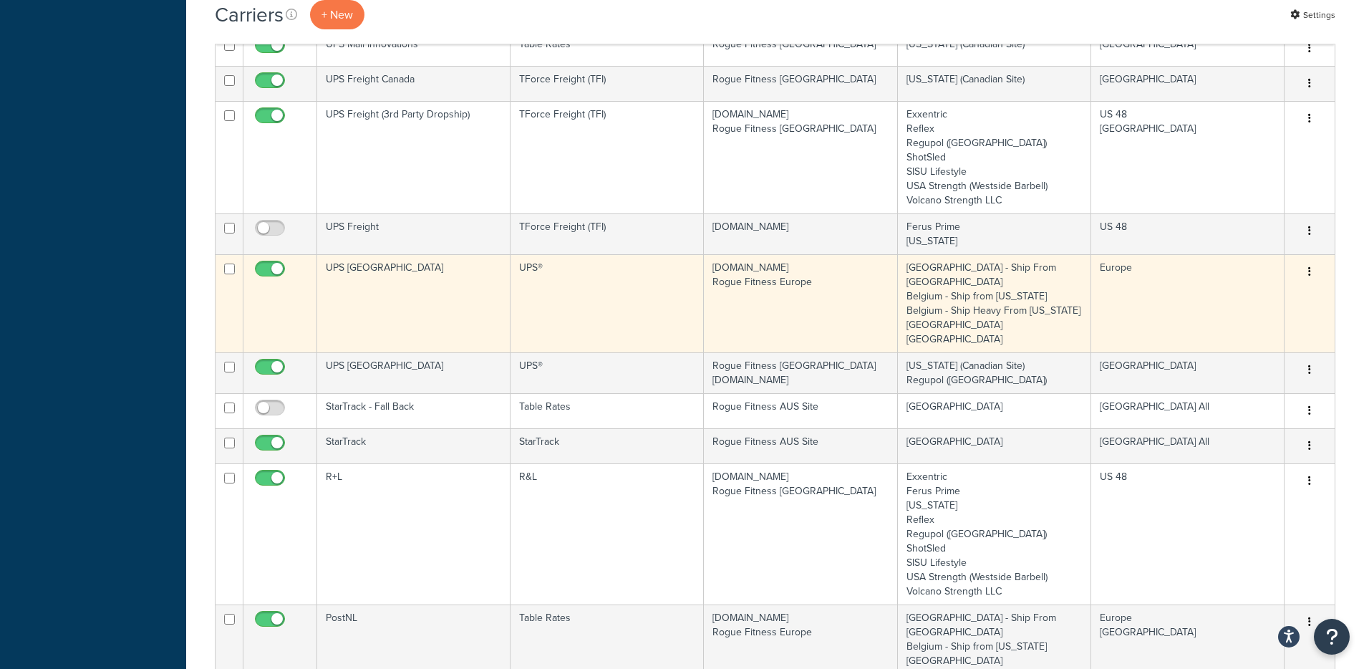
click at [556, 257] on td "UPS®" at bounding box center [607, 303] width 193 height 98
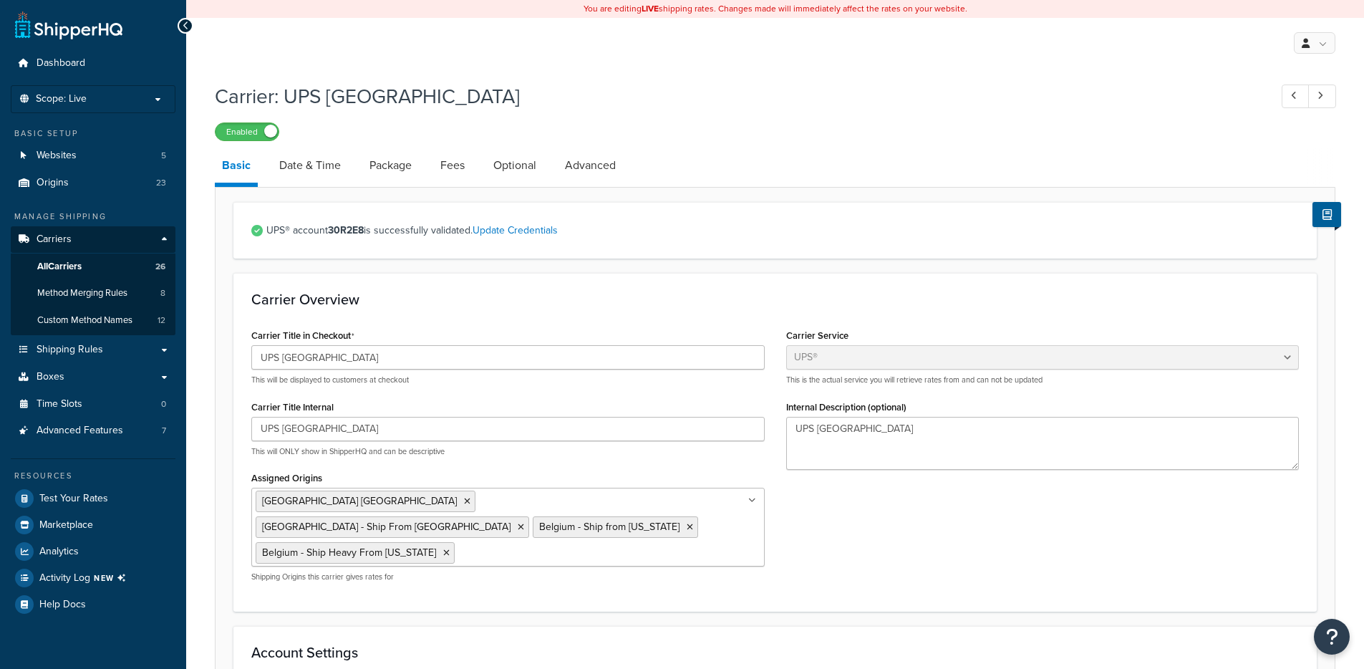
select select "ups"
select select "eur"
select select "03"
select select "convert_lb_kg"
click at [626, 168] on li "Advanced" at bounding box center [597, 165] width 79 height 34
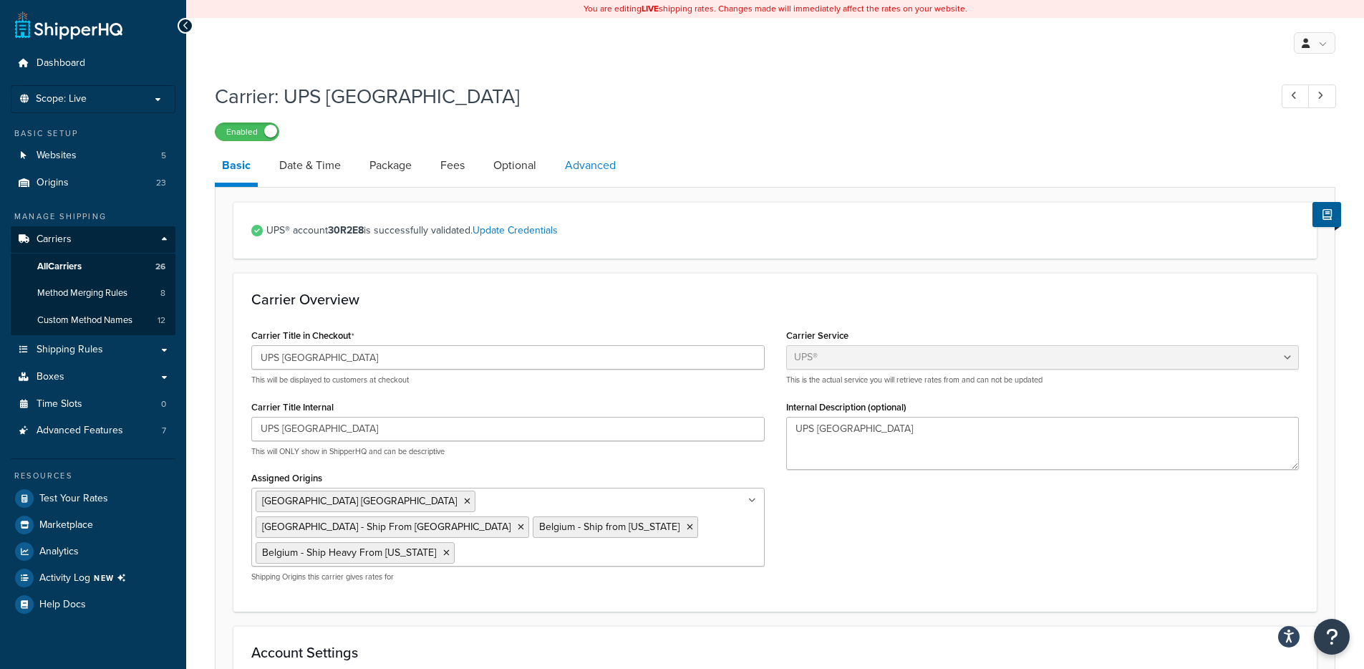
click at [616, 167] on link "Advanced" at bounding box center [590, 165] width 65 height 34
select select "false"
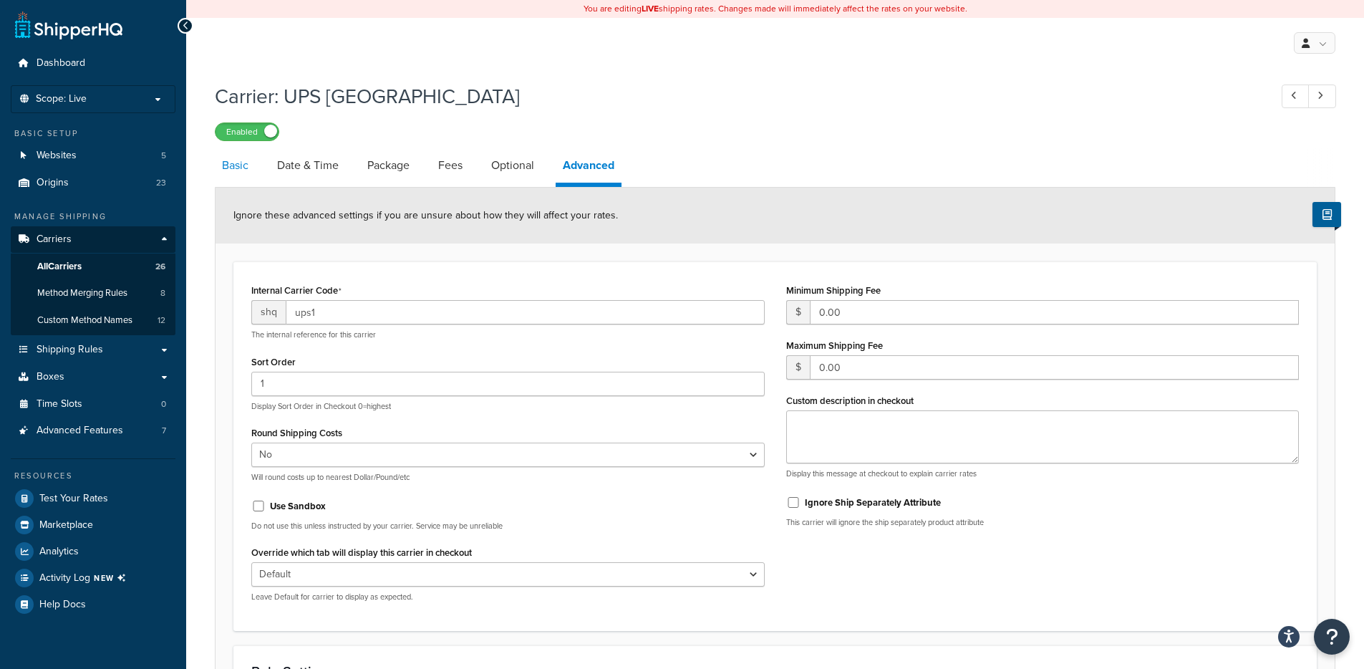
click at [244, 165] on link "Basic" at bounding box center [235, 165] width 41 height 34
select select "ups"
select select "eur"
select select "03"
select select "convert_lb_kg"
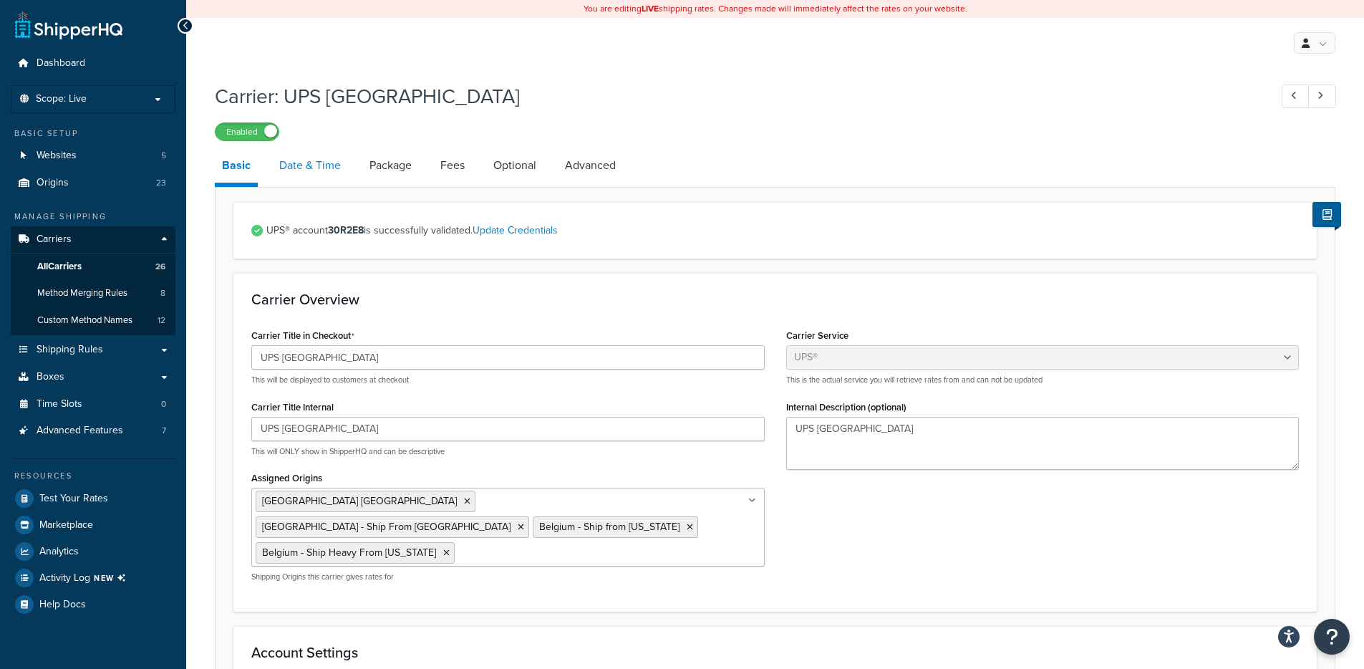
click at [332, 168] on link "Date & Time" at bounding box center [310, 165] width 76 height 34
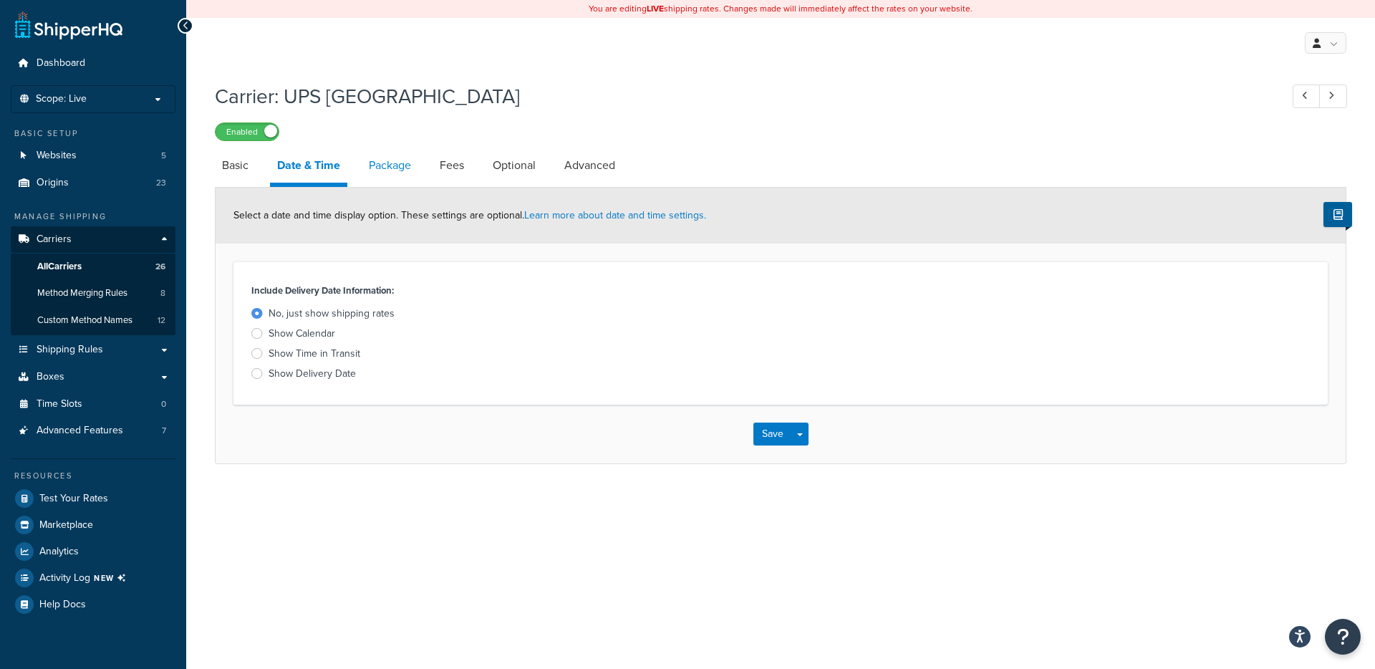
click at [396, 169] on link "Package" at bounding box center [390, 165] width 57 height 34
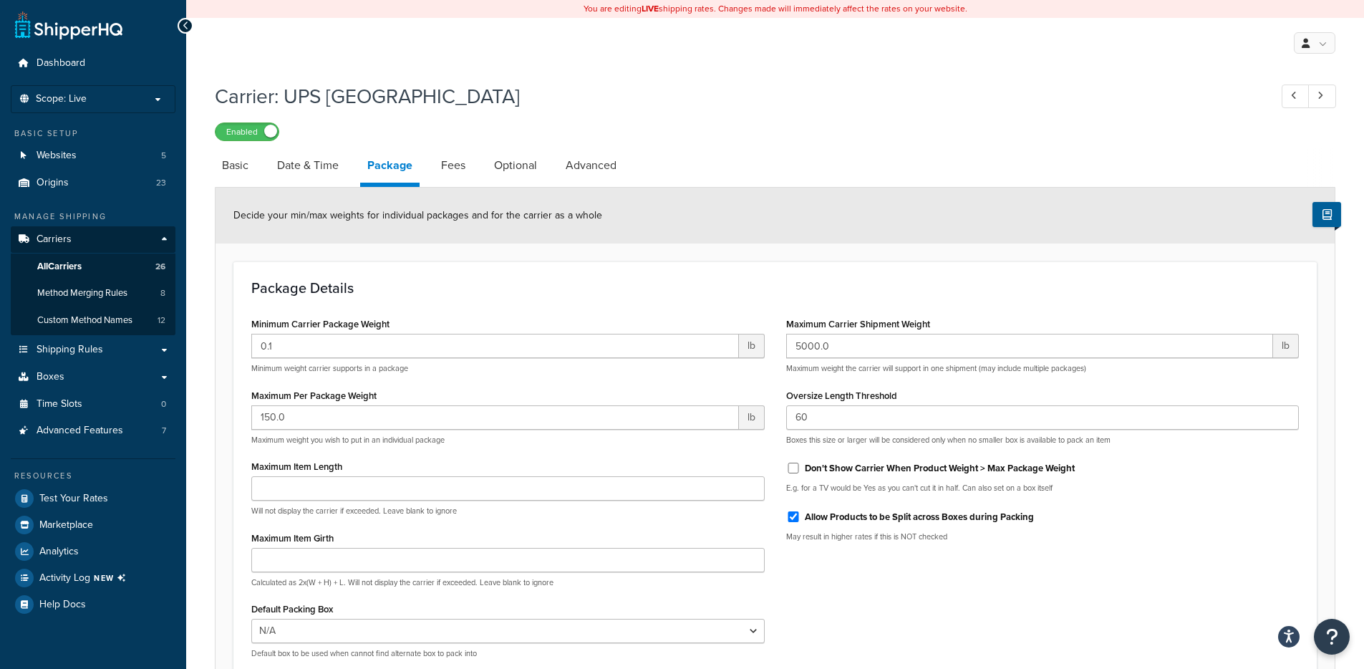
click at [471, 191] on div "Decide your min/max weights for individual packages and for the carrier as a wh…" at bounding box center [775, 216] width 1119 height 56
click at [458, 165] on link "Fees" at bounding box center [453, 165] width 39 height 34
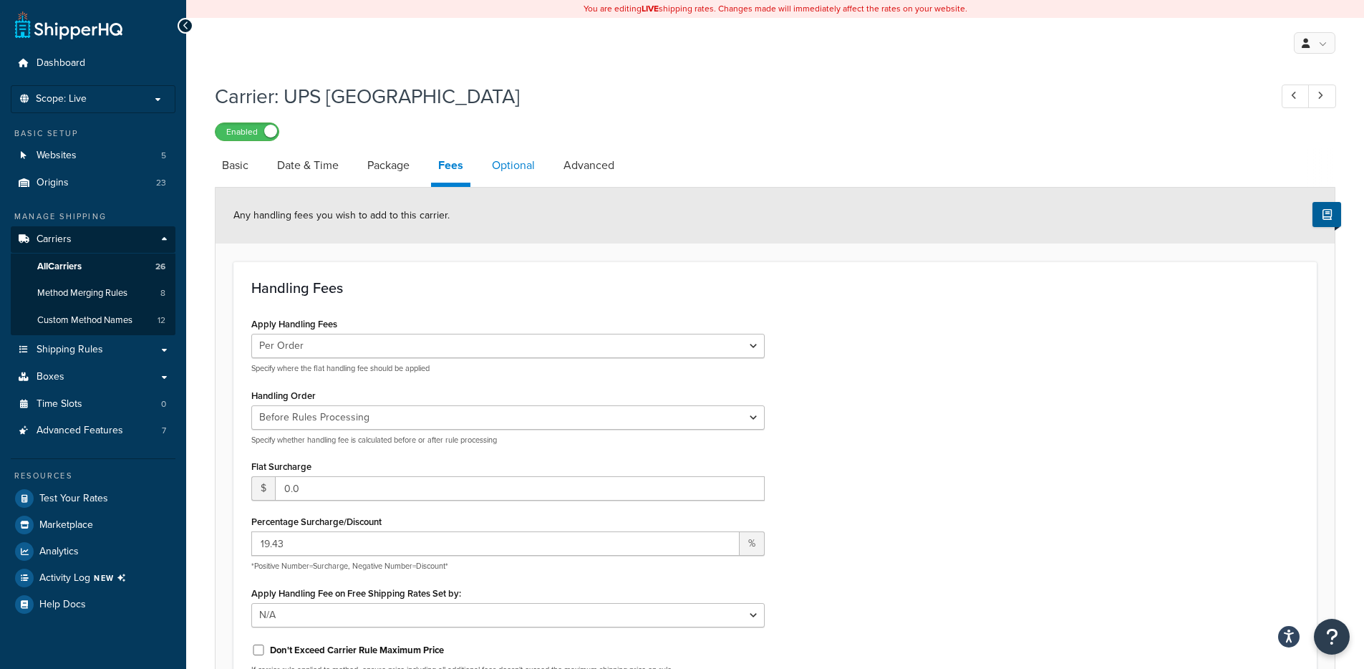
click at [496, 160] on link "Optional" at bounding box center [513, 165] width 57 height 34
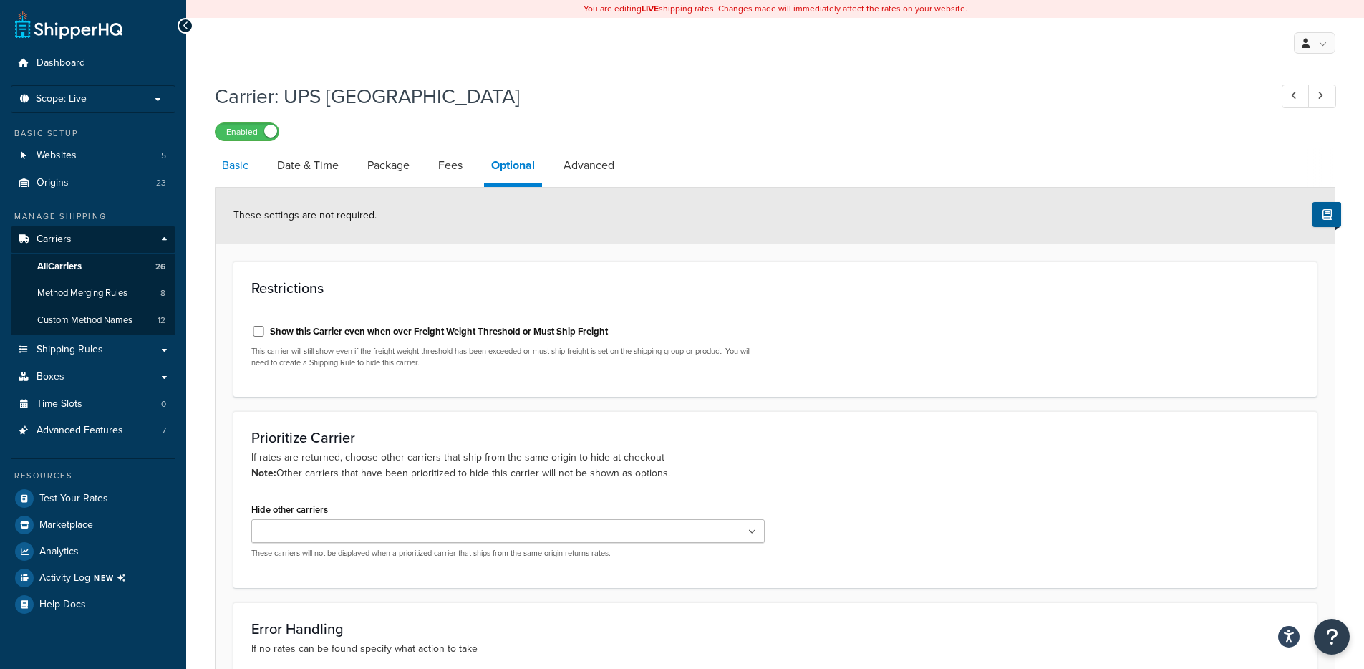
click at [249, 179] on link "Basic" at bounding box center [235, 165] width 41 height 34
select select "ups"
select select "eur"
select select "03"
select select "convert_lb_kg"
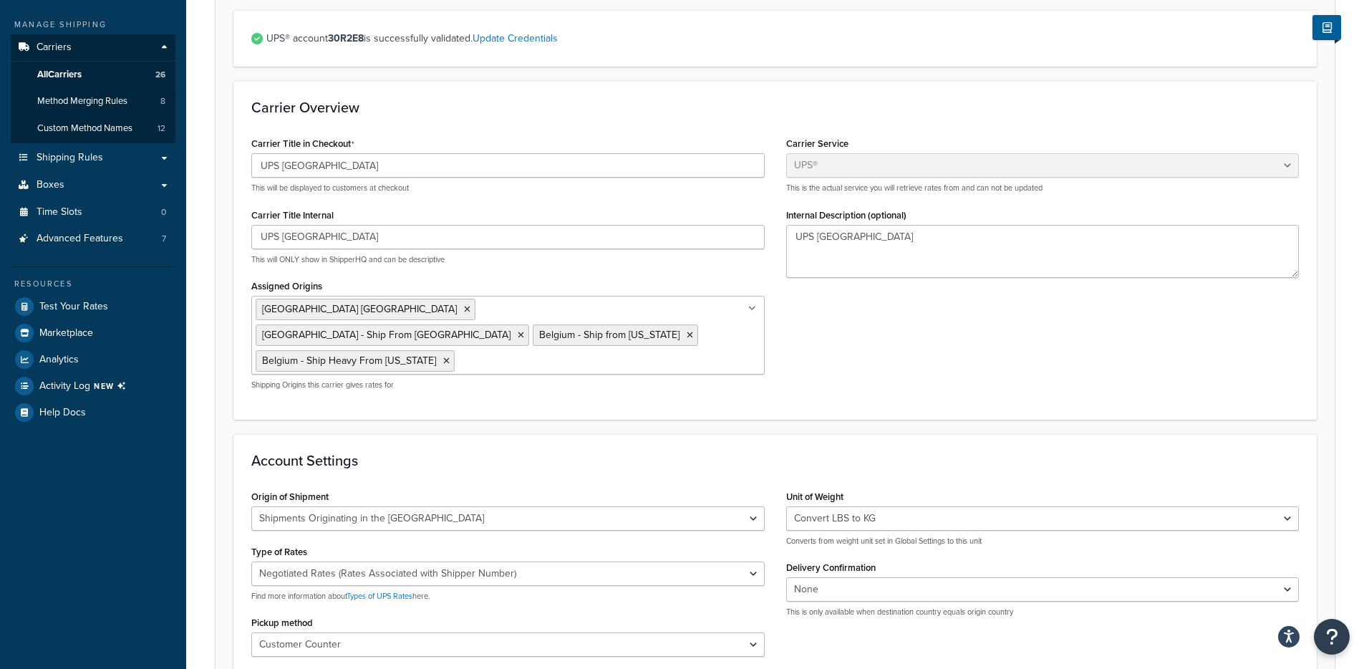
scroll to position [113, 0]
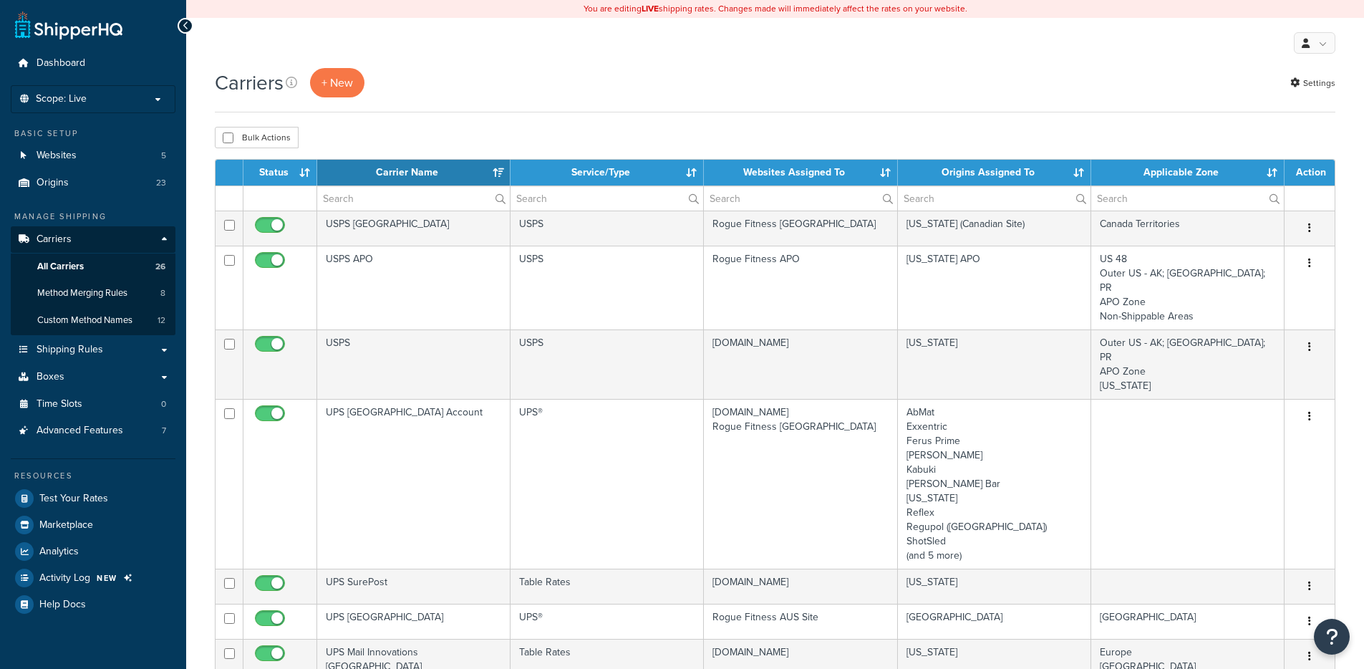
select select "15"
click at [150, 304] on link "Method Merging Rules 8" at bounding box center [93, 293] width 165 height 26
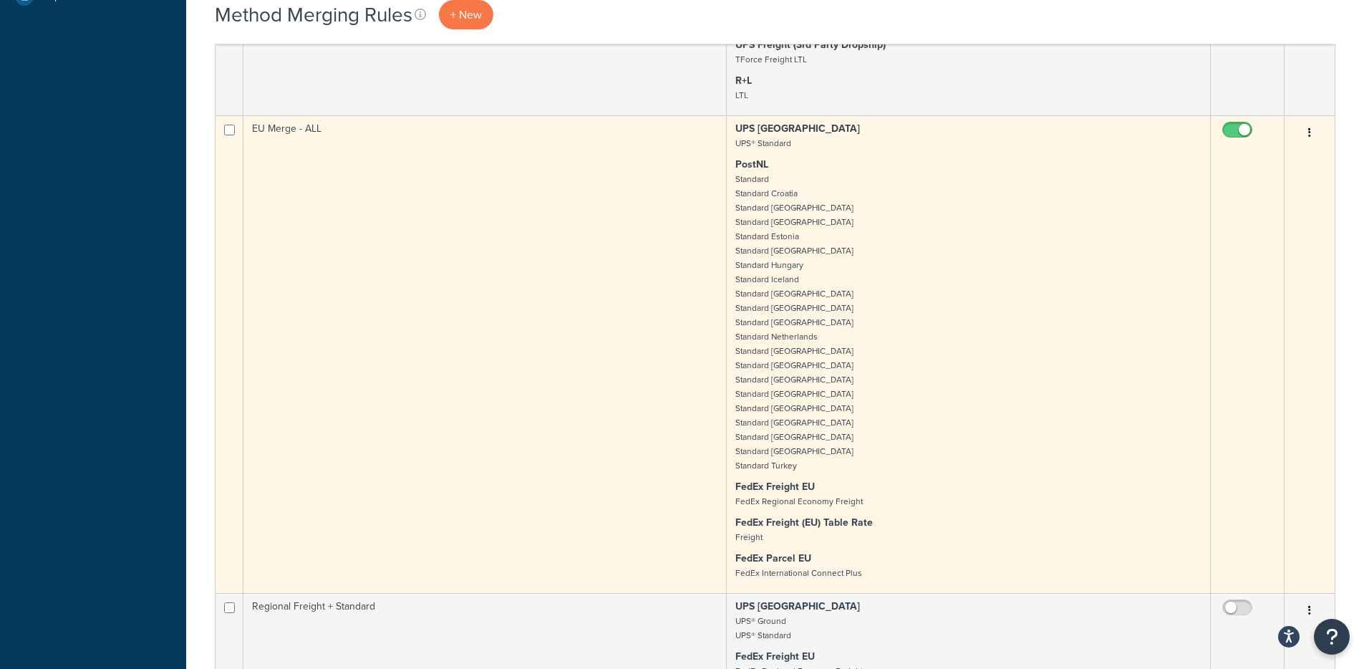
scroll to position [609, 0]
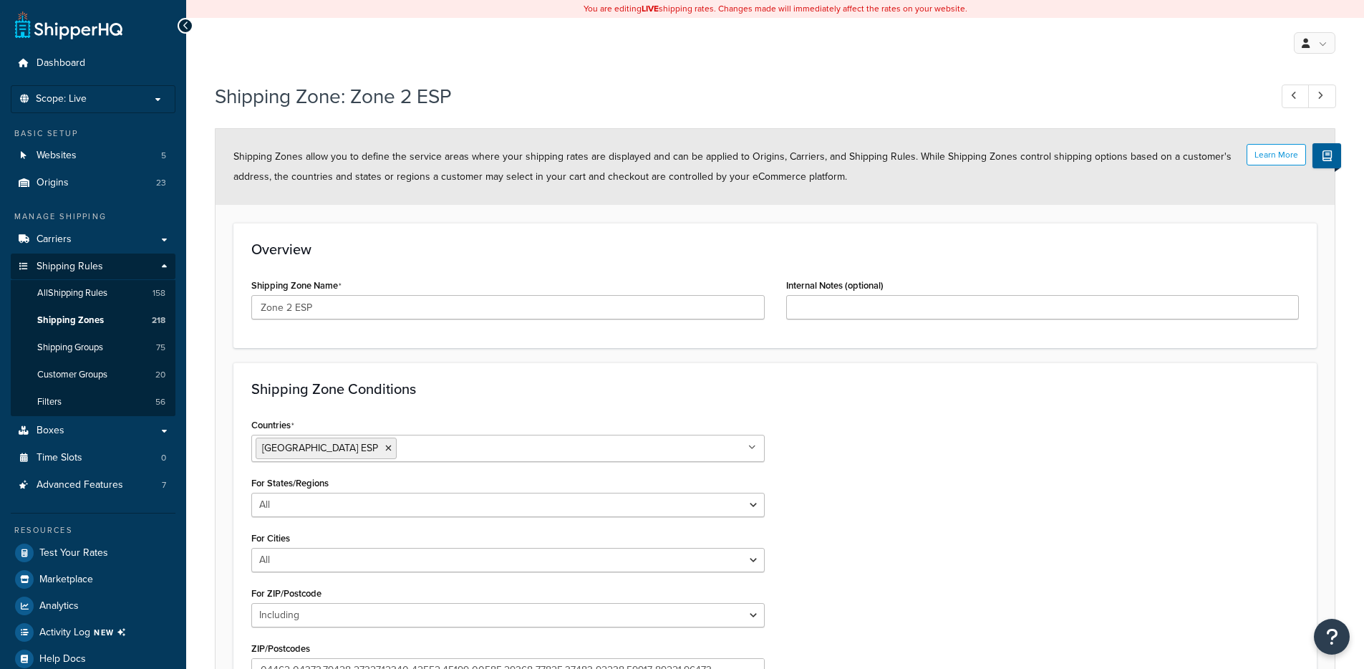
select select "including"
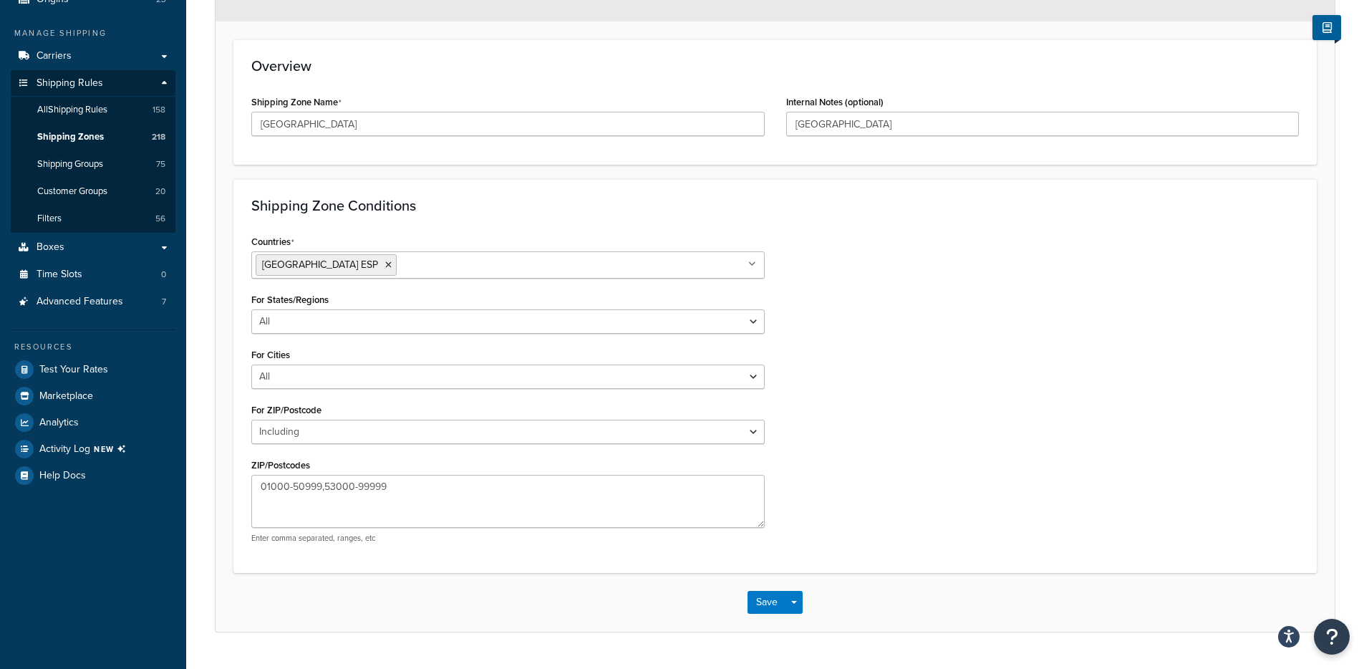
scroll to position [218, 0]
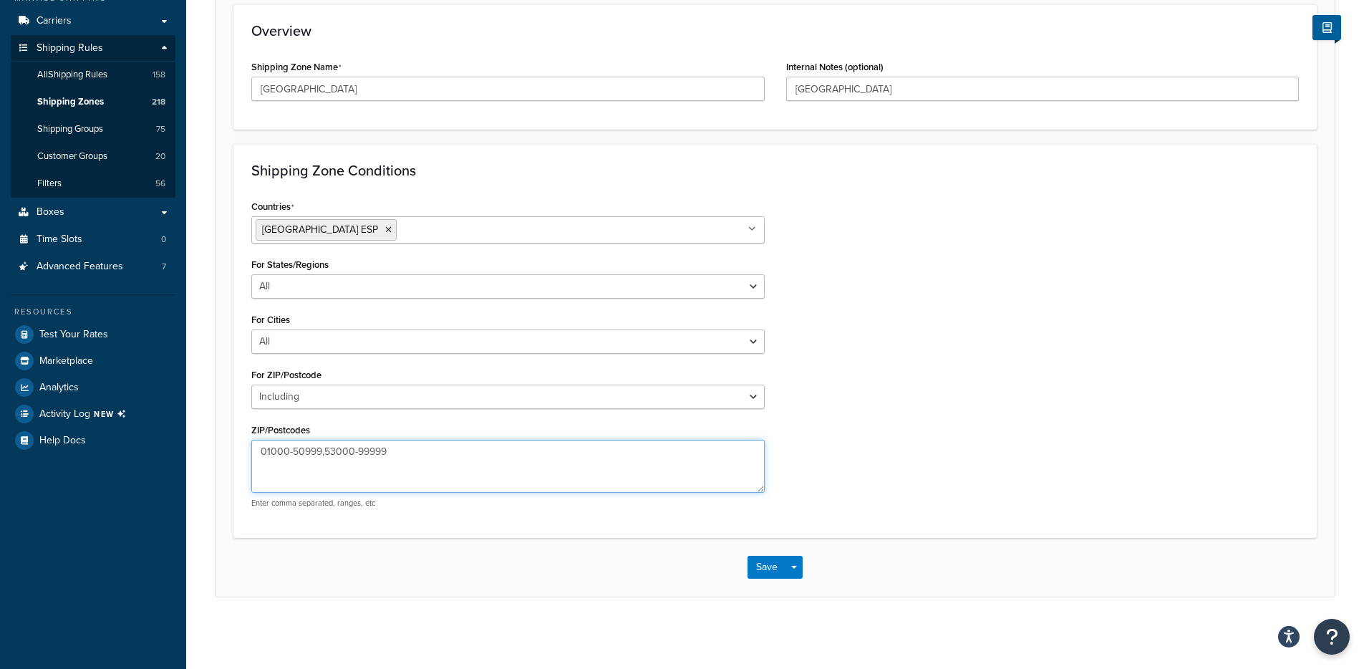
click at [461, 465] on textarea "01000-50999,53000-99999" at bounding box center [507, 466] width 513 height 53
type textarea "01000-50999,53000-99999,52006"
click at [796, 560] on button "Save Dropdown" at bounding box center [794, 567] width 17 height 23
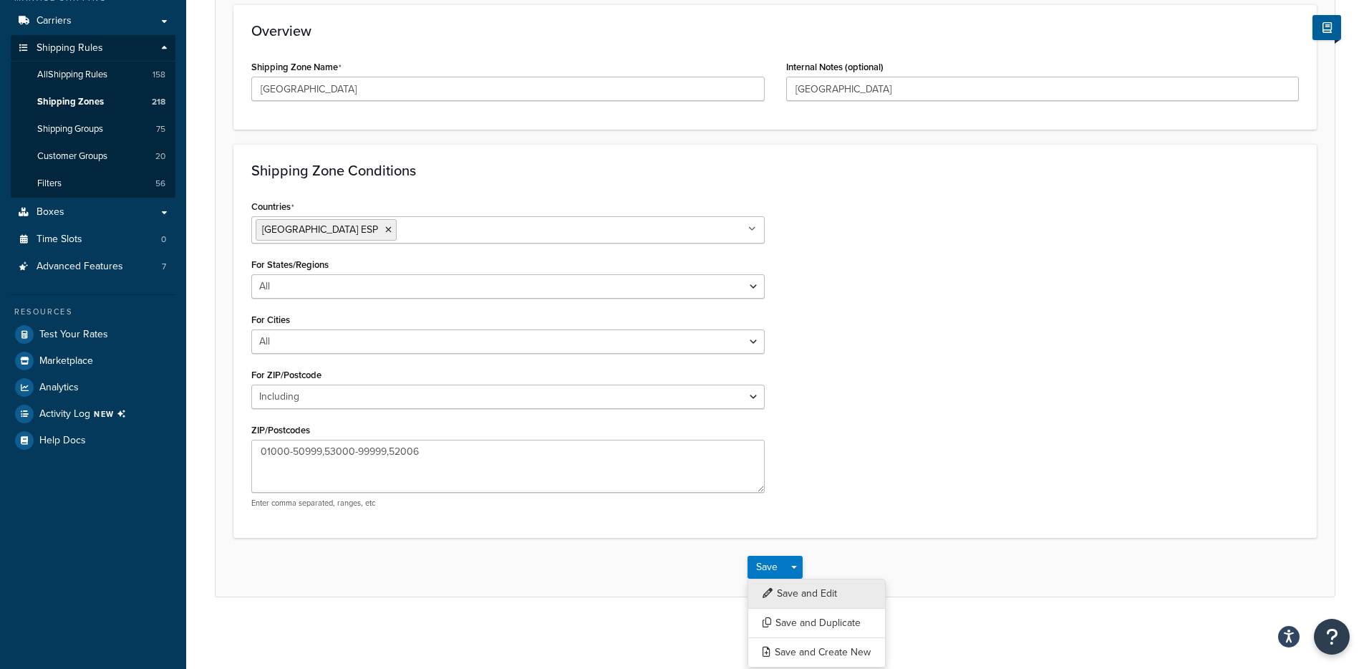
click at [810, 590] on button "Save and Edit" at bounding box center [817, 594] width 138 height 30
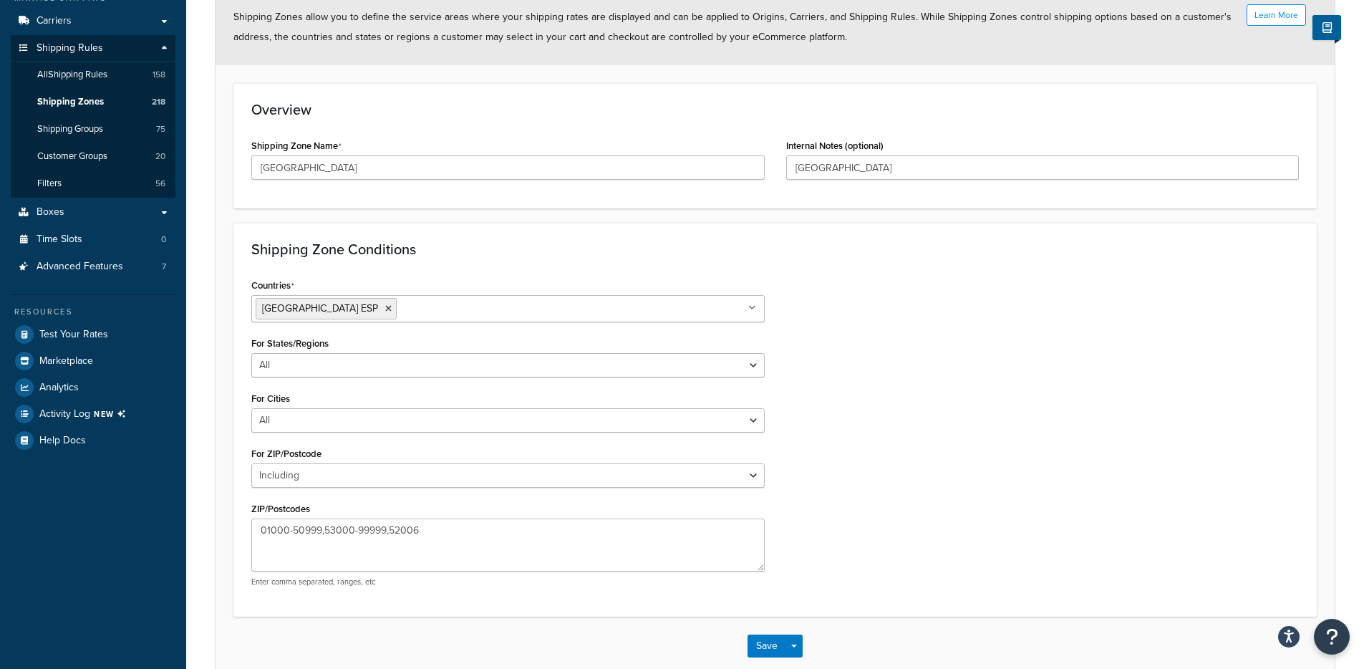
scroll to position [0, 0]
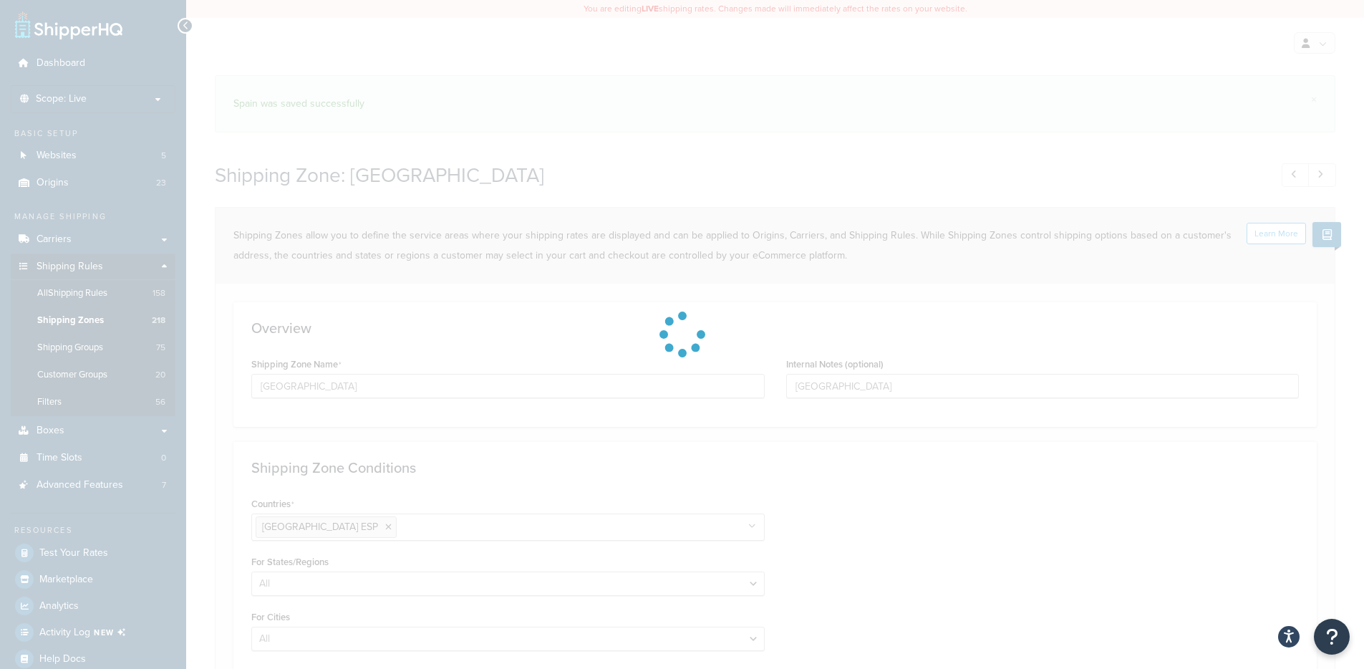
select select "including"
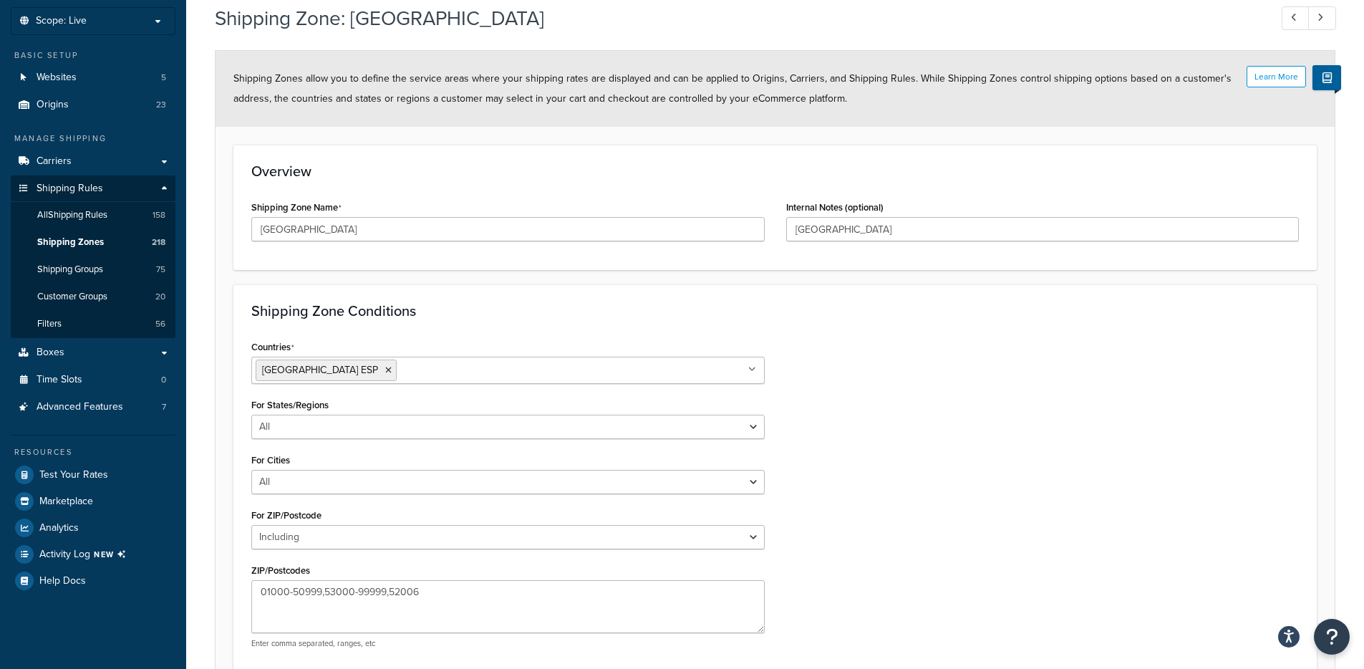
scroll to position [218, 0]
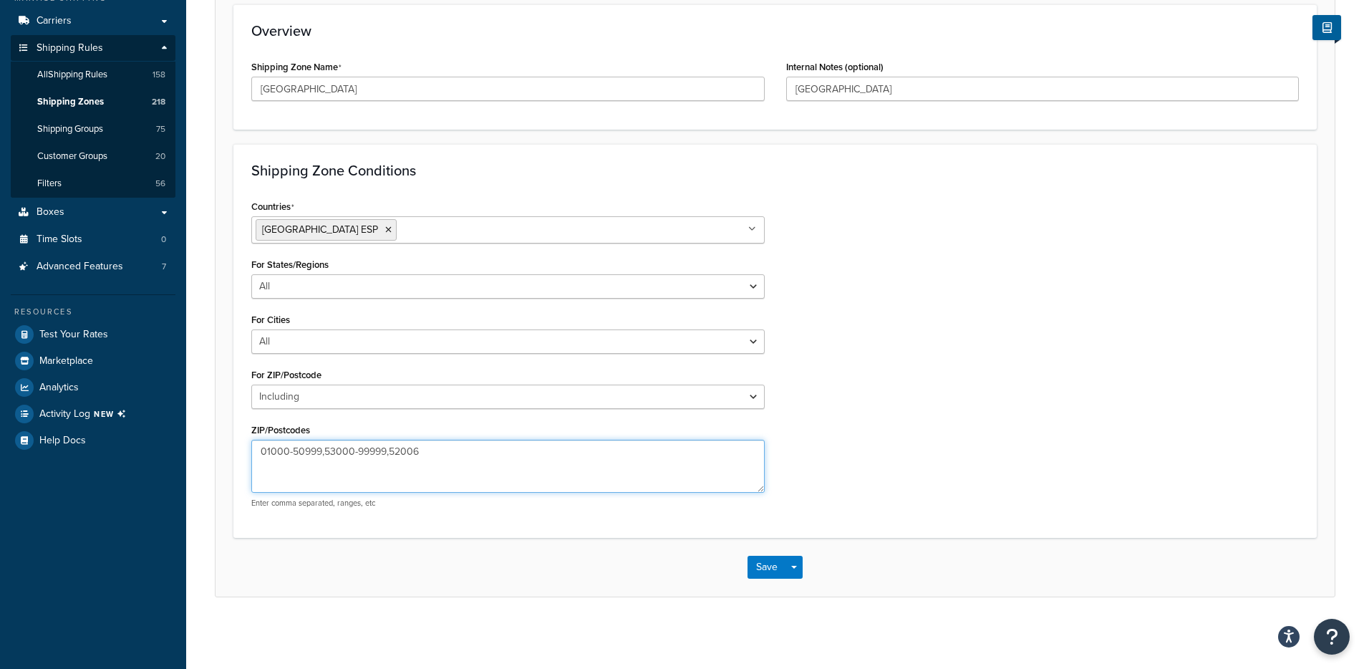
drag, startPoint x: 463, startPoint y: 448, endPoint x: 388, endPoint y: 454, distance: 74.7
click at [388, 454] on textarea "01000-50999,53000-99999,52006" at bounding box center [507, 466] width 513 height 53
type textarea "01000-50999,53000-99999"
click at [796, 570] on button "Save Dropdown" at bounding box center [794, 567] width 17 height 23
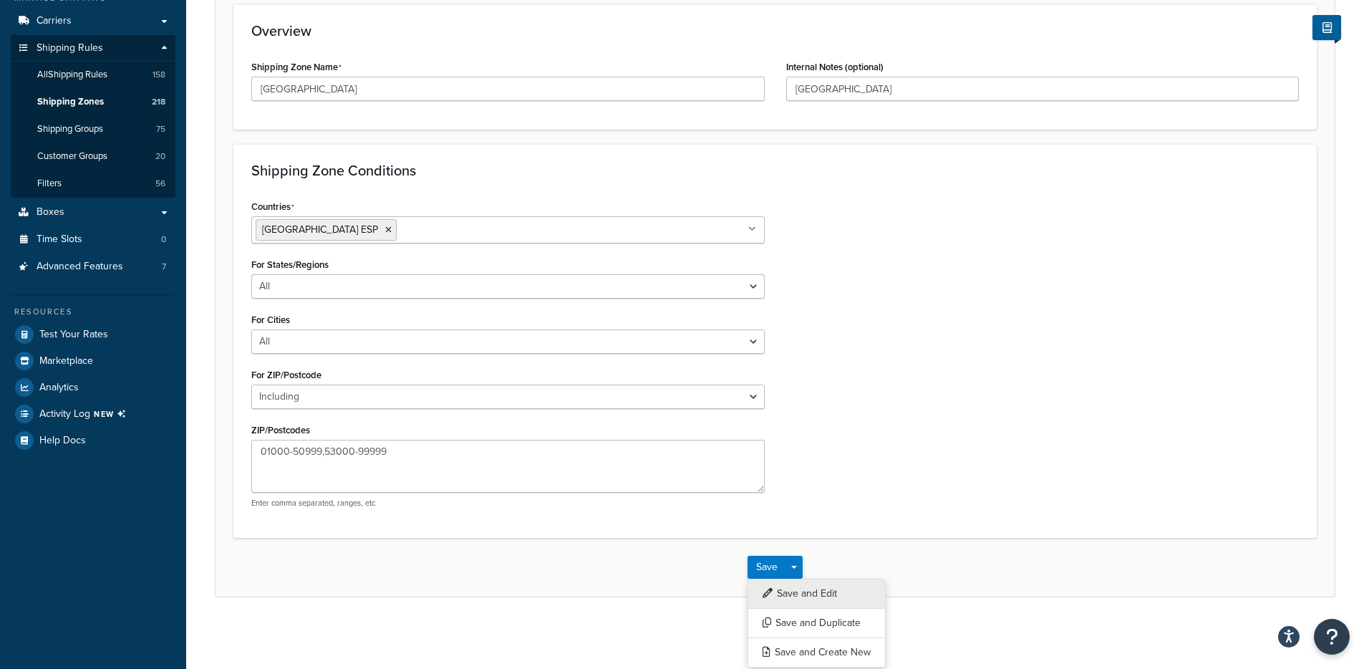
click at [811, 597] on button "Save and Edit" at bounding box center [817, 594] width 138 height 30
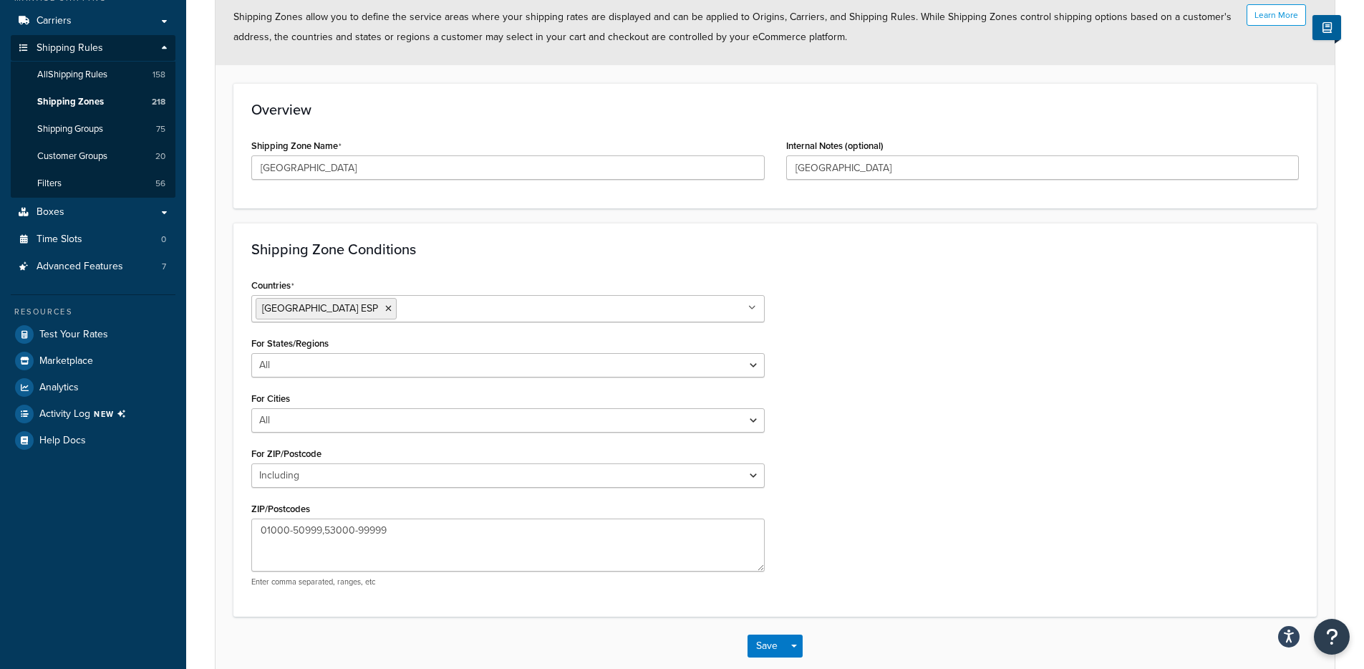
scroll to position [0, 0]
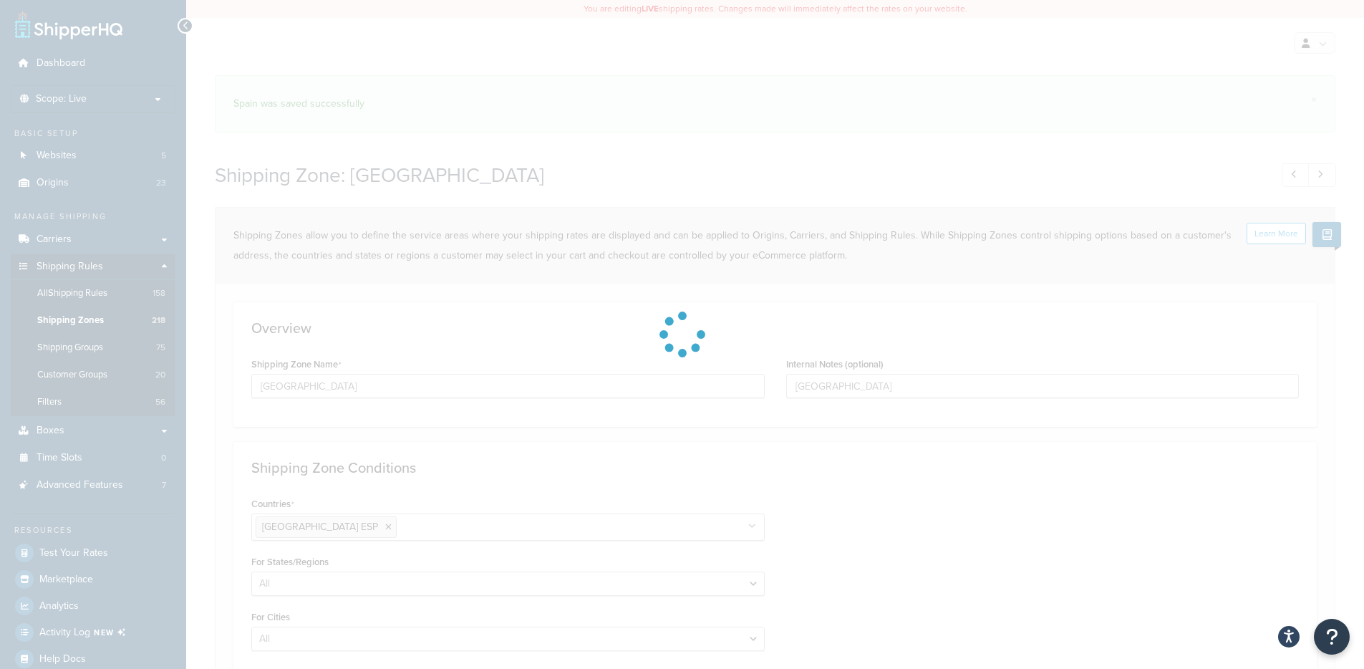
select select "including"
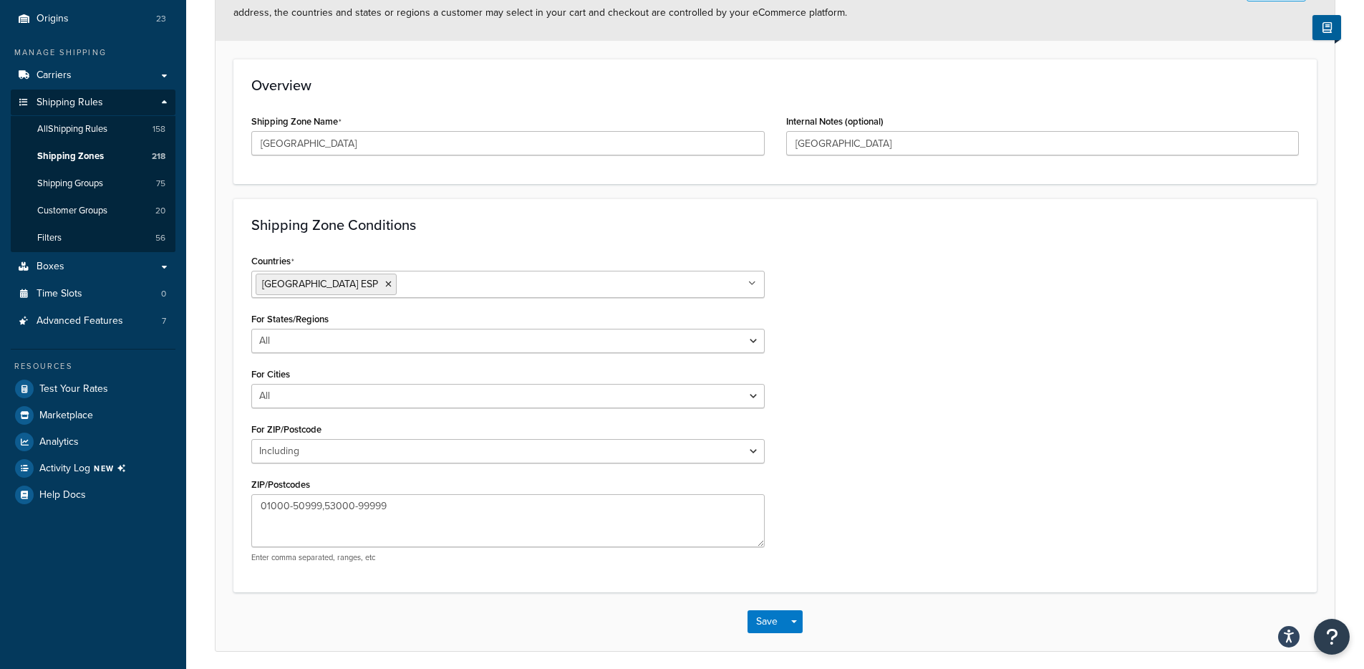
scroll to position [198, 0]
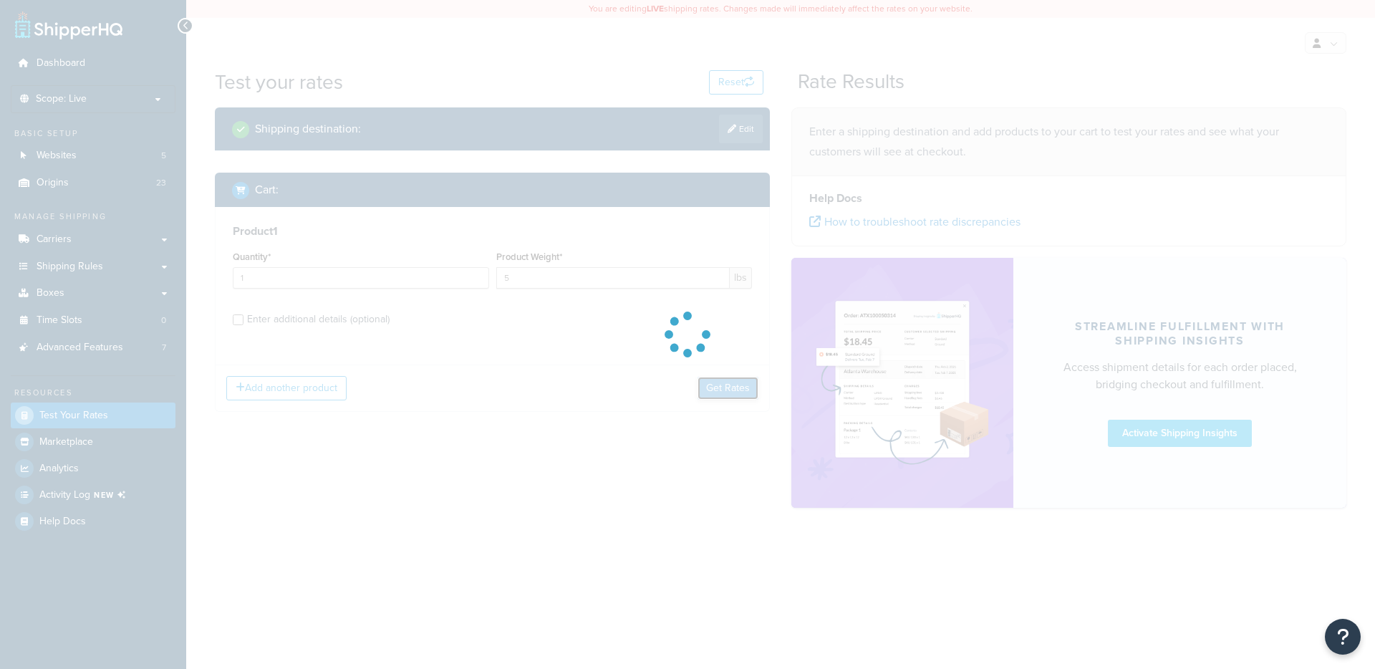
click at [719, 397] on button "Get Rates" at bounding box center [728, 388] width 61 height 23
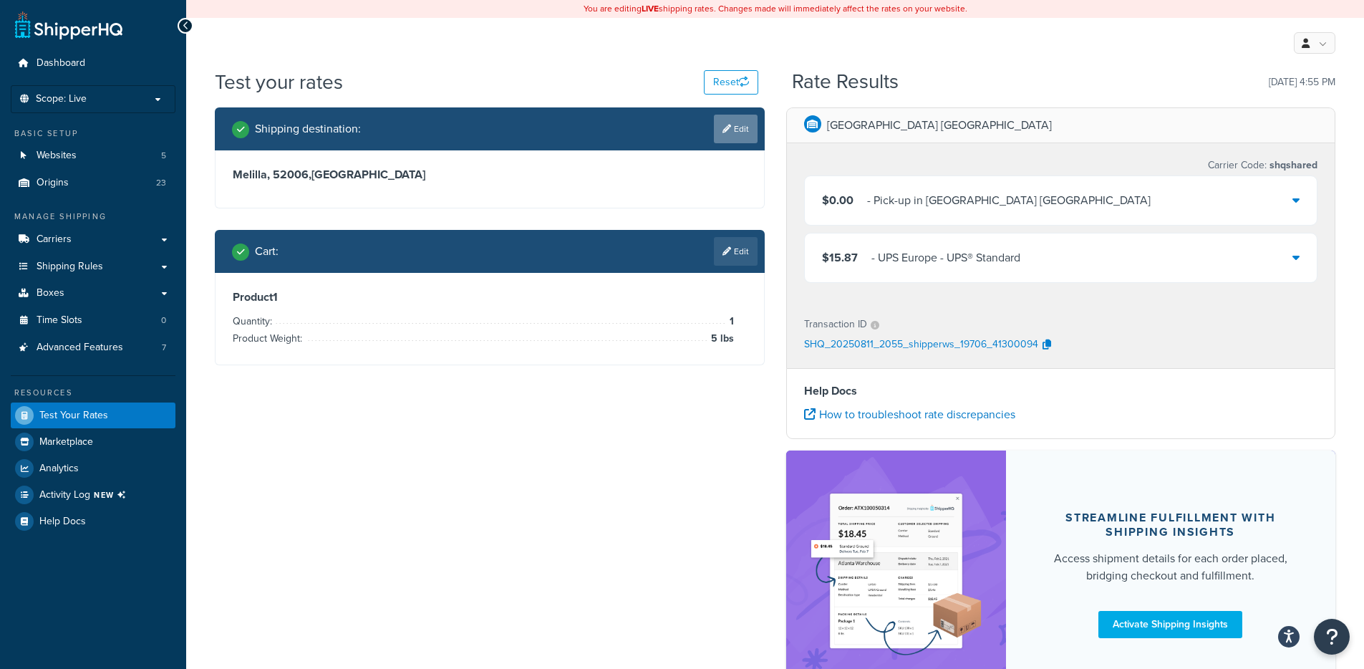
click at [755, 129] on link "Edit" at bounding box center [736, 129] width 44 height 29
select select "ES"
select select "ML"
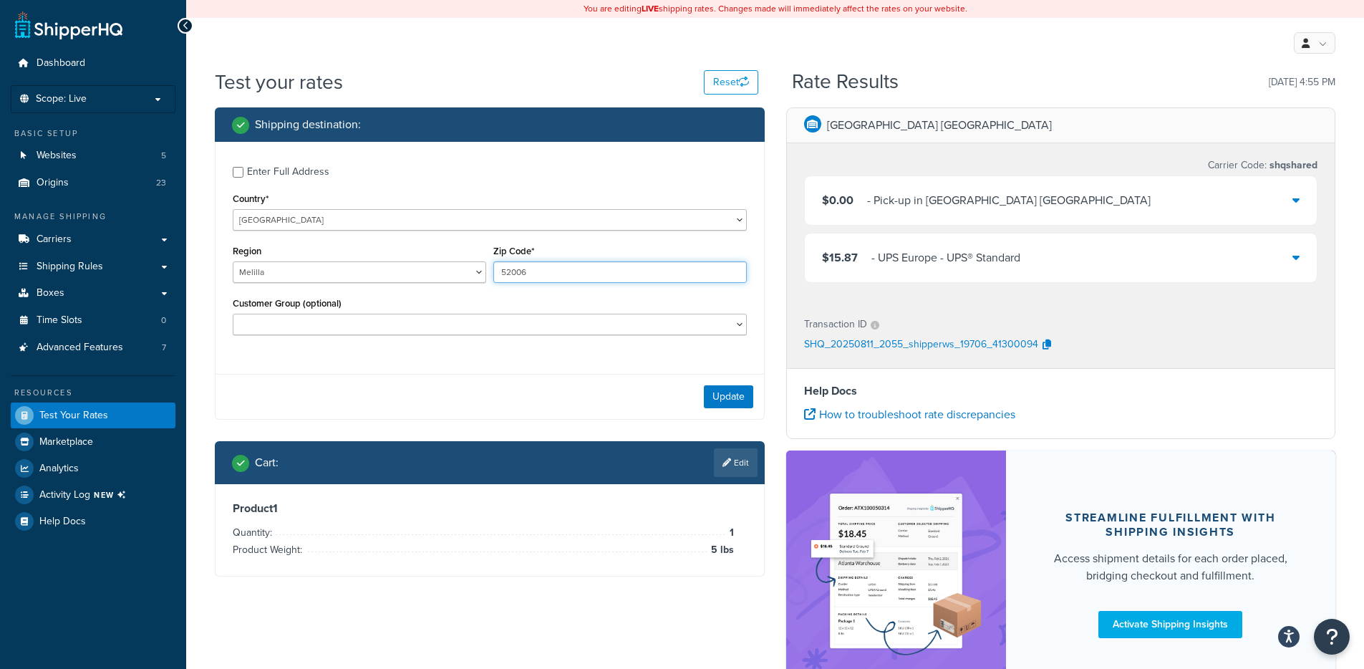
click at [558, 274] on input "52006" at bounding box center [620, 271] width 254 height 21
type input "51006"
click at [725, 398] on button "Update" at bounding box center [728, 396] width 49 height 23
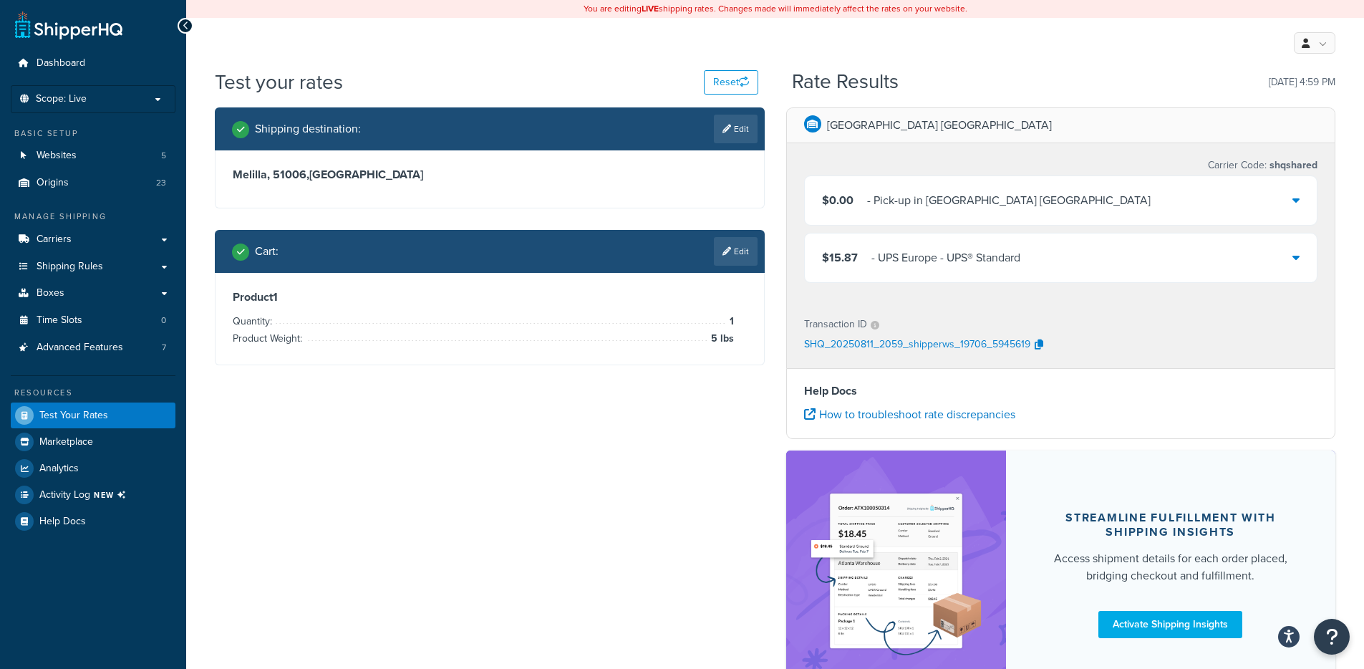
click at [744, 230] on div "Cart : Edit" at bounding box center [490, 251] width 550 height 43
click at [734, 255] on link "Edit" at bounding box center [736, 251] width 44 height 29
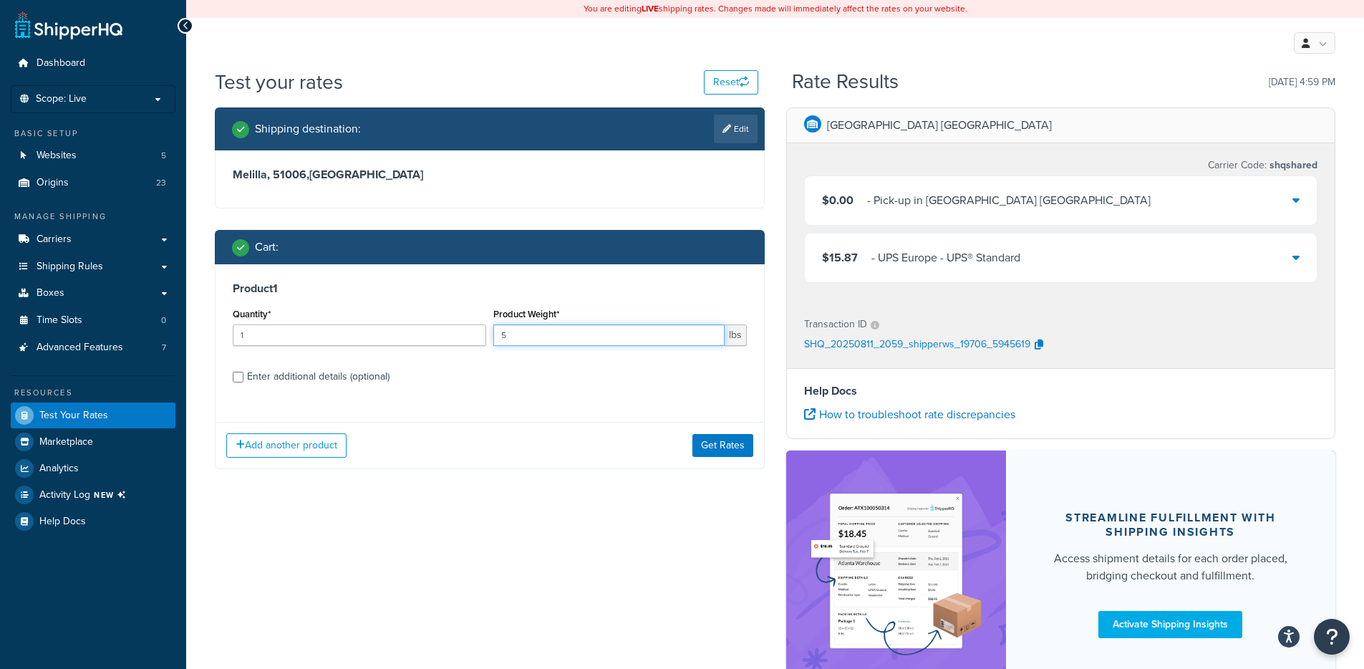
click at [536, 325] on input "5" at bounding box center [608, 334] width 231 height 21
type input "150"
click at [718, 459] on div "Add another product Get Rates" at bounding box center [490, 445] width 549 height 47
click at [721, 450] on button "Get Rates" at bounding box center [723, 445] width 61 height 23
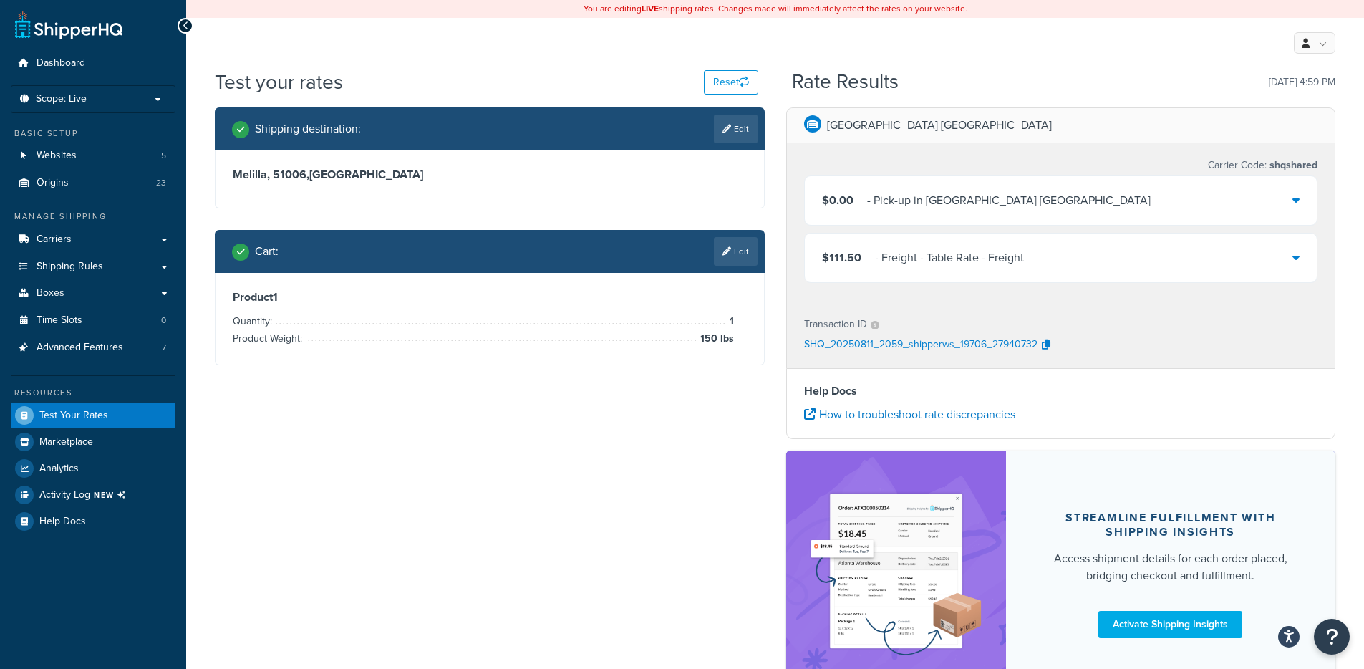
click at [1117, 269] on div "$111.50 - Freight - Table Rate - Freight" at bounding box center [1061, 257] width 513 height 49
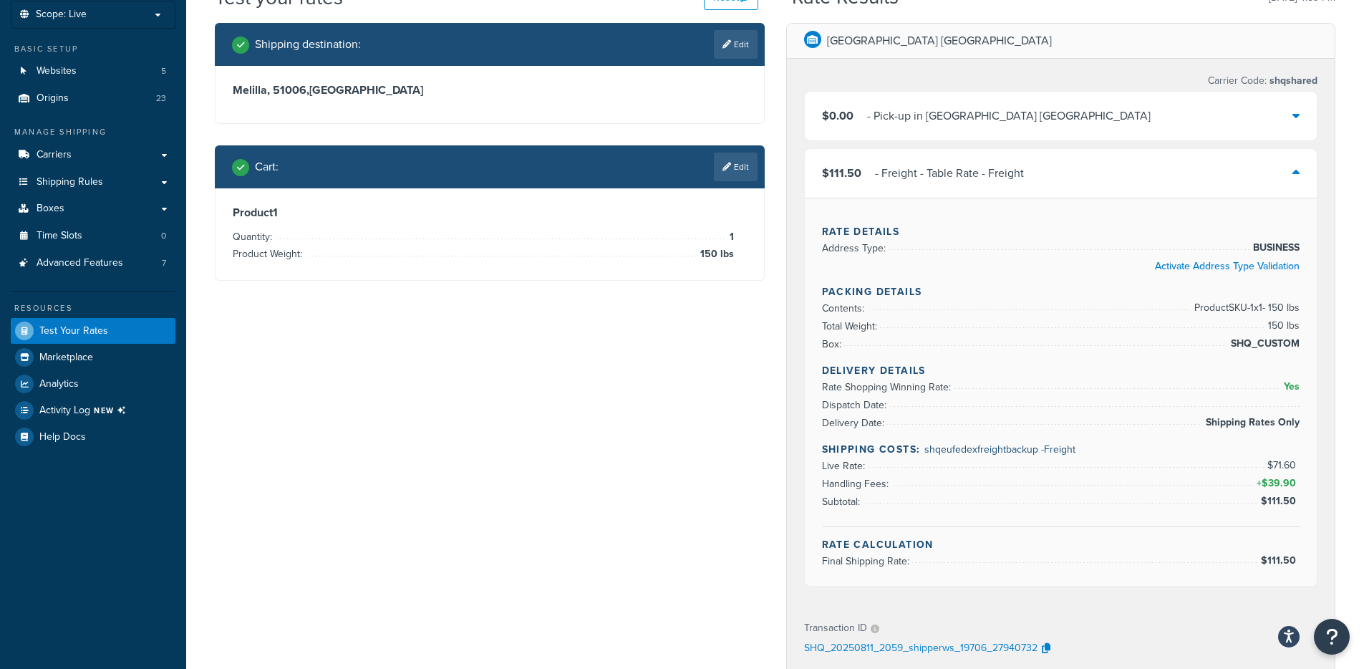
scroll to position [97, 0]
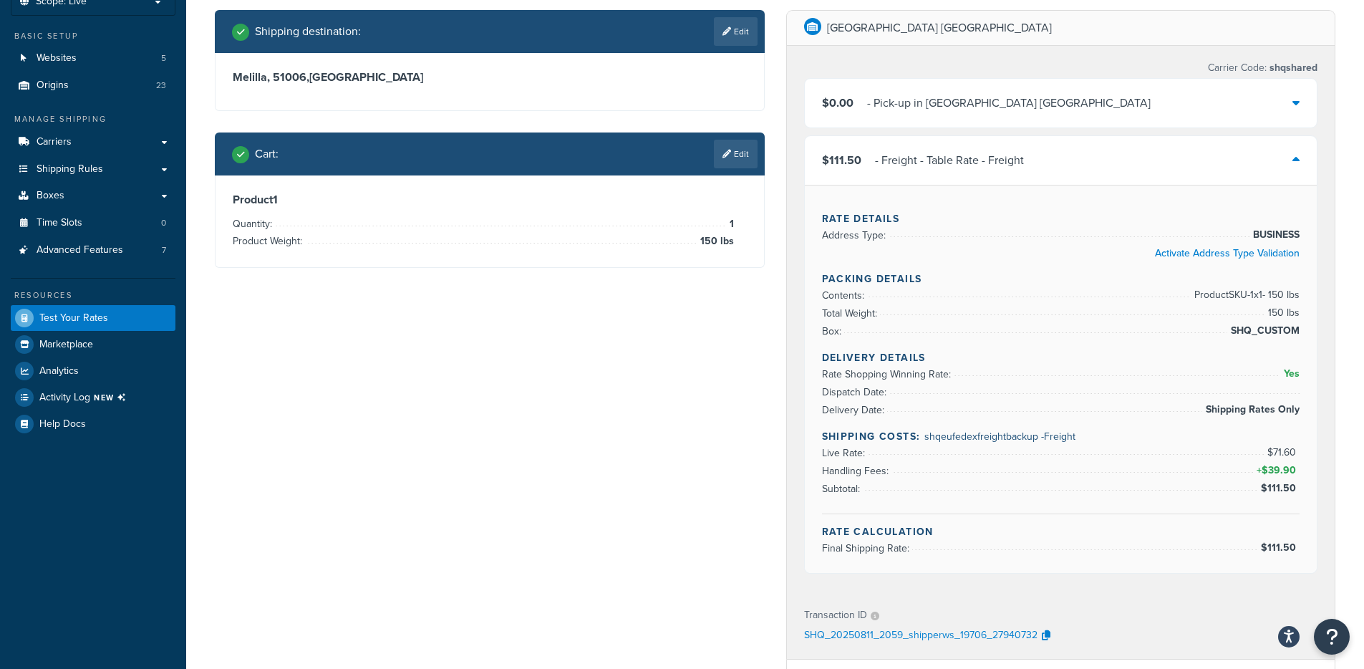
drag, startPoint x: 276, startPoint y: 72, endPoint x: 347, endPoint y: 85, distance: 71.4
click at [347, 85] on div "Melilla, 51006 , Spain" at bounding box center [490, 81] width 549 height 57
drag, startPoint x: 269, startPoint y: 77, endPoint x: 315, endPoint y: 77, distance: 46.6
click at [315, 77] on h3 "Melilla, 51006 , Spain" at bounding box center [490, 77] width 514 height 14
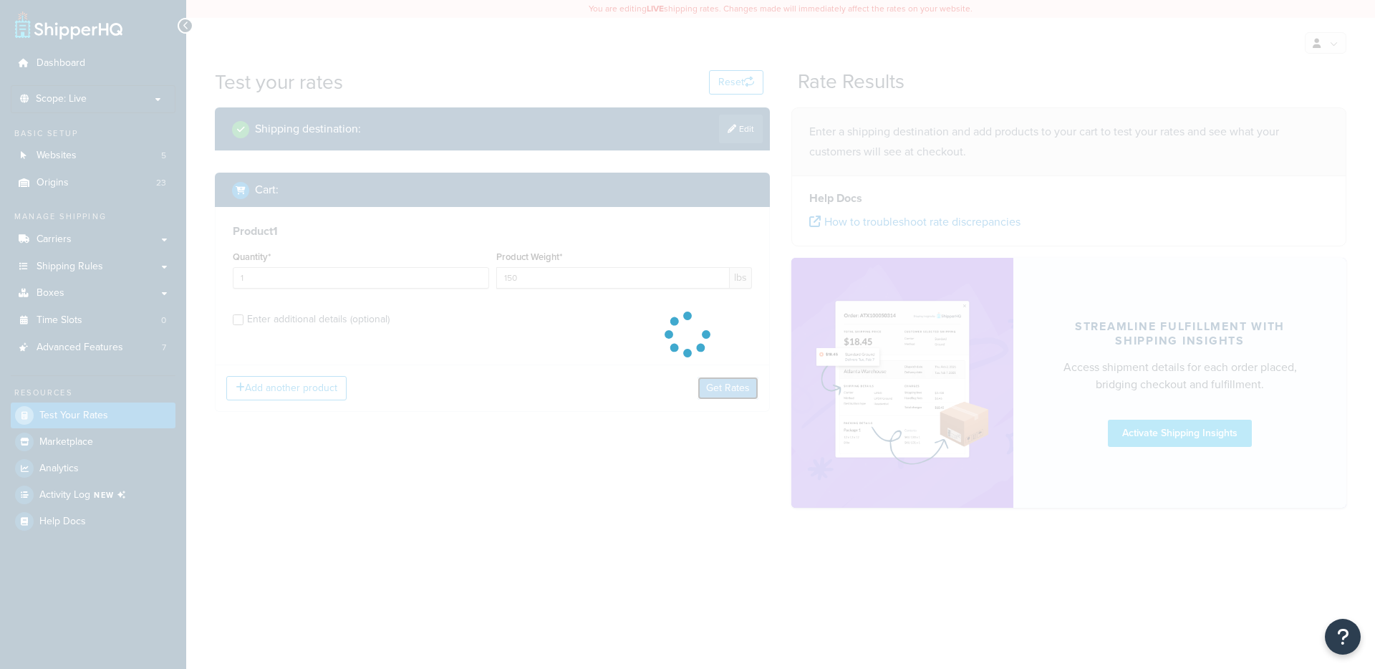
click at [728, 380] on button "Get Rates" at bounding box center [728, 388] width 61 height 23
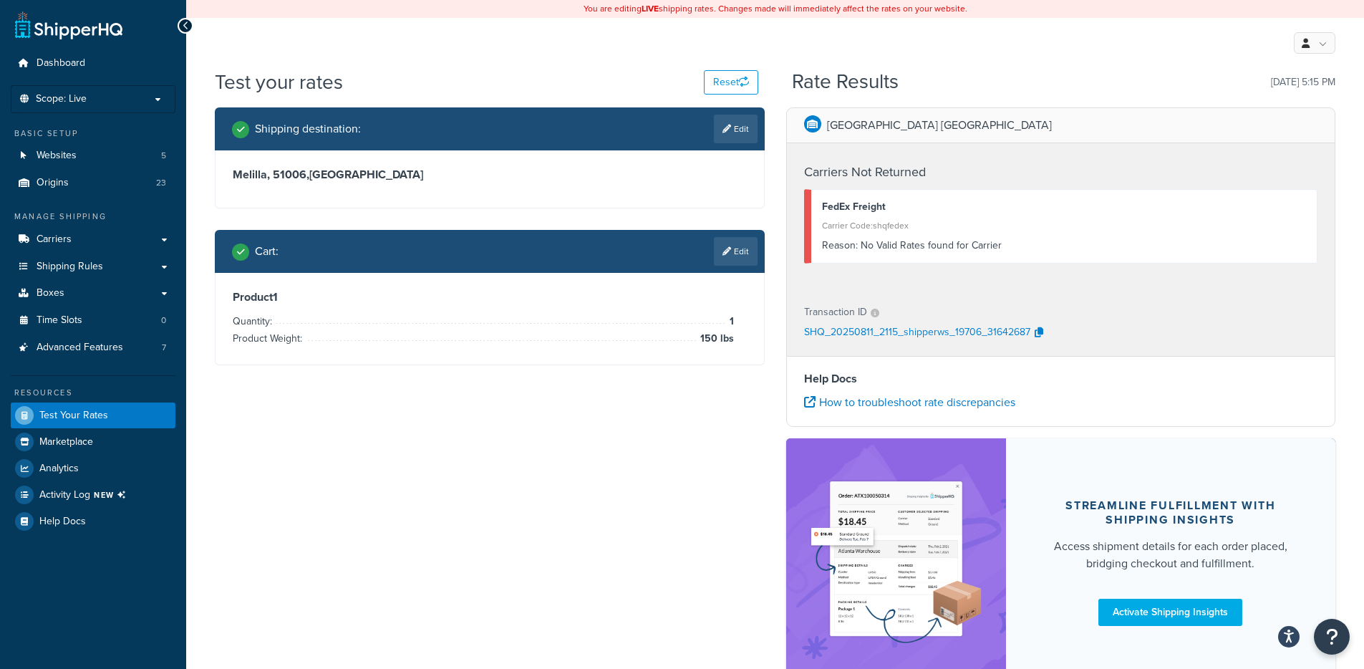
drag, startPoint x: 750, startPoint y: 122, endPoint x: 733, endPoint y: 131, distance: 19.5
click at [750, 122] on link "Edit" at bounding box center [736, 129] width 44 height 29
select select "ES"
select select "ML"
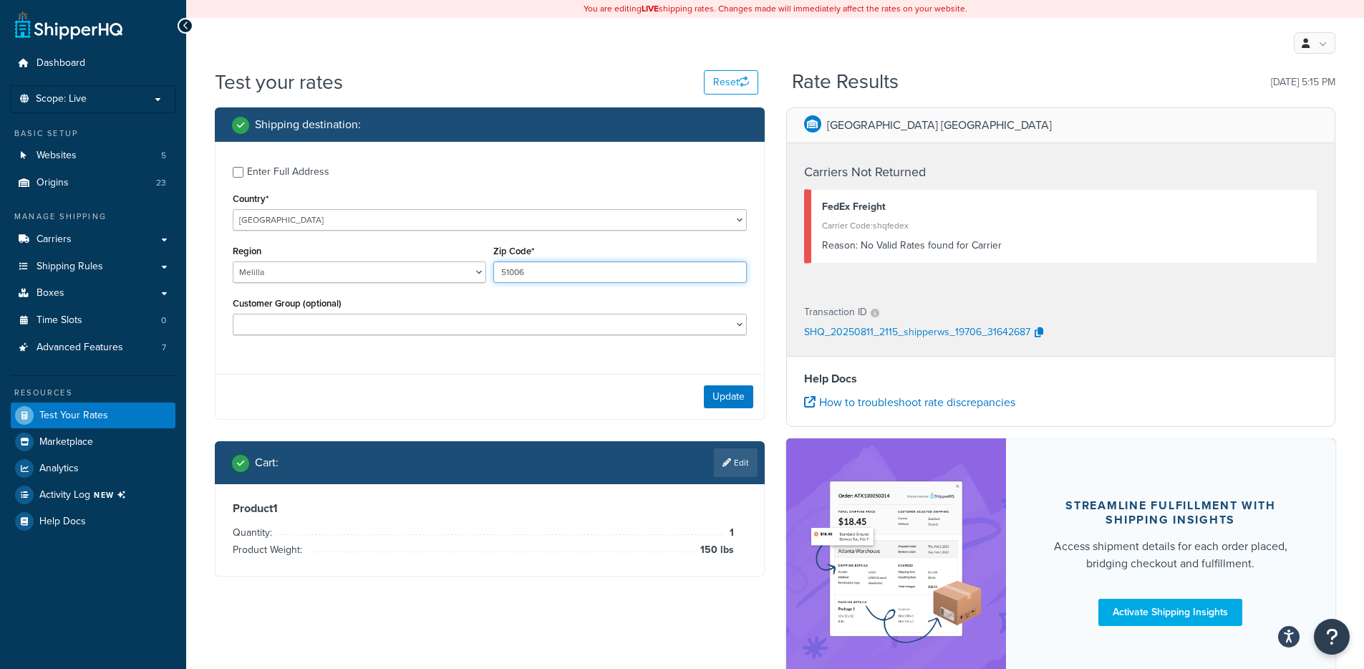
drag, startPoint x: 551, startPoint y: 274, endPoint x: 507, endPoint y: 278, distance: 44.5
click at [507, 278] on input "51006" at bounding box center [620, 271] width 254 height 21
type input "52006"
click at [713, 392] on button "Update" at bounding box center [728, 396] width 49 height 23
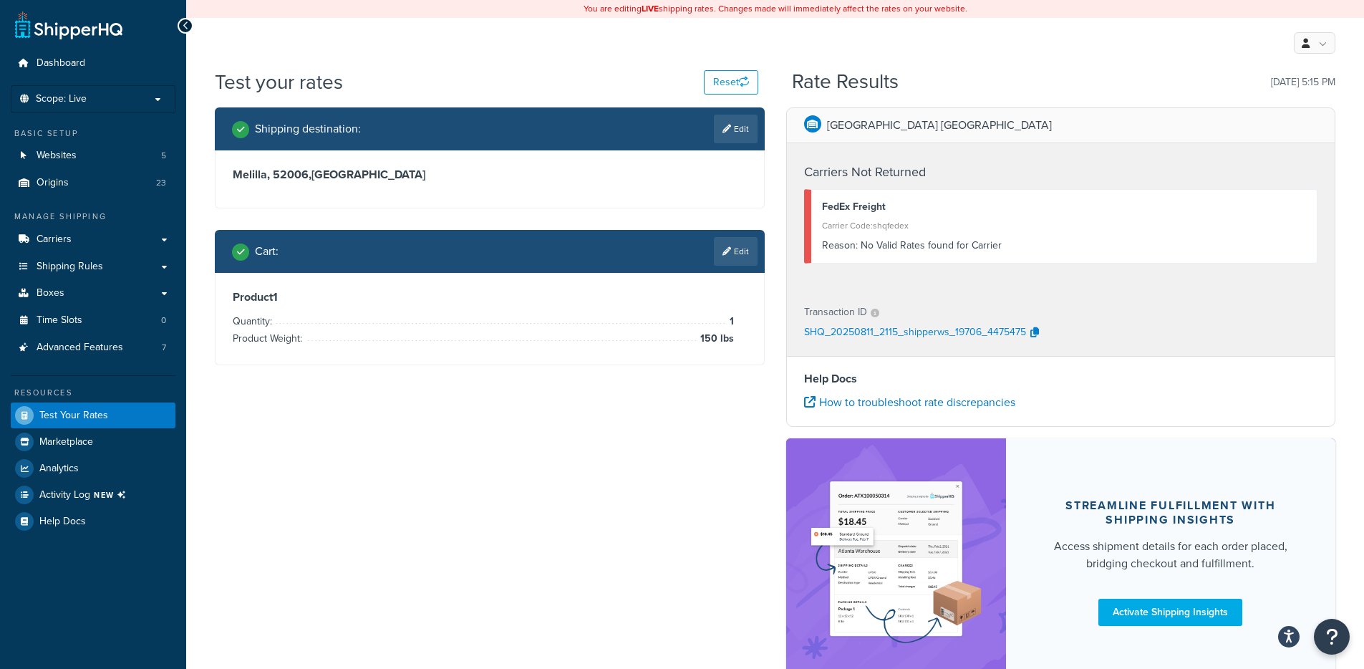
click at [732, 130] on link "Edit" at bounding box center [736, 129] width 44 height 29
select select "ES"
select select "ML"
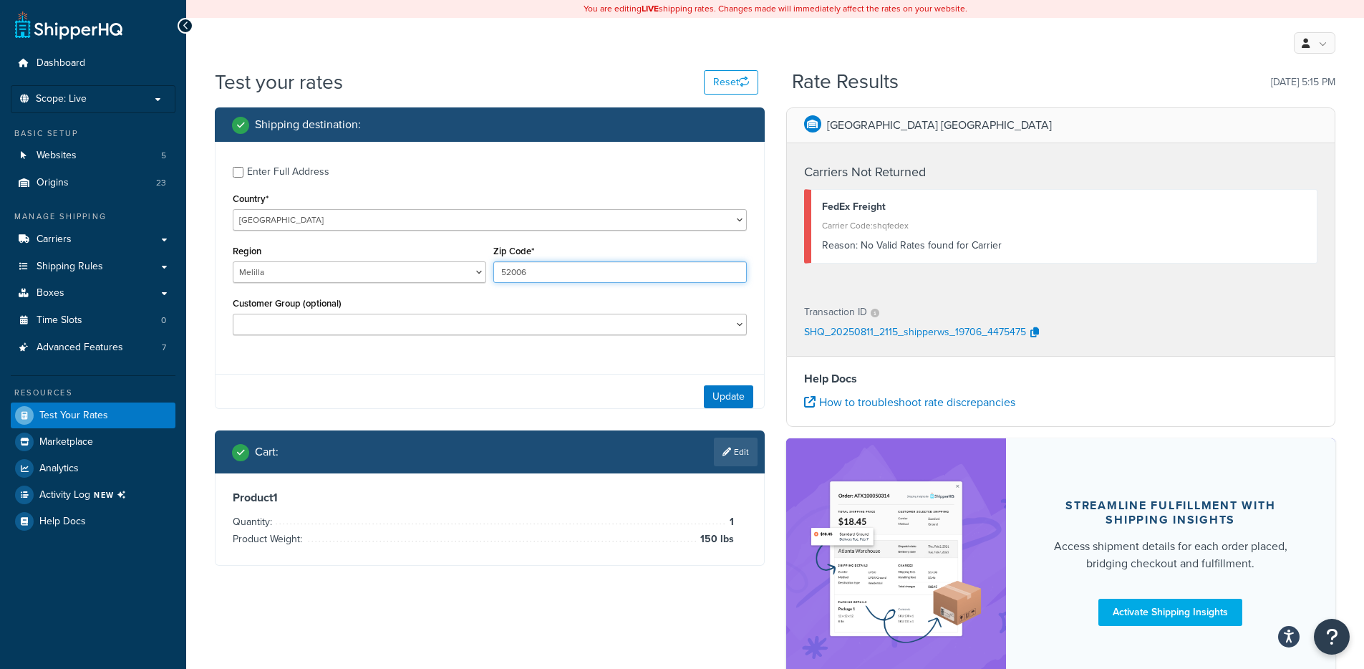
click at [533, 274] on input "52006" at bounding box center [620, 271] width 254 height 21
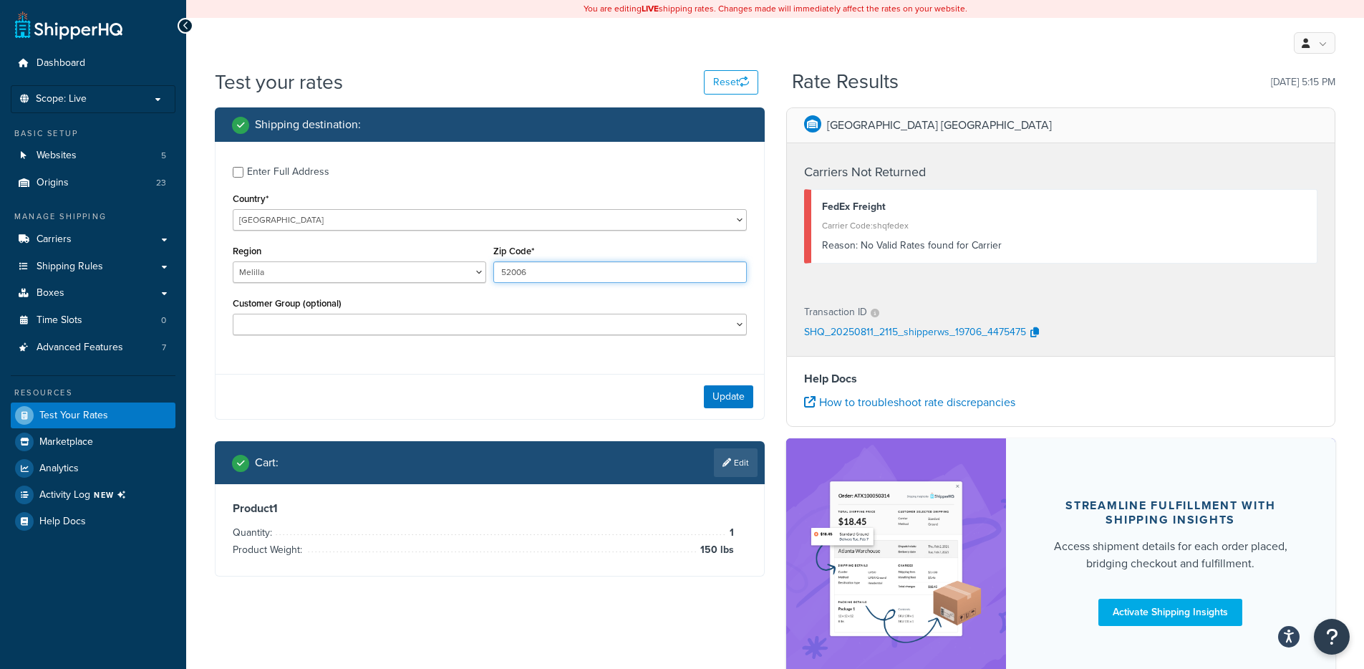
click at [533, 274] on input "52006" at bounding box center [620, 271] width 254 height 21
click at [536, 274] on input "52006" at bounding box center [620, 271] width 254 height 21
drag, startPoint x: 532, startPoint y: 273, endPoint x: 525, endPoint y: 272, distance: 7.2
click at [525, 272] on input "52006" at bounding box center [620, 271] width 254 height 21
click at [524, 272] on input "52006" at bounding box center [620, 271] width 254 height 21
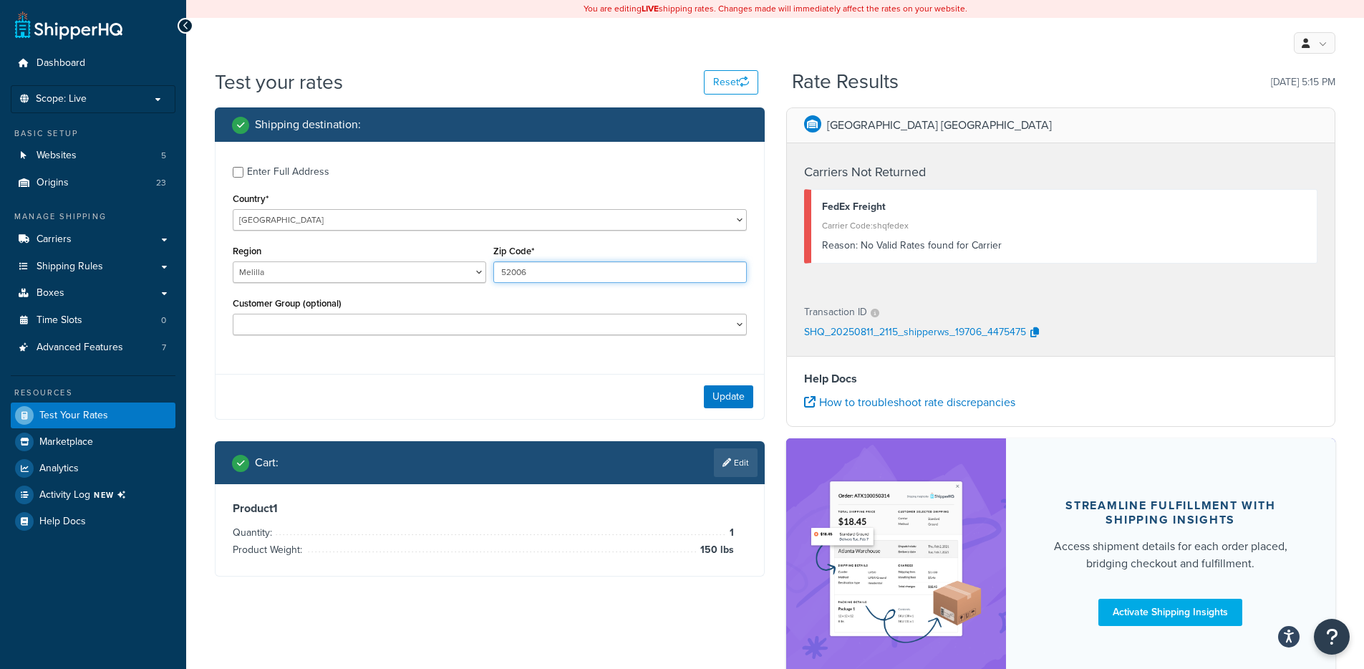
drag, startPoint x: 537, startPoint y: 274, endPoint x: 508, endPoint y: 272, distance: 29.4
click at [508, 272] on input "52006" at bounding box center [620, 271] width 254 height 21
click at [584, 274] on input "52006" at bounding box center [620, 271] width 254 height 21
drag, startPoint x: 551, startPoint y: 276, endPoint x: 538, endPoint y: 271, distance: 13.8
click at [513, 272] on input "52006" at bounding box center [620, 271] width 254 height 21
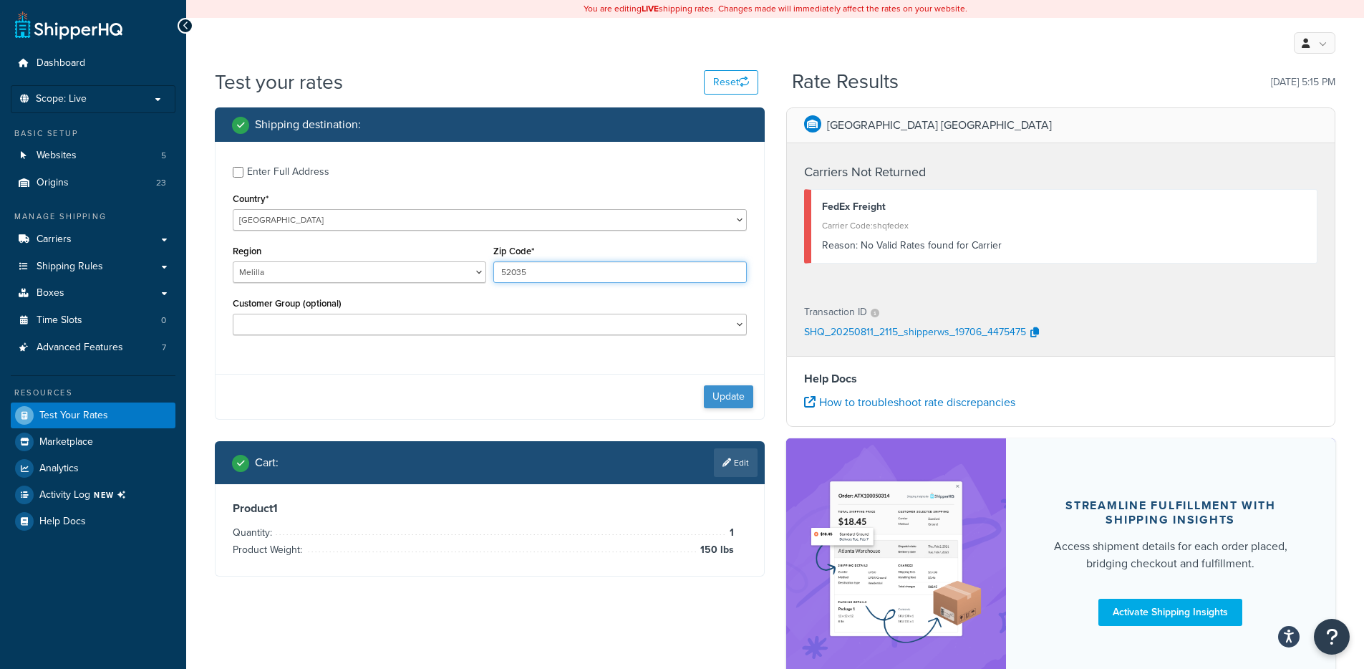
type input "52035"
click at [715, 400] on button "Update" at bounding box center [728, 396] width 49 height 23
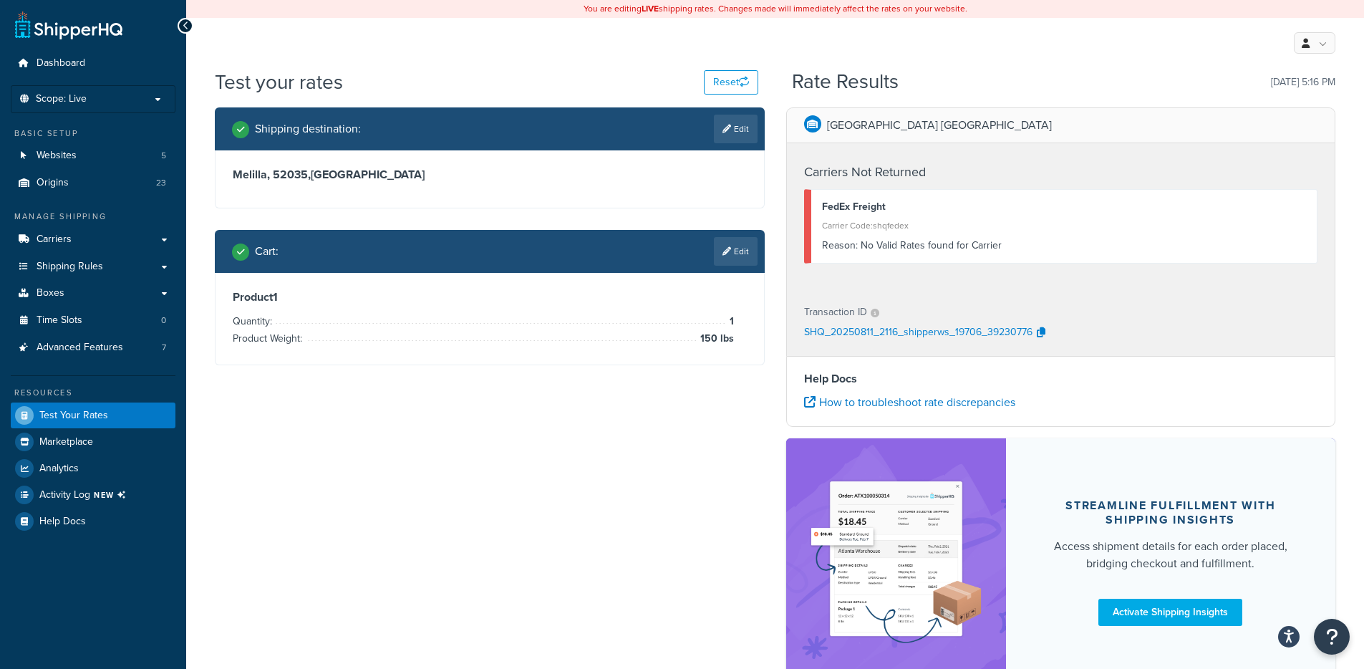
click at [763, 115] on div "Shipping destination : Edit" at bounding box center [490, 128] width 550 height 43
click at [742, 131] on link "Edit" at bounding box center [736, 129] width 44 height 29
select select "ES"
select select "ML"
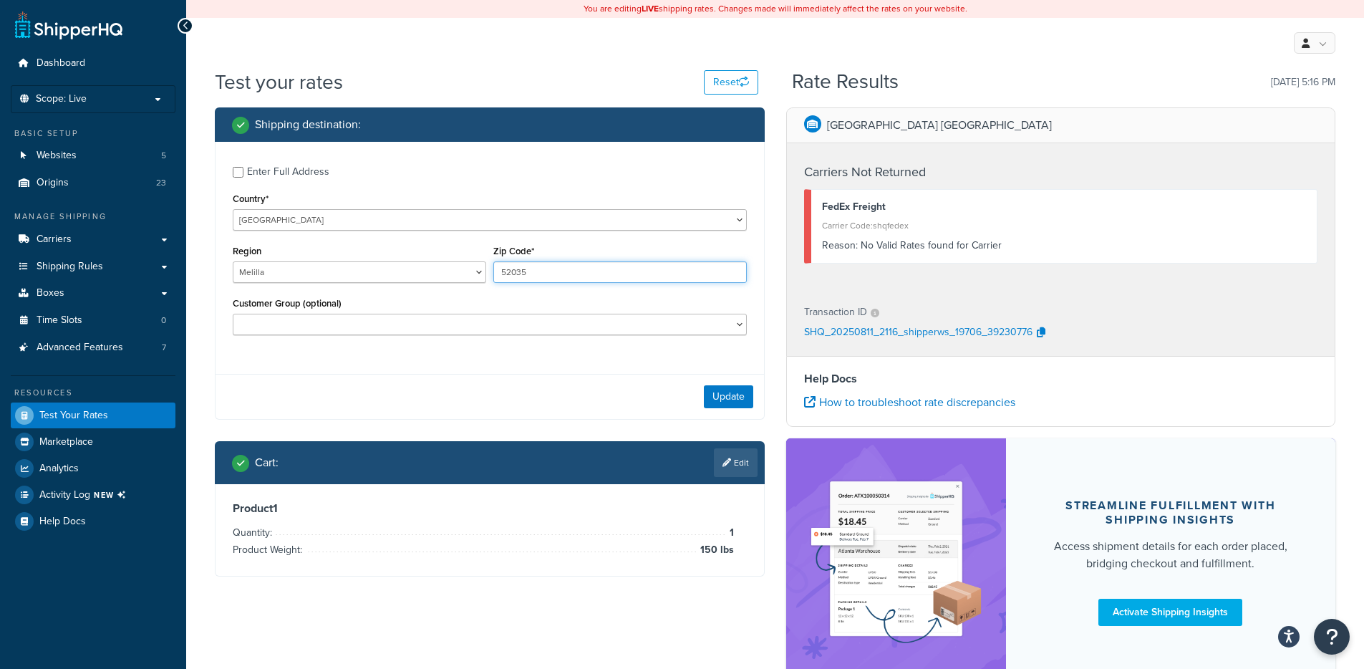
click at [549, 267] on input "52035" at bounding box center [620, 271] width 254 height 21
type input "52060"
click at [713, 405] on button "Update" at bounding box center [728, 396] width 49 height 23
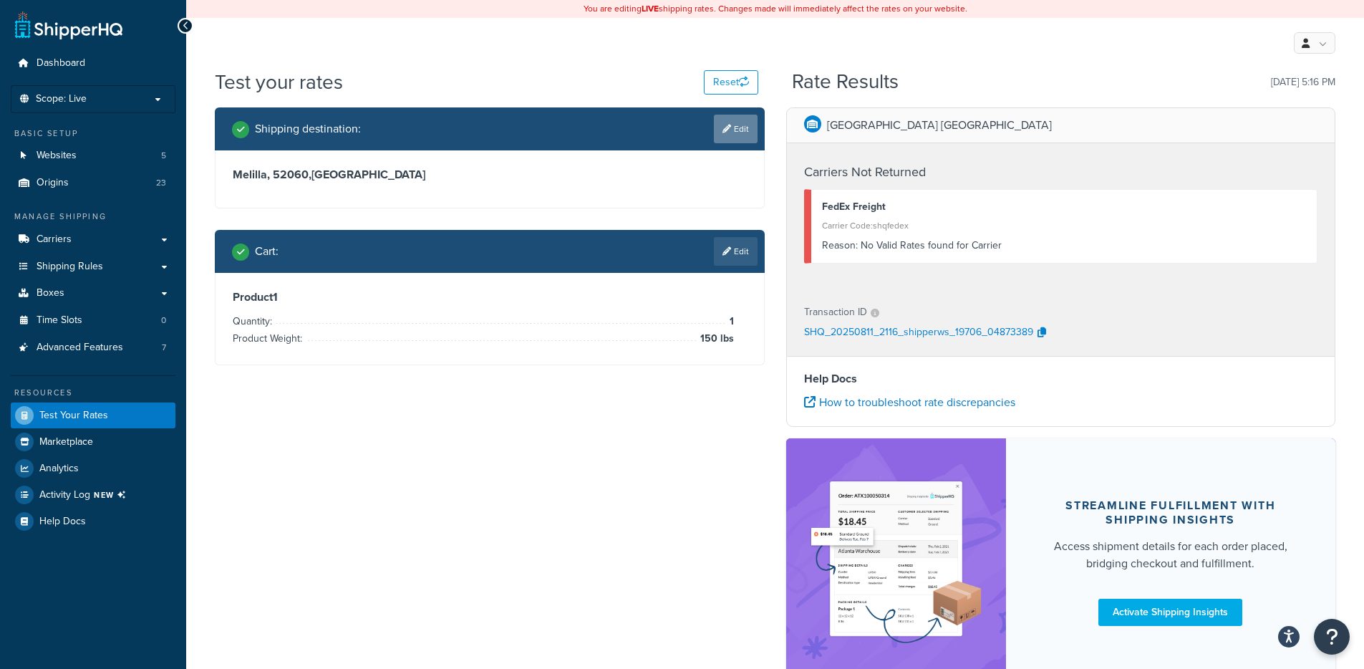
click at [734, 142] on link "Edit" at bounding box center [736, 129] width 44 height 29
select select "ES"
select select "ML"
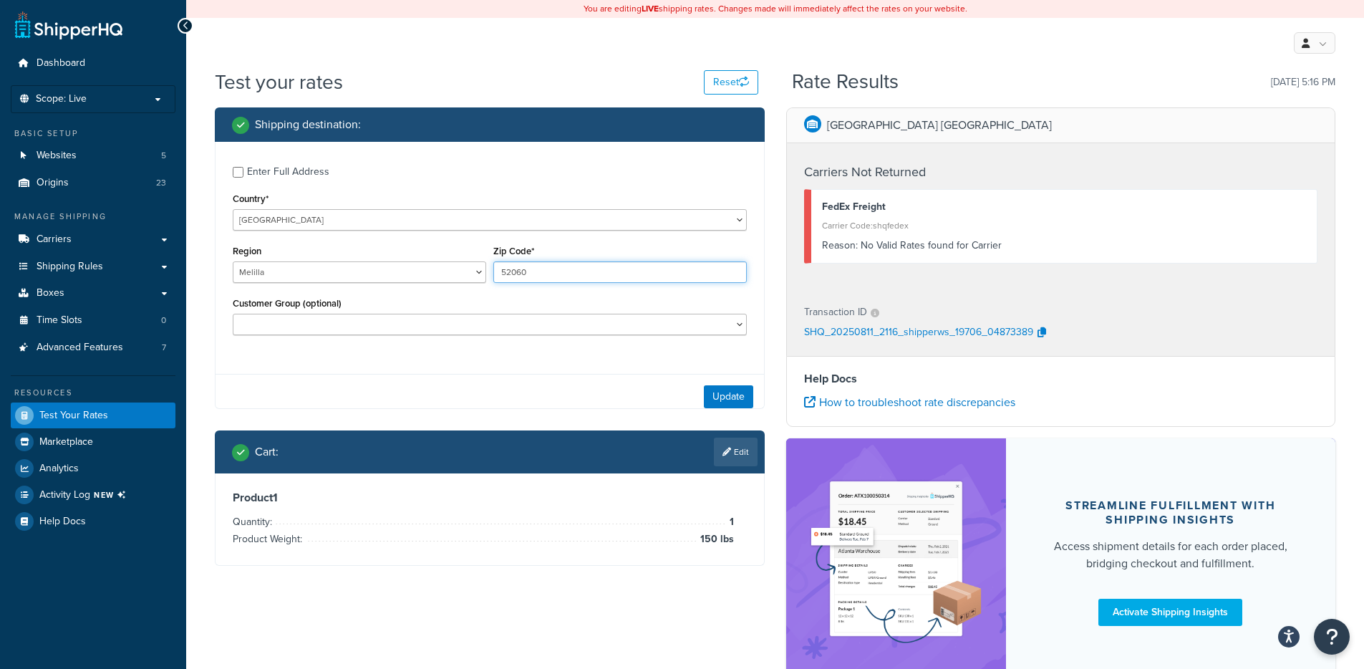
click at [536, 269] on input "52060" at bounding box center [620, 271] width 254 height 21
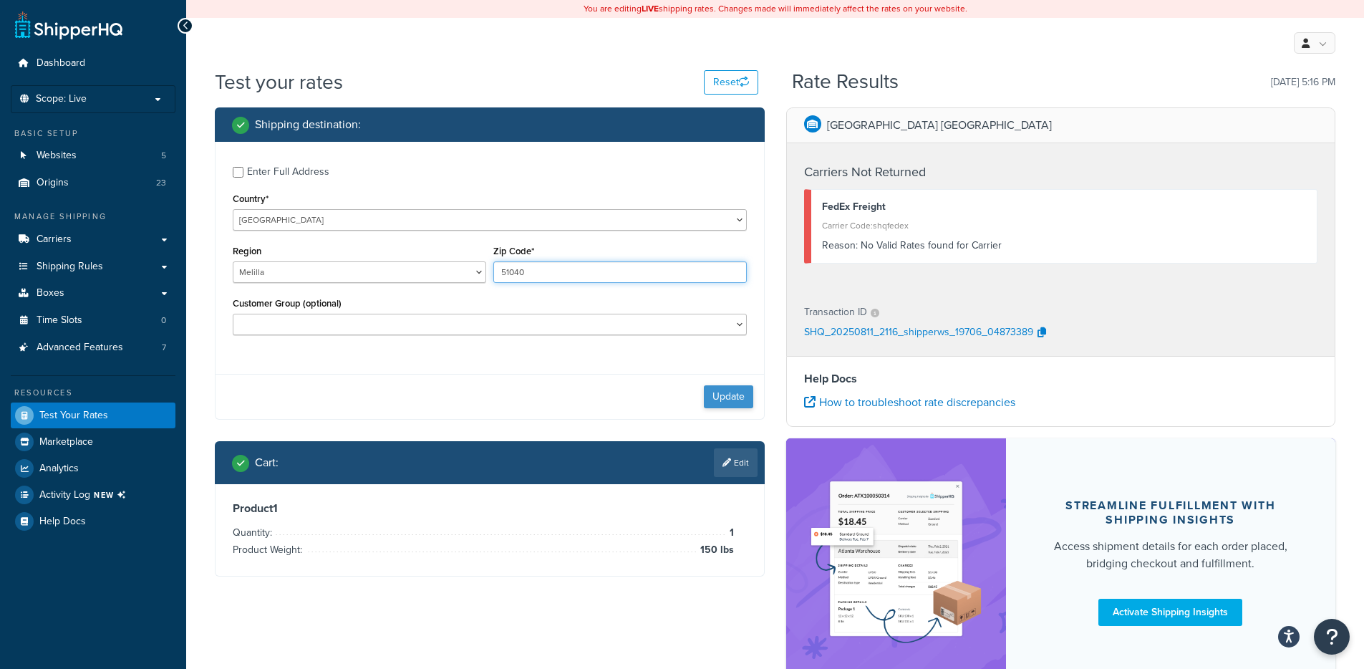
type input "51040"
click at [713, 395] on button "Update" at bounding box center [728, 396] width 49 height 23
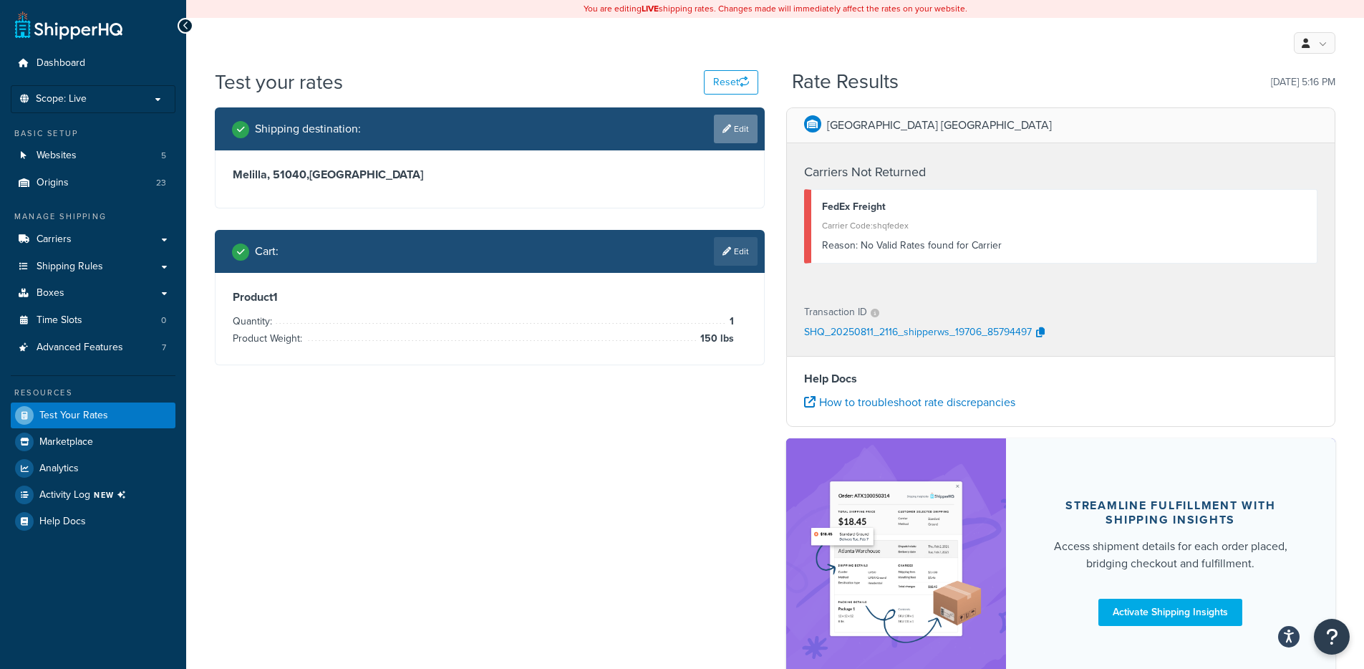
click at [716, 137] on link "Edit" at bounding box center [736, 129] width 44 height 29
select select "ES"
select select "ML"
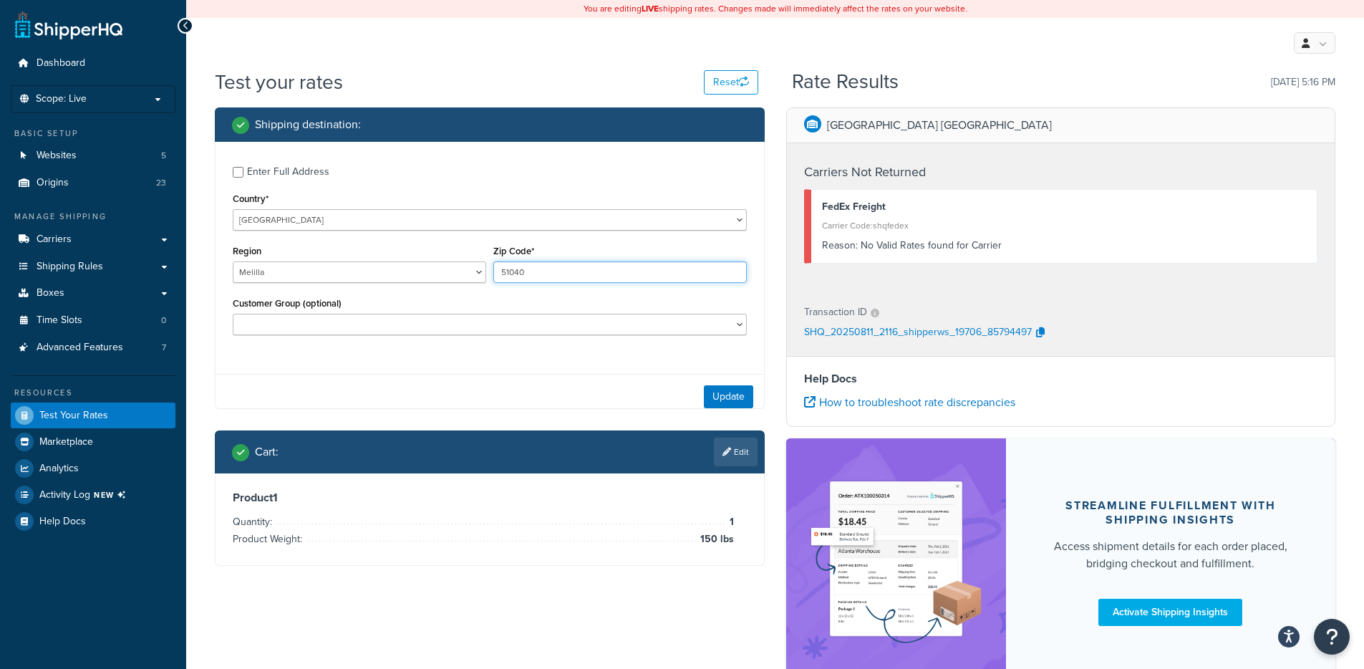
click at [547, 273] on input "51040" at bounding box center [620, 271] width 254 height 21
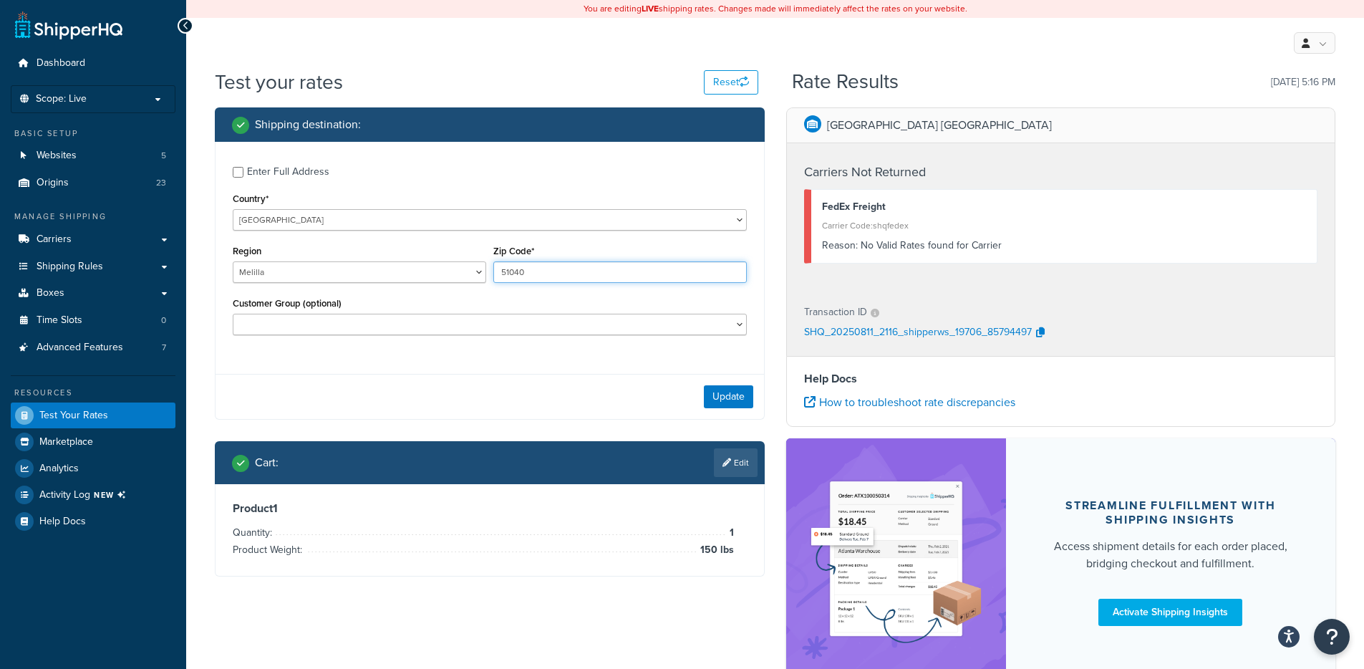
click at [548, 274] on input "51040" at bounding box center [620, 271] width 254 height 21
type input "50800"
click at [722, 397] on button "Update" at bounding box center [728, 396] width 49 height 23
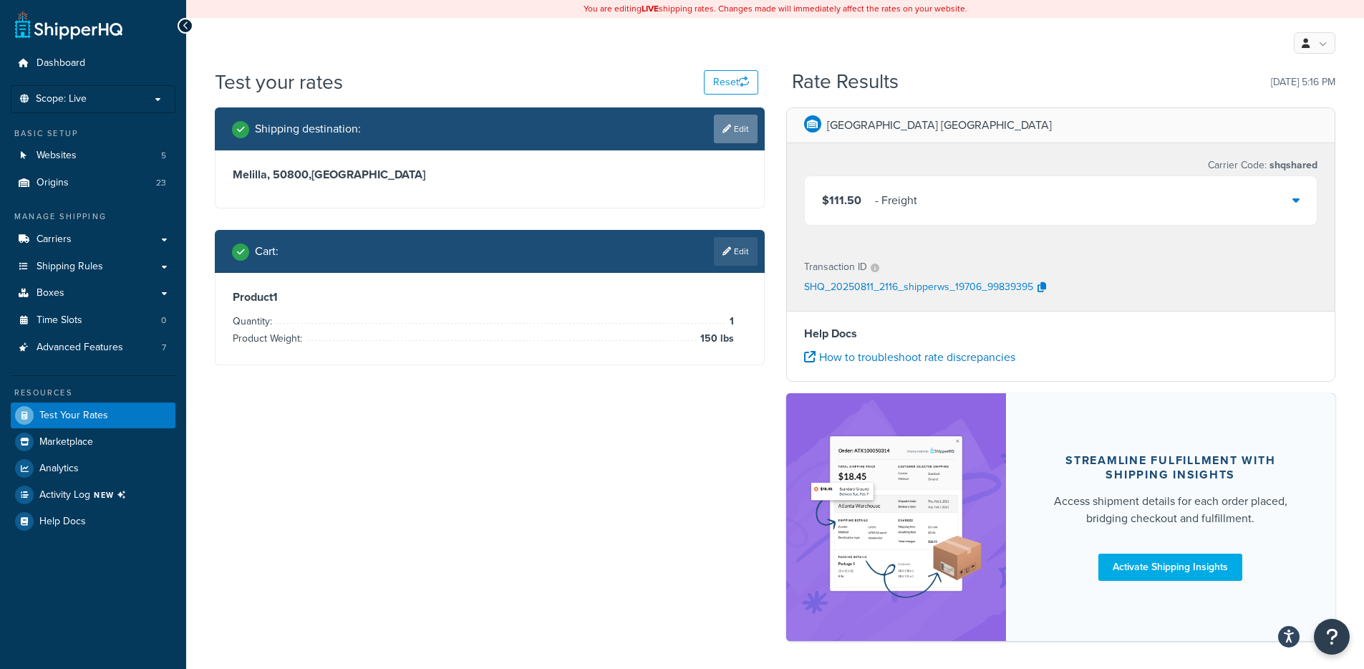
click at [724, 133] on link "Edit" at bounding box center [736, 129] width 44 height 29
select select "ES"
select select "ML"
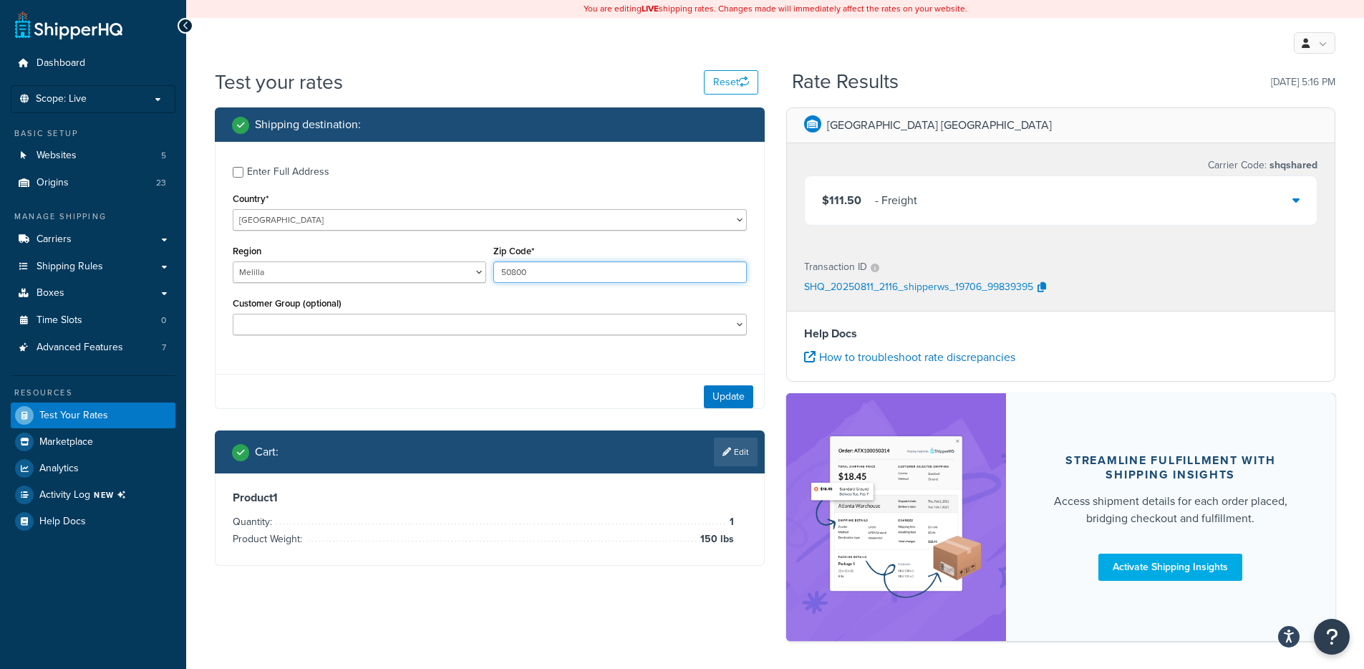
click at [546, 276] on input "50800" at bounding box center [620, 271] width 254 height 21
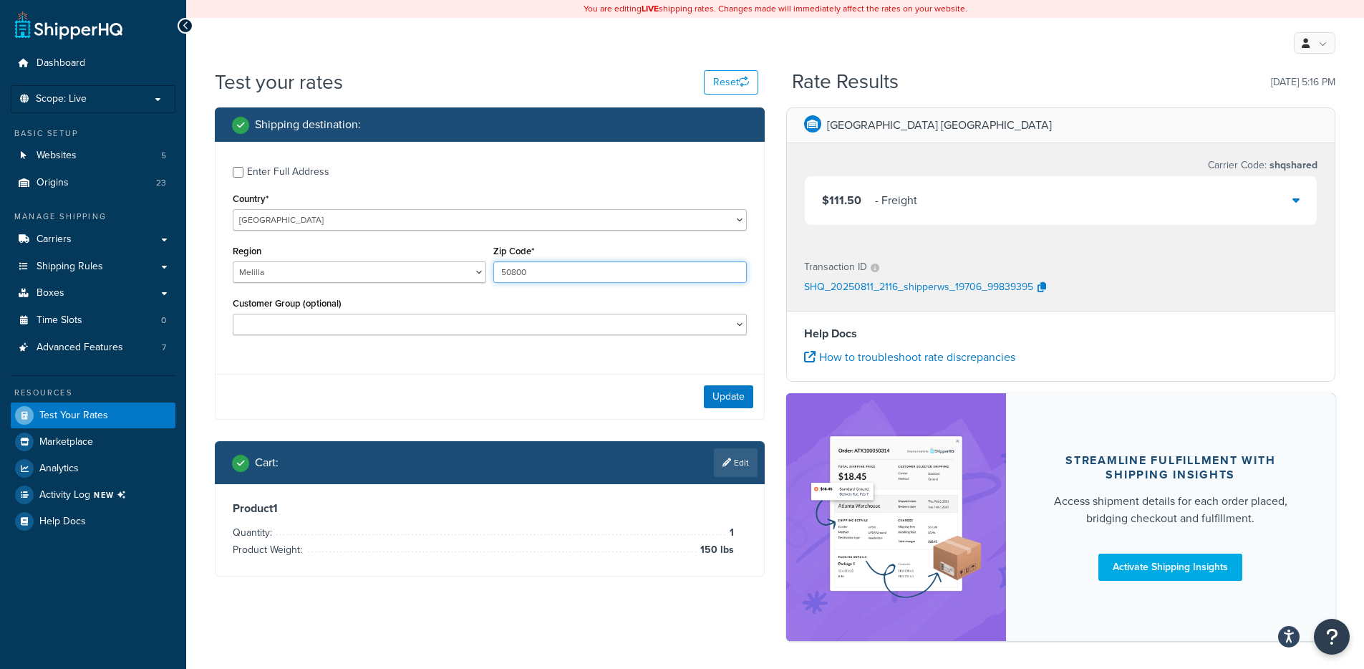
click at [546, 276] on input "50800" at bounding box center [620, 271] width 254 height 21
type input "51456"
click at [713, 397] on button "Update" at bounding box center [728, 396] width 49 height 23
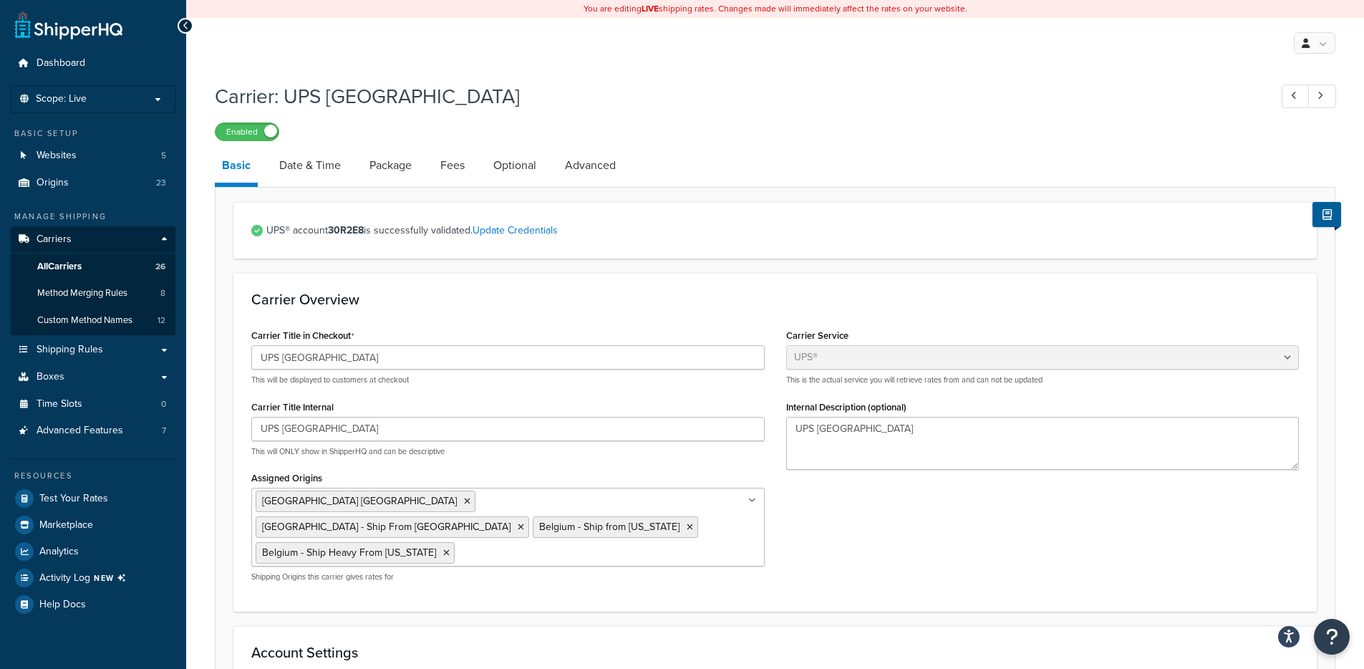
select select "ups"
select select "eur"
select select "03"
select select "convert_lb_kg"
